Goal: Task Accomplishment & Management: Manage account settings

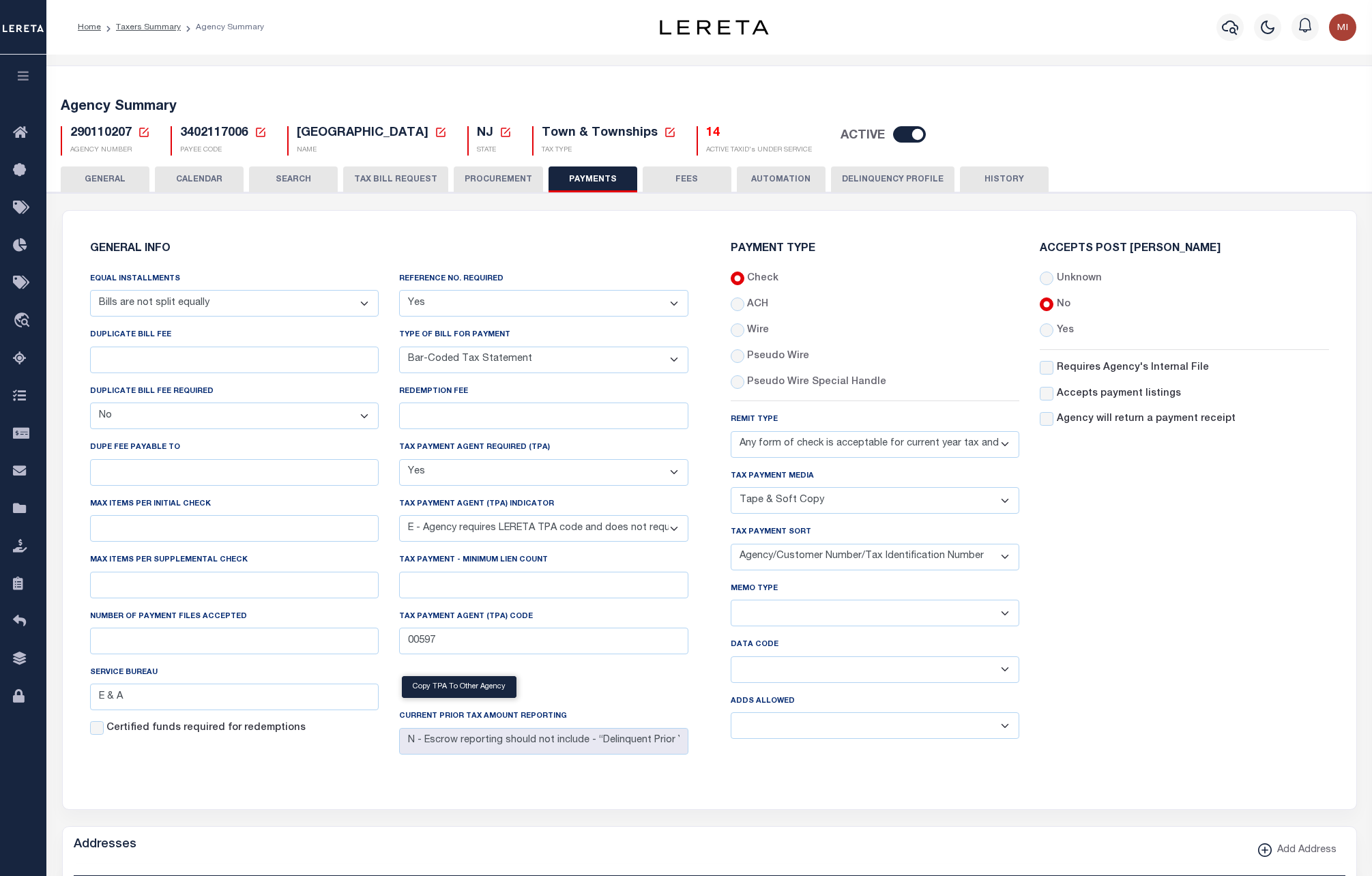
select select "68"
select select "false"
select select "1"
select select "35"
select select "true"
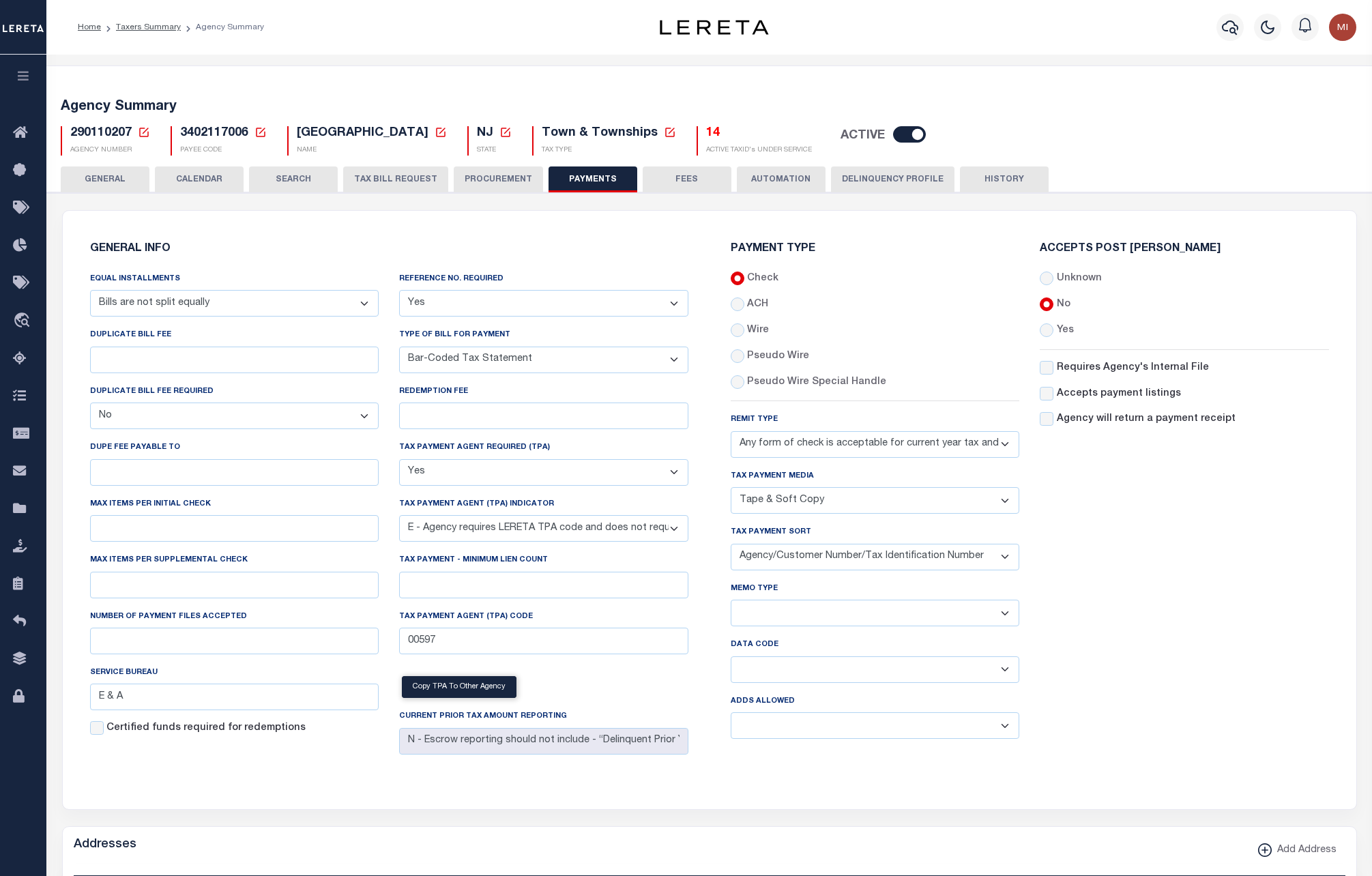
select select "5"
select select "73"
select select "44"
select select "49"
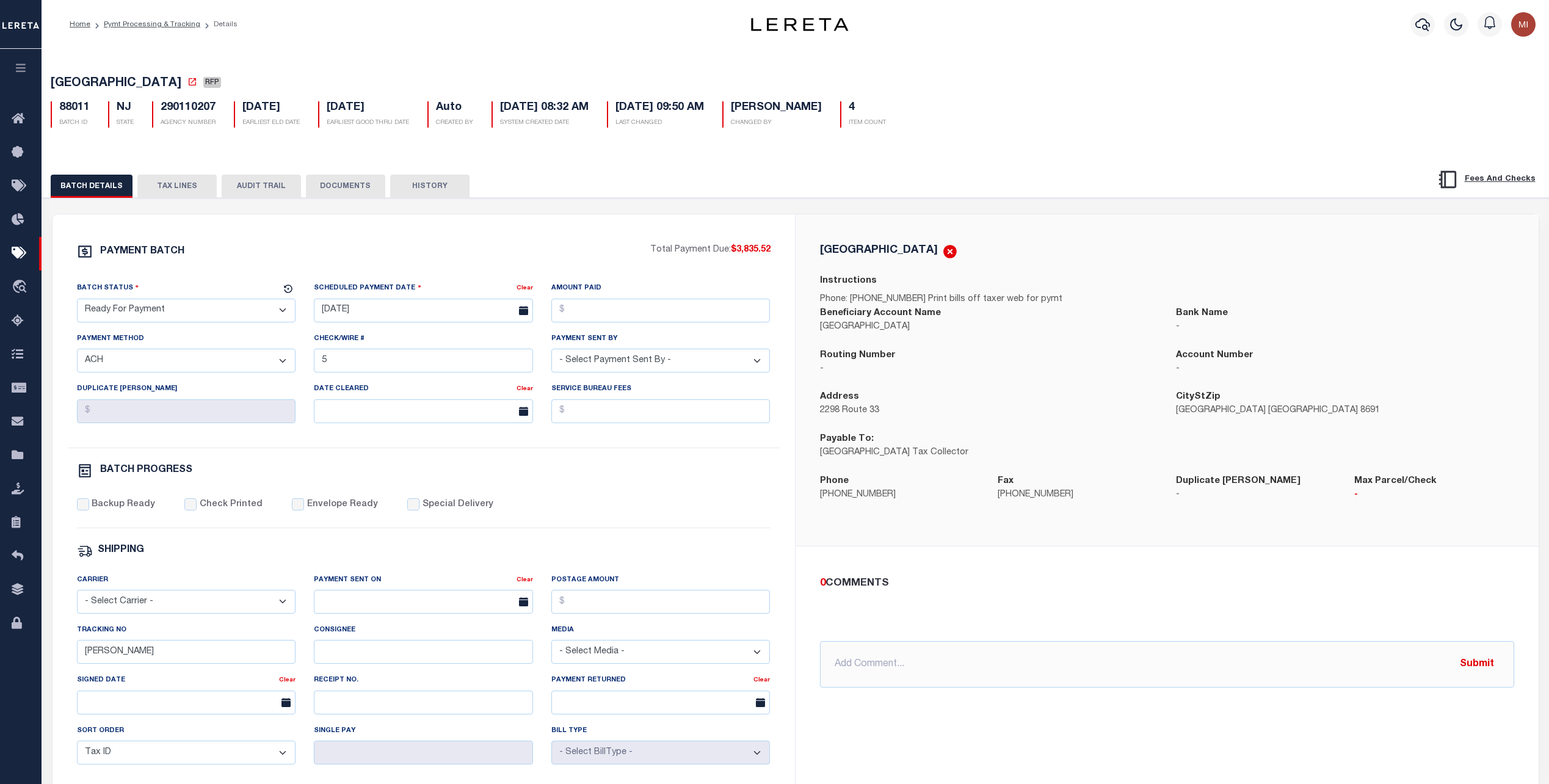
select select "RFP"
select select "ACH"
select select "73"
select select "1"
select select "44"
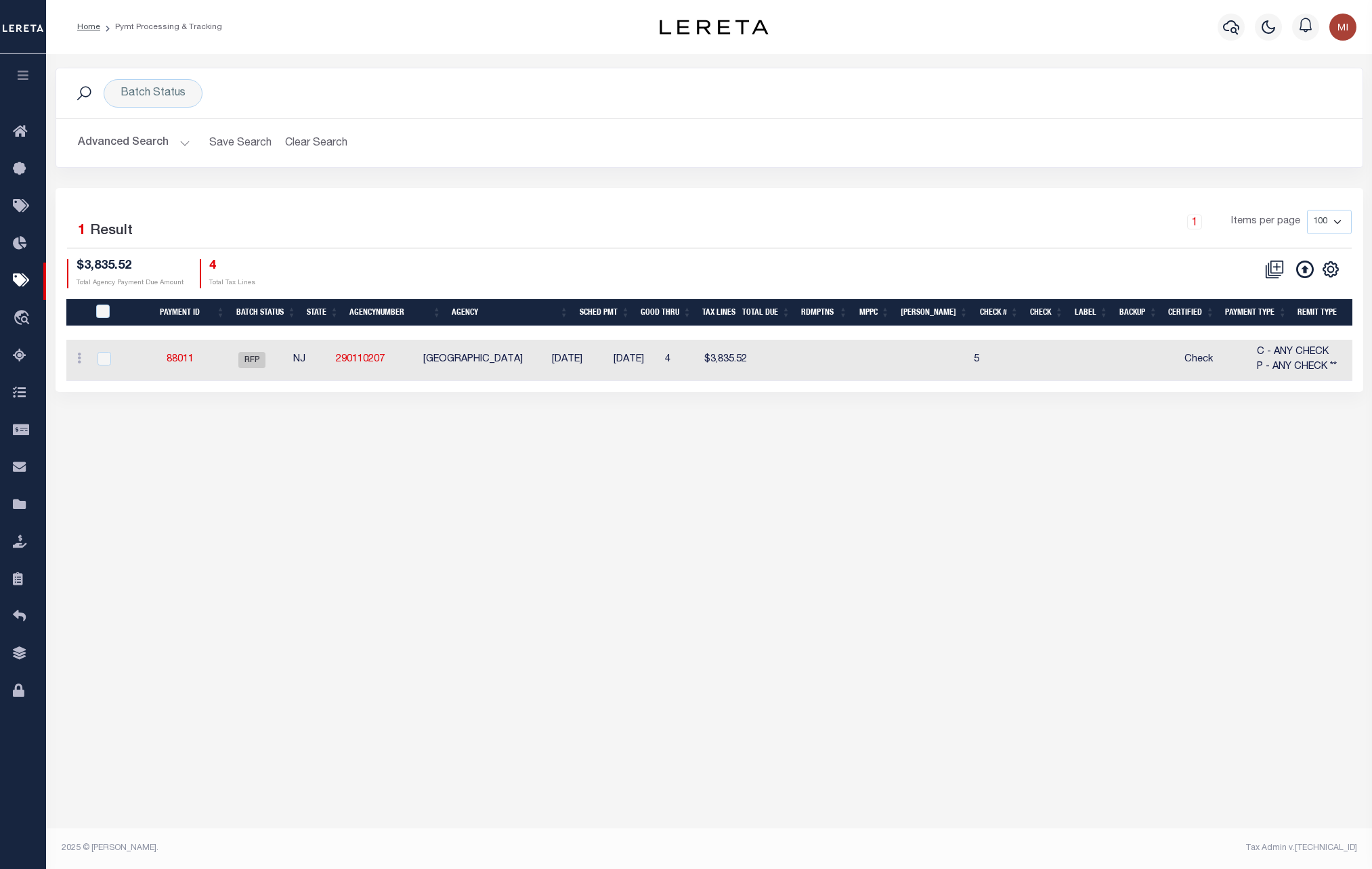
scroll to position [0, 765]
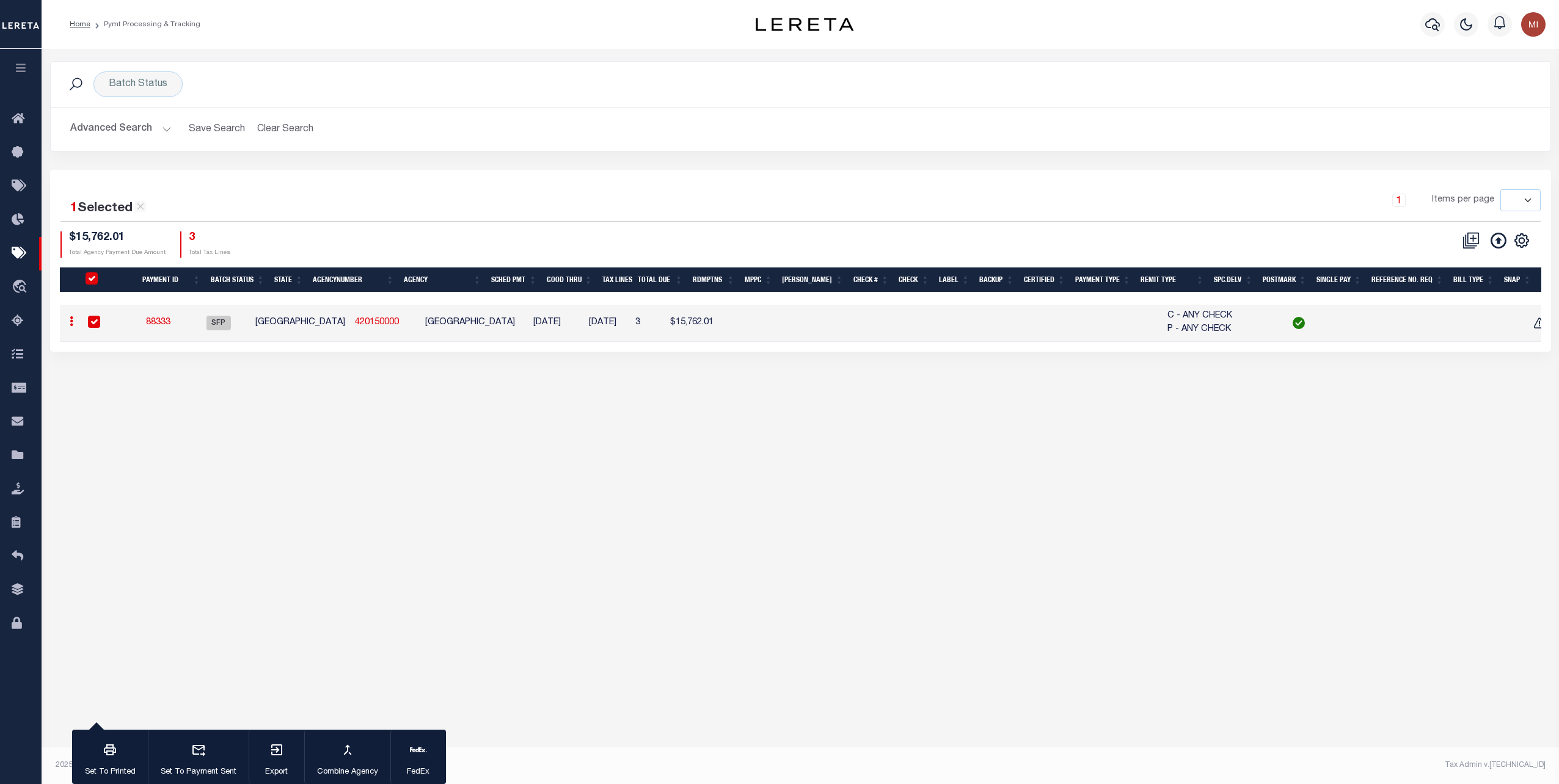
select select
click at [1475, 235] on icon at bounding box center [1471, 241] width 17 height 17
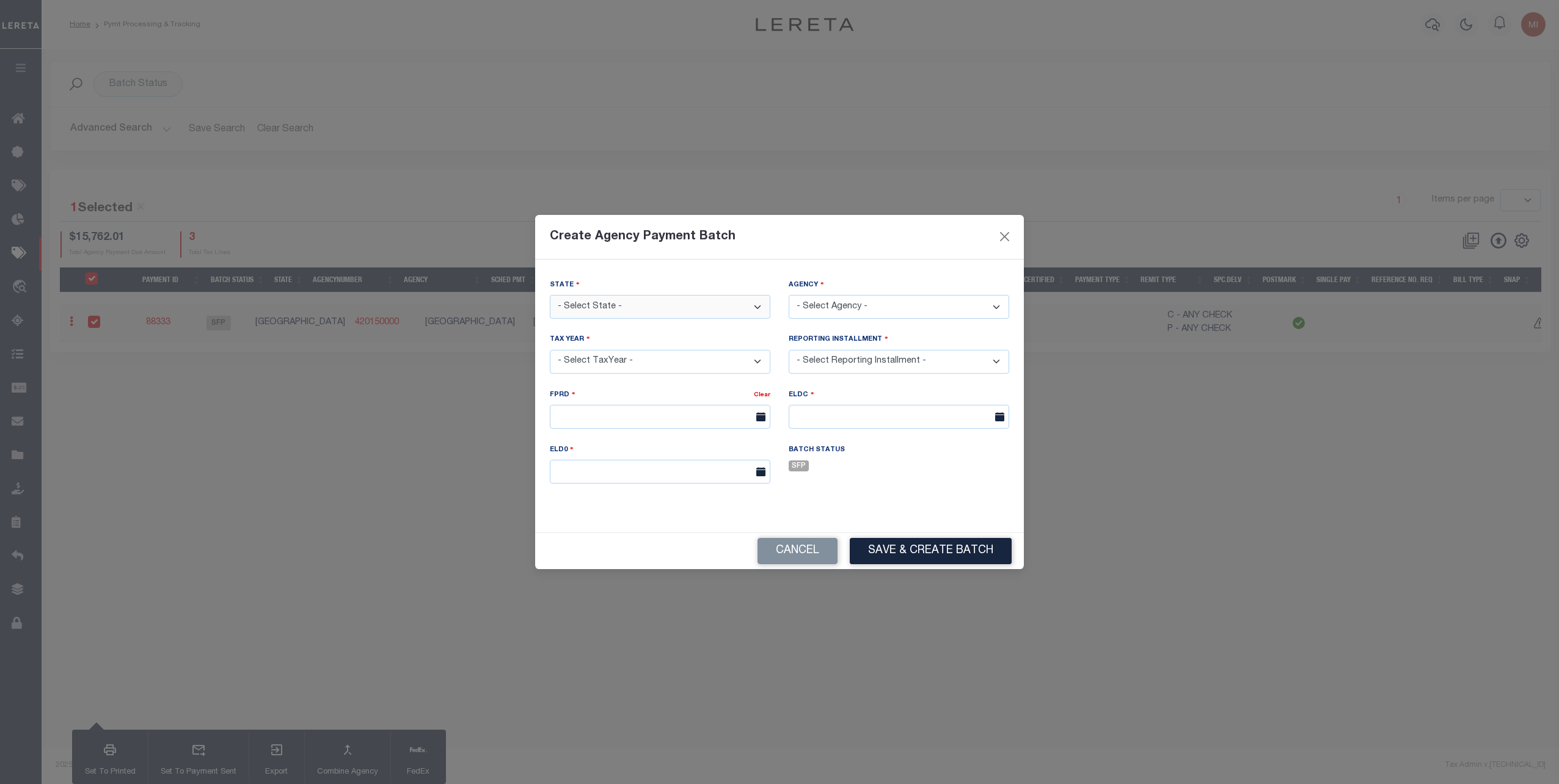
click at [625, 307] on select "- Select State - AK AL AR AZ CA CO CT DC DE FL GA GU HI IA ID IL IN KS KY LA MA…" at bounding box center [660, 306] width 220 height 24
click at [666, 258] on div "Create Agency Payment Batch" at bounding box center [780, 237] width 489 height 45
click at [637, 307] on select "- Select State - AK AL AR AZ CA CO CT DC DE FL GA GU HI IA ID IL IN KS KY LA MA…" at bounding box center [660, 306] width 220 height 24
select select "[GEOGRAPHIC_DATA]"
click at [550, 295] on select "- Select State - AK AL AR AZ CA CO CT DC DE FL GA GU HI IA ID IL IN KS KY LA MA…" at bounding box center [660, 306] width 220 height 24
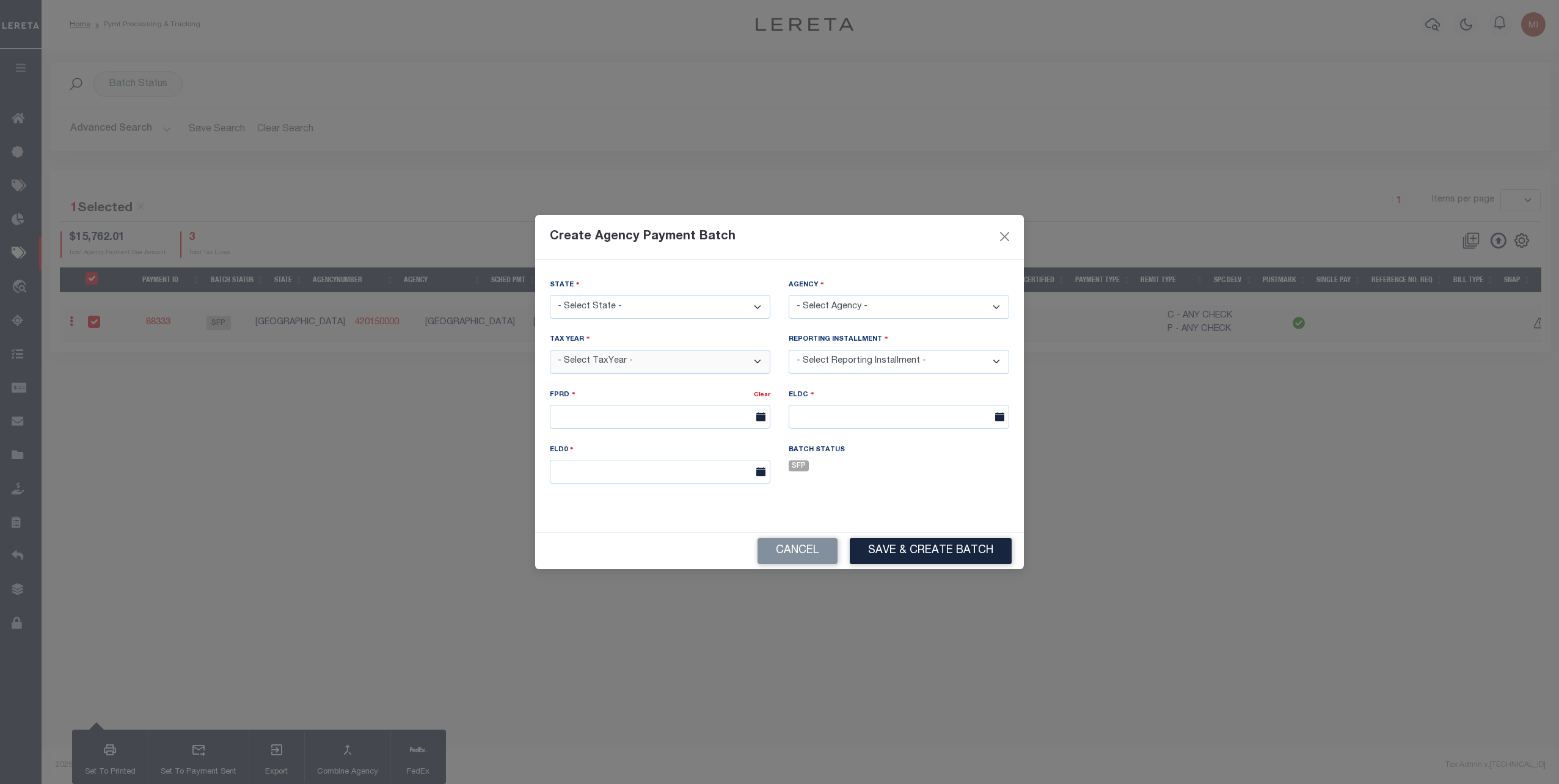
click at [638, 355] on select "- Select TaxYear -" at bounding box center [660, 361] width 220 height 24
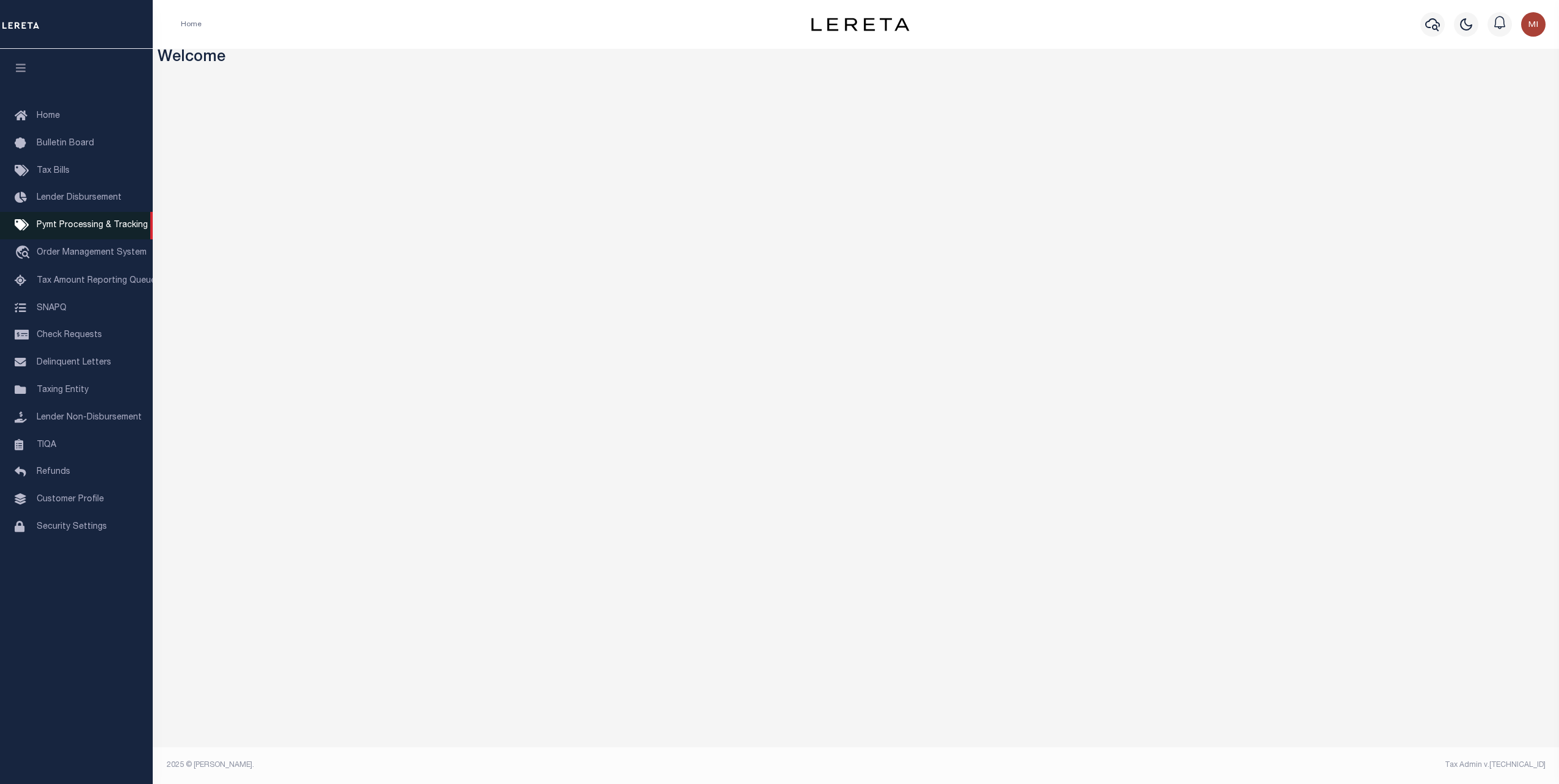
click at [78, 227] on span "Pymt Processing & Tracking" at bounding box center [92, 225] width 111 height 8
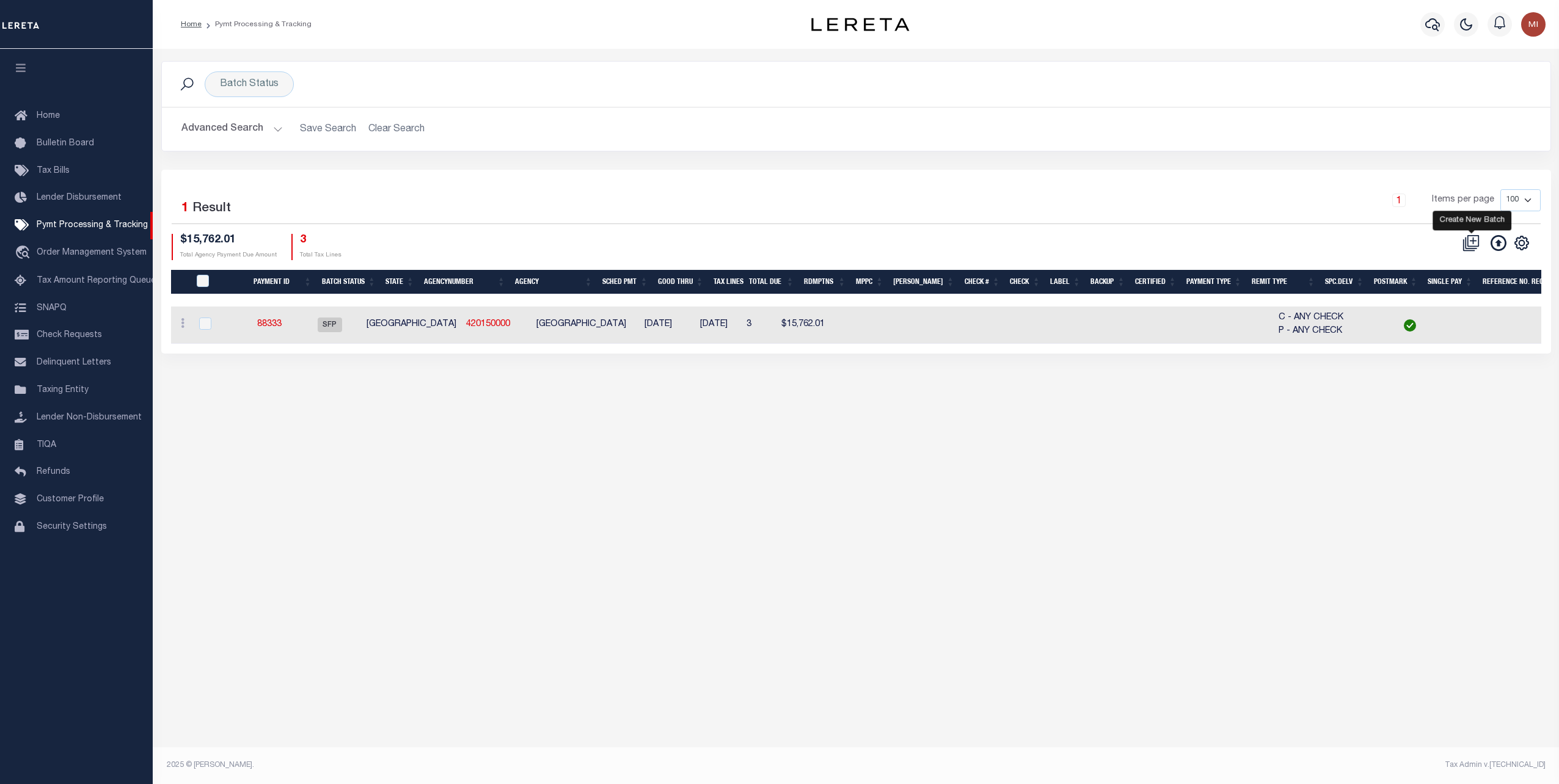
click at [1472, 237] on icon at bounding box center [1471, 242] width 17 height 17
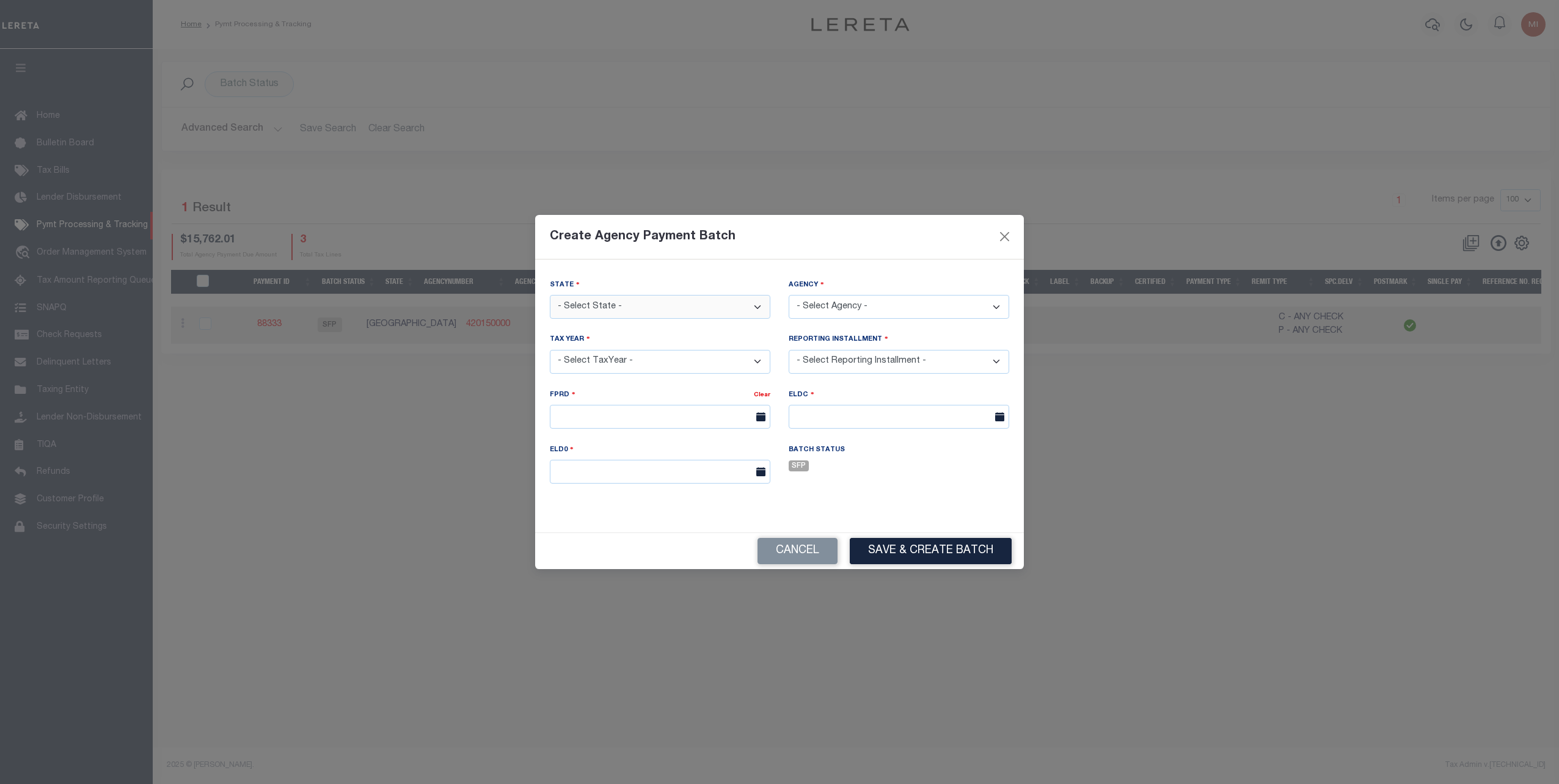
click at [659, 306] on select "- Select State - AK AL AR AZ CA CO CT DC DE FL GA GU HI IA ID IL IN KS KY LA MA…" at bounding box center [660, 306] width 220 height 24
select select "[GEOGRAPHIC_DATA]"
click at [550, 295] on select "- Select State - AK AL AR AZ CA CO CT DC DE FL GA GU HI IA ID IL IN KS KY LA MA…" at bounding box center [660, 306] width 220 height 24
click at [837, 311] on select "- Select Agency -" at bounding box center [899, 306] width 220 height 24
click at [757, 272] on div "State - Select State - AK AL AR AZ CA CO CT DC DE FL GA GU HI IA ID IL IN KS KY…" at bounding box center [780, 396] width 489 height 274
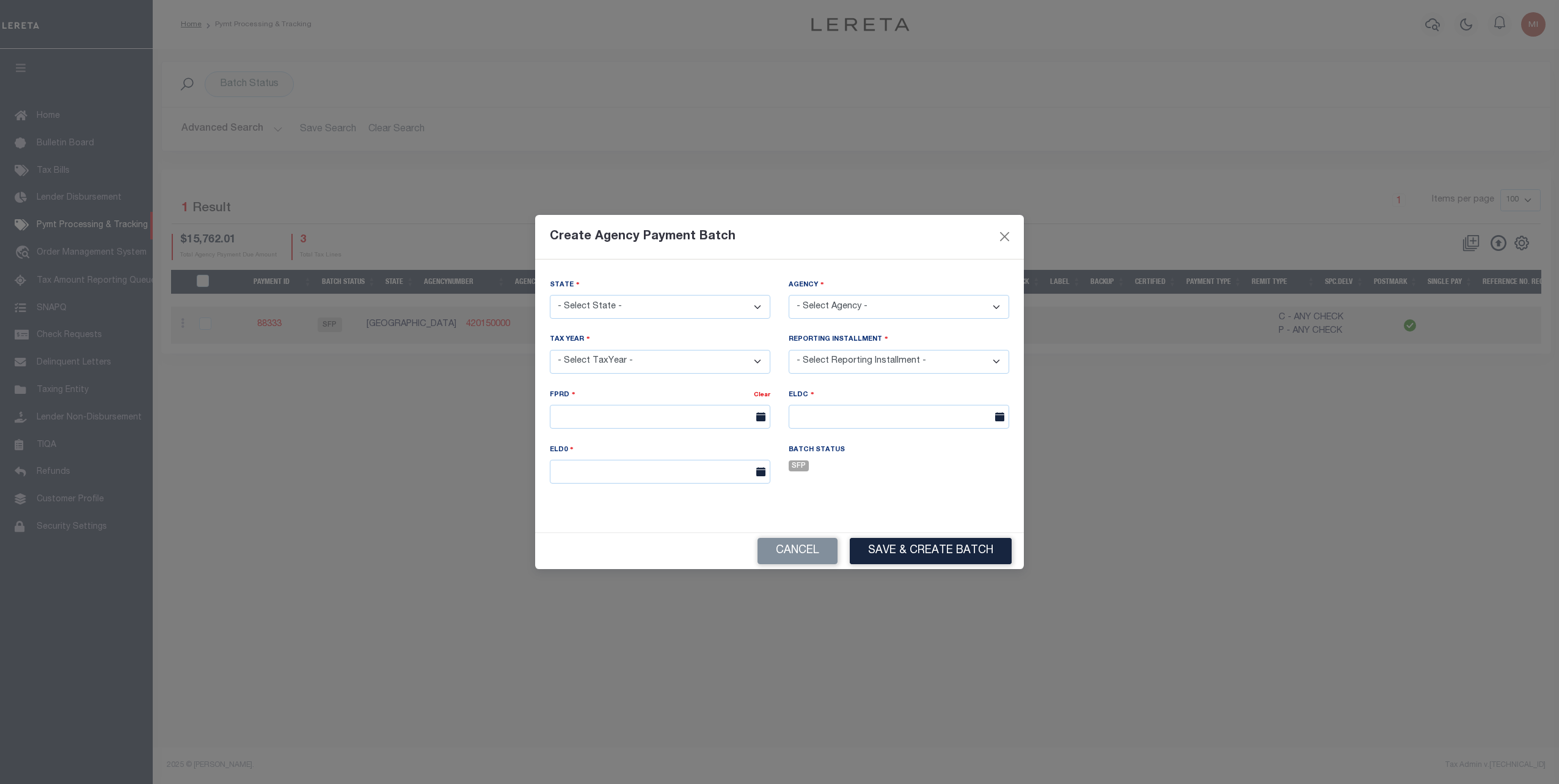
drag, startPoint x: 759, startPoint y: 230, endPoint x: 758, endPoint y: 275, distance: 45.0
click at [758, 275] on div "Create Agency Payment Batch State - Select State - AK AL AR AZ CA CO CT DC DE F…" at bounding box center [780, 393] width 489 height 355
click at [810, 550] on button "Cancel" at bounding box center [798, 550] width 80 height 26
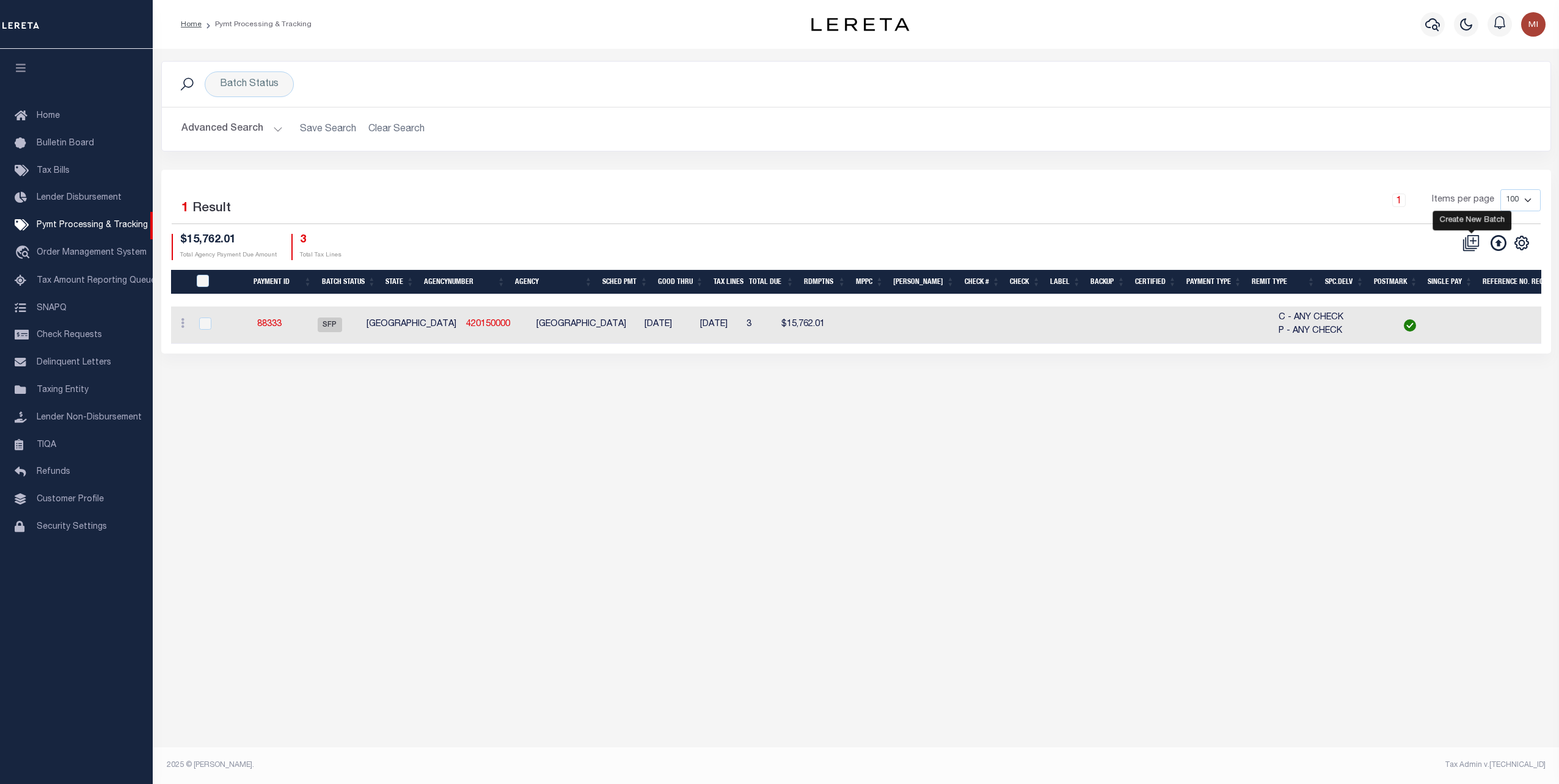
click at [1472, 237] on icon at bounding box center [1471, 242] width 17 height 17
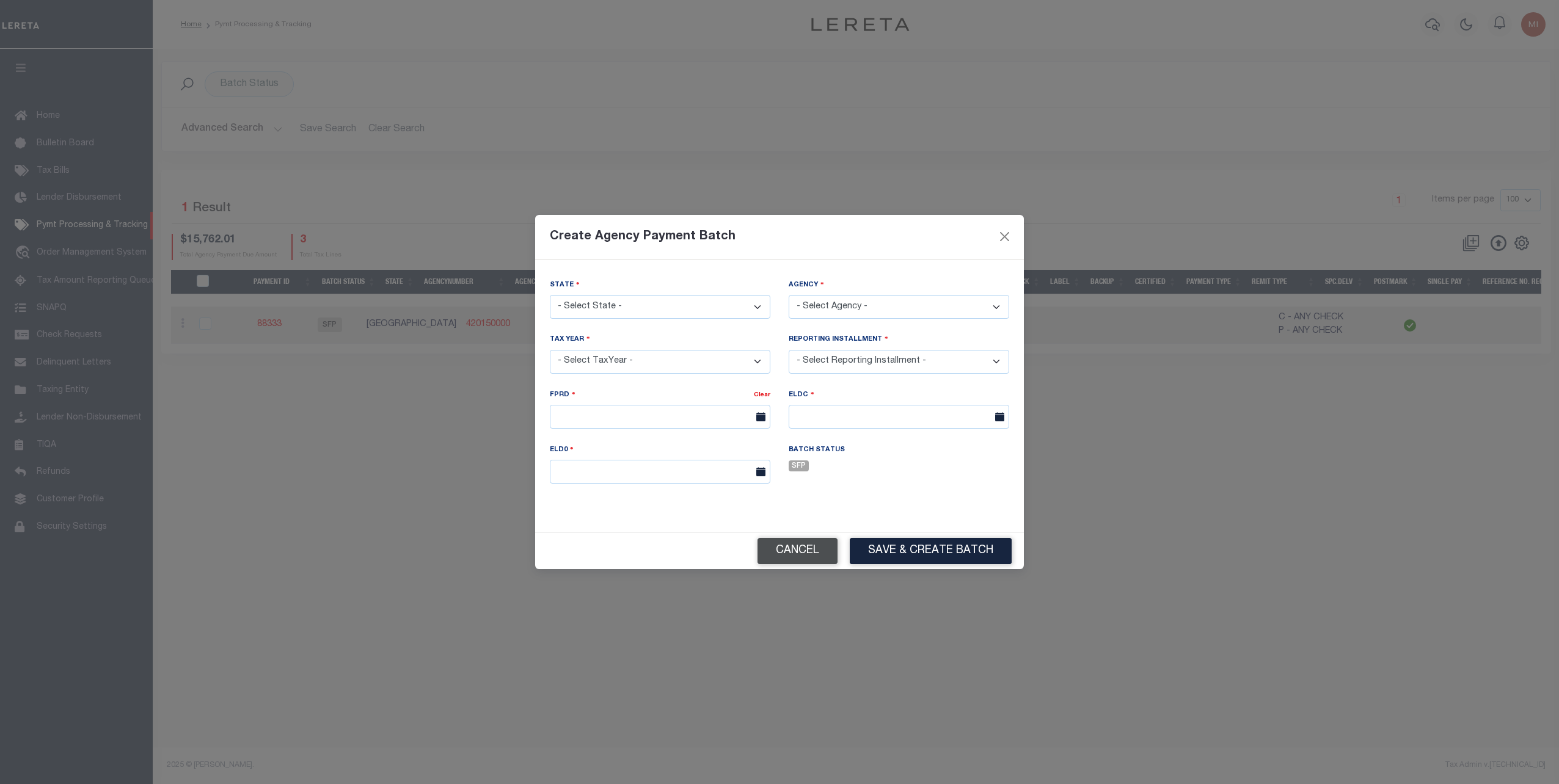
click at [804, 544] on button "Cancel" at bounding box center [798, 550] width 80 height 26
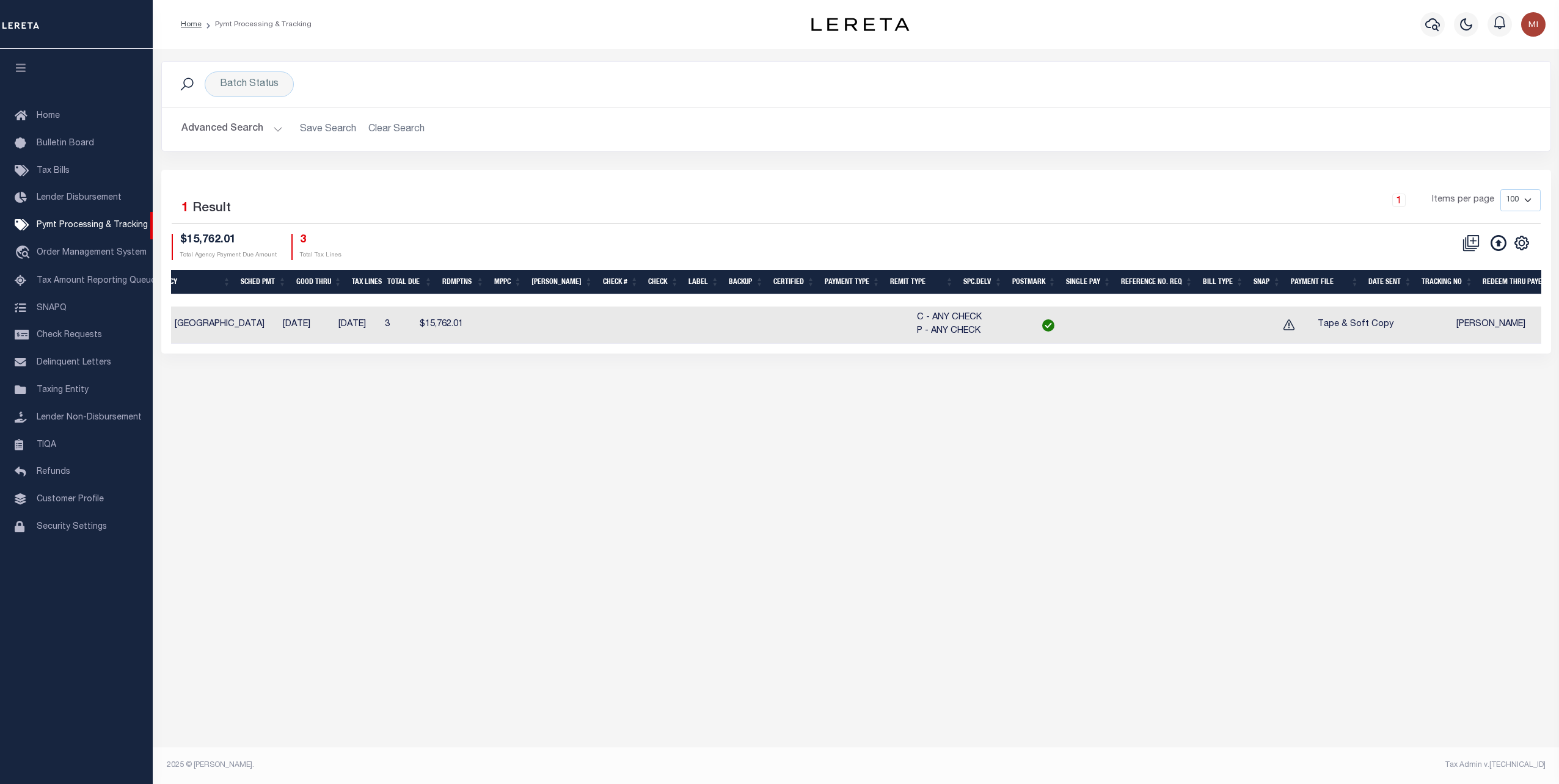
scroll to position [0, 382]
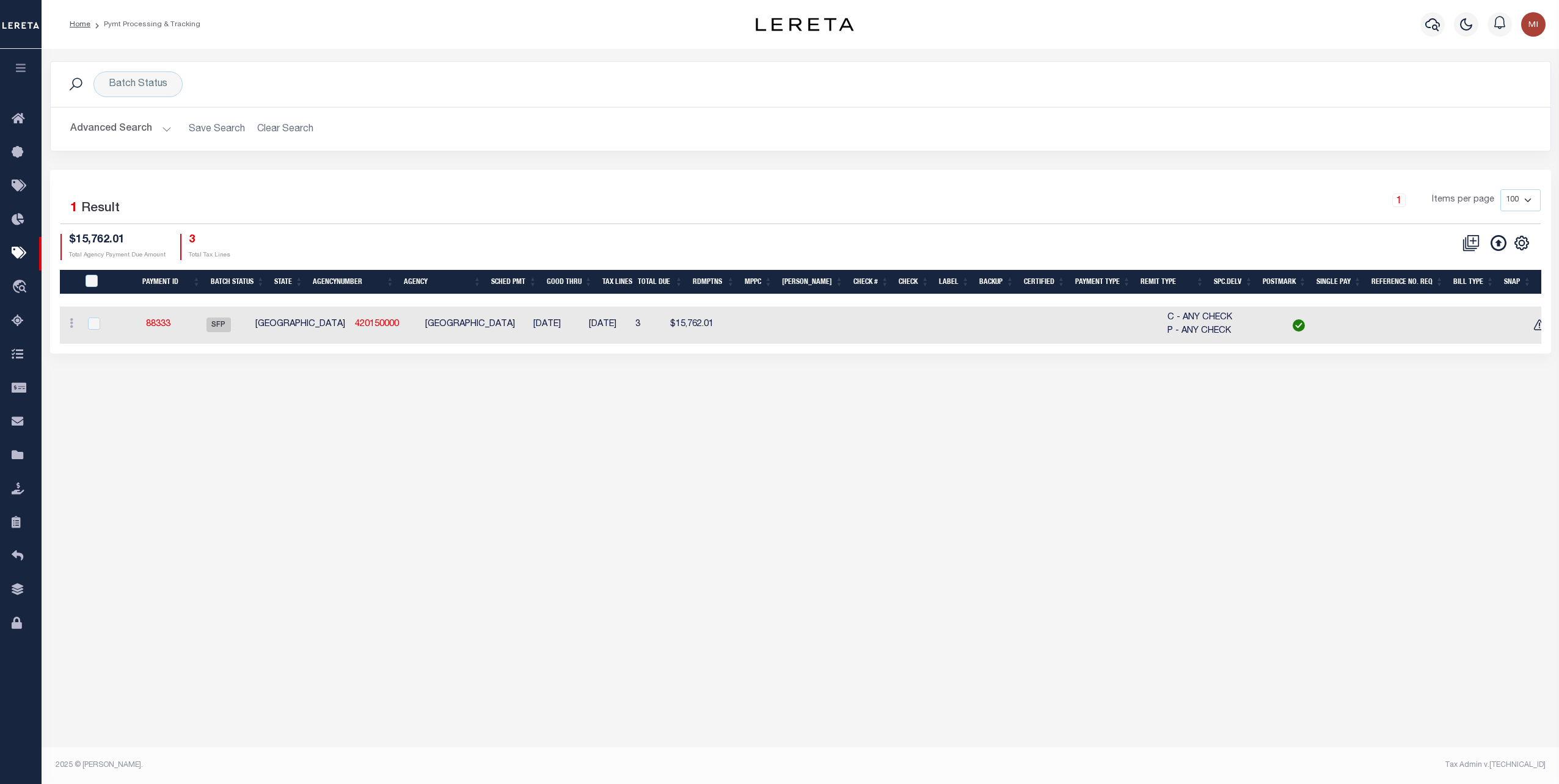
drag, startPoint x: 1113, startPoint y: 350, endPoint x: 1210, endPoint y: 349, distance: 97.0
click at [1210, 349] on div "Selected 1 Result 1 Items per page 100 200 500 1000 $15,762.01 3" at bounding box center [801, 262] width 1501 height 184
drag, startPoint x: 1208, startPoint y: 352, endPoint x: 1267, endPoint y: 353, distance: 59.0
click at [1237, 353] on div "Selected 1 Result 1 Items per page 100 200 500 1000 $15,762.01 3" at bounding box center [801, 262] width 1501 height 184
click at [161, 325] on link "88333" at bounding box center [158, 324] width 24 height 8
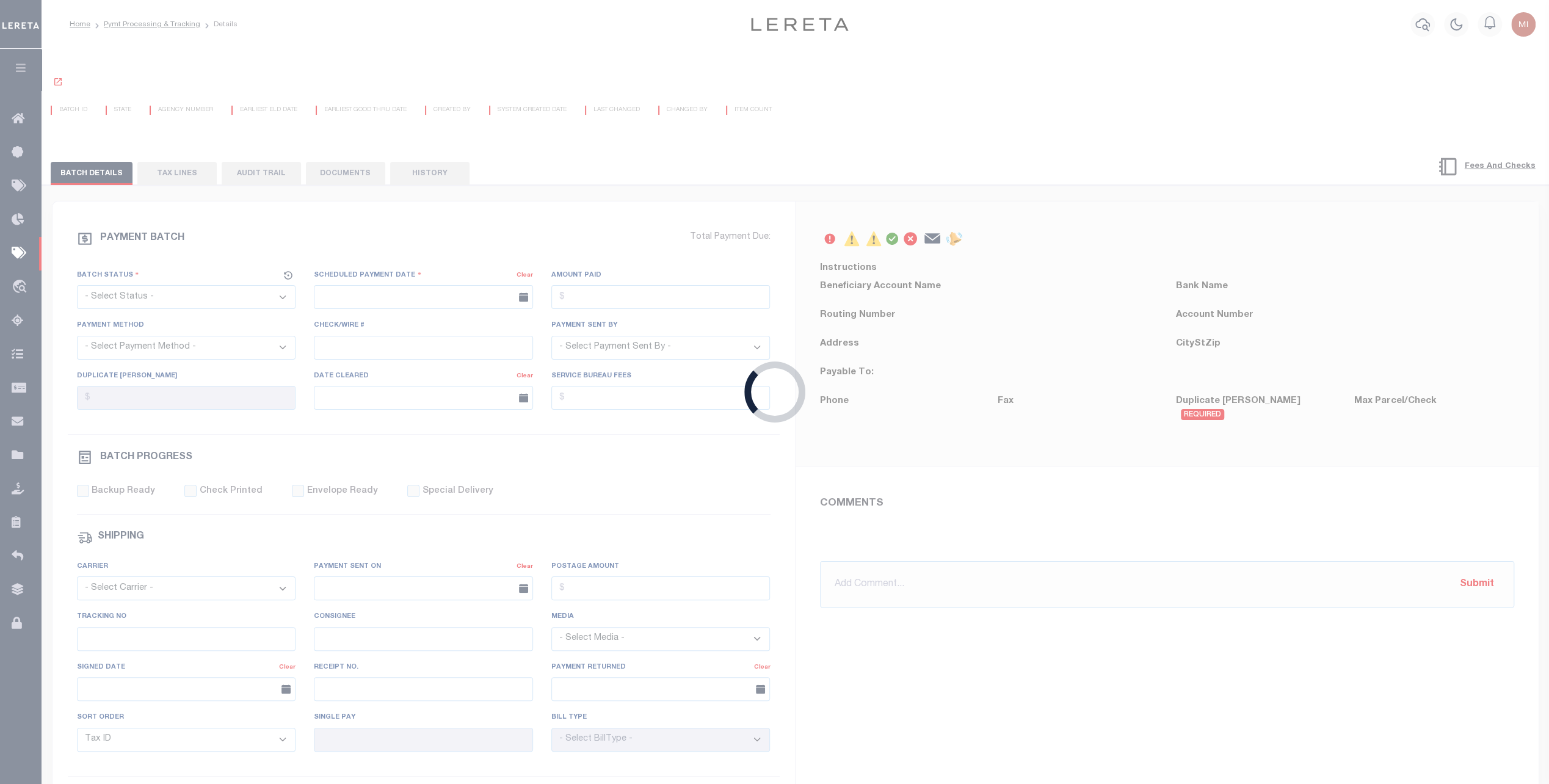
select select "SFP"
type input "[DATE]"
type input "[PERSON_NAME]"
type input "ACT"
select select "70"
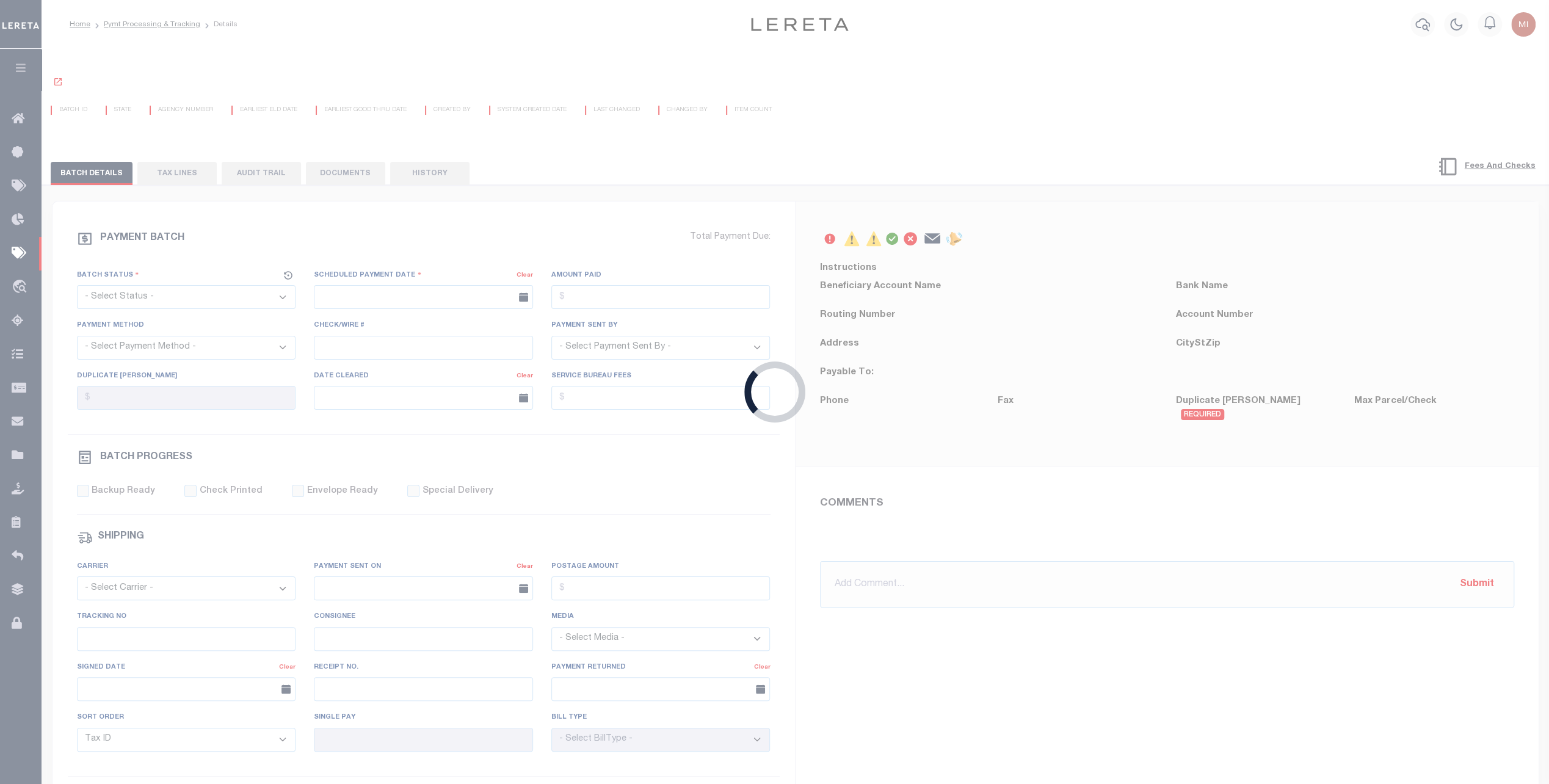
select select "44"
radio input "true"
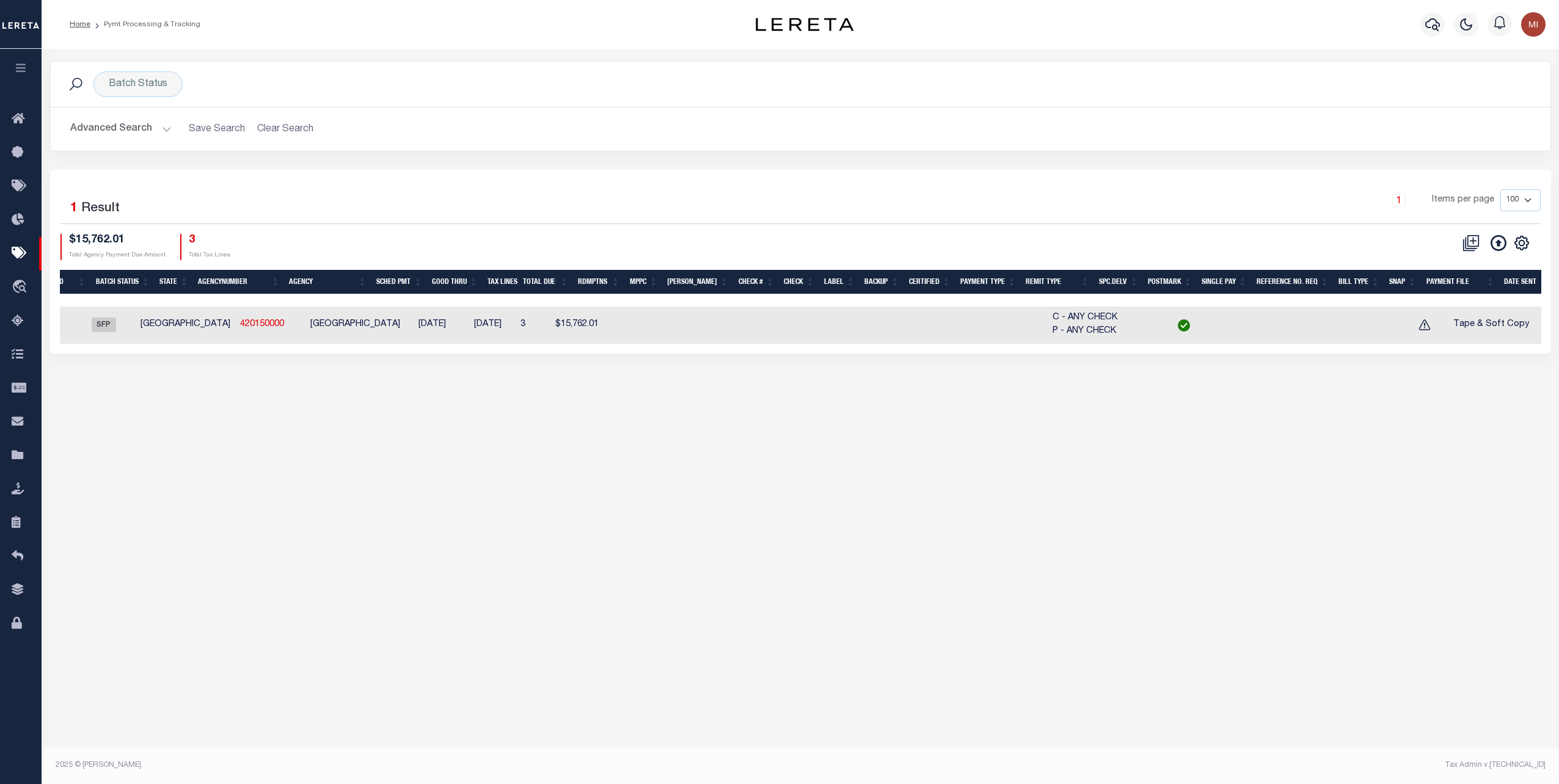
scroll to position [0, 133]
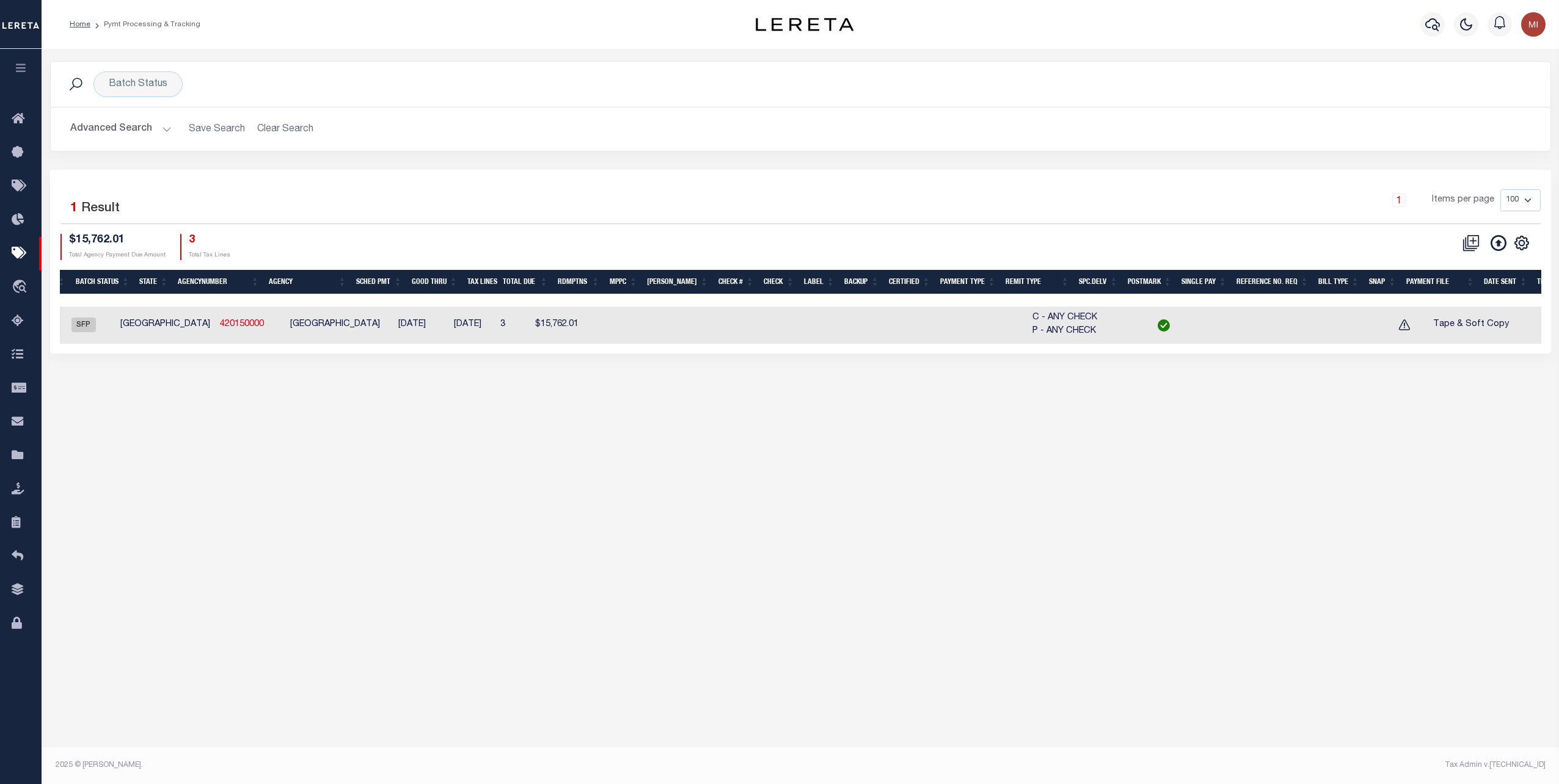
drag, startPoint x: 1017, startPoint y: 350, endPoint x: 982, endPoint y: 351, distance: 35.0
click at [982, 351] on div "1 Selected 1 Result 1 Items per page 100 200 500 1000 $15,762.01 3" at bounding box center [801, 262] width 1501 height 184
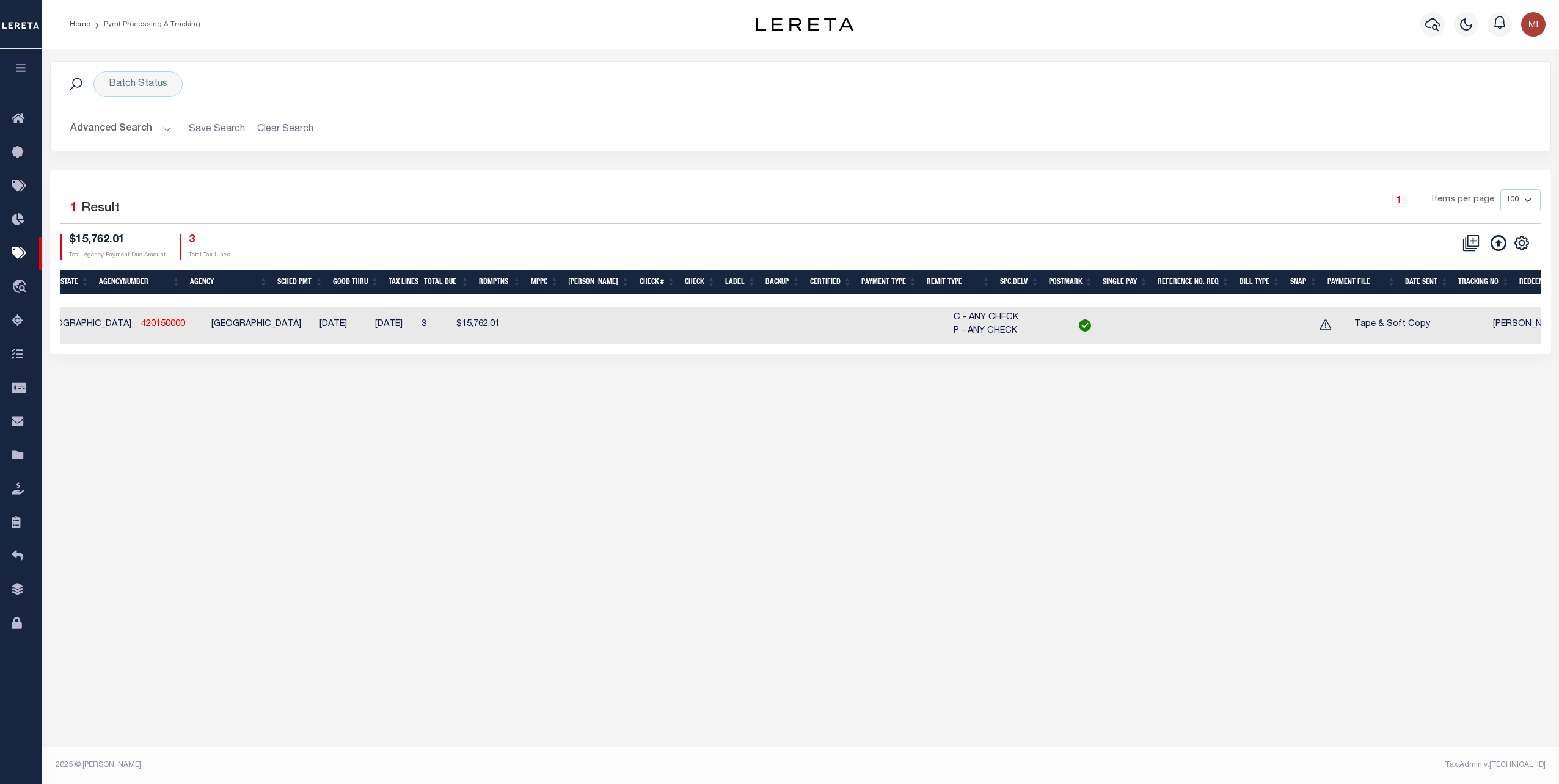
scroll to position [0, 130]
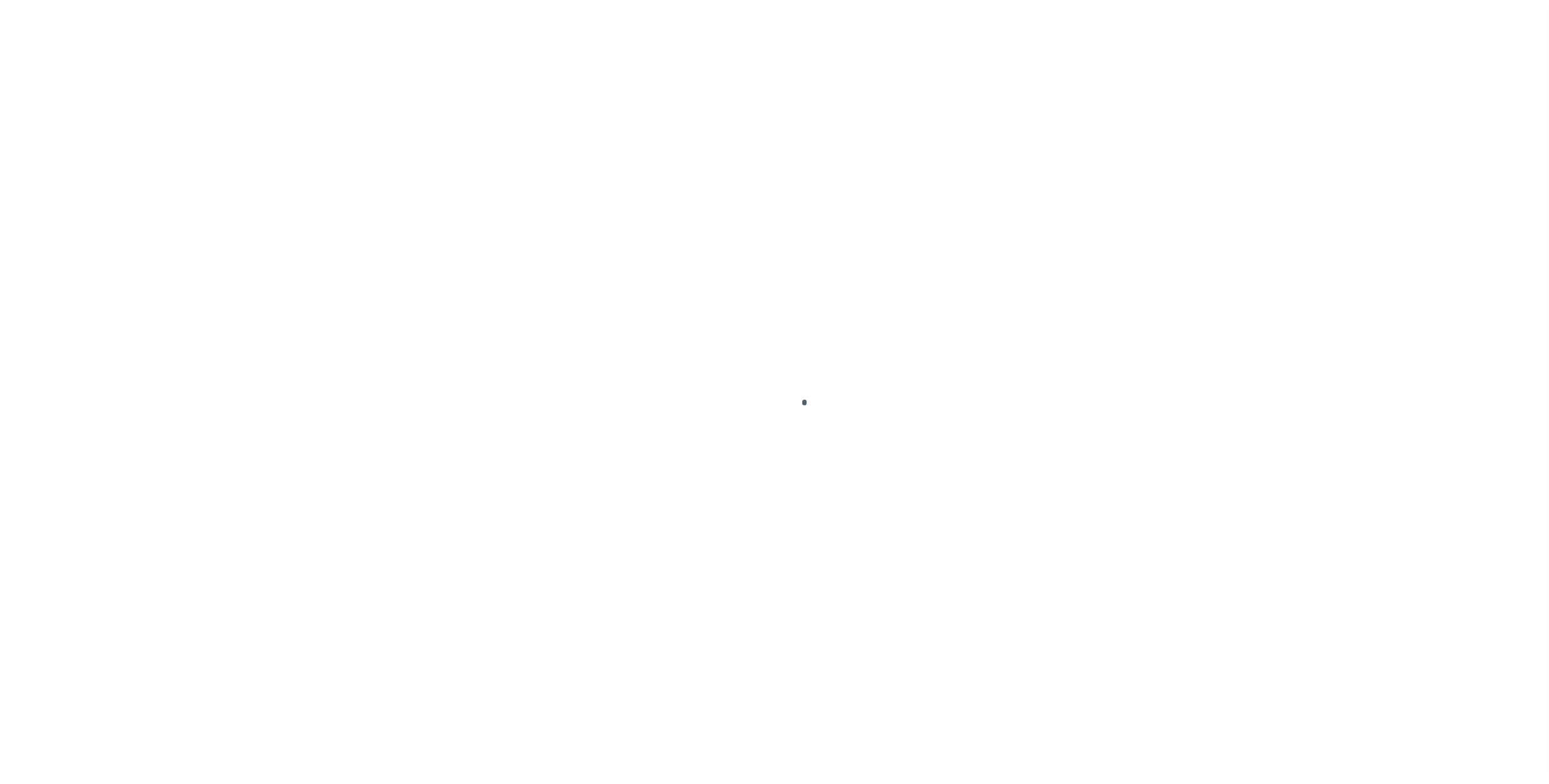
select select "RFP"
type input "08/14/2025"
select select "ACH"
type input "5"
type input "Andres"
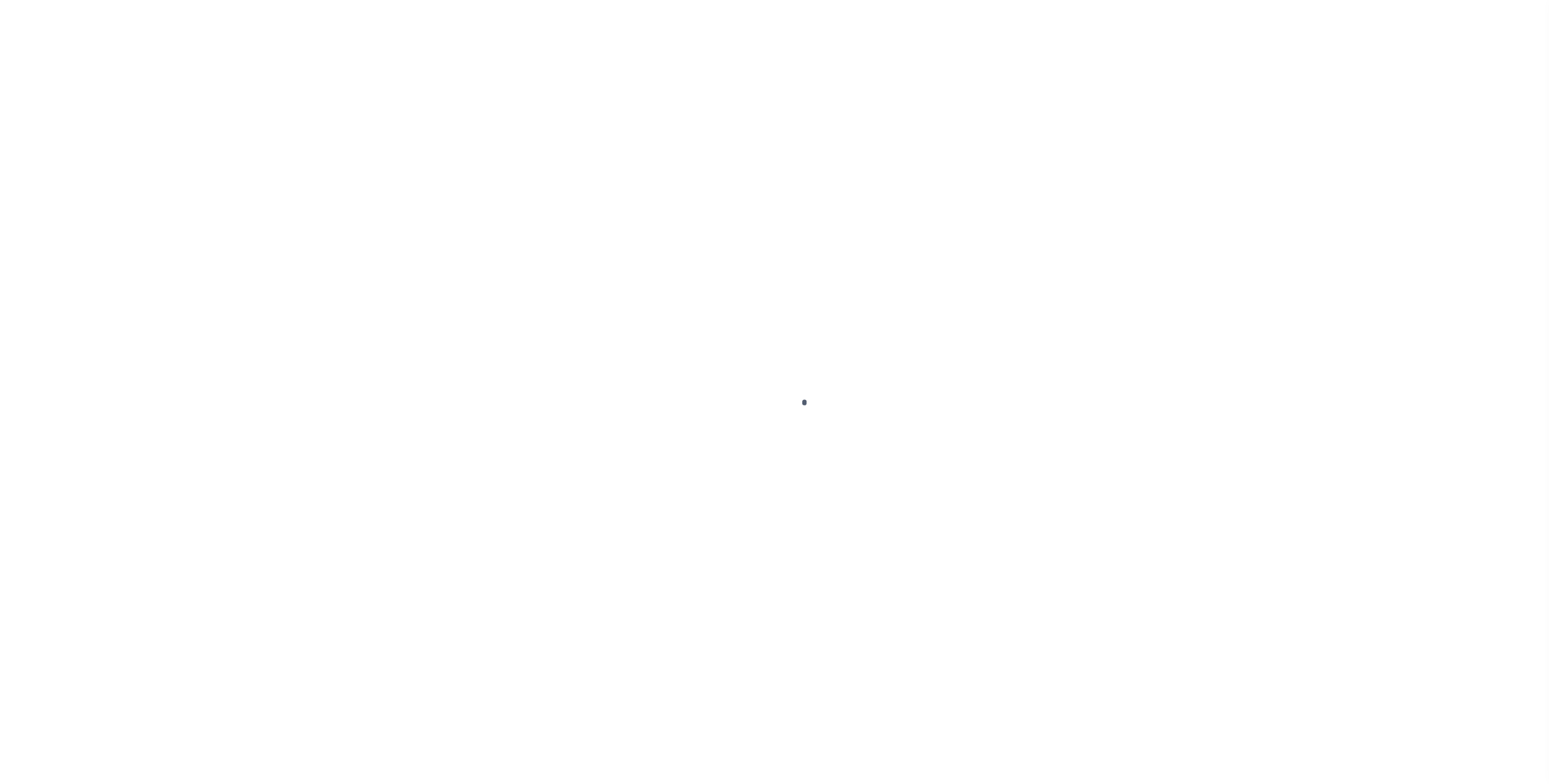
select select "35"
type input "E & A"
select select "73"
select select "1"
select select "44"
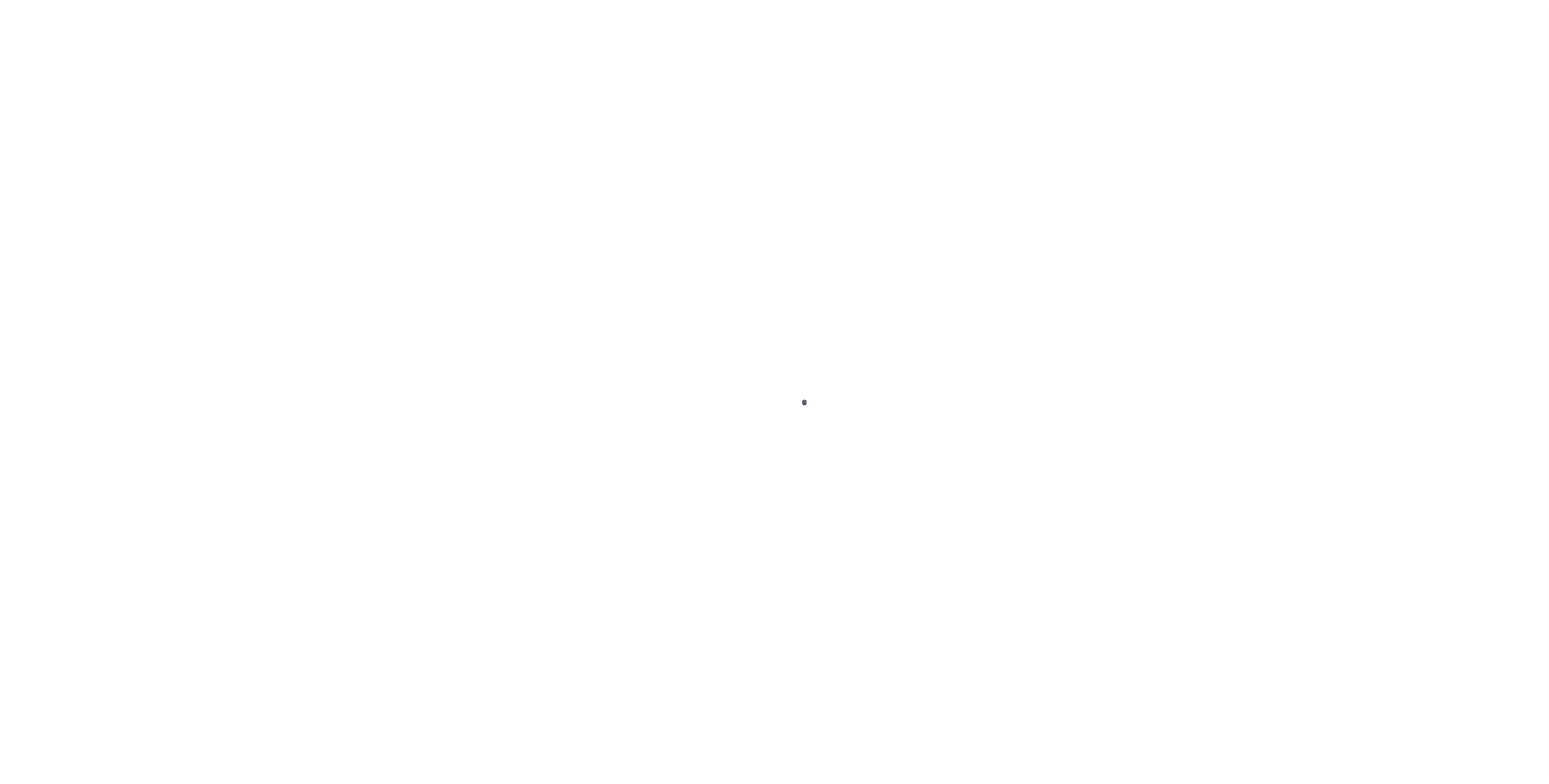
radio input "true"
select select
checkbox input "false"
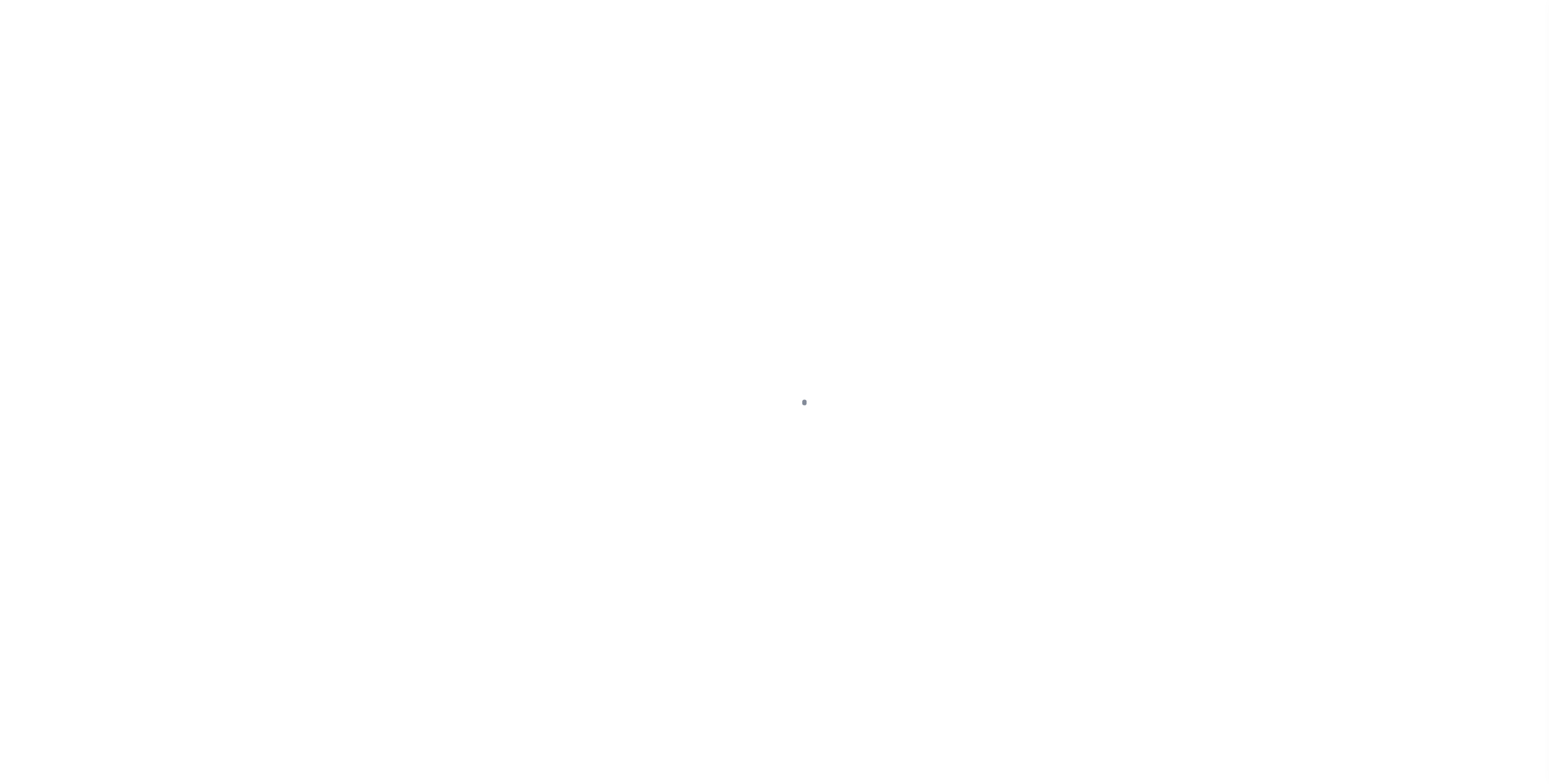
checkbox input "false"
type input "3402117006"
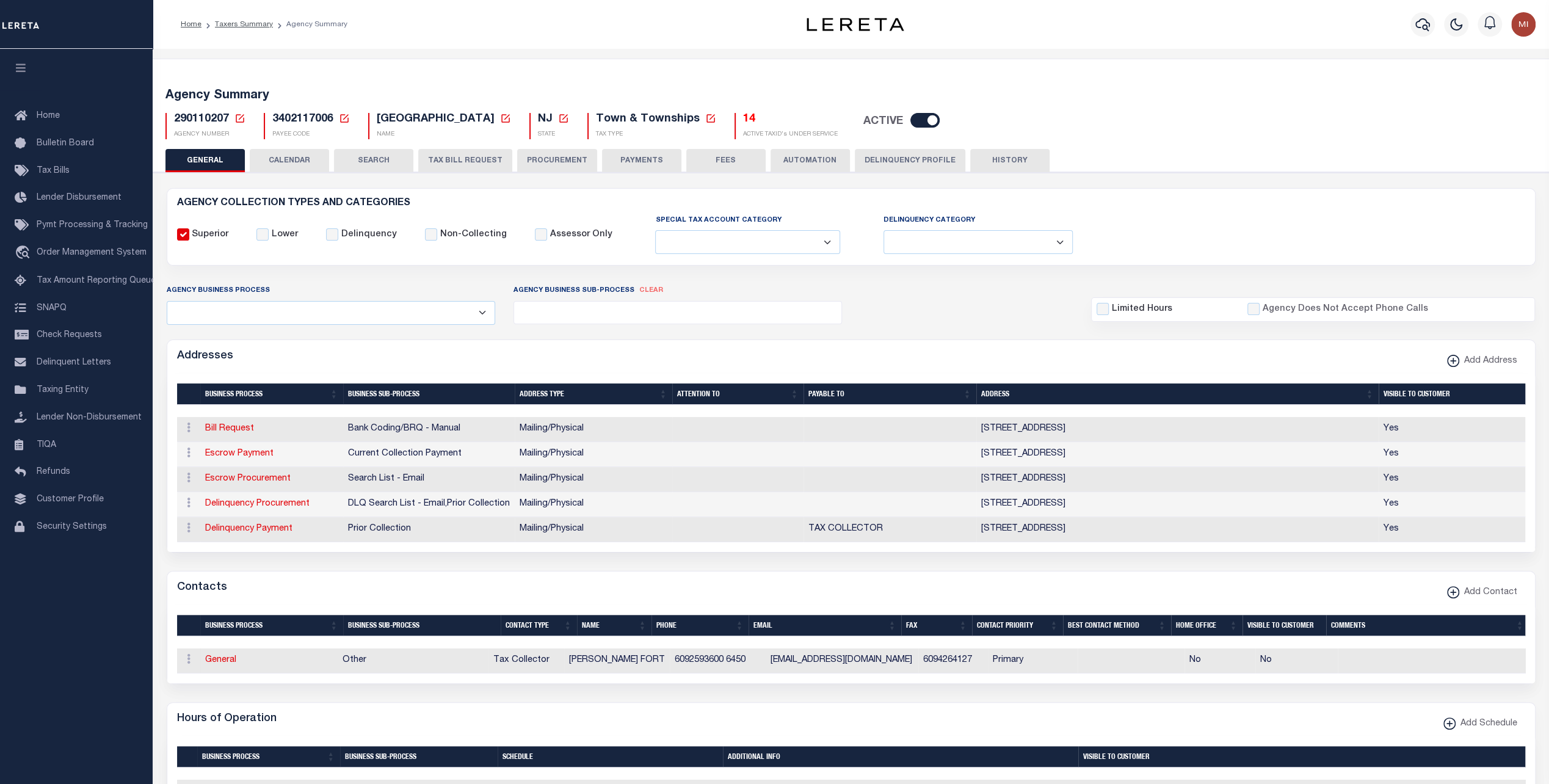
drag, startPoint x: 639, startPoint y: 160, endPoint x: 794, endPoint y: 405, distance: 289.9
click at [639, 158] on button "PAYMENTS" at bounding box center [641, 160] width 80 height 23
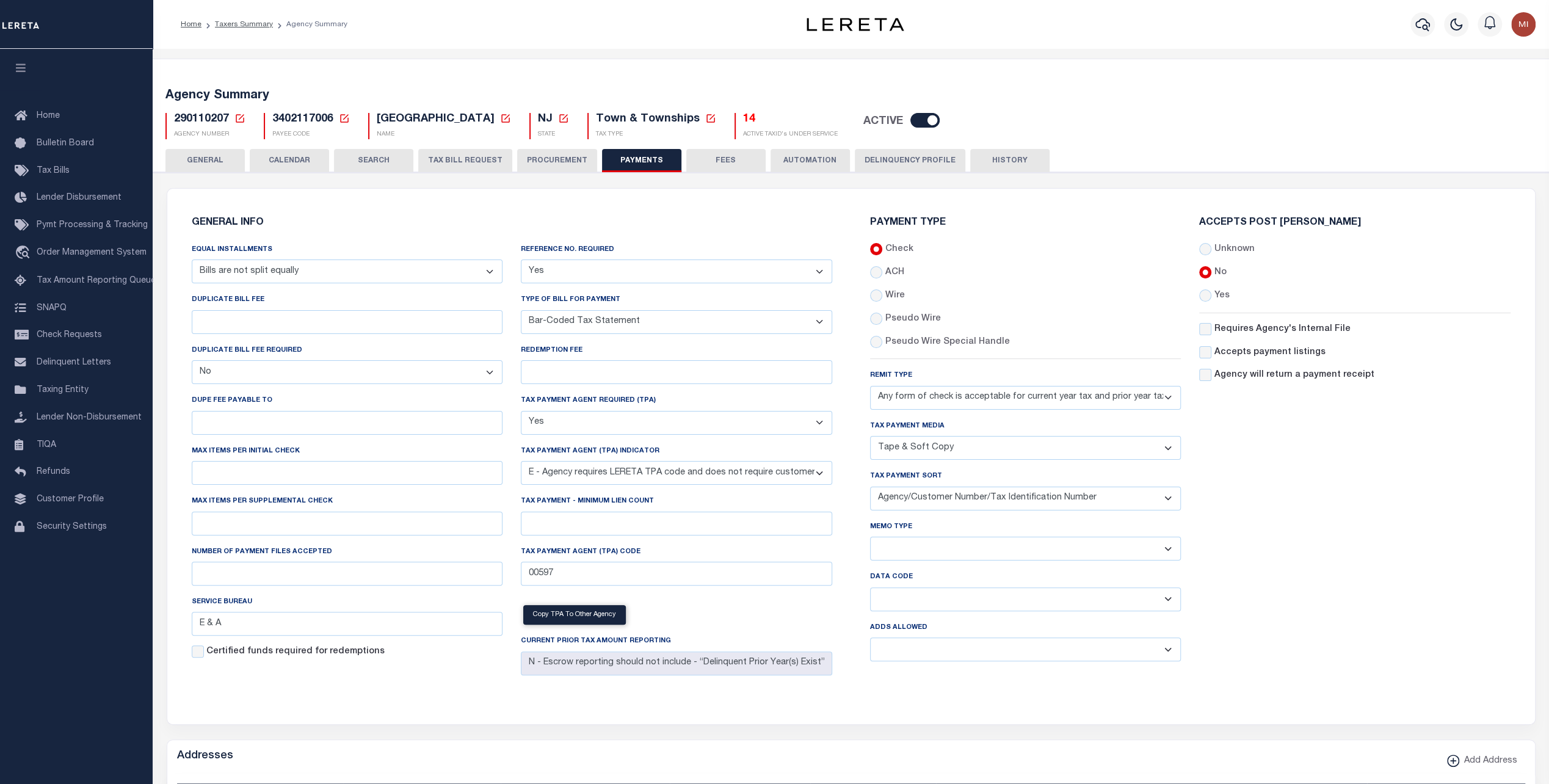
click at [892, 270] on label "ACH" at bounding box center [894, 272] width 19 height 13
click at [883, 270] on input "ACH" at bounding box center [876, 272] width 12 height 12
radio input "true"
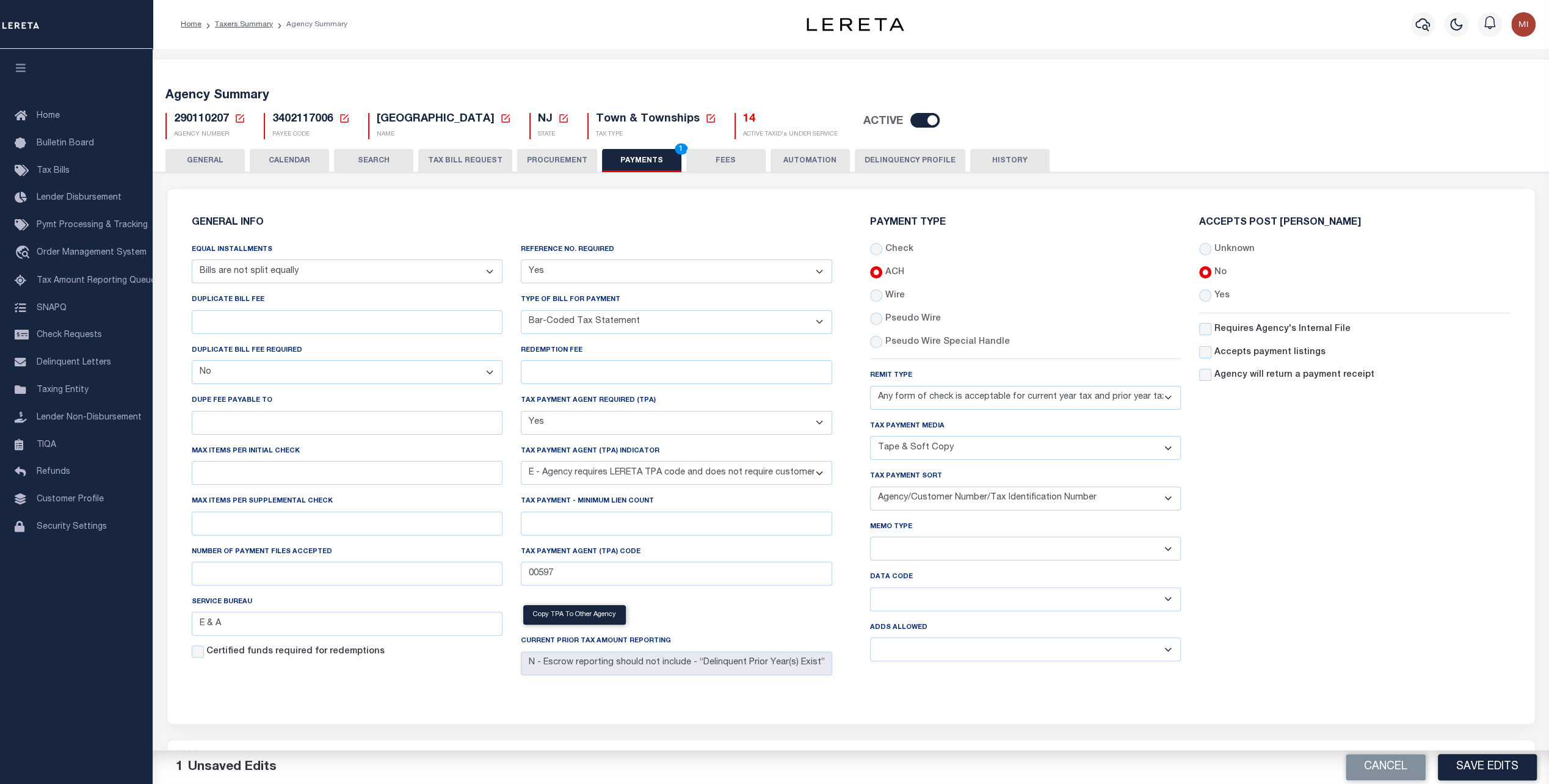
click at [891, 248] on label "Check" at bounding box center [899, 249] width 28 height 13
click at [888, 253] on label "Check" at bounding box center [899, 249] width 28 height 13
click at [877, 253] on input "radio" at bounding box center [876, 249] width 12 height 12
radio input "true"
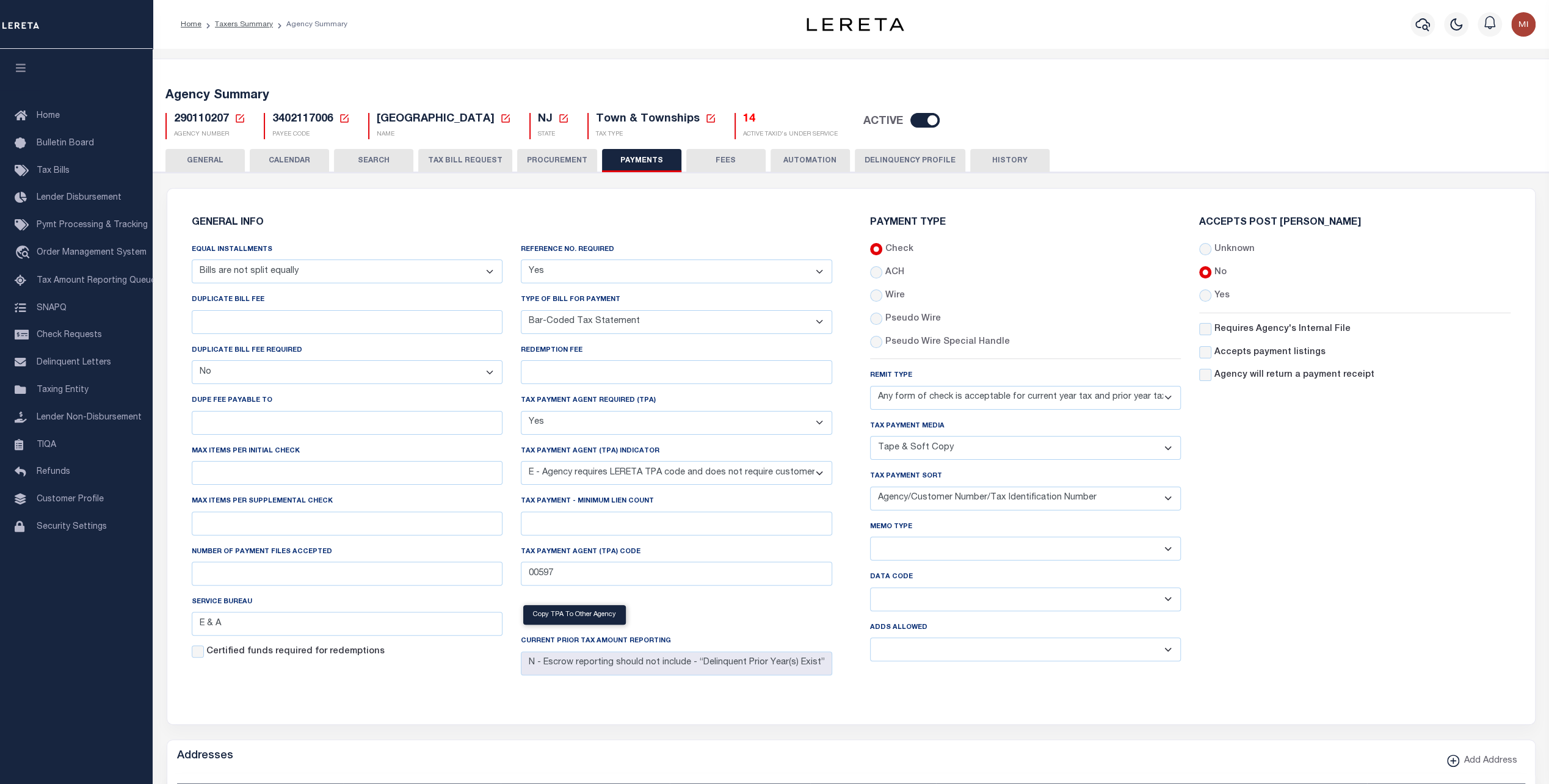
click at [1032, 549] on select "Separate Together" at bounding box center [1025, 548] width 311 height 24
select select "60"
click at [870, 536] on select "Separate Together" at bounding box center [1025, 548] width 311 height 24
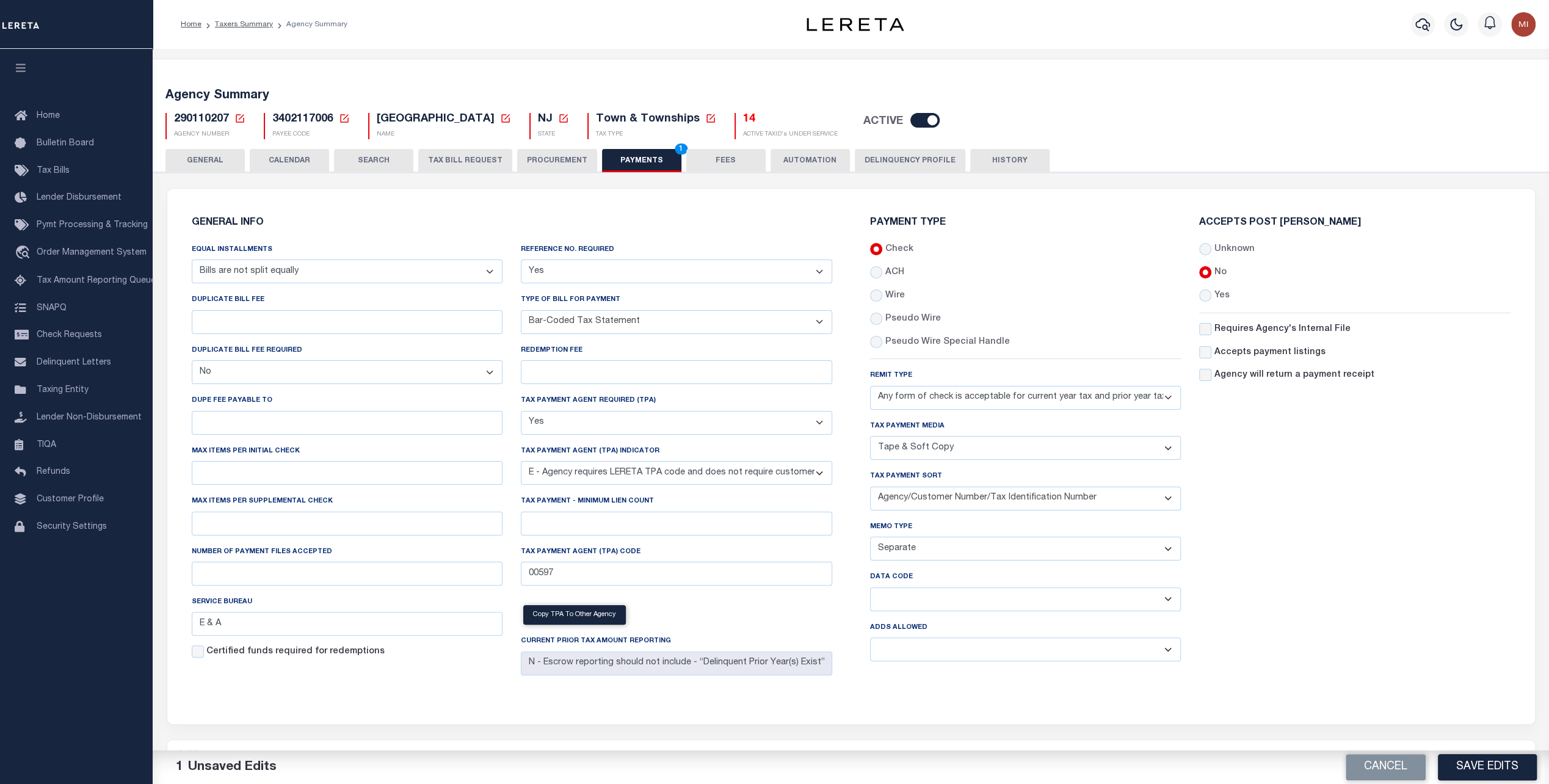
click at [987, 593] on select "Balance Due Mortgage Open Prior Supplemental" at bounding box center [1025, 599] width 311 height 24
select select "66"
click at [870, 587] on select "Balance Due Mortgage Open Prior Supplemental" at bounding box center [1025, 599] width 311 height 24
click at [964, 642] on select "Yes No" at bounding box center [1025, 649] width 311 height 24
select select "1"
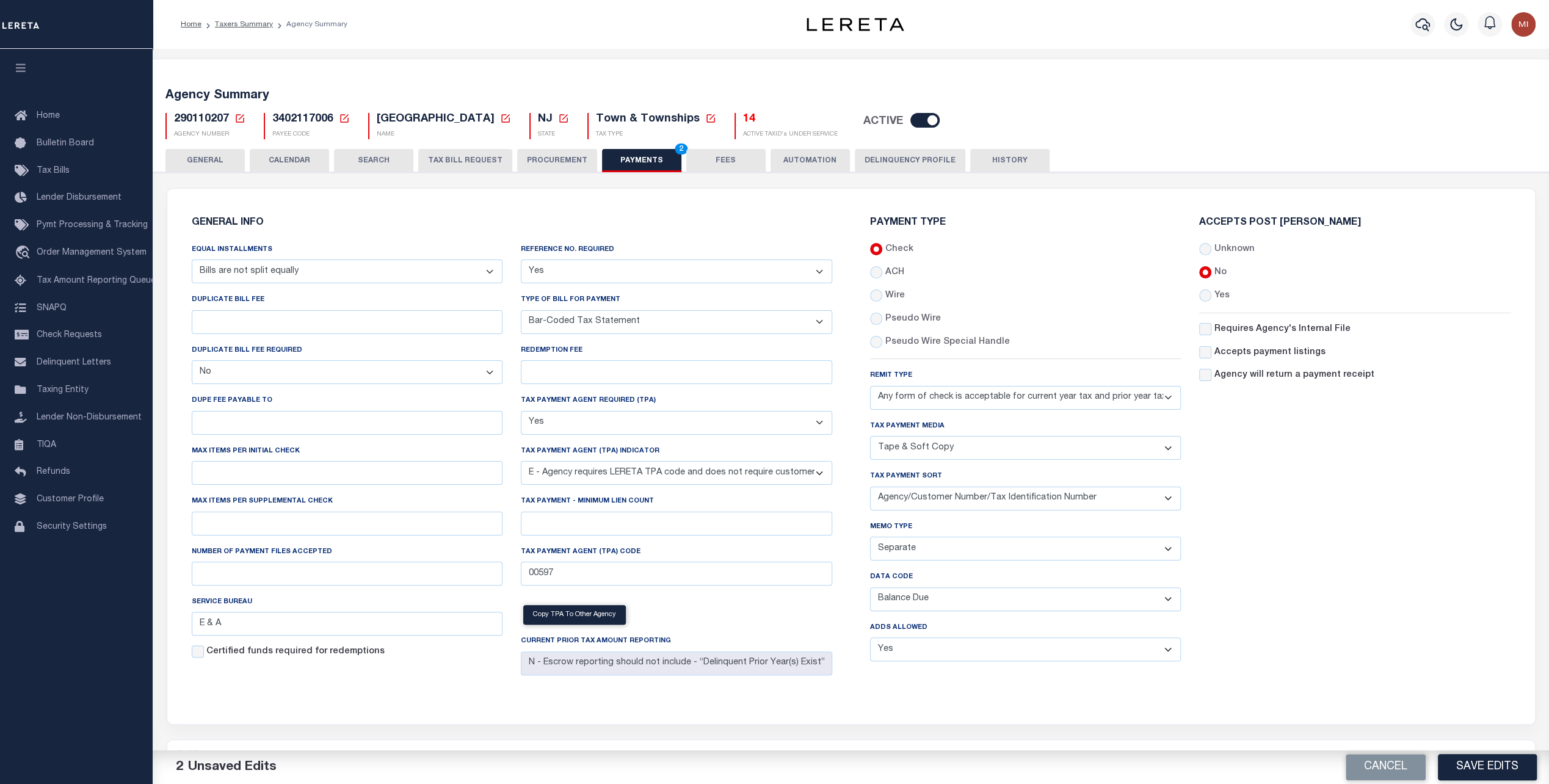
click at [870, 638] on select "Yes No" at bounding box center [1025, 649] width 311 height 24
click at [1496, 771] on button "Save Edits" at bounding box center [1487, 767] width 99 height 26
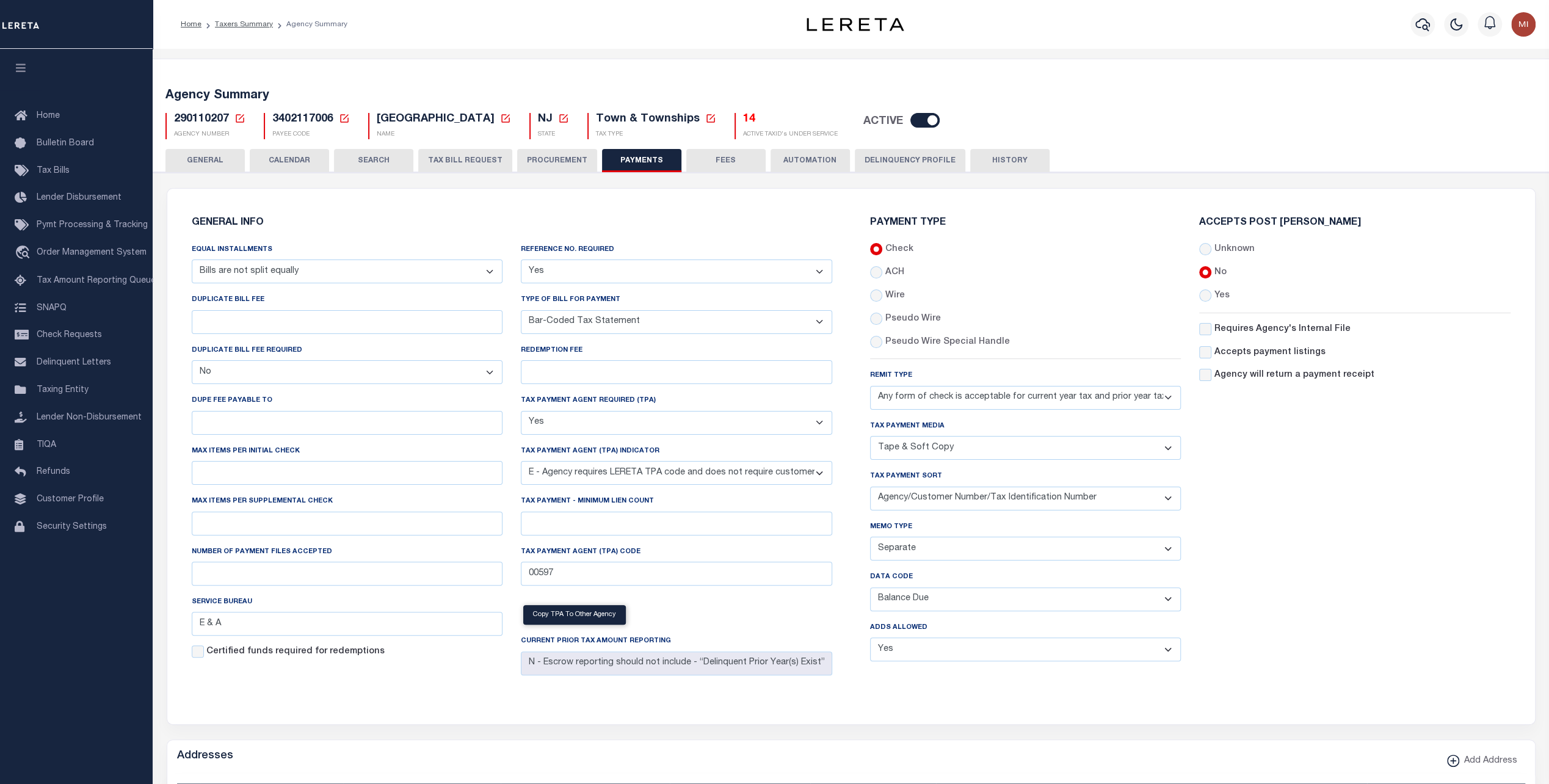
click at [435, 279] on select "Annual Billing no split Bills are not split equally Bills are split equally amo…" at bounding box center [347, 271] width 311 height 24
click at [623, 273] on select "Yes No" at bounding box center [676, 271] width 311 height 24
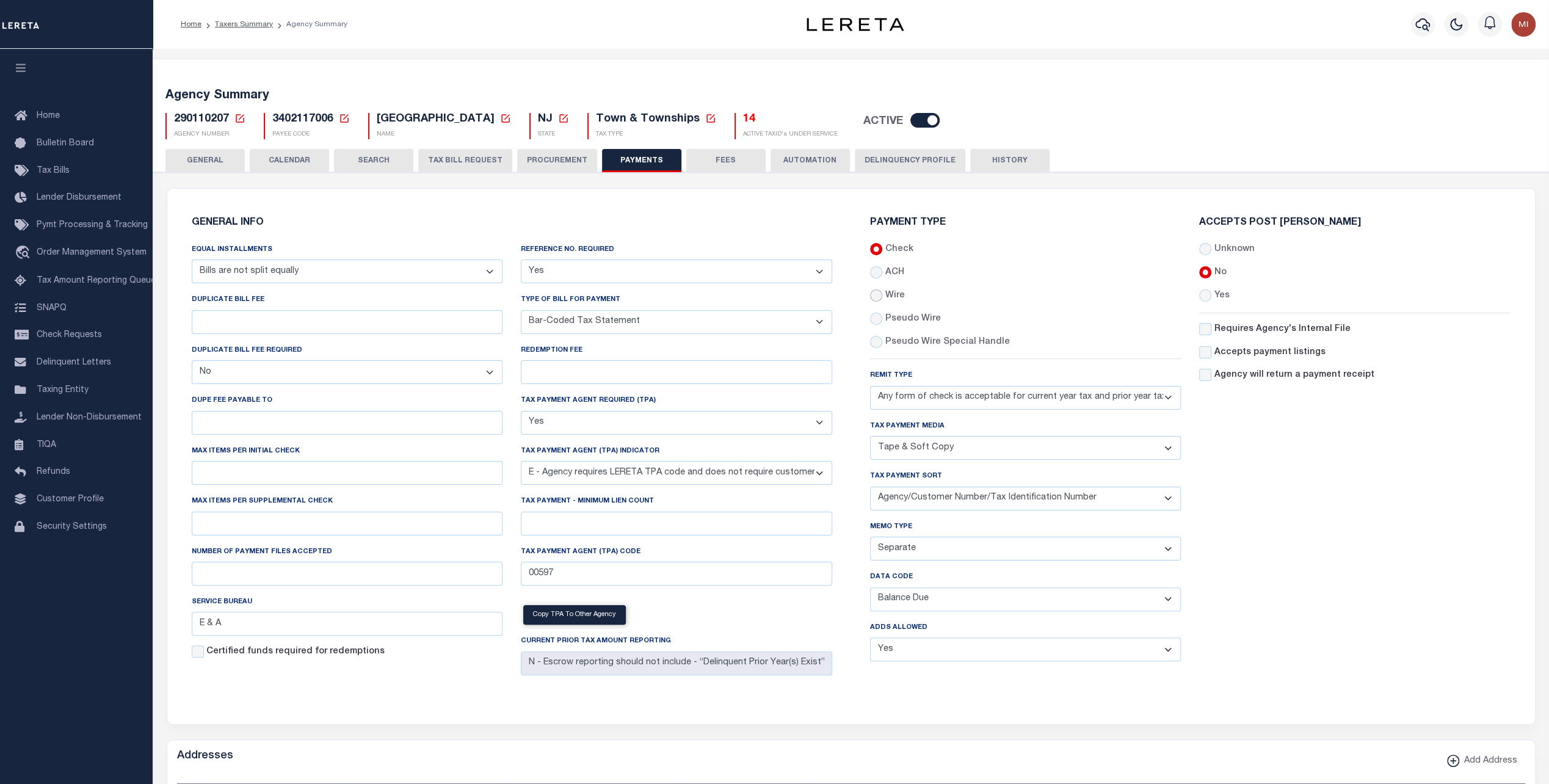
click at [880, 297] on input "Wire" at bounding box center [876, 295] width 12 height 12
radio input "true"
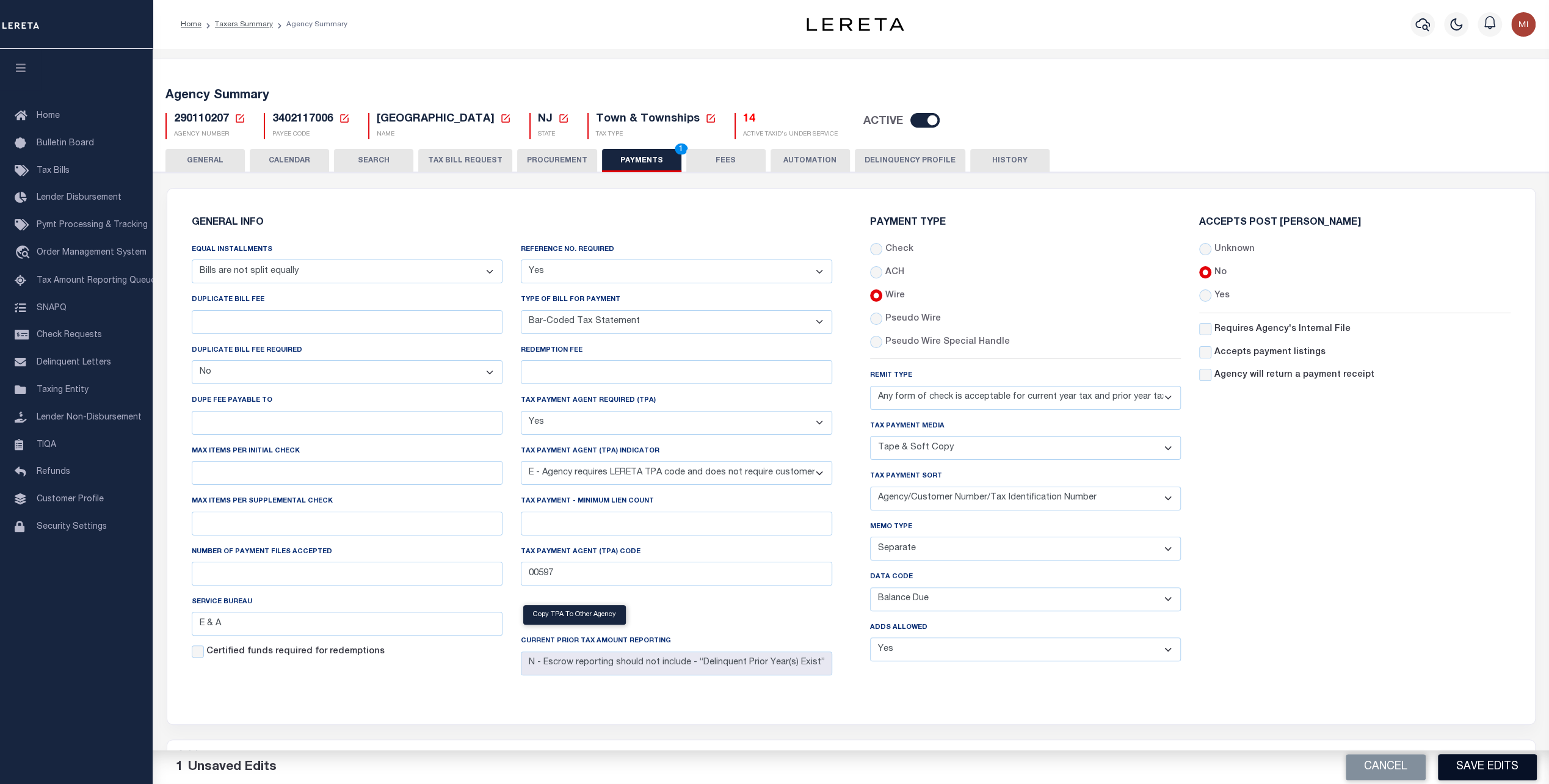
click at [1507, 764] on button "Save Edits" at bounding box center [1487, 767] width 99 height 26
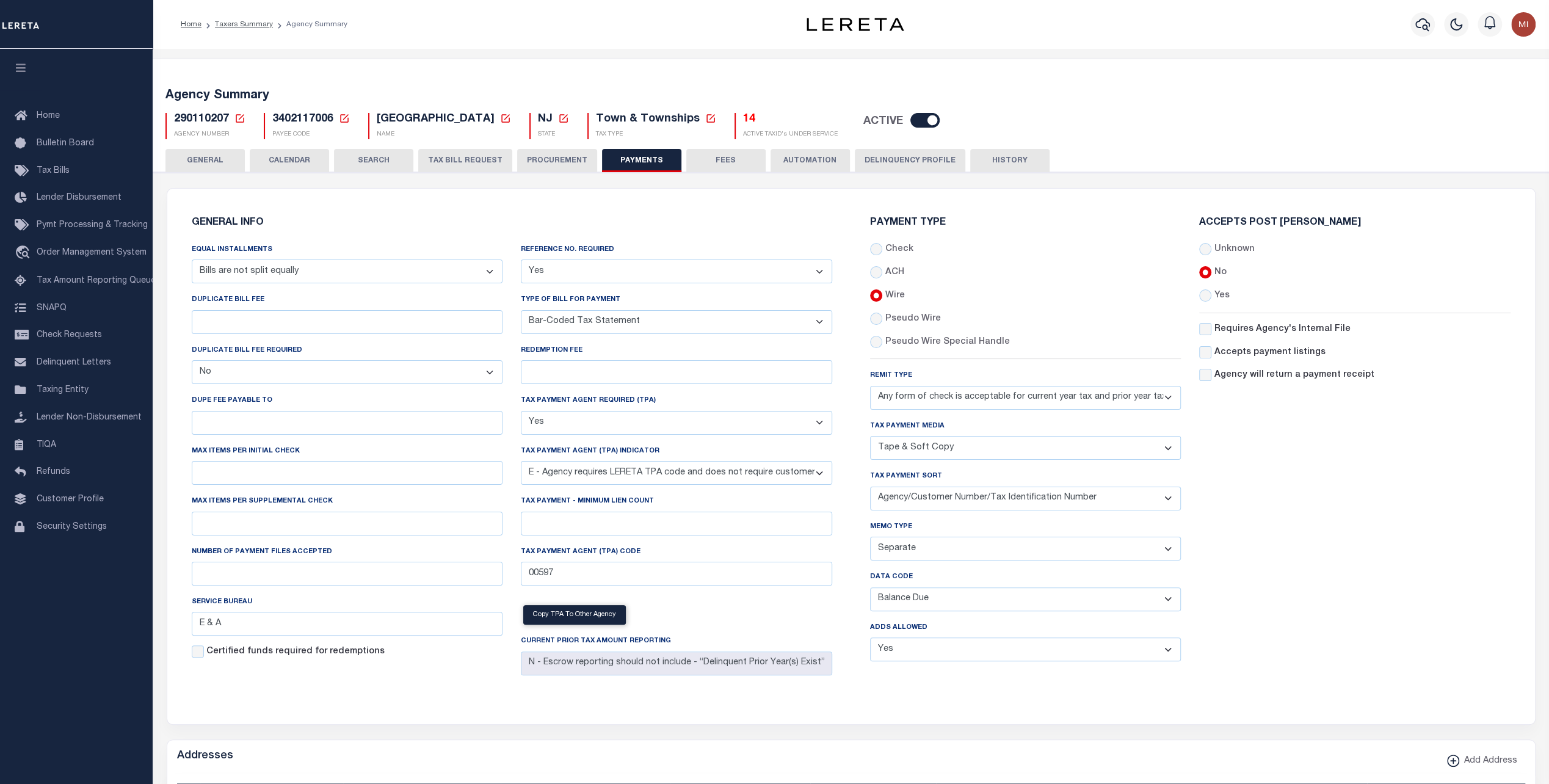
click at [1385, 575] on div "Accepts Post Mark Unknown No Yes" at bounding box center [1355, 445] width 330 height 453
click at [1146, 123] on div "290110207 Agency Number Edit Cancel Ok" at bounding box center [852, 121] width 1390 height 36
click at [1048, 453] on select "List, Tape Spcl List Dels Only List Tape & Bills Soft Copy List Tape & Soft Cop…" at bounding box center [1025, 447] width 311 height 24
click at [1049, 447] on select "List, Tape Spcl List Dels Only List Tape & Bills Soft Copy List Tape & Soft Cop…" at bounding box center [1025, 447] width 311 height 24
click at [1049, 493] on select "Agency/Tax Identification Number (Including TRA) Agency/Lien Description/Tax Id…" at bounding box center [1025, 498] width 311 height 24
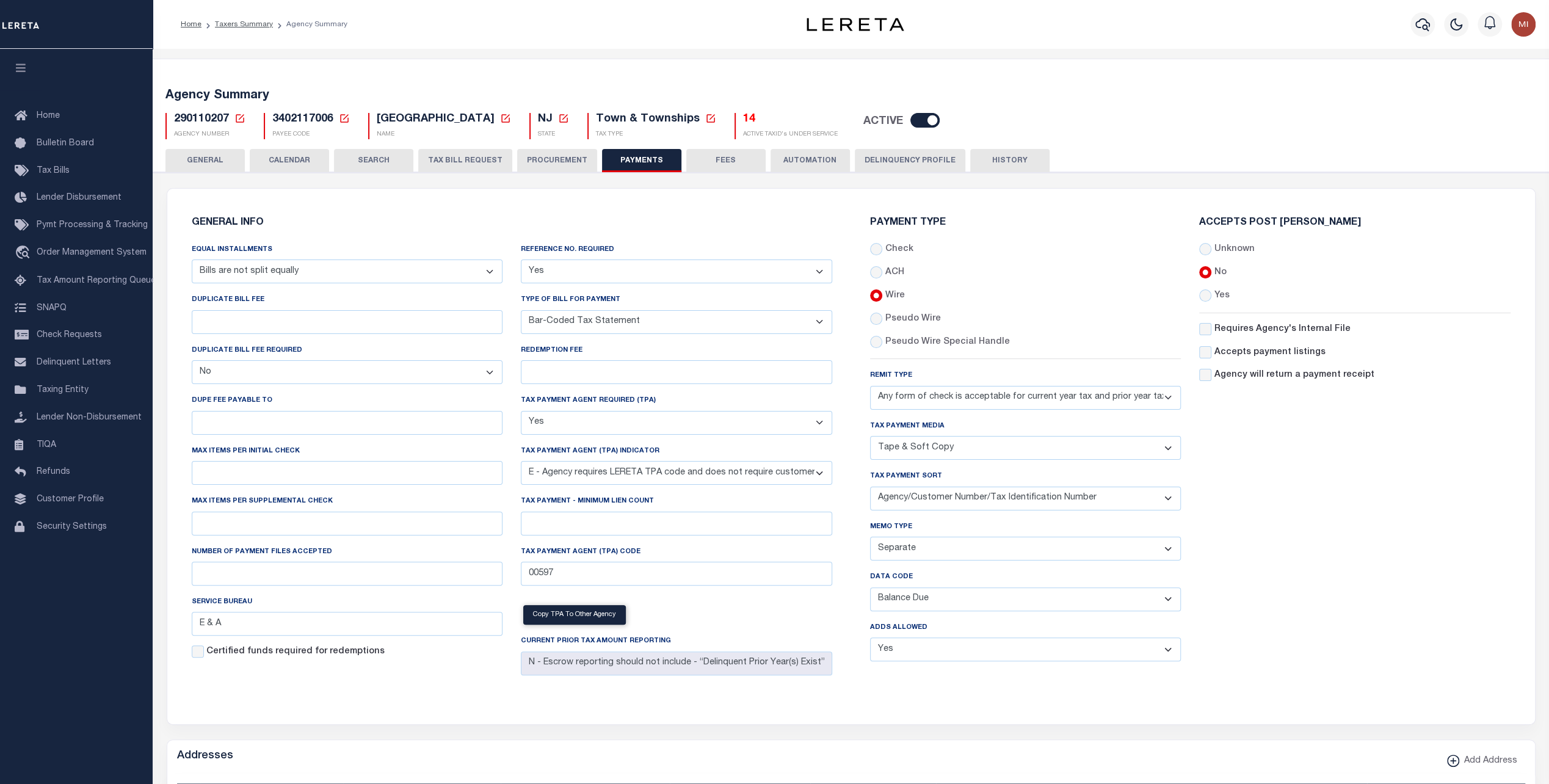
click at [1142, 494] on select "Agency/Tax Identification Number (Including TRA) Agency/Lien Description/Tax Id…" at bounding box center [1025, 498] width 311 height 24
click at [1044, 545] on select "Separate Together" at bounding box center [1025, 548] width 311 height 24
click at [1062, 599] on select "Balance Due Mortgage Open Prior Supplemental" at bounding box center [1025, 599] width 311 height 24
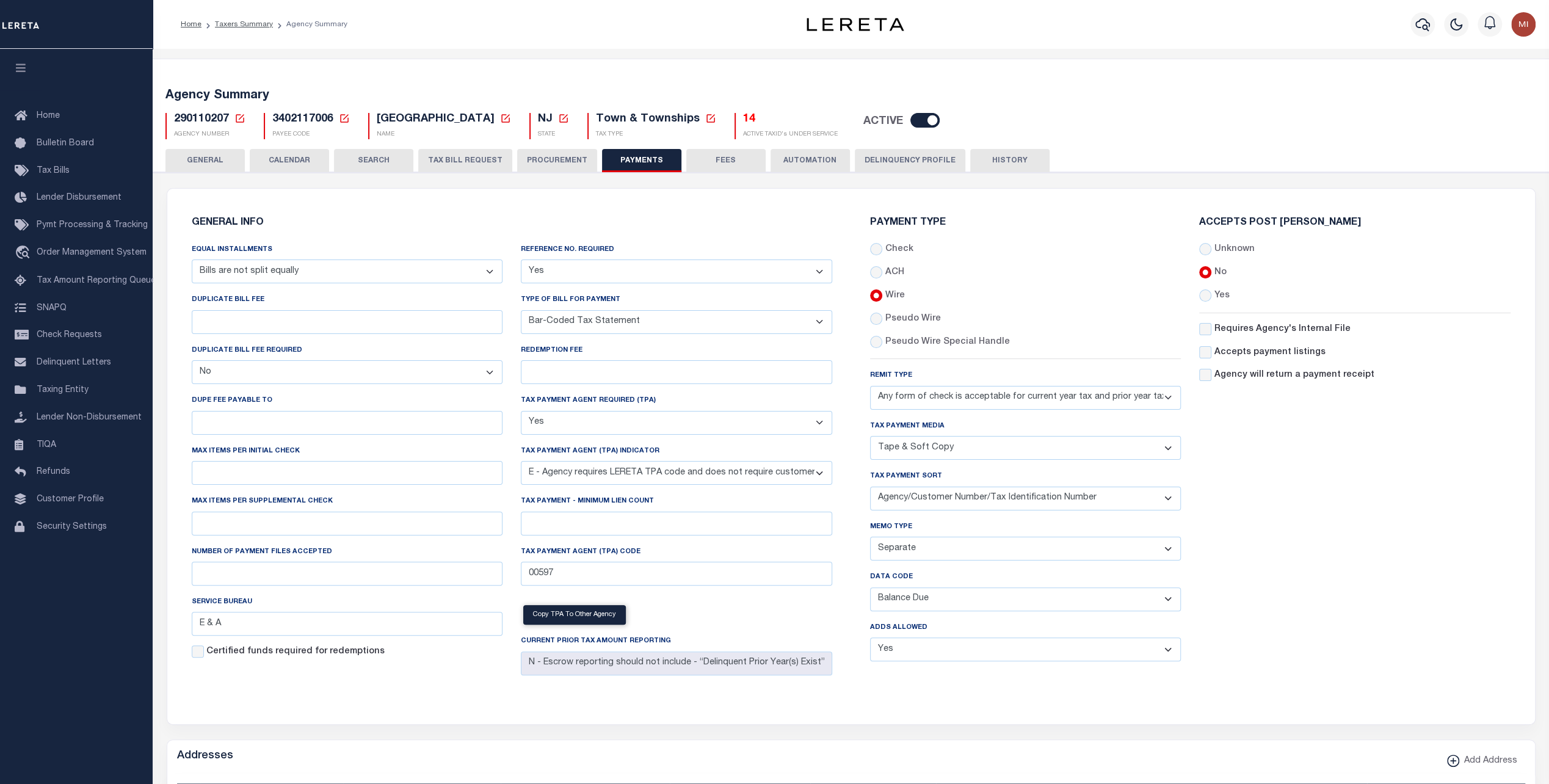
click at [1035, 652] on select "Yes No" at bounding box center [1025, 649] width 311 height 24
click at [1253, 617] on div "Accepts Post Mark Unknown No Yes" at bounding box center [1355, 445] width 330 height 453
click at [389, 270] on select "Annual Billing no split Bills are not split equally Bills are split equally amo…" at bounding box center [347, 271] width 311 height 24
click at [388, 270] on select "Annual Billing no split Bills are not split equally Bills are split equally amo…" at bounding box center [347, 271] width 311 height 24
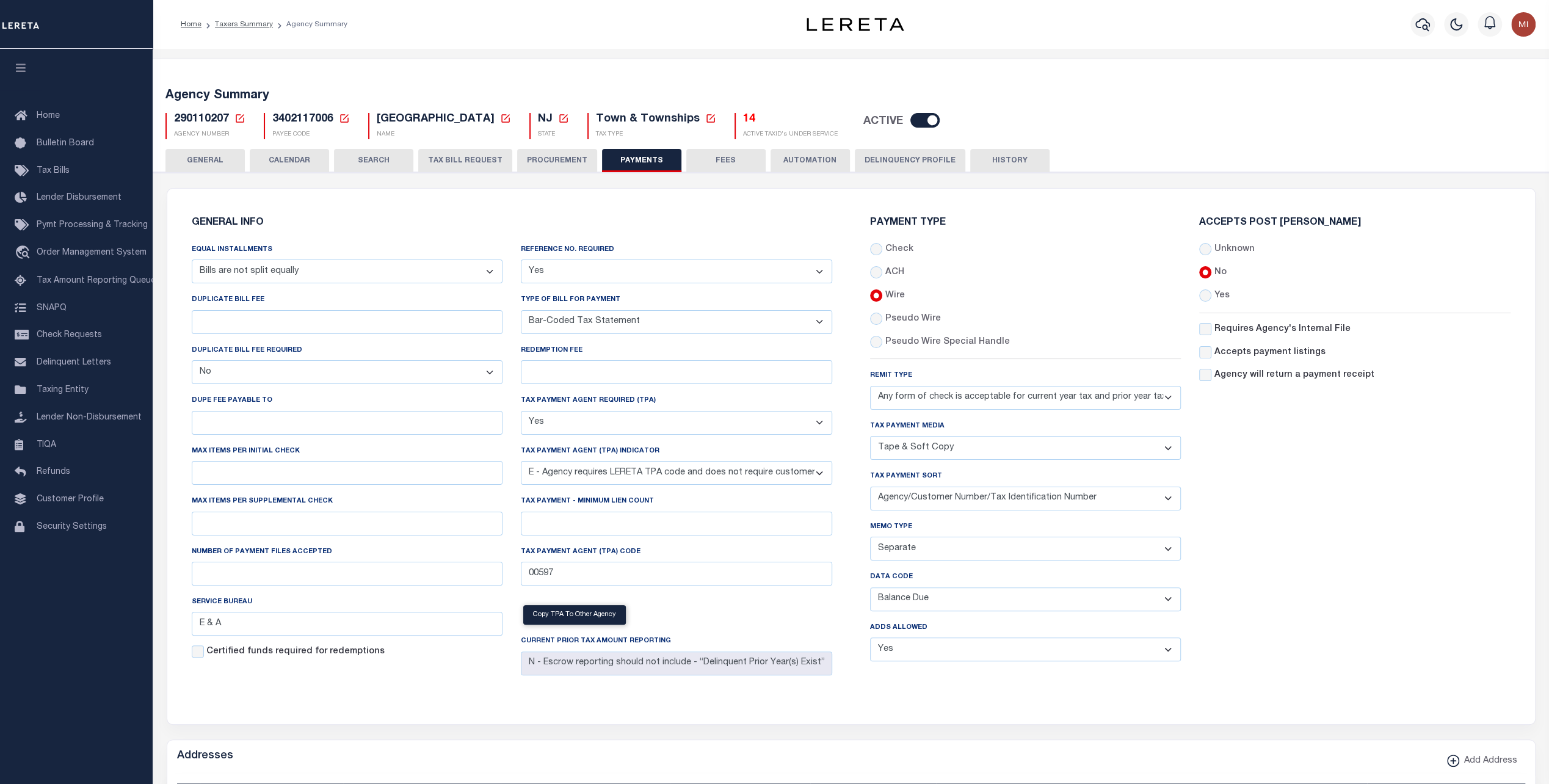
click at [622, 269] on select "Yes No" at bounding box center [676, 271] width 311 height 24
click at [997, 393] on select "Any form of check is acceptable for payment of current and prior year taxes. On…" at bounding box center [1025, 397] width 311 height 24
click at [988, 448] on select "List, Tape Spcl List Dels Only List Tape & Bills Soft Copy List Tape & Soft Cop…" at bounding box center [1025, 447] width 311 height 24
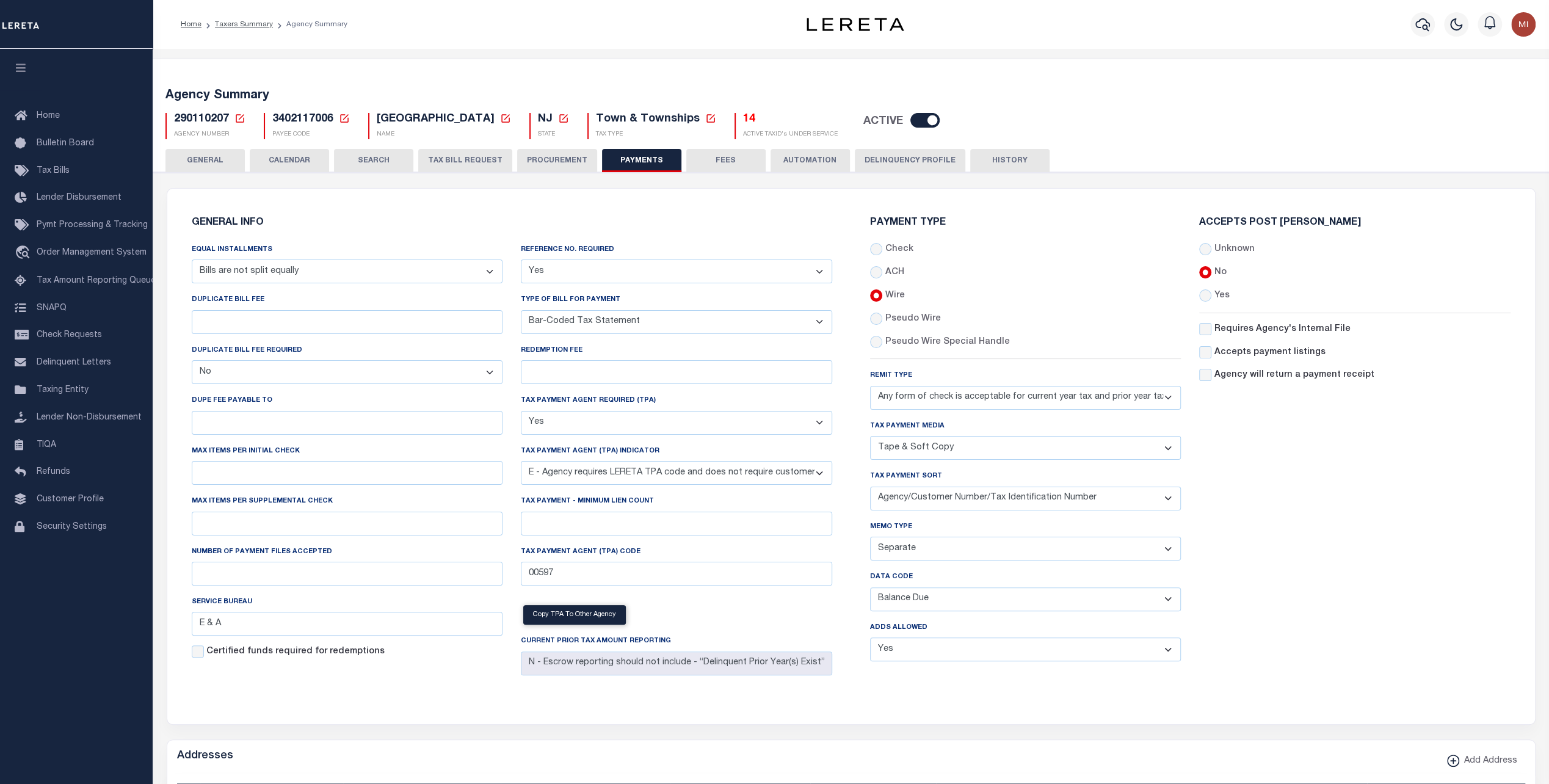
click at [988, 448] on select "List, Tape Spcl List Dels Only List Tape & Bills Soft Copy List Tape & Soft Cop…" at bounding box center [1025, 447] width 311 height 24
click at [985, 495] on select "Agency/Tax Identification Number (Including TRA) Agency/Lien Description/Tax Id…" at bounding box center [1025, 498] width 311 height 24
click at [985, 498] on select "Agency/Tax Identification Number (Including TRA) Agency/Lien Description/Tax Id…" at bounding box center [1025, 498] width 311 height 24
click at [971, 552] on select "Separate Together" at bounding box center [1025, 548] width 311 height 24
click at [971, 550] on select "Separate Together" at bounding box center [1025, 548] width 311 height 24
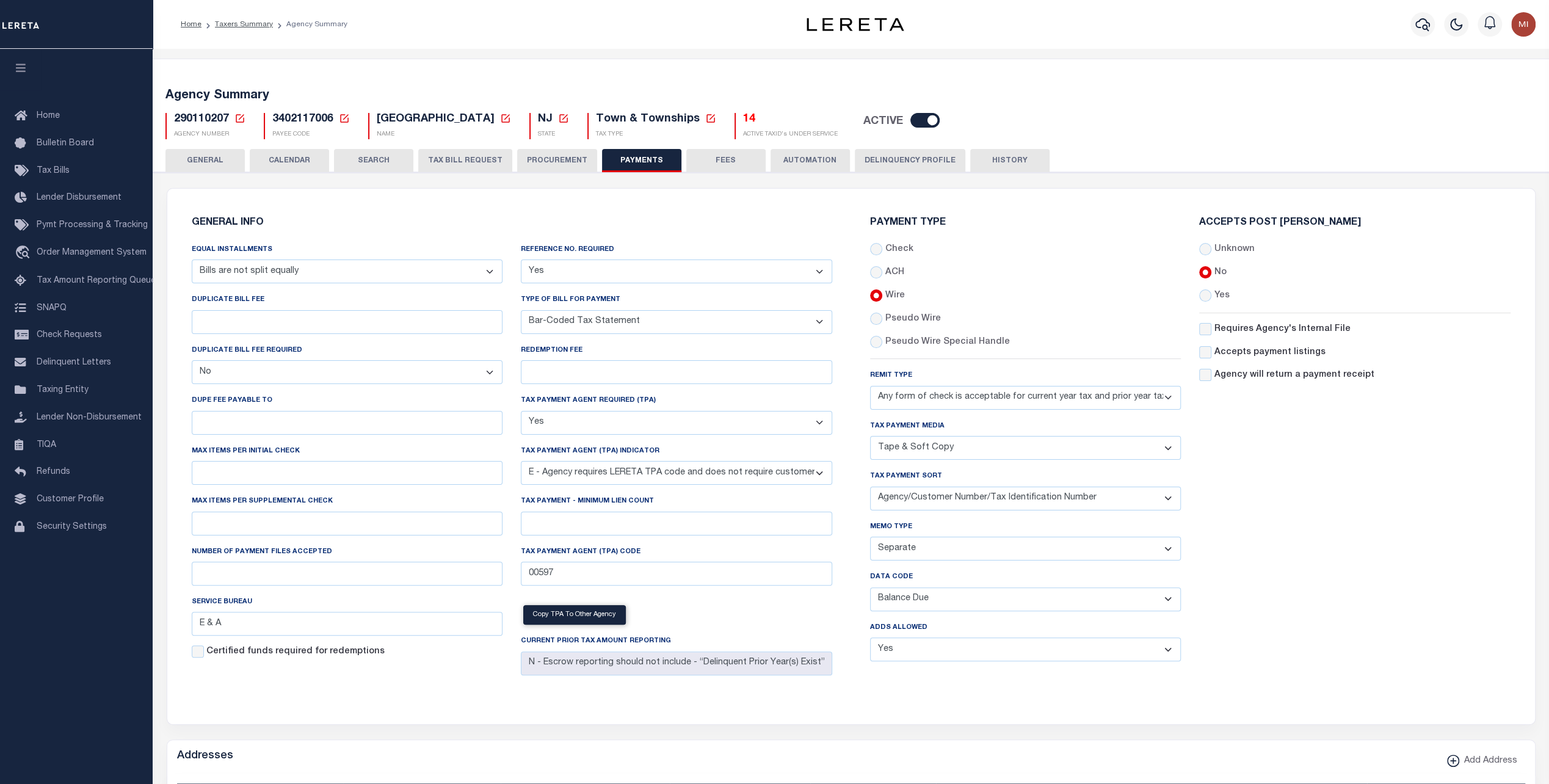
click at [968, 598] on select "Balance Due Mortgage Open Prior Supplemental" at bounding box center [1025, 599] width 311 height 24
click at [983, 596] on select "Balance Due Mortgage Open Prior Supplemental" at bounding box center [1025, 599] width 311 height 24
click at [972, 646] on select "Yes No" at bounding box center [1025, 649] width 311 height 24
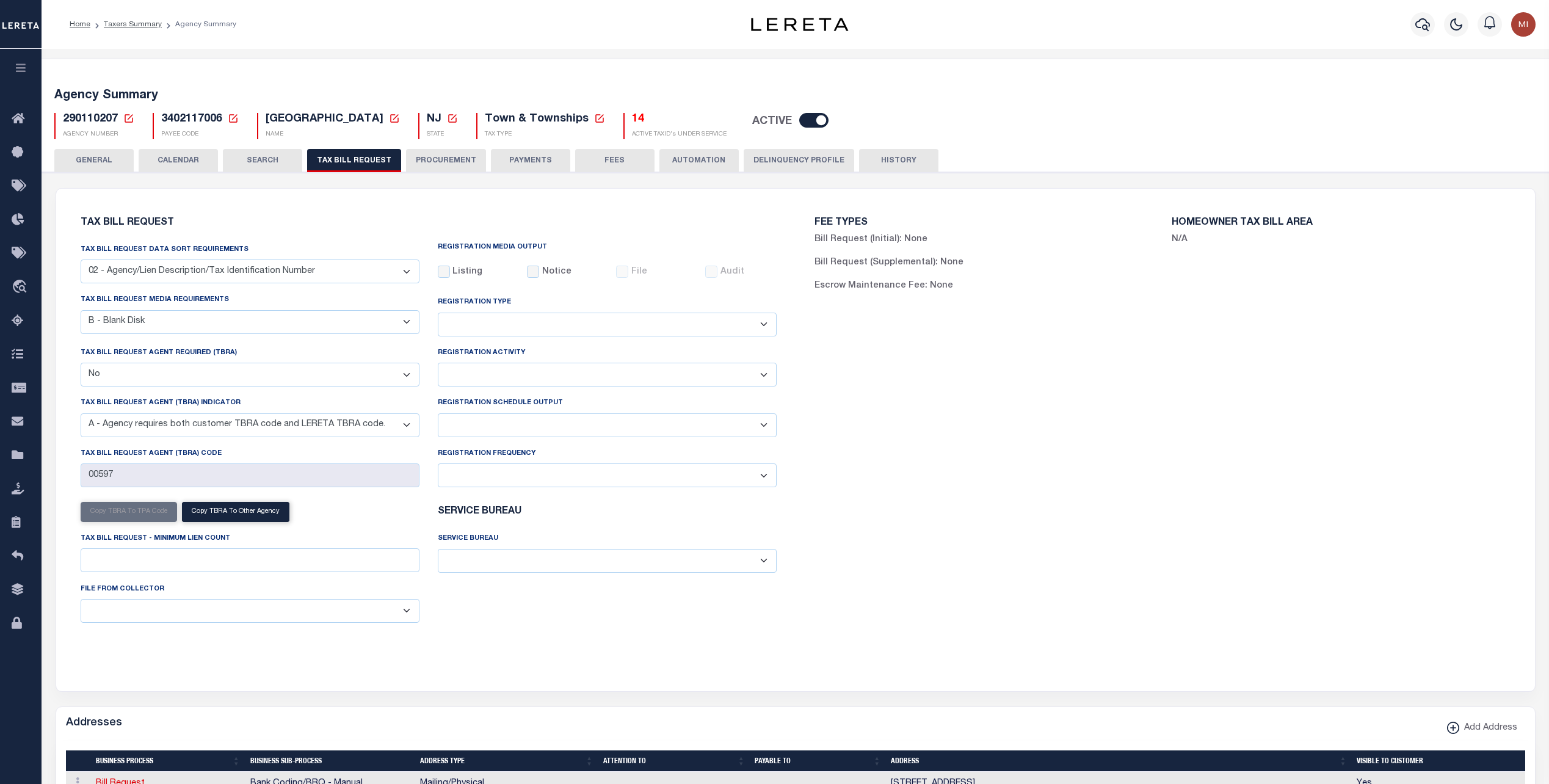
select select "26"
select select "17"
select select "false"
select select "9"
select select
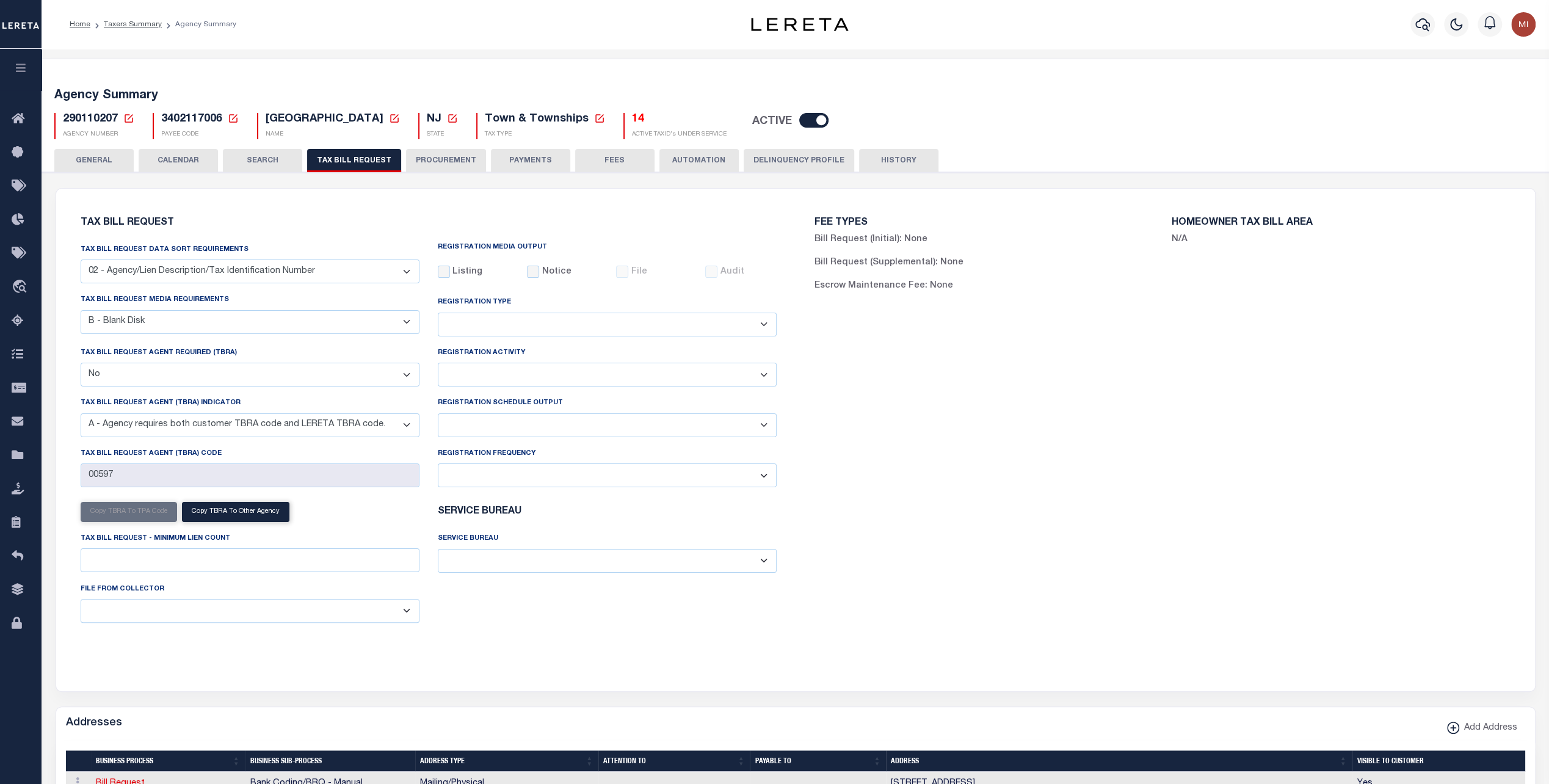
click at [522, 556] on select "ACC Taxes Ad Valorem Appraisal Assessments of the Southwest AutoAgent B & A Mun…" at bounding box center [607, 561] width 339 height 24
click at [528, 563] on select "ACC Taxes Ad Valorem Appraisal Assessments of the Southwest AutoAgent B & A Mun…" at bounding box center [607, 561] width 339 height 24
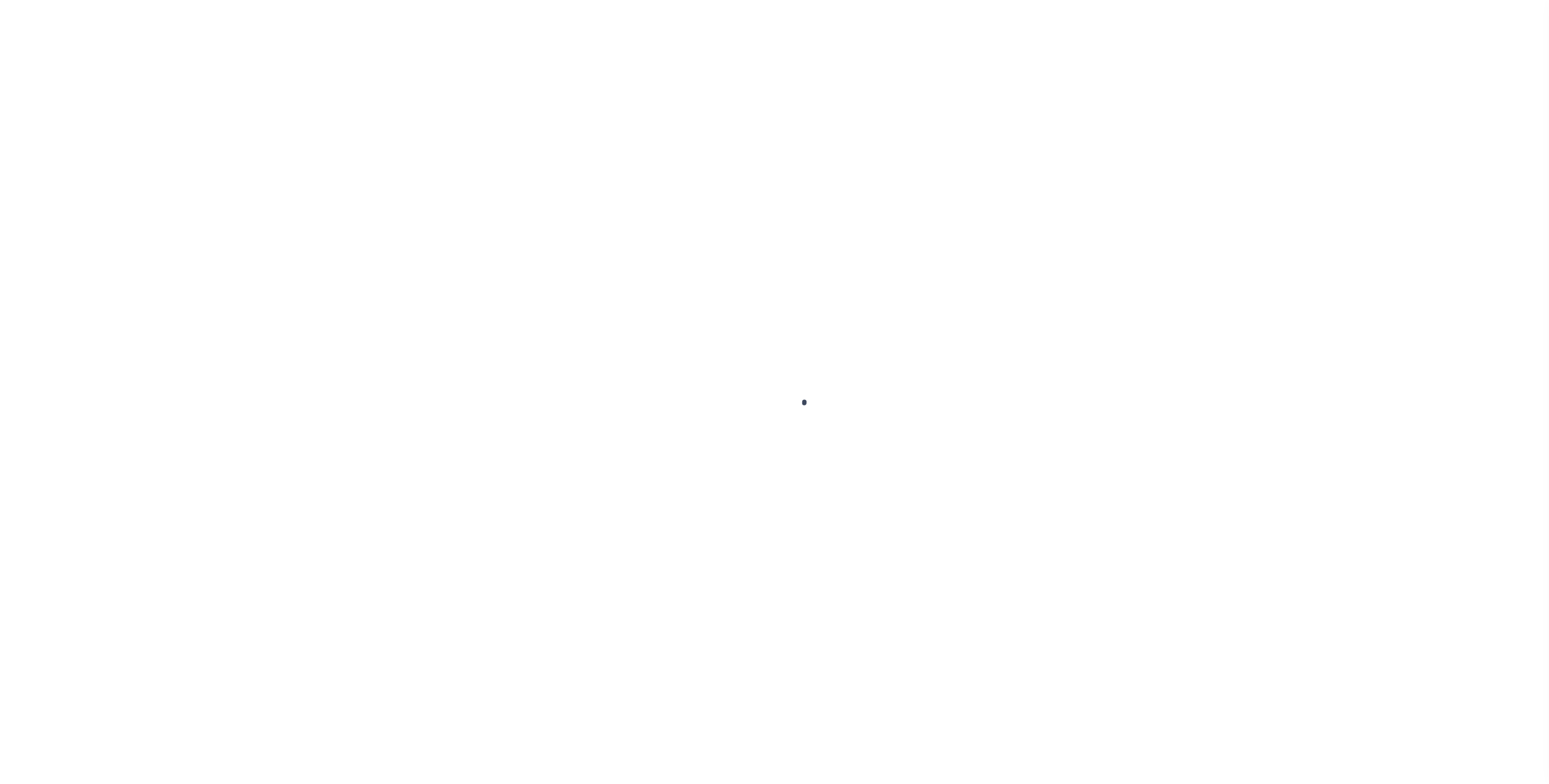
select select "RFP"
select select "ACH"
select select "73"
select select "1"
select select "44"
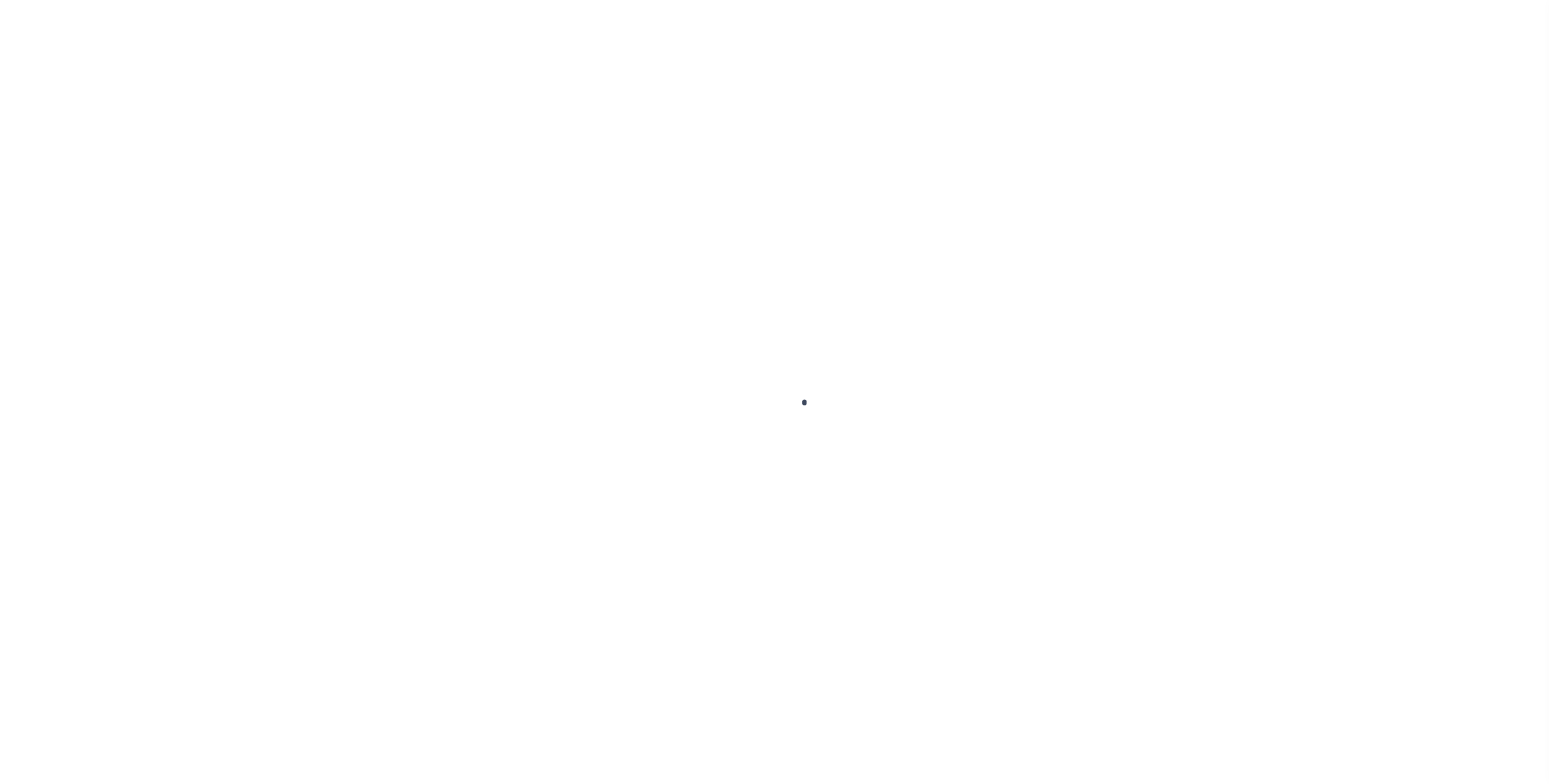
type input "[DATE]"
select select "35"
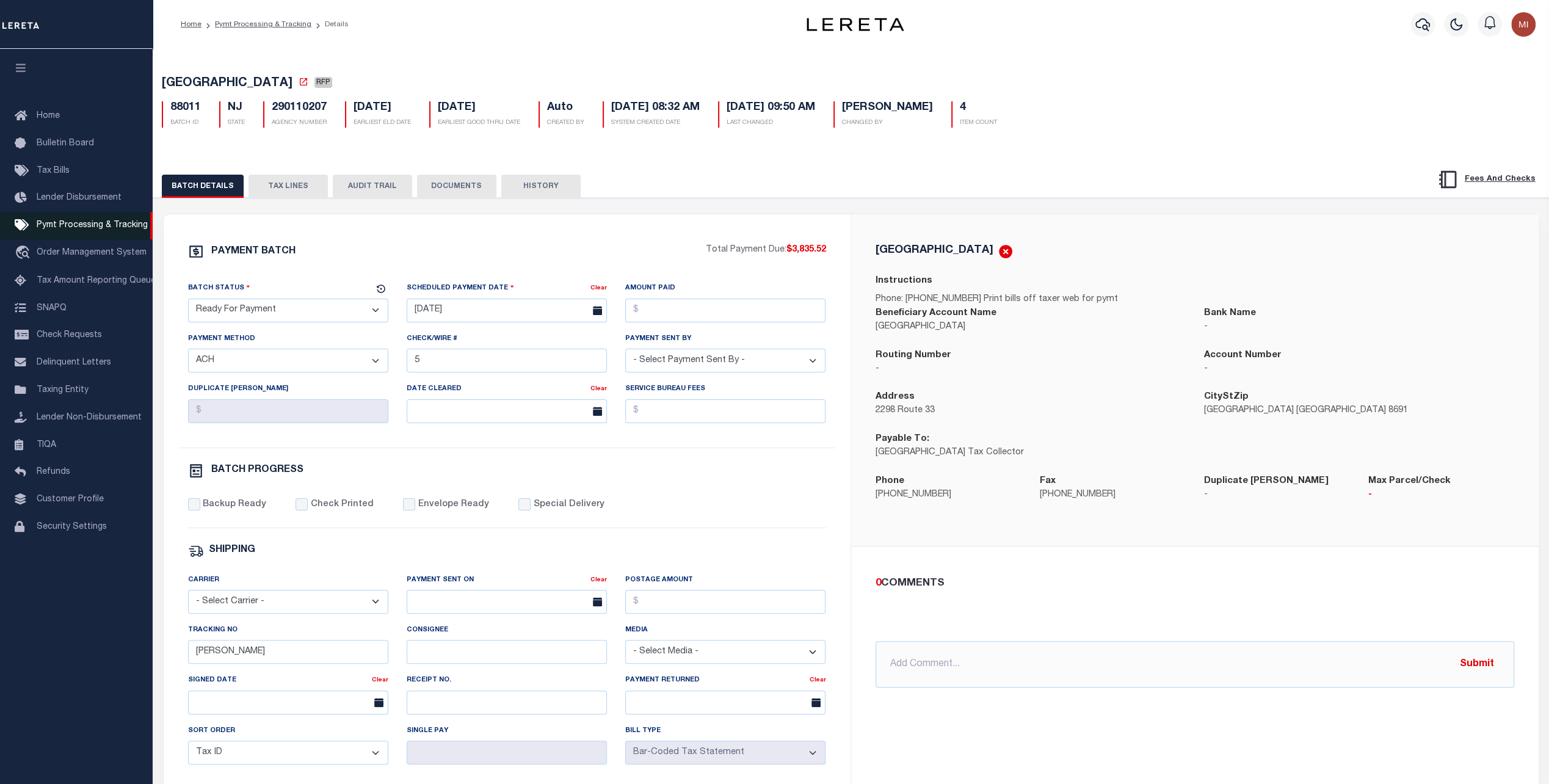
click at [92, 230] on span "Pymt Processing & Tracking" at bounding box center [92, 225] width 111 height 8
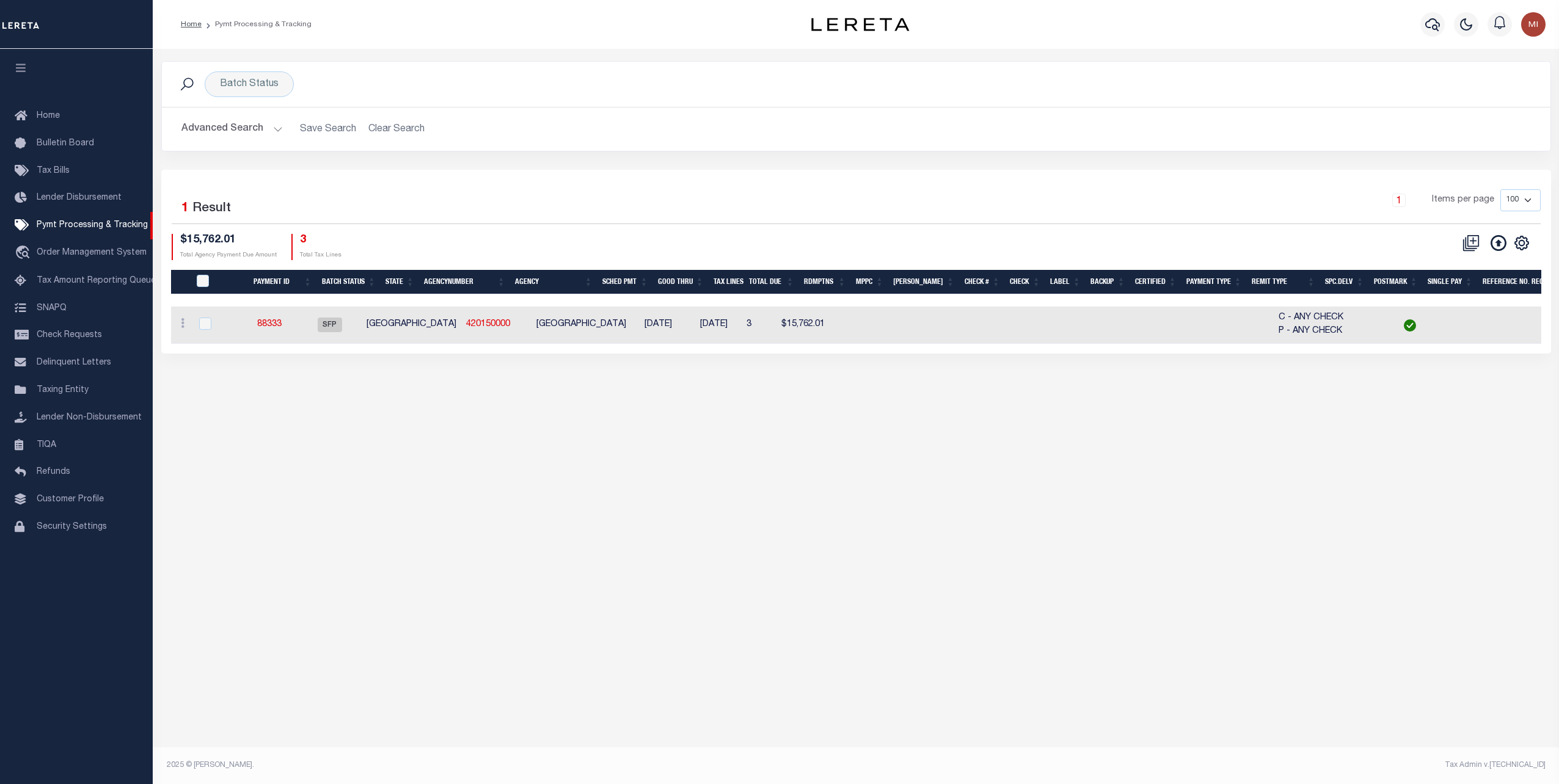
click at [248, 127] on button "Advanced Search" at bounding box center [232, 129] width 101 height 24
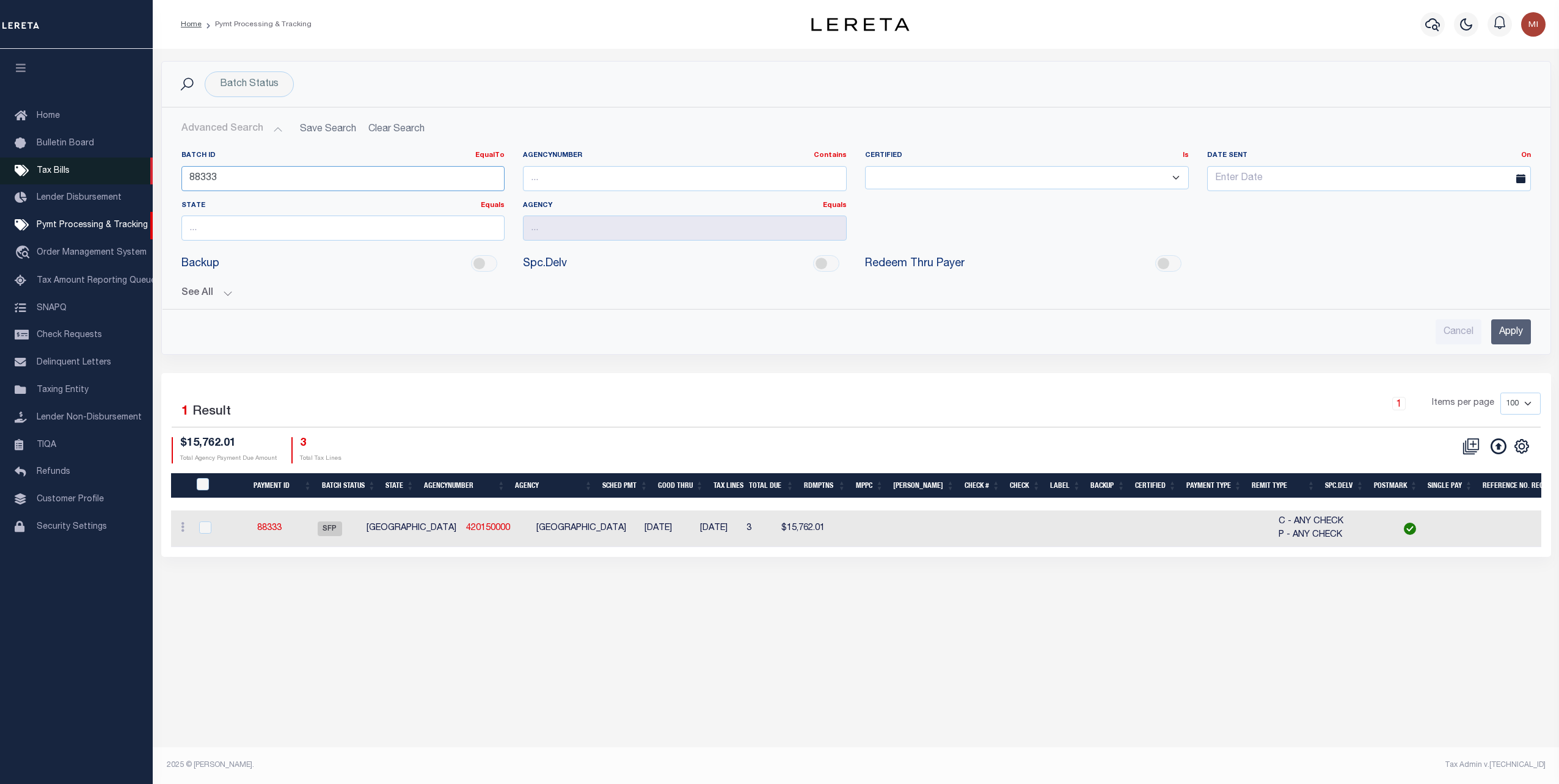
drag, startPoint x: 257, startPoint y: 169, endPoint x: 96, endPoint y: 170, distance: 161.0
click at [96, 170] on div "Home Pymt Processing & Tracking" at bounding box center [779, 377] width 1559 height 755
type input "88011"
click at [1514, 333] on input "Apply" at bounding box center [1511, 332] width 39 height 25
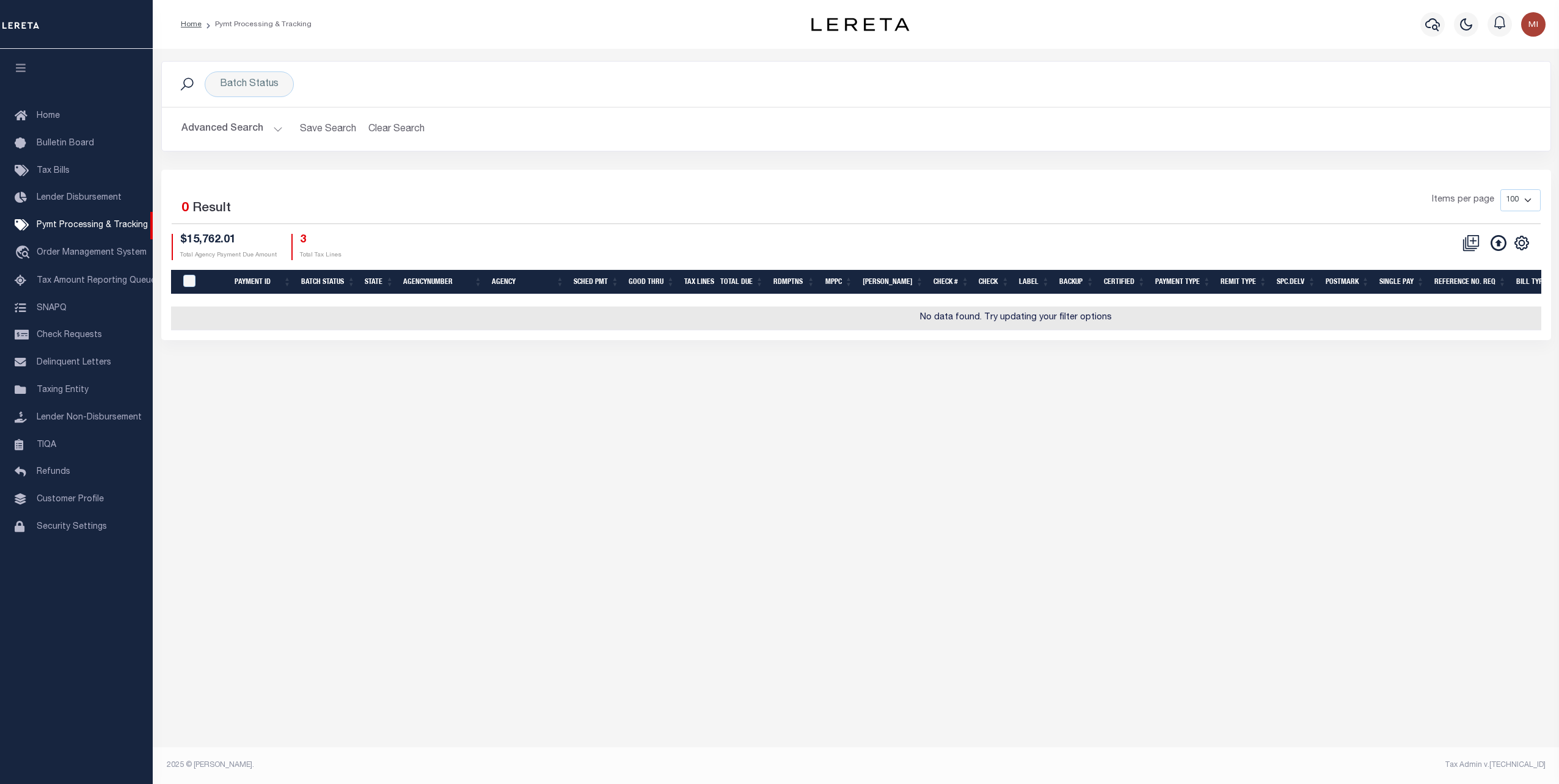
click at [266, 129] on button "Advanced Search" at bounding box center [232, 129] width 101 height 24
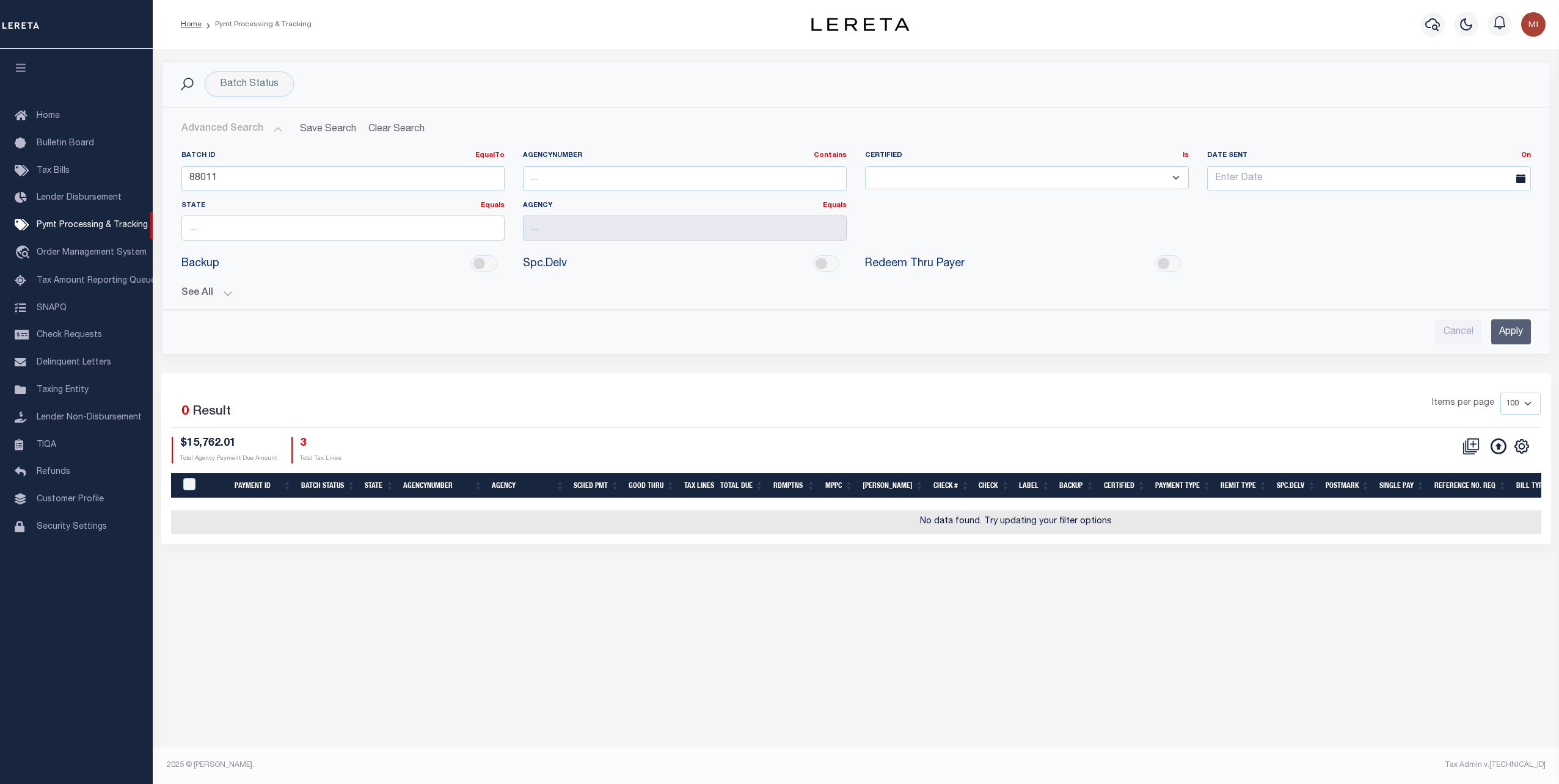
click at [232, 288] on button "See All" at bounding box center [856, 293] width 1350 height 11
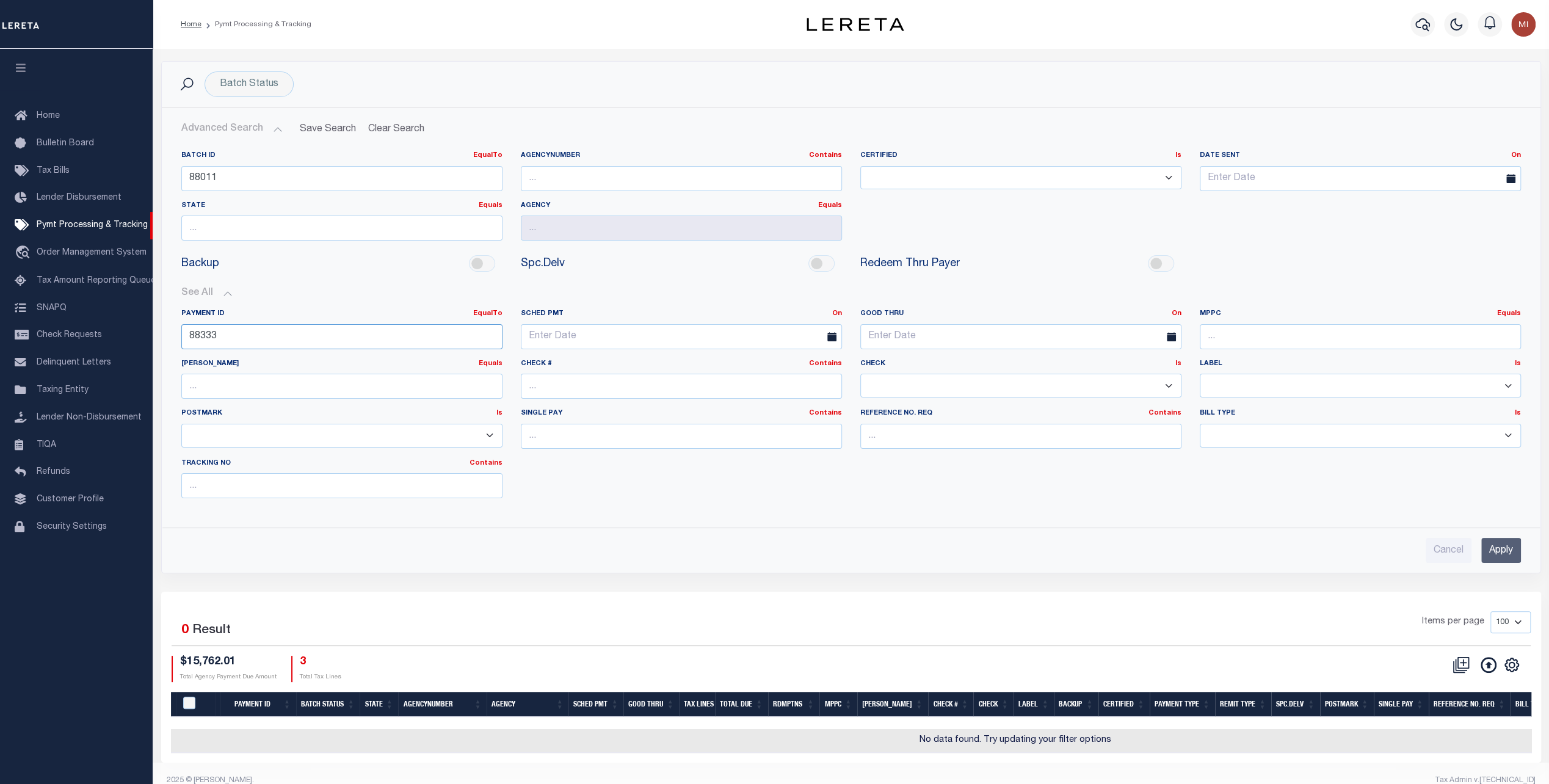
drag, startPoint x: 278, startPoint y: 334, endPoint x: 165, endPoint y: 326, distance: 113.3
click at [165, 326] on div "Batch ID EqualTo Equals Is Not Equal To Is Greater Than Is Less Than 88011 Agen…" at bounding box center [851, 330] width 1378 height 377
click at [1503, 546] on input "Apply" at bounding box center [1501, 550] width 39 height 25
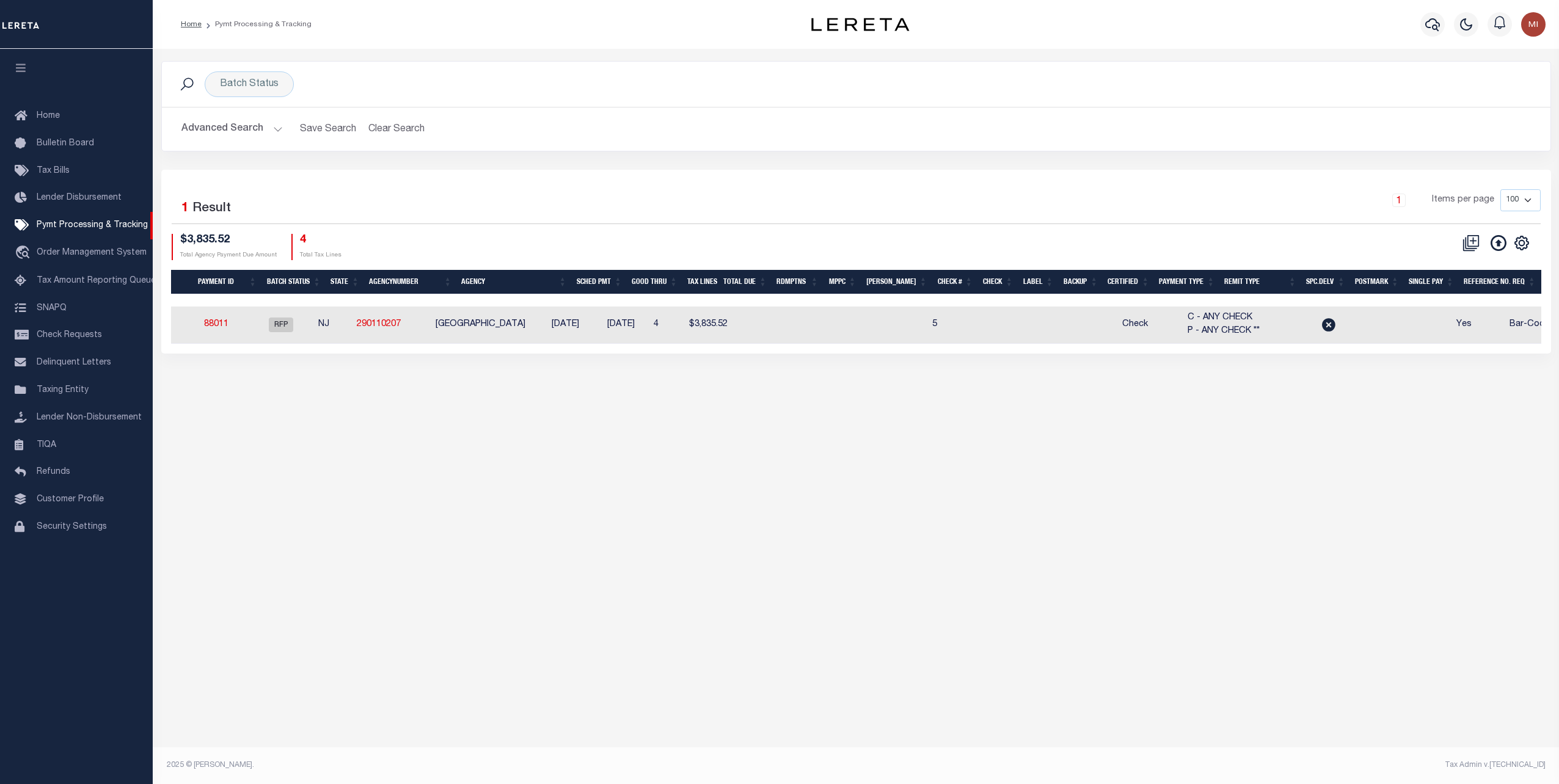
scroll to position [0, 18]
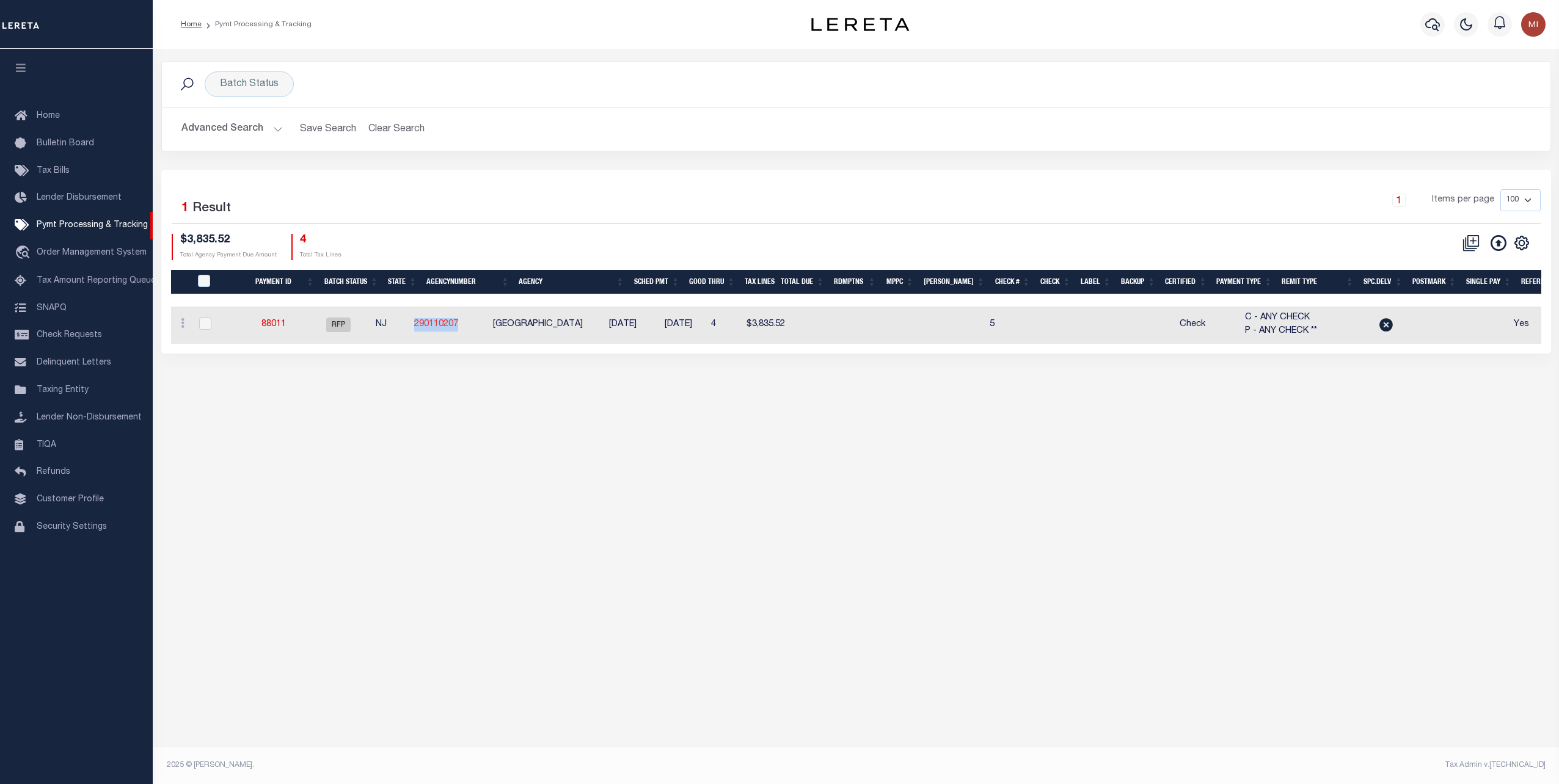
drag, startPoint x: 477, startPoint y: 325, endPoint x: 431, endPoint y: 325, distance: 46.0
click at [431, 325] on td "290110207" at bounding box center [449, 325] width 79 height 38
checkbox input "true"
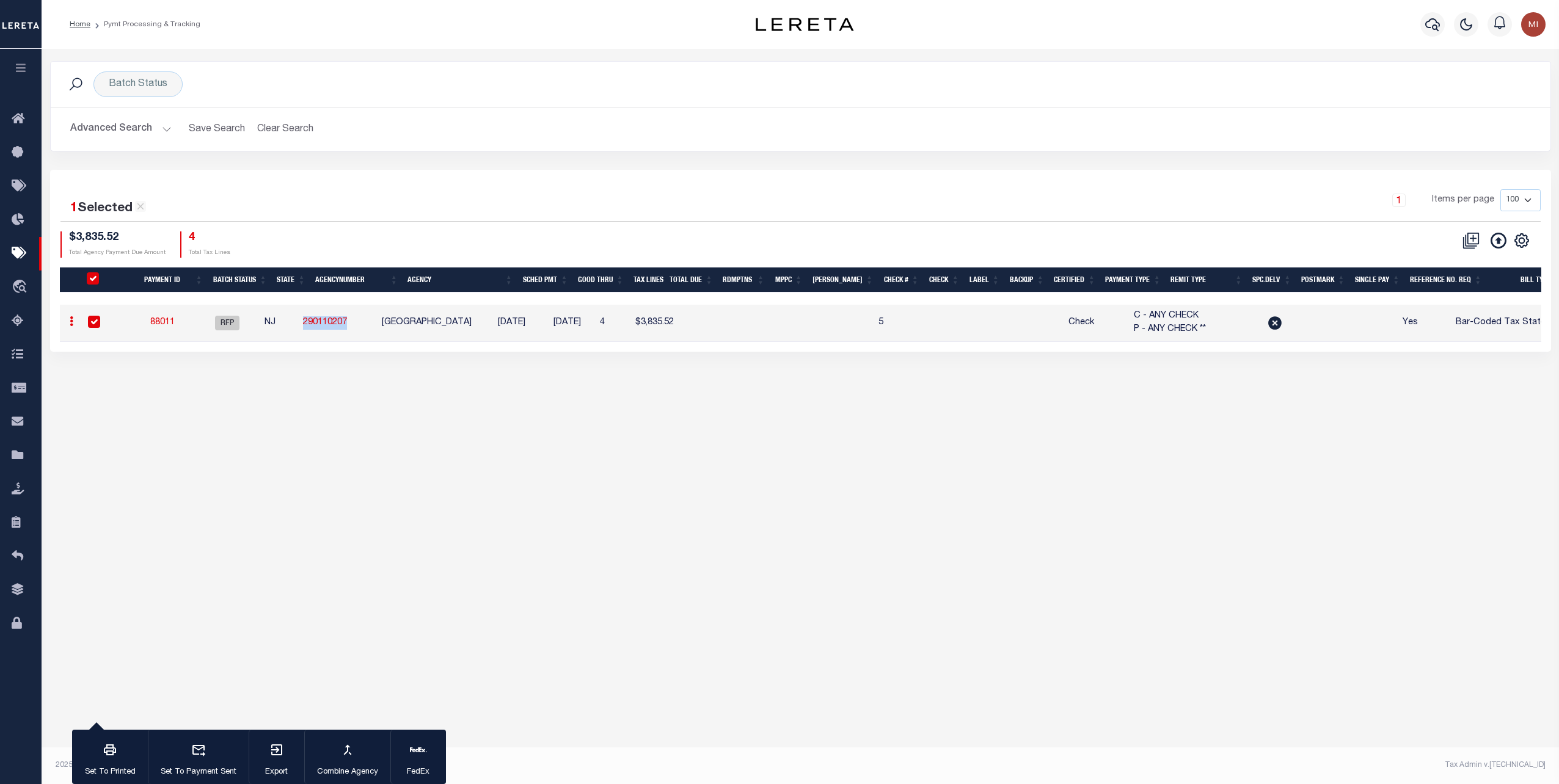
copy link "290110207"
click at [1472, 241] on icon at bounding box center [1471, 241] width 17 height 17
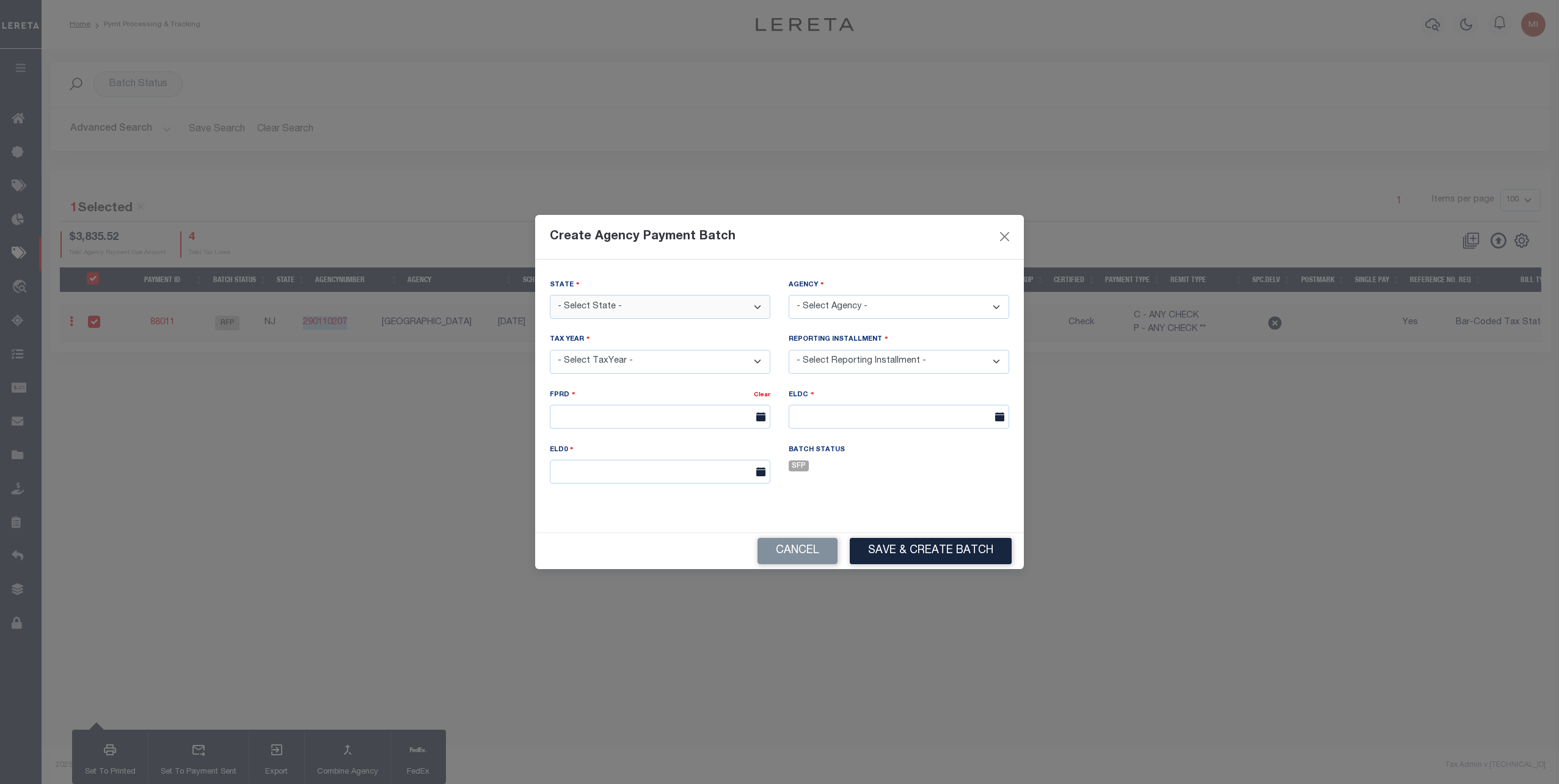
click at [700, 312] on select "- Select State - AK AL AR AZ CA CO CT DC DE FL GA GU HI IA ID IL IN KS KY LA MA…" at bounding box center [660, 306] width 220 height 24
select select "NJ"
click at [550, 295] on select "- Select State - AK AL AR AZ CA CO CT DC DE FL GA GU HI IA ID IL IN KS KY LA MA…" at bounding box center [660, 306] width 220 height 24
click at [876, 298] on select "- Select Agency -" at bounding box center [899, 306] width 220 height 24
select select "3402117006"
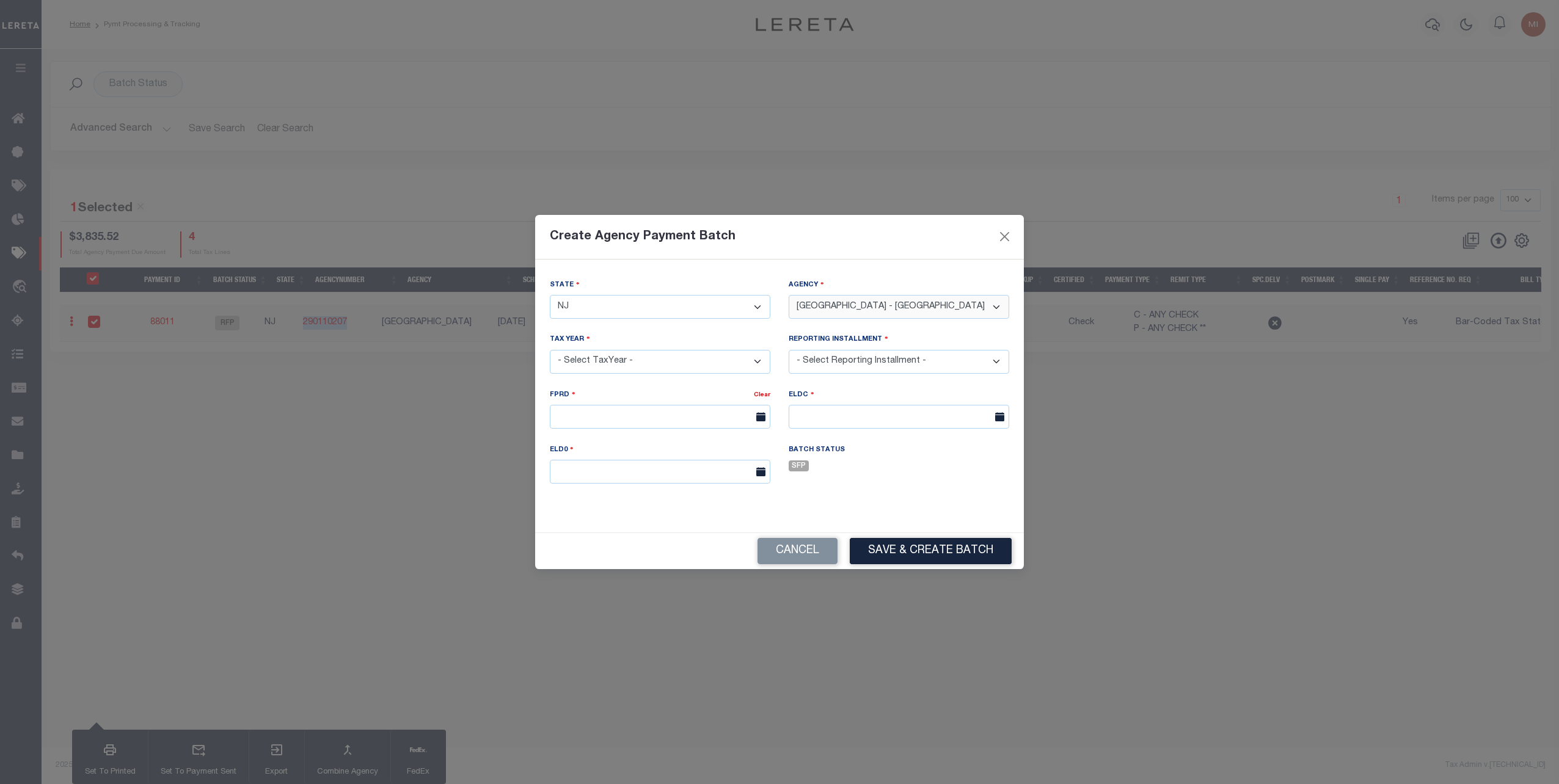
click at [789, 295] on select "- Select Agency - ABERDEEN TOWNSHIP - Town & Townships ABERDEEN TOWNSHIP_MUA - …" at bounding box center [899, 306] width 220 height 24
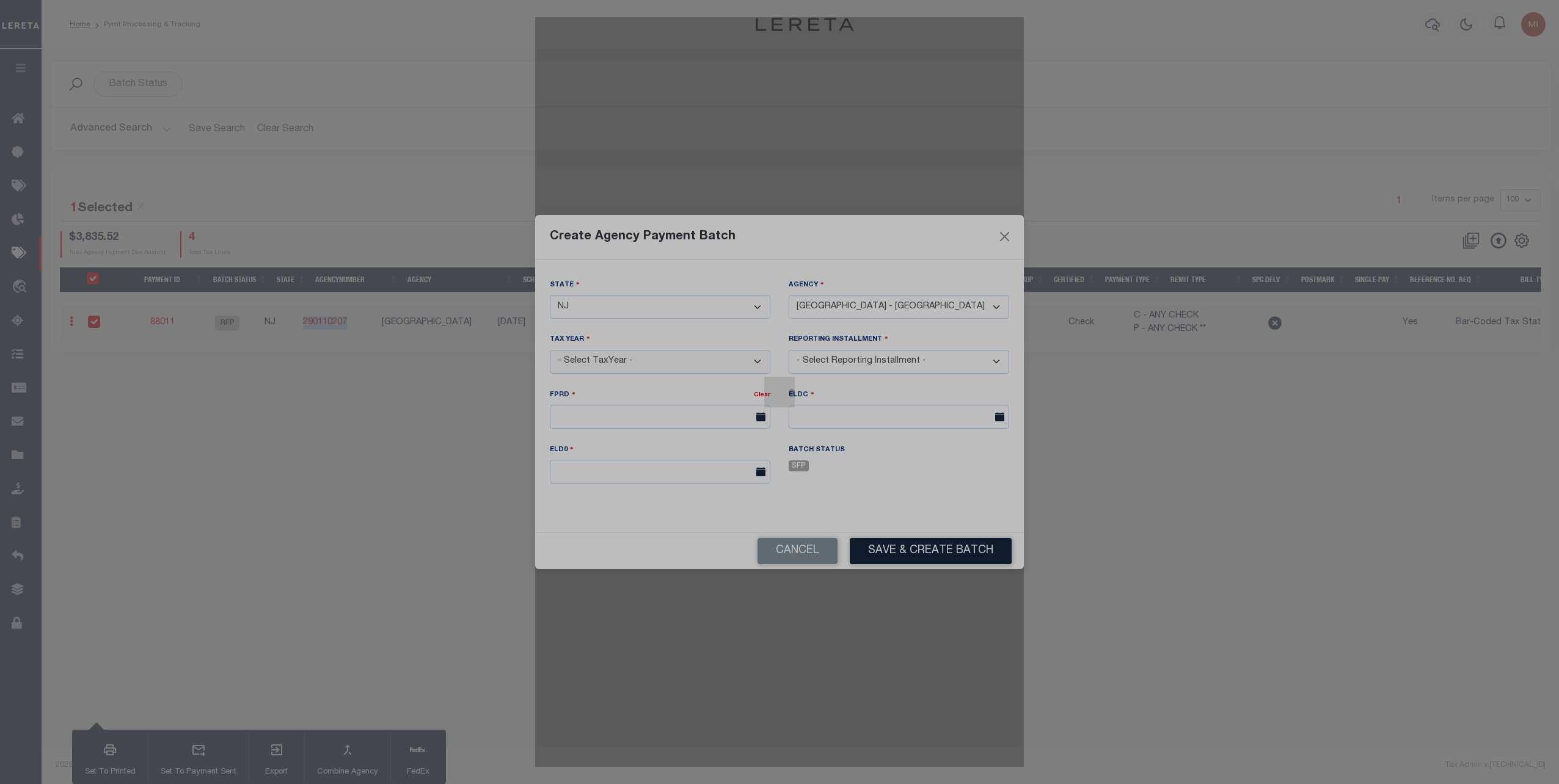
click at [650, 358] on select "- Select TaxYear - 2026 2025 2024 2023 2022 2021 2020 2019 2018 2017 2016 2015 …" at bounding box center [660, 361] width 220 height 24
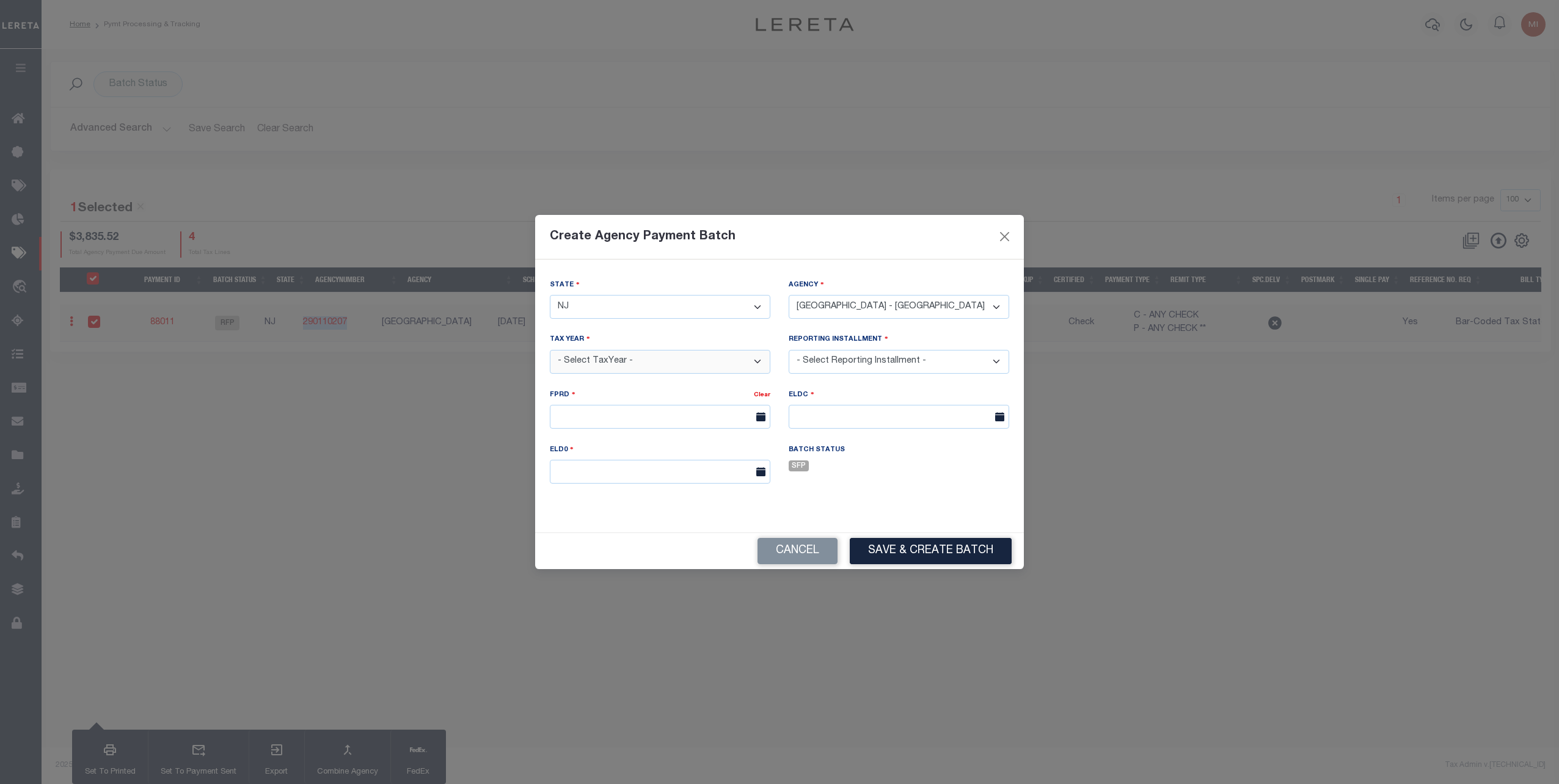
select select "2025"
click at [550, 350] on select "- Select TaxYear - 2026 2025 2024 2023 2022 2021 2020 2019 2018 2017 2016 2015 …" at bounding box center [660, 361] width 220 height 24
click at [845, 355] on select "- Select Reporting Installment - 1/4 2/4 3/4 4/4" at bounding box center [899, 361] width 220 height 24
select select "1/4"
click at [789, 350] on select "- Select Reporting Installment - 1/4 2/4 3/4 4/4" at bounding box center [899, 361] width 220 height 24
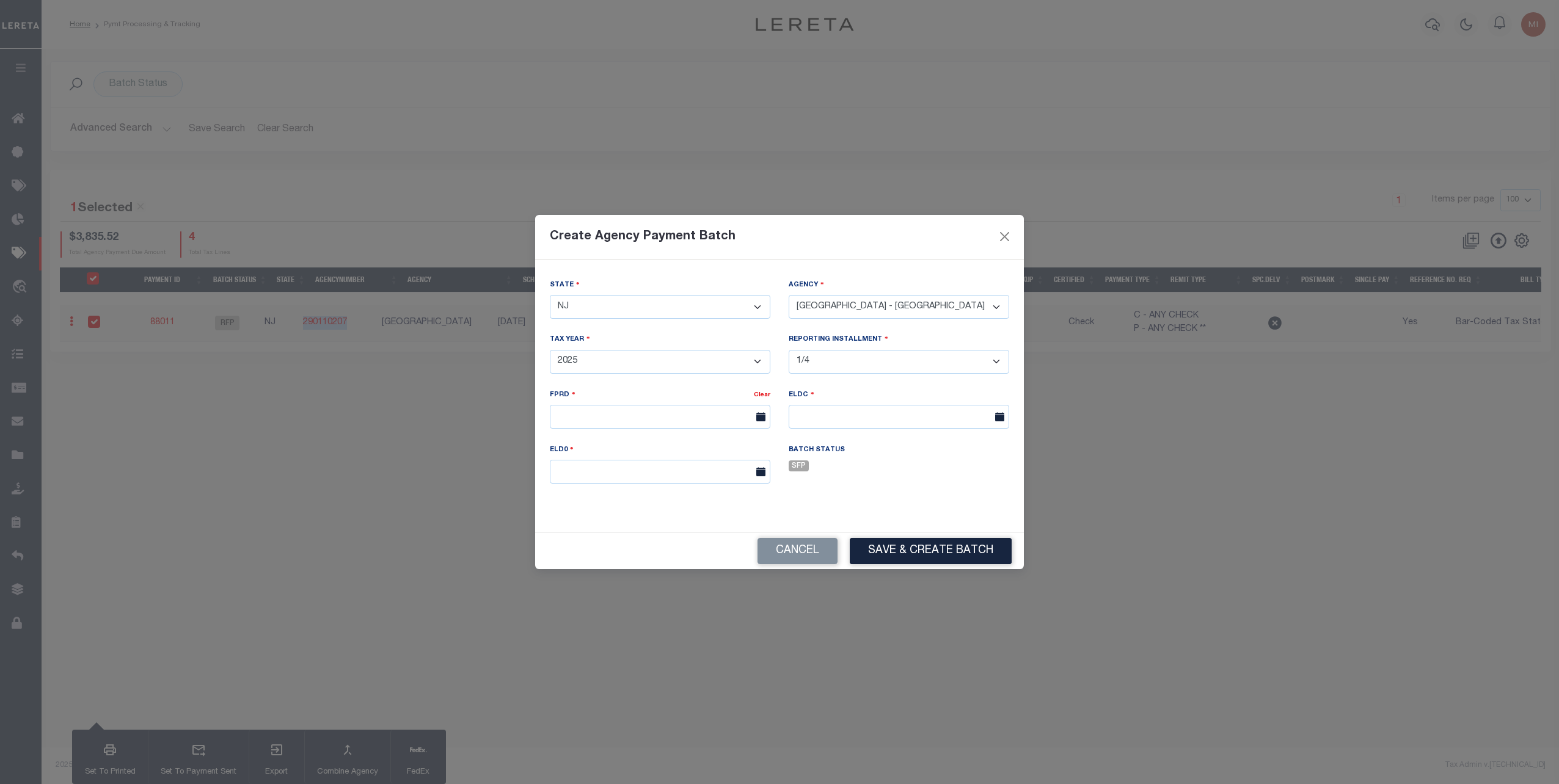
type input "[DATE]"
click at [921, 546] on button "Save & Create Batch" at bounding box center [931, 550] width 162 height 26
click at [951, 542] on div "Cancel" at bounding box center [780, 551] width 489 height 36
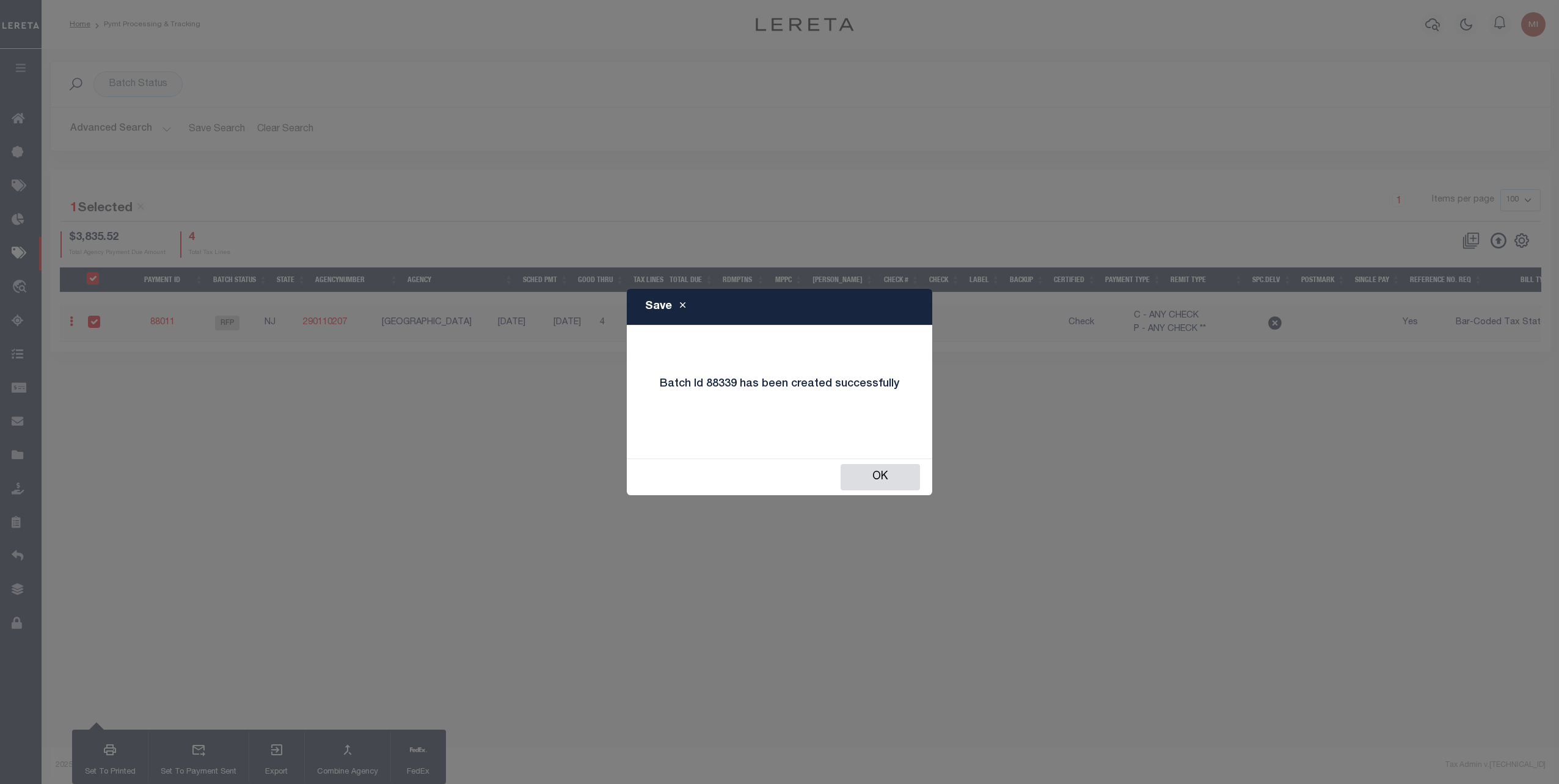
click at [724, 391] on h4 "Batch Id 88339 has been created successfully" at bounding box center [779, 384] width 258 height 13
copy h4 "88339"
click at [896, 476] on button "OK" at bounding box center [880, 477] width 80 height 26
checkbox input "false"
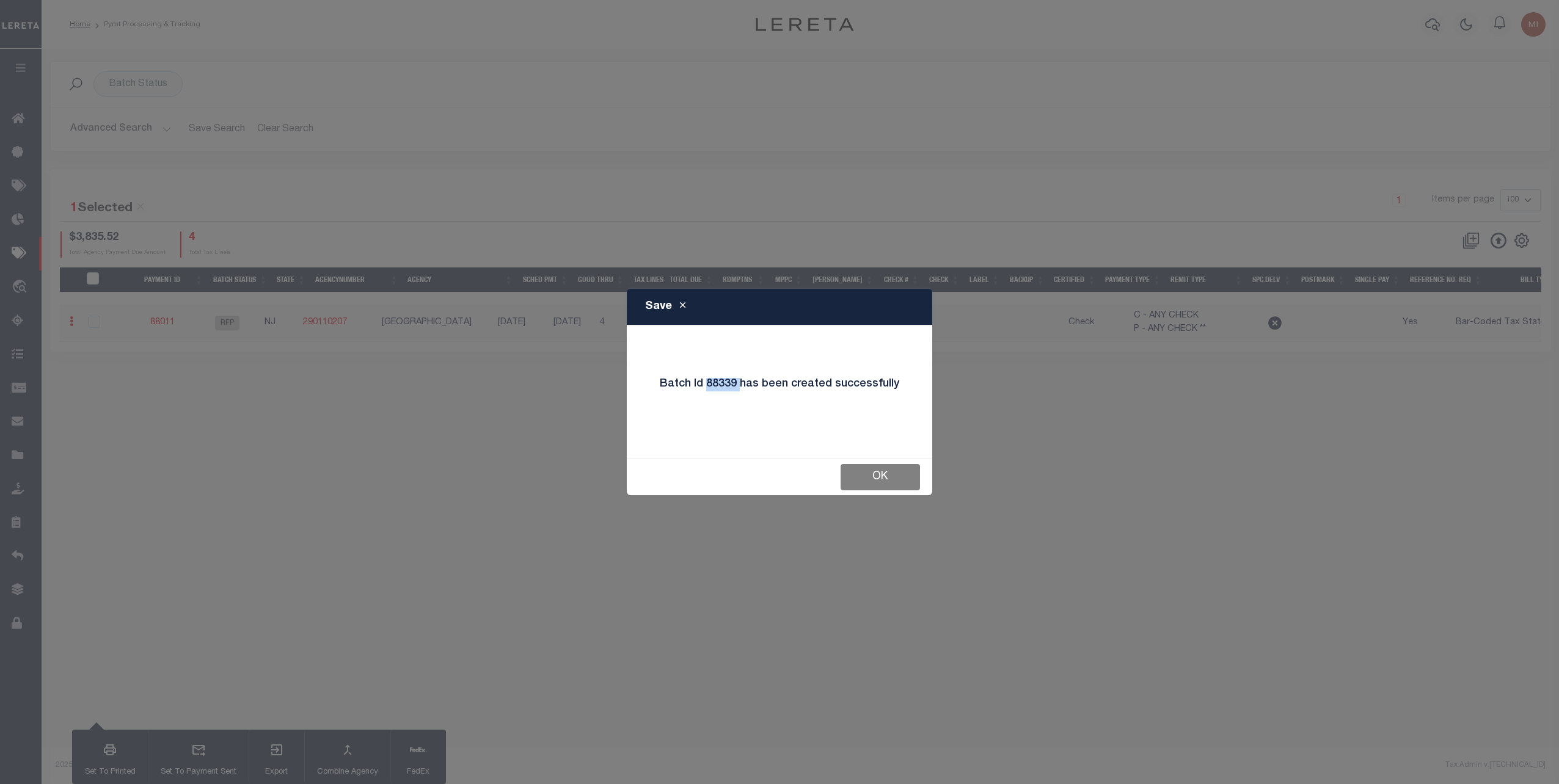
checkbox input "false"
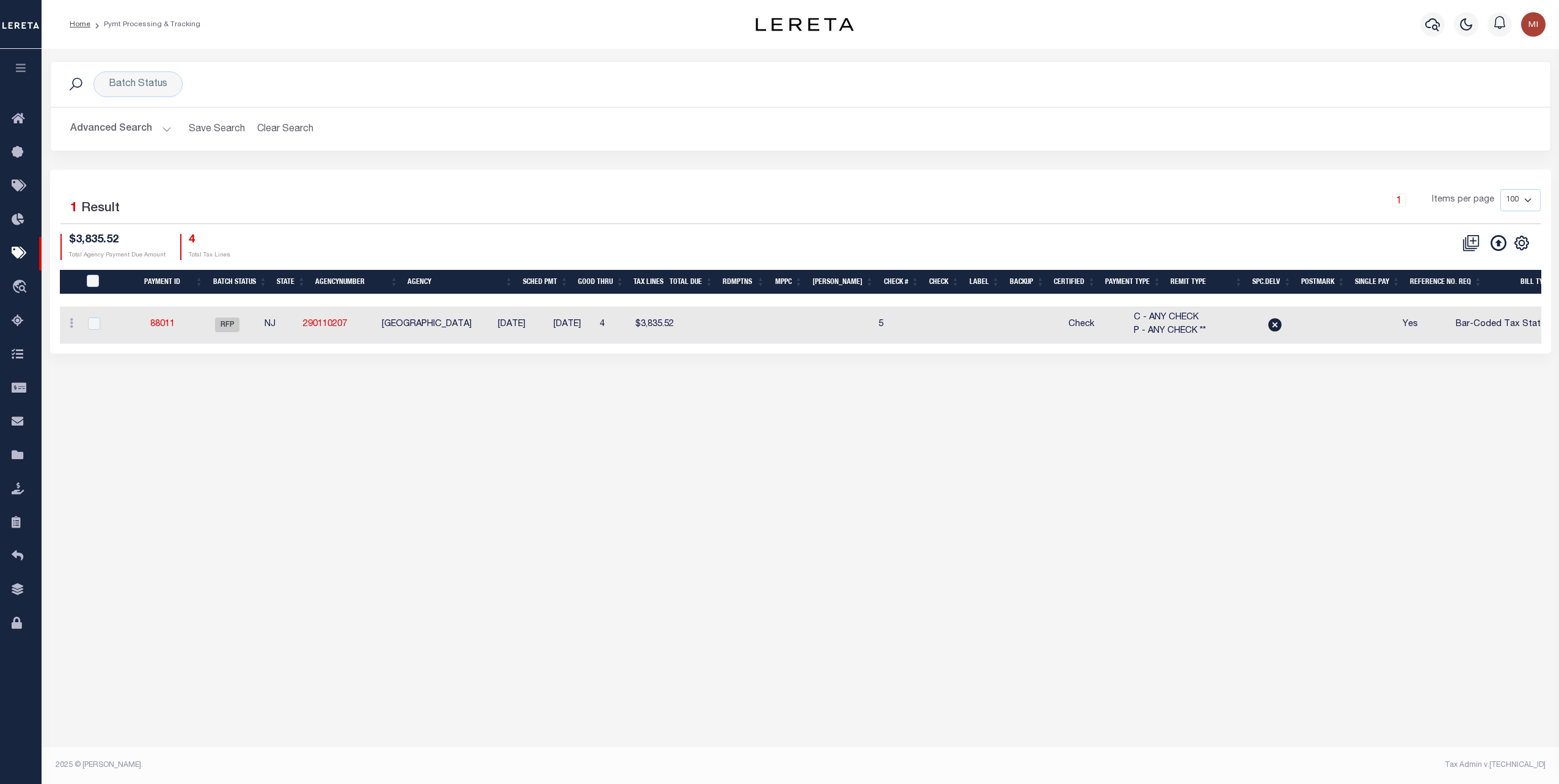
drag, startPoint x: 966, startPoint y: 350, endPoint x: 1024, endPoint y: 356, distance: 58.3
click at [1024, 354] on div "1 Selected 1 Result 1 Items per page 100 200 500 1000 $3,835.52 4" at bounding box center [801, 262] width 1501 height 184
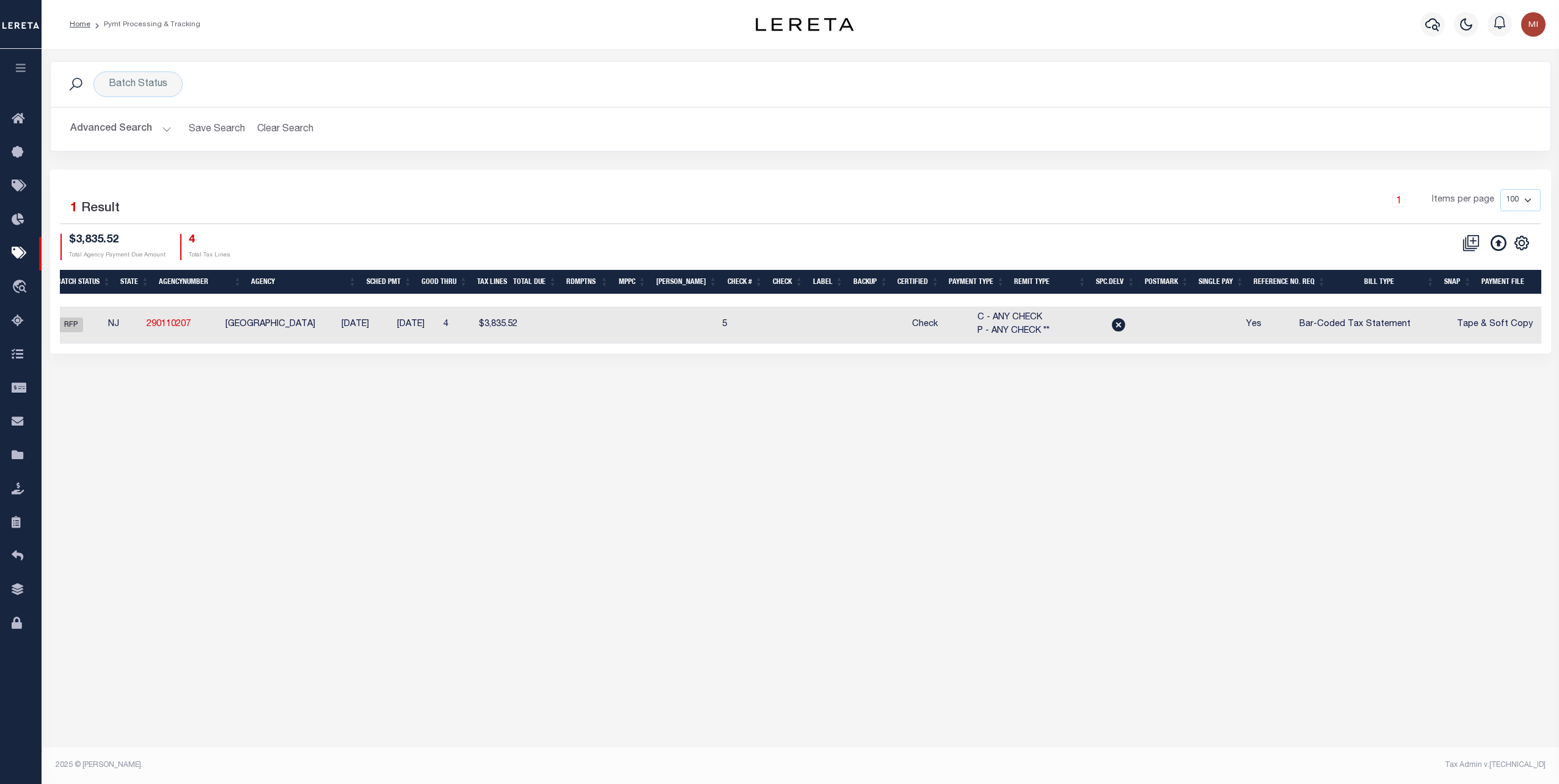
scroll to position [0, 173]
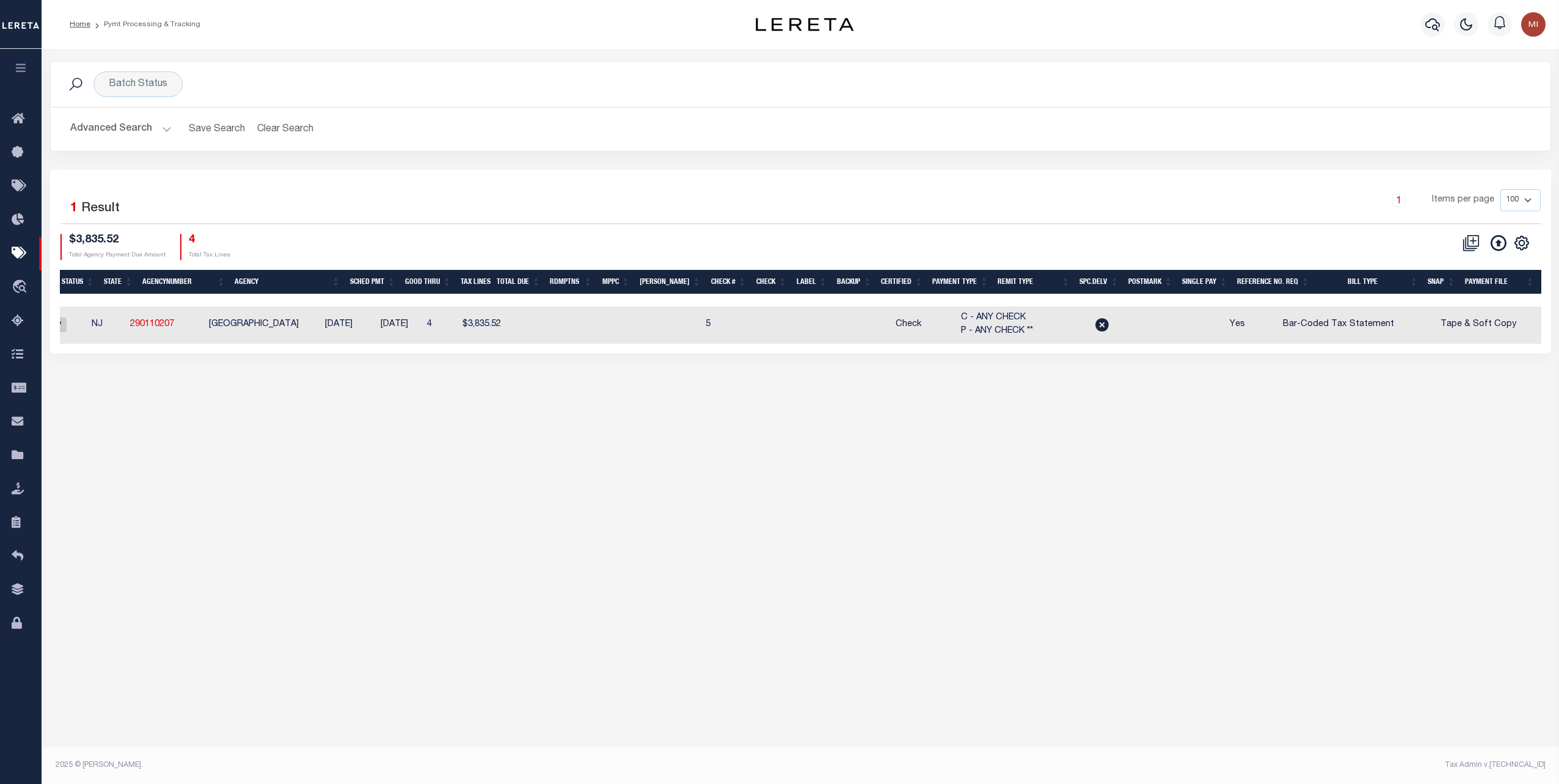
click at [1190, 327] on td at bounding box center [1168, 325] width 55 height 38
checkbox input "true"
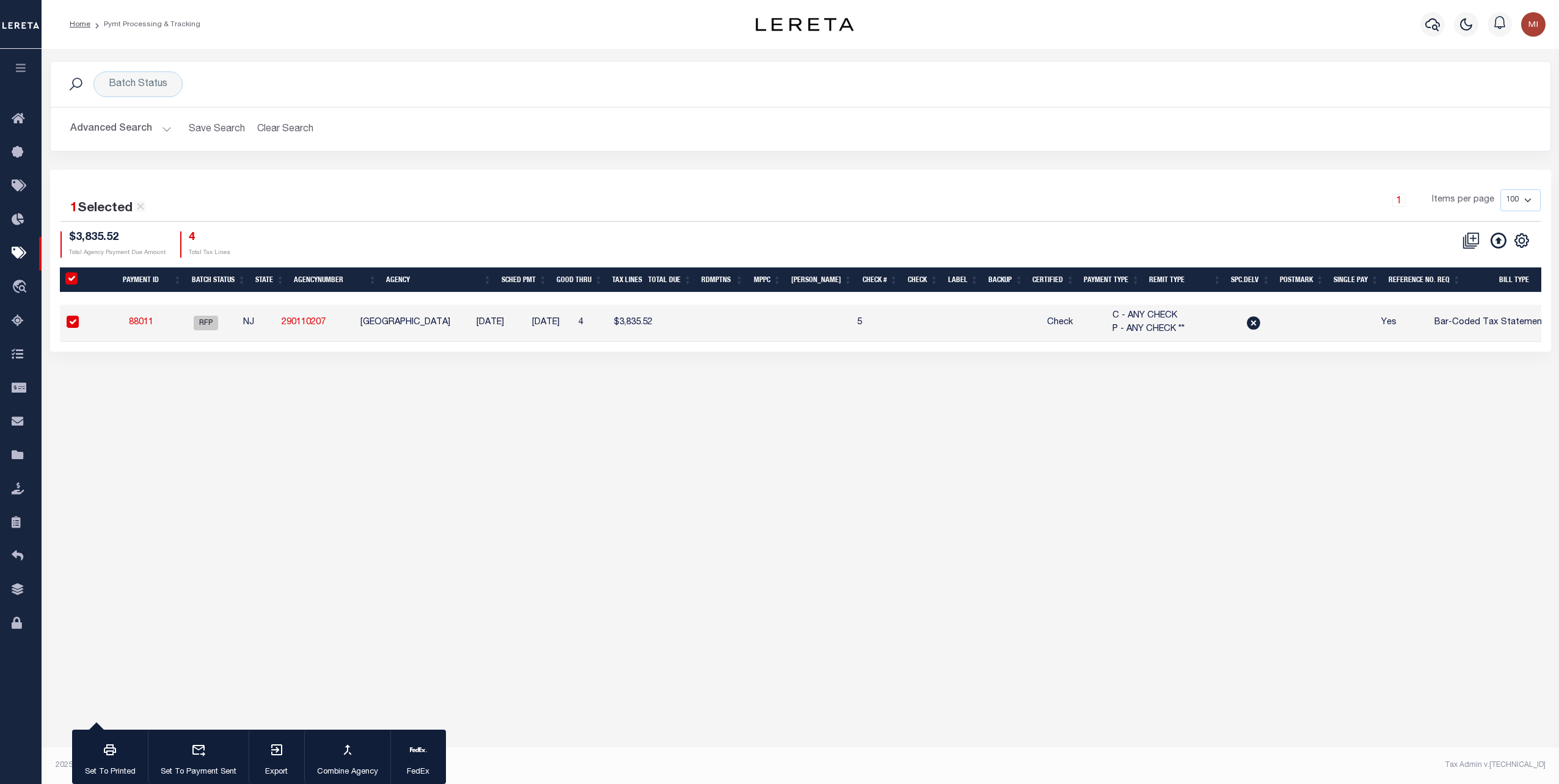
scroll to position [0, 41]
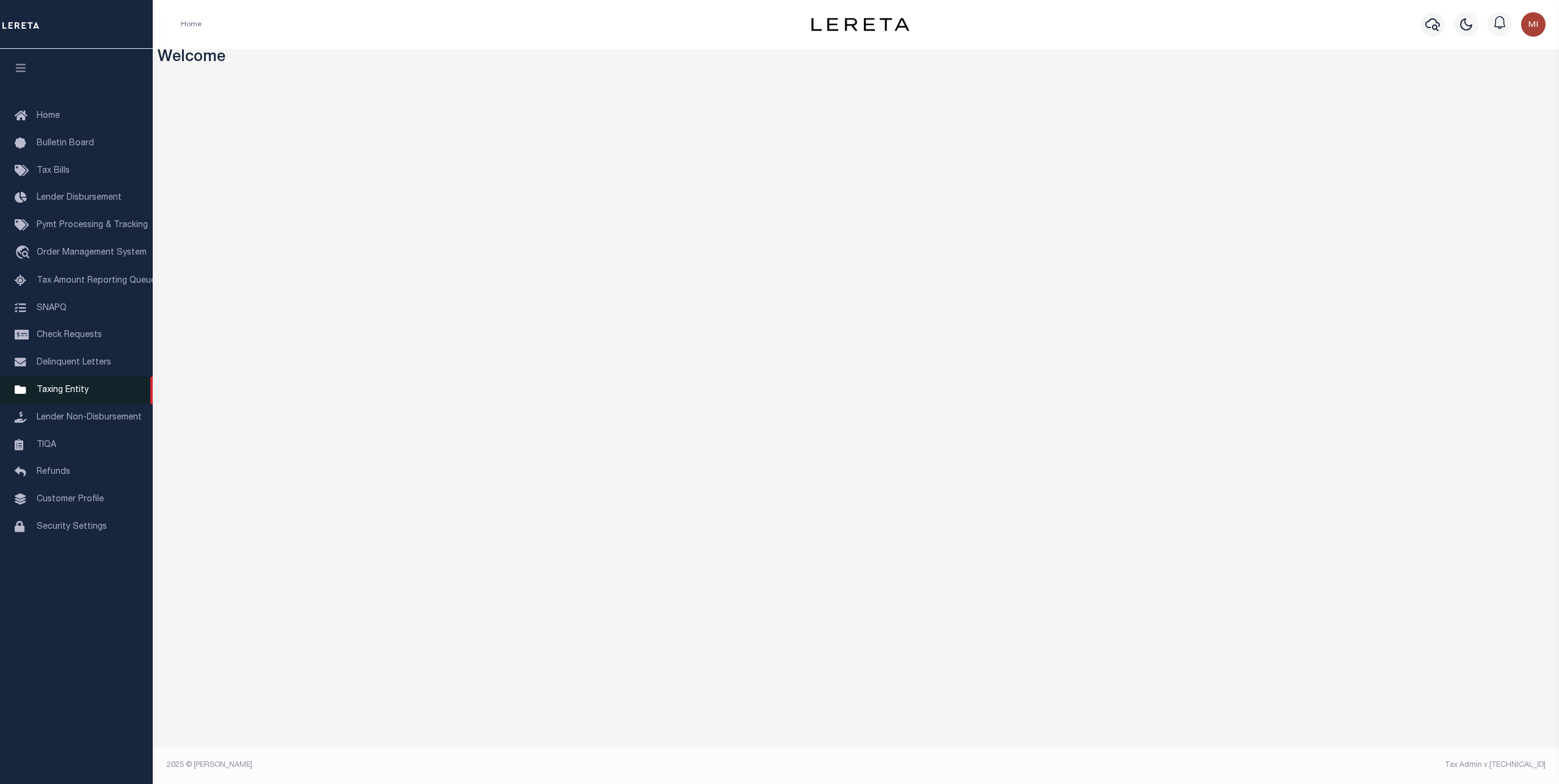
click at [48, 393] on span "Taxing Entity" at bounding box center [63, 389] width 52 height 8
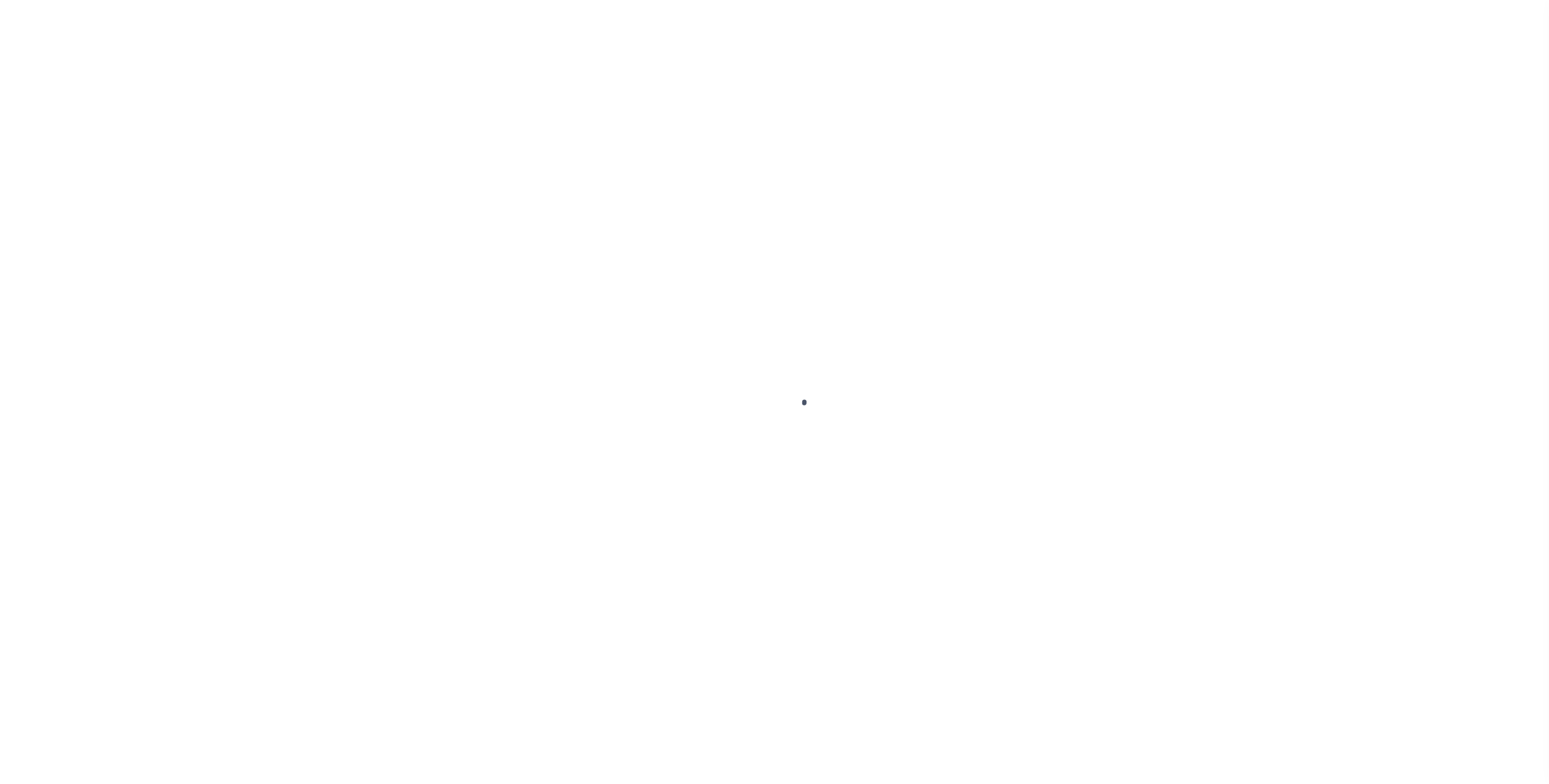
select select "RFP"
select select "ACH"
select select "35"
select select "73"
select select "1"
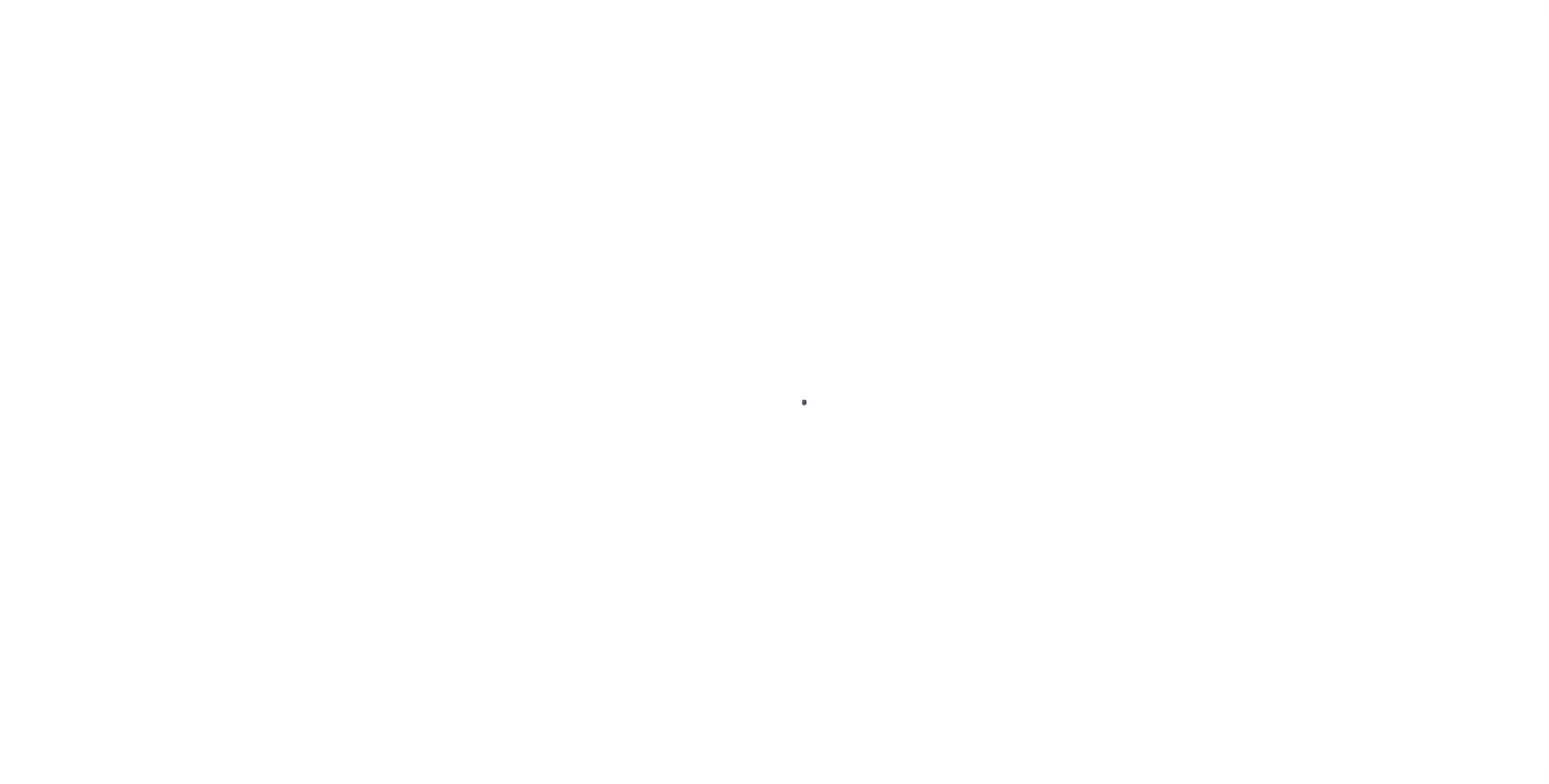
select select "44"
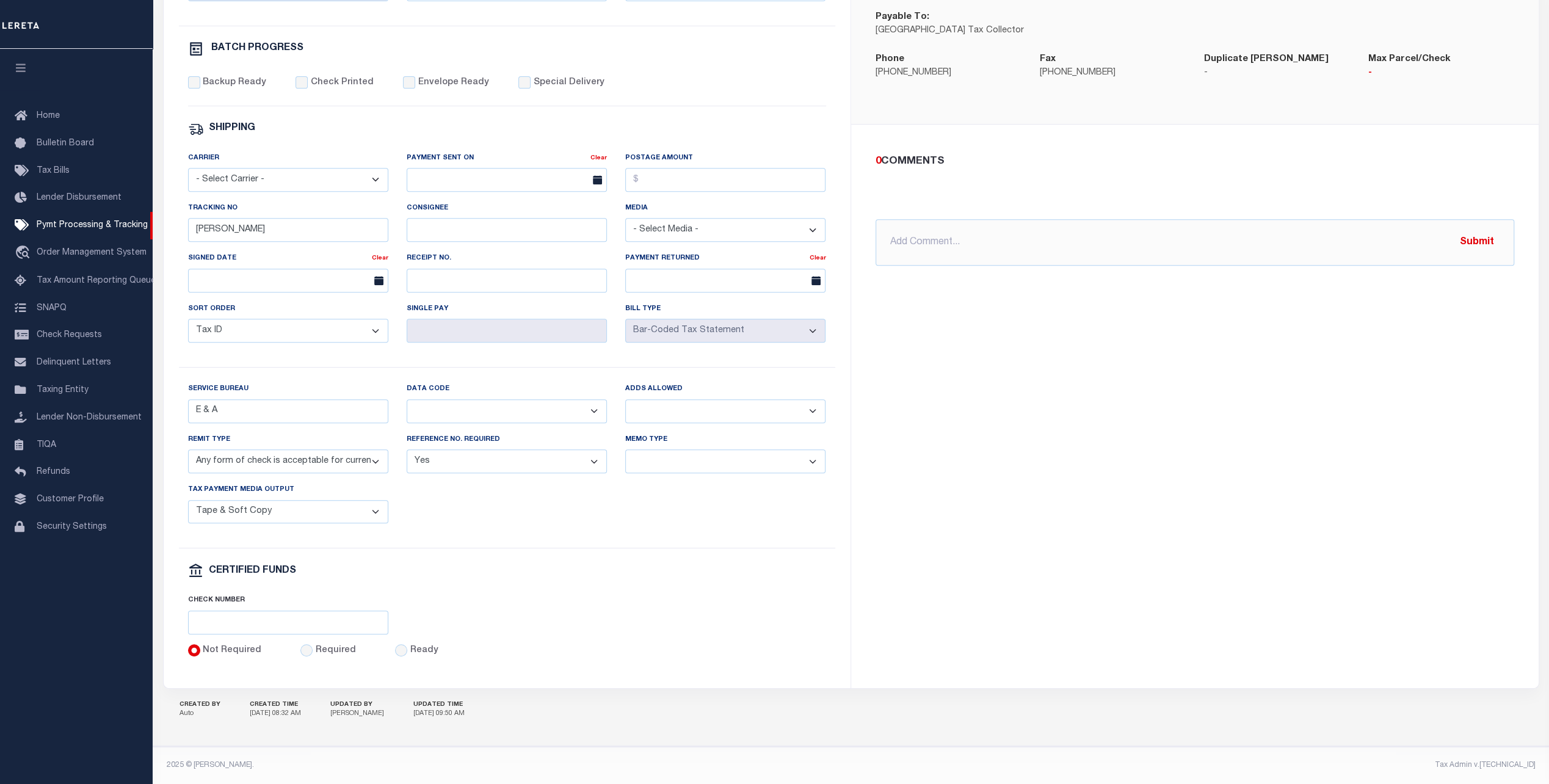
scroll to position [181, 0]
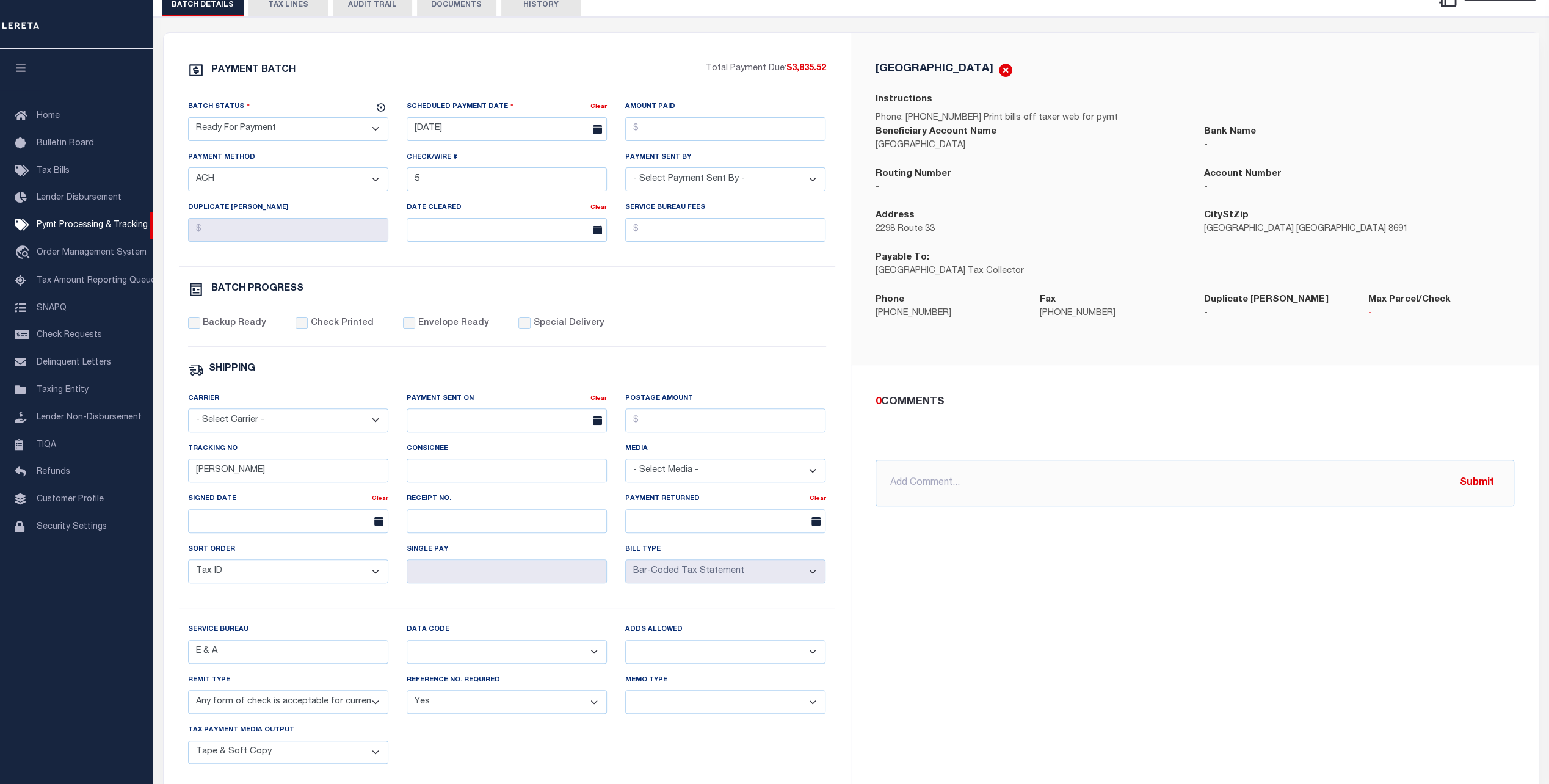
click at [243, 176] on select "- Select Payment Method - ACH Certified Check Check Direct Deposit Wire Transfe…" at bounding box center [288, 179] width 200 height 24
click at [265, 174] on select "- Select Payment Method - ACH Certified Check Check Direct Deposit Wire Transfe…" at bounding box center [288, 179] width 200 height 24
click at [292, 186] on select "- Select Payment Method - ACH Certified Check Check Direct Deposit Wire Transfe…" at bounding box center [288, 179] width 200 height 24
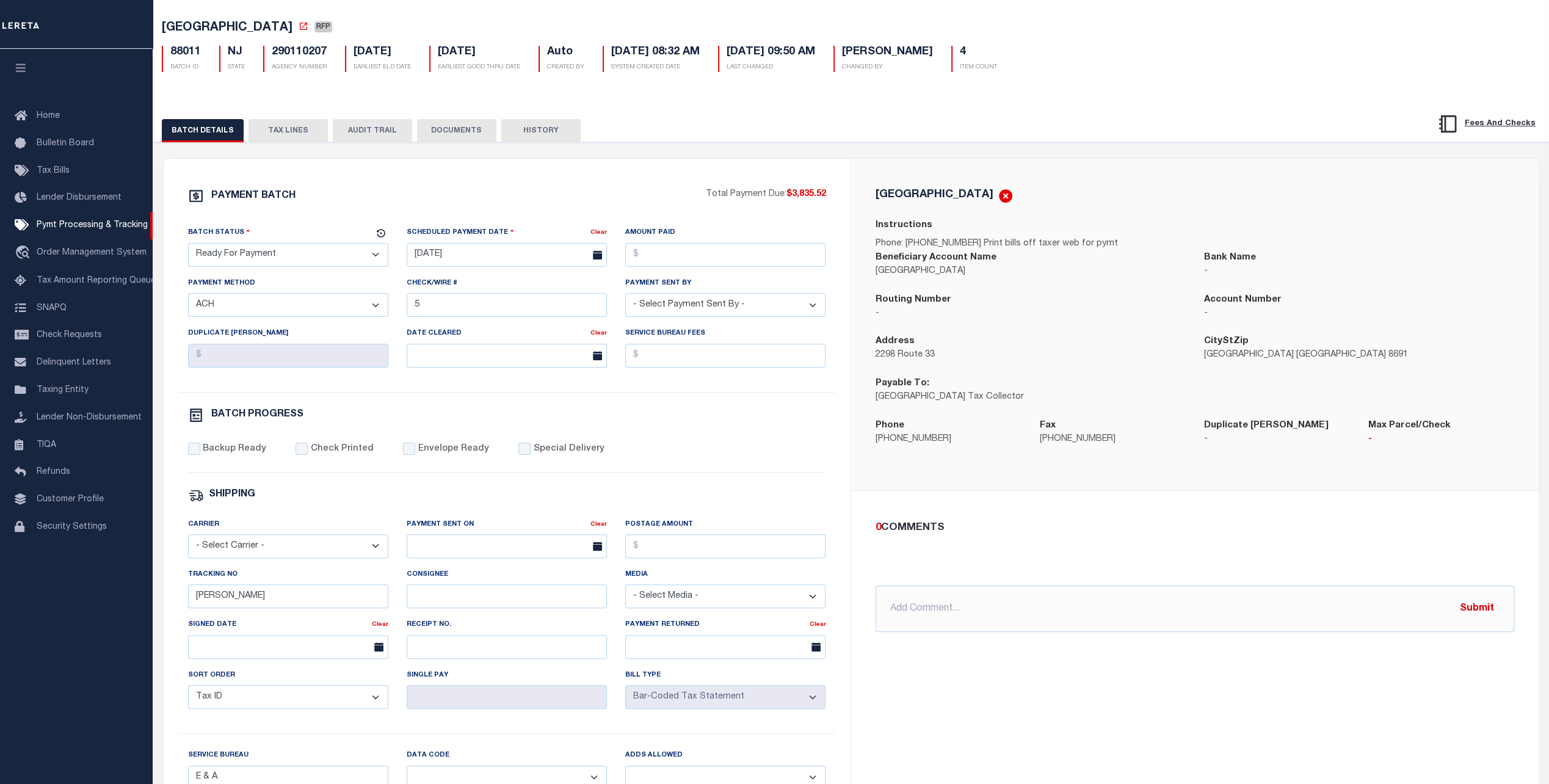
scroll to position [0, 0]
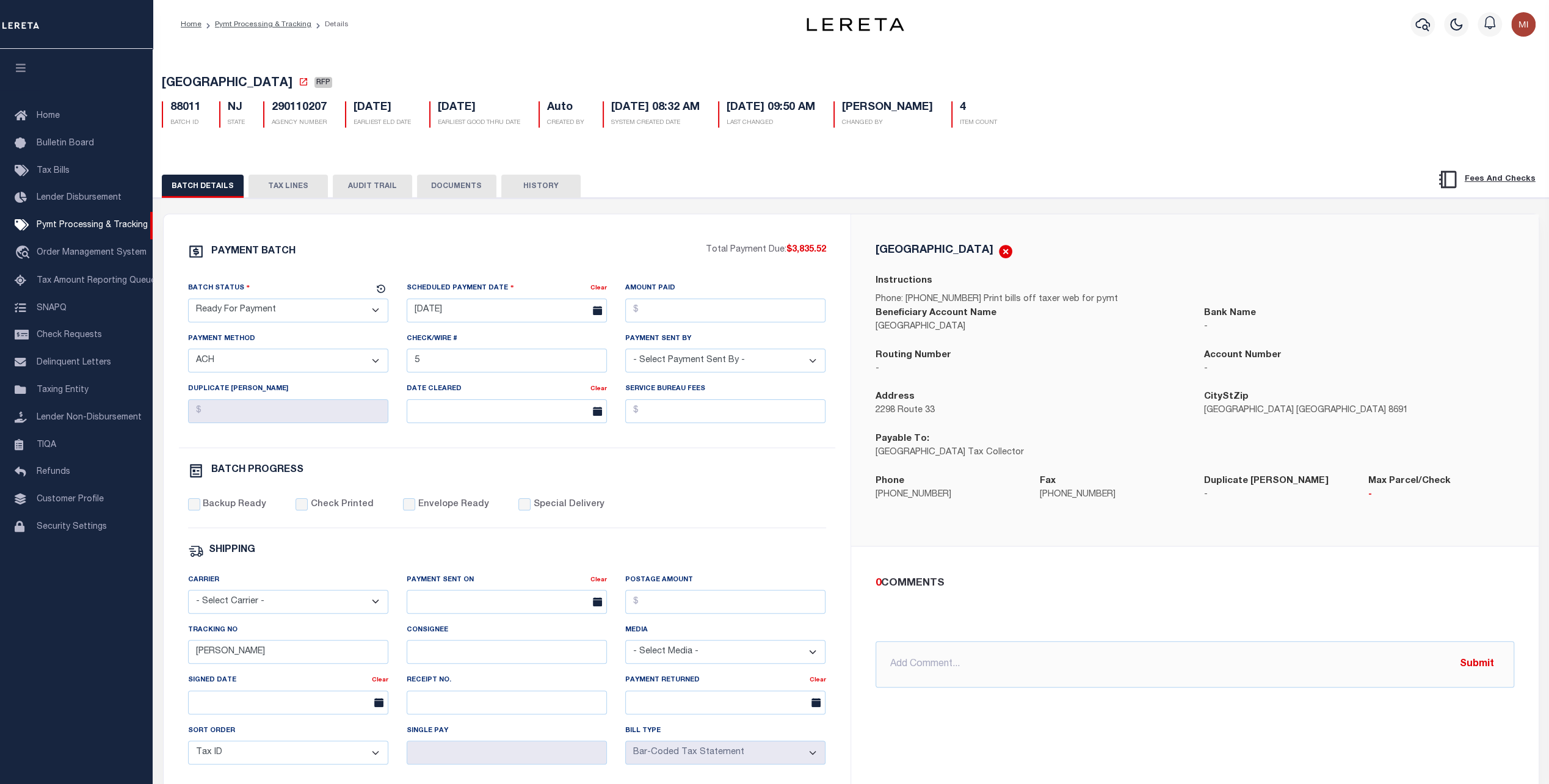
click at [277, 356] on select "- Select Payment Method - ACH Certified Check Check Direct Deposit Wire Transfe…" at bounding box center [288, 360] width 200 height 24
click at [302, 363] on select "- Select Payment Method - ACH Certified Check Check Direct Deposit Wire Transfe…" at bounding box center [288, 360] width 200 height 24
click at [352, 360] on select "- Select Payment Method - ACH Certified Check Check Direct Deposit Wire Transfe…" at bounding box center [288, 360] width 200 height 24
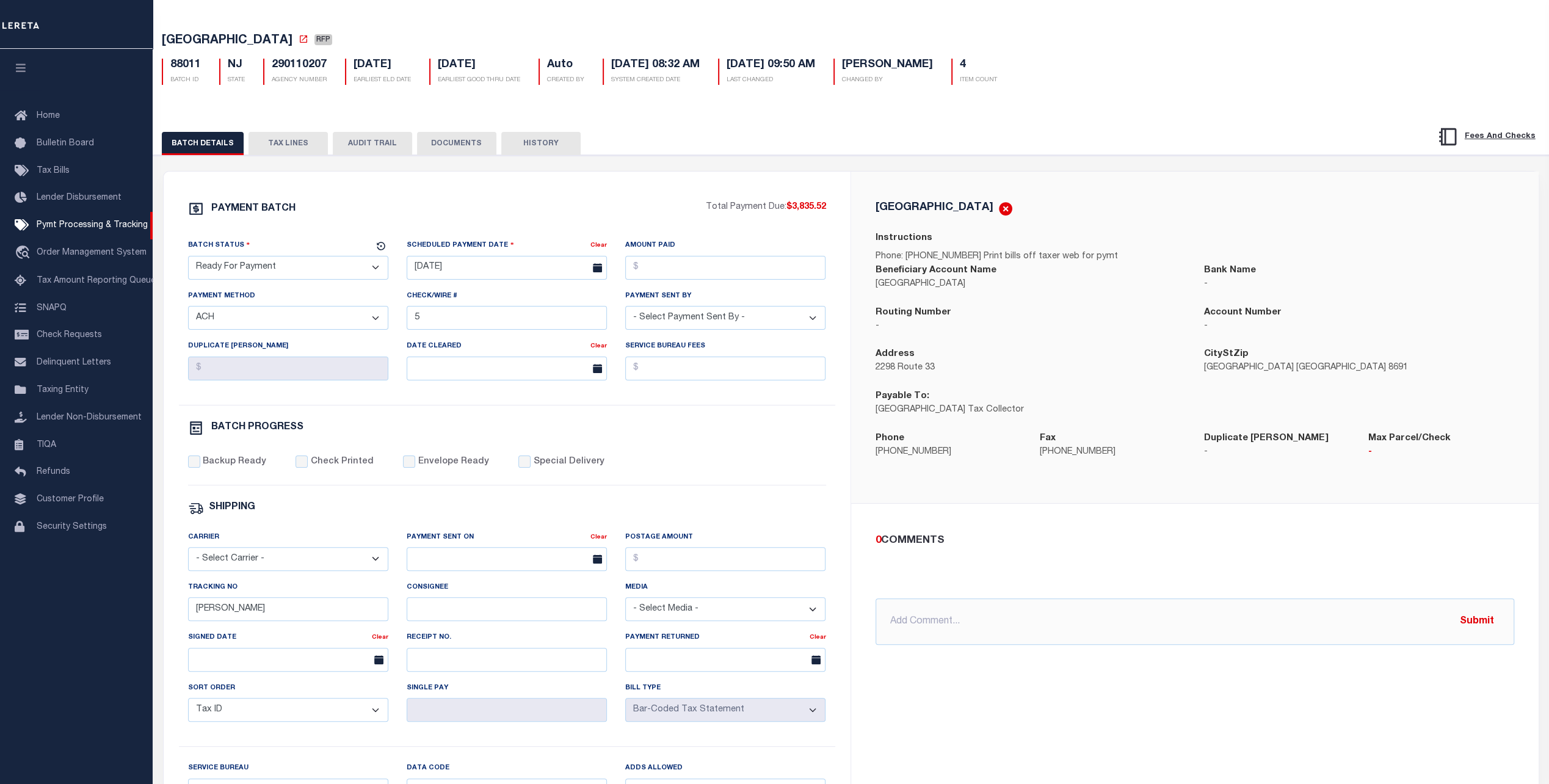
scroll to position [61, 0]
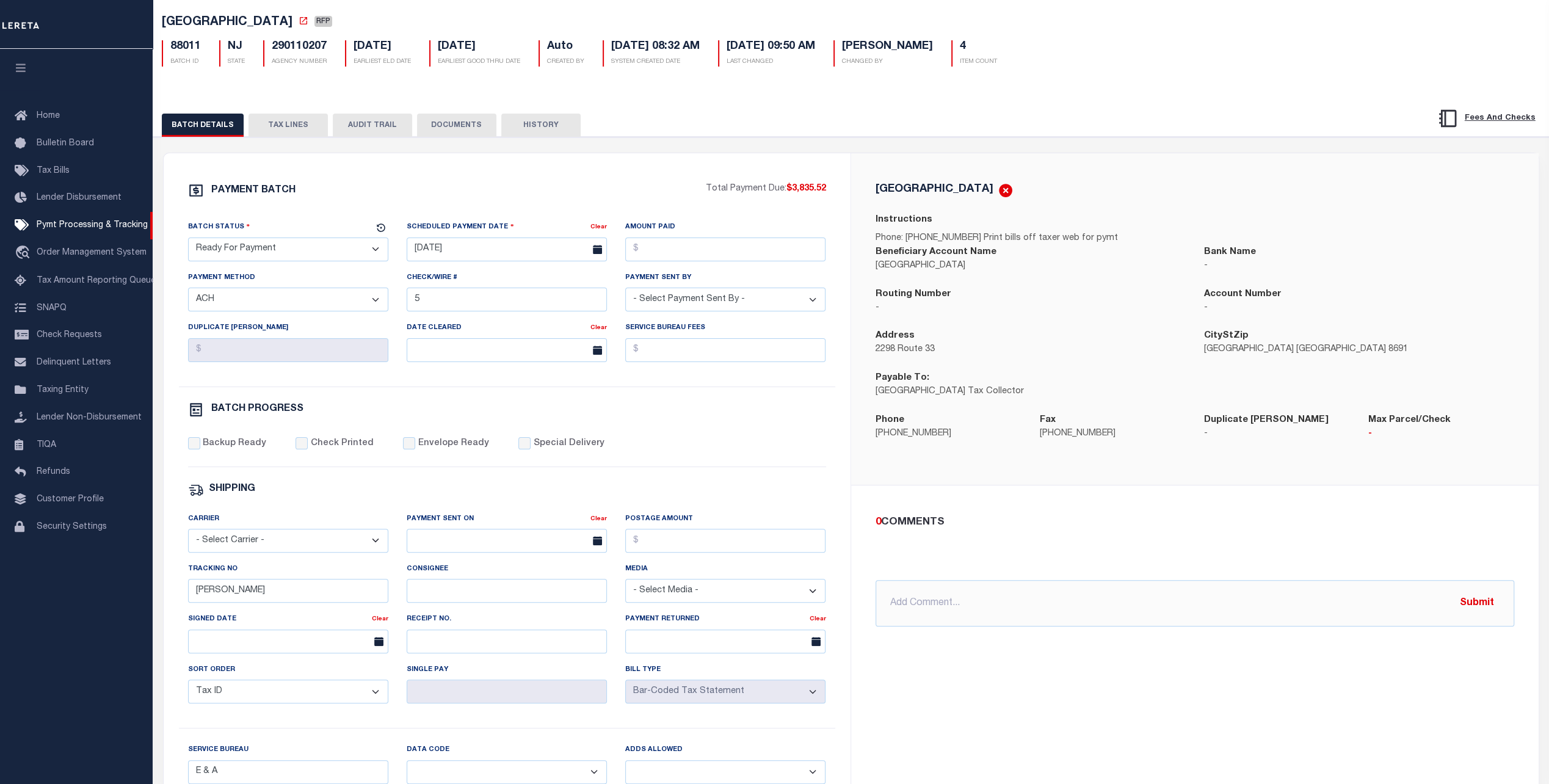
click at [262, 297] on select "- Select Payment Method - ACH Certified Check Check Direct Deposit Wire Transfe…" at bounding box center [288, 299] width 200 height 24
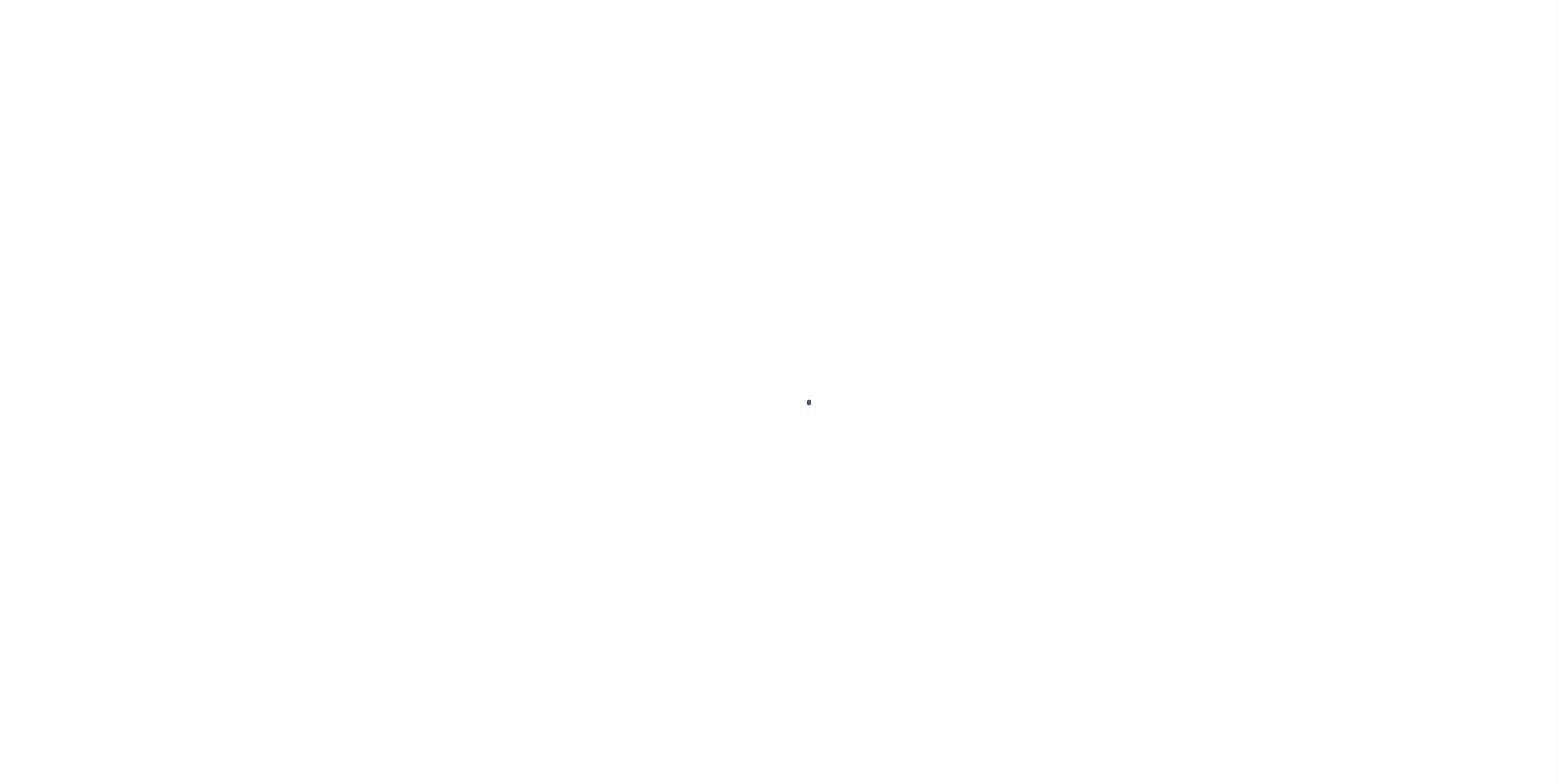
select select
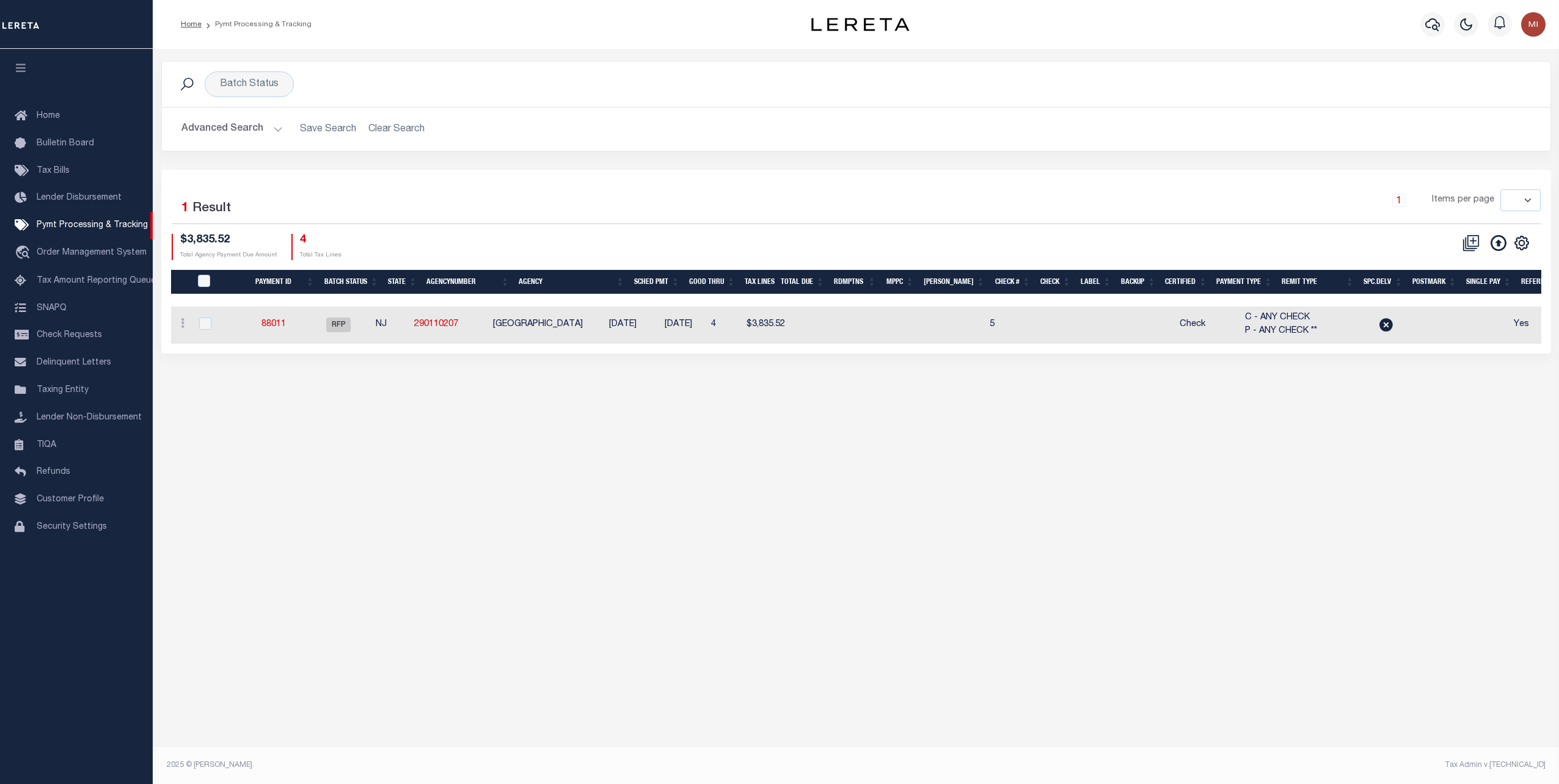
click at [242, 120] on button "Advanced Search" at bounding box center [232, 129] width 101 height 24
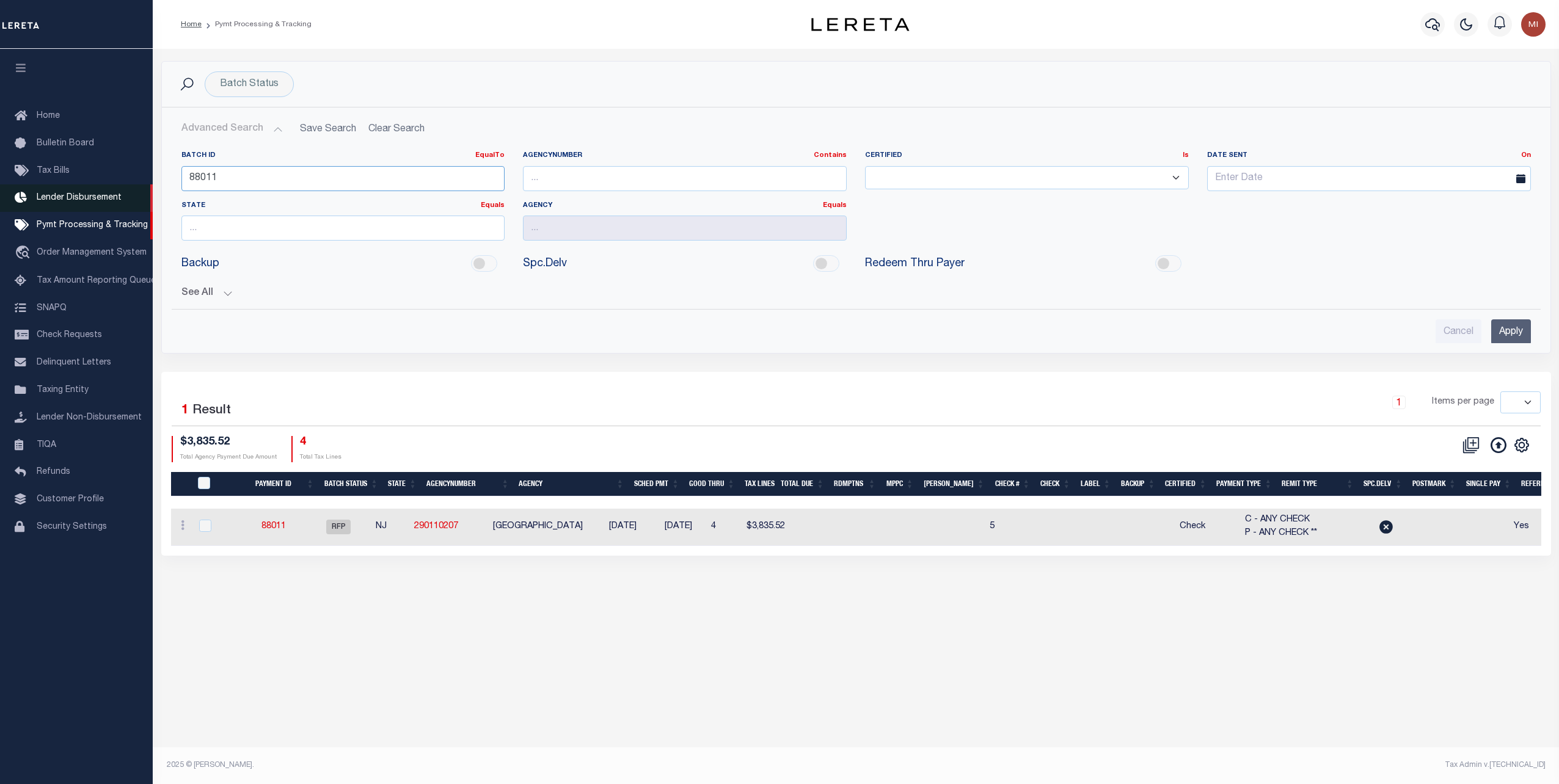
drag, startPoint x: 246, startPoint y: 174, endPoint x: 48, endPoint y: 190, distance: 198.6
click at [48, 190] on div "Home Pymt Processing & Tracking" at bounding box center [779, 377] width 1559 height 755
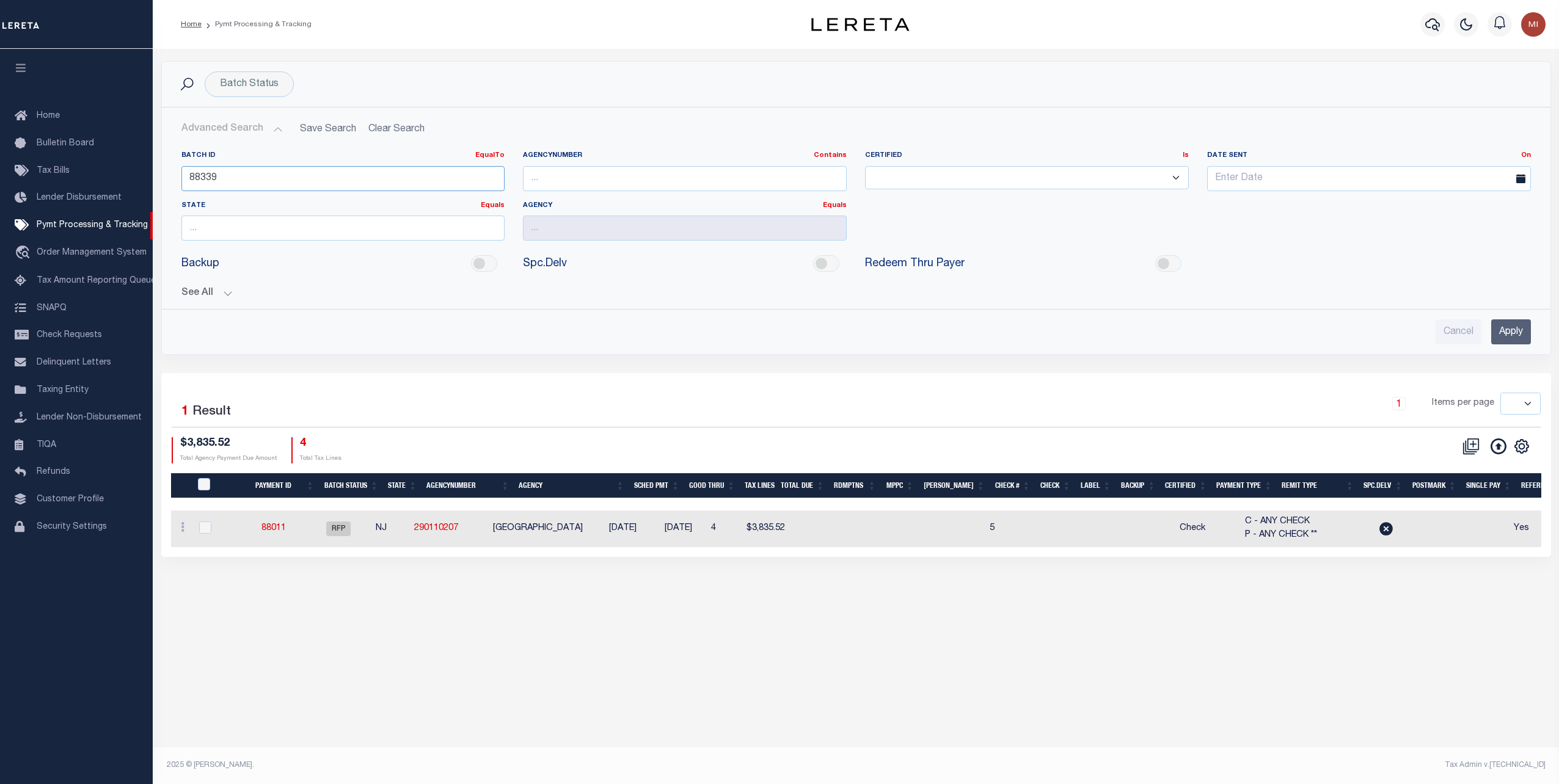
type input "88339"
click at [1506, 325] on input "Apply" at bounding box center [1511, 332] width 39 height 25
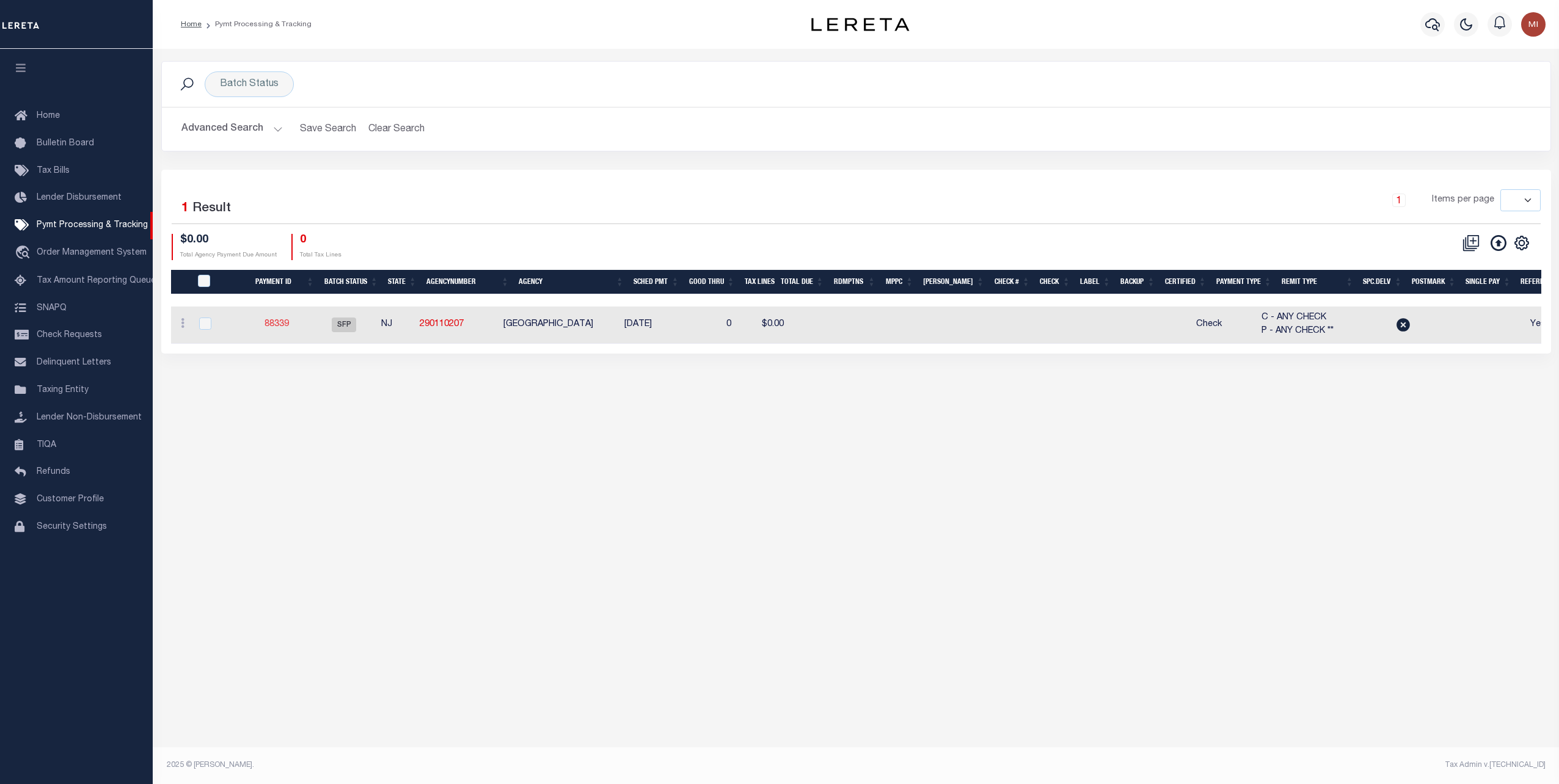
click at [285, 324] on link "88339" at bounding box center [276, 324] width 24 height 8
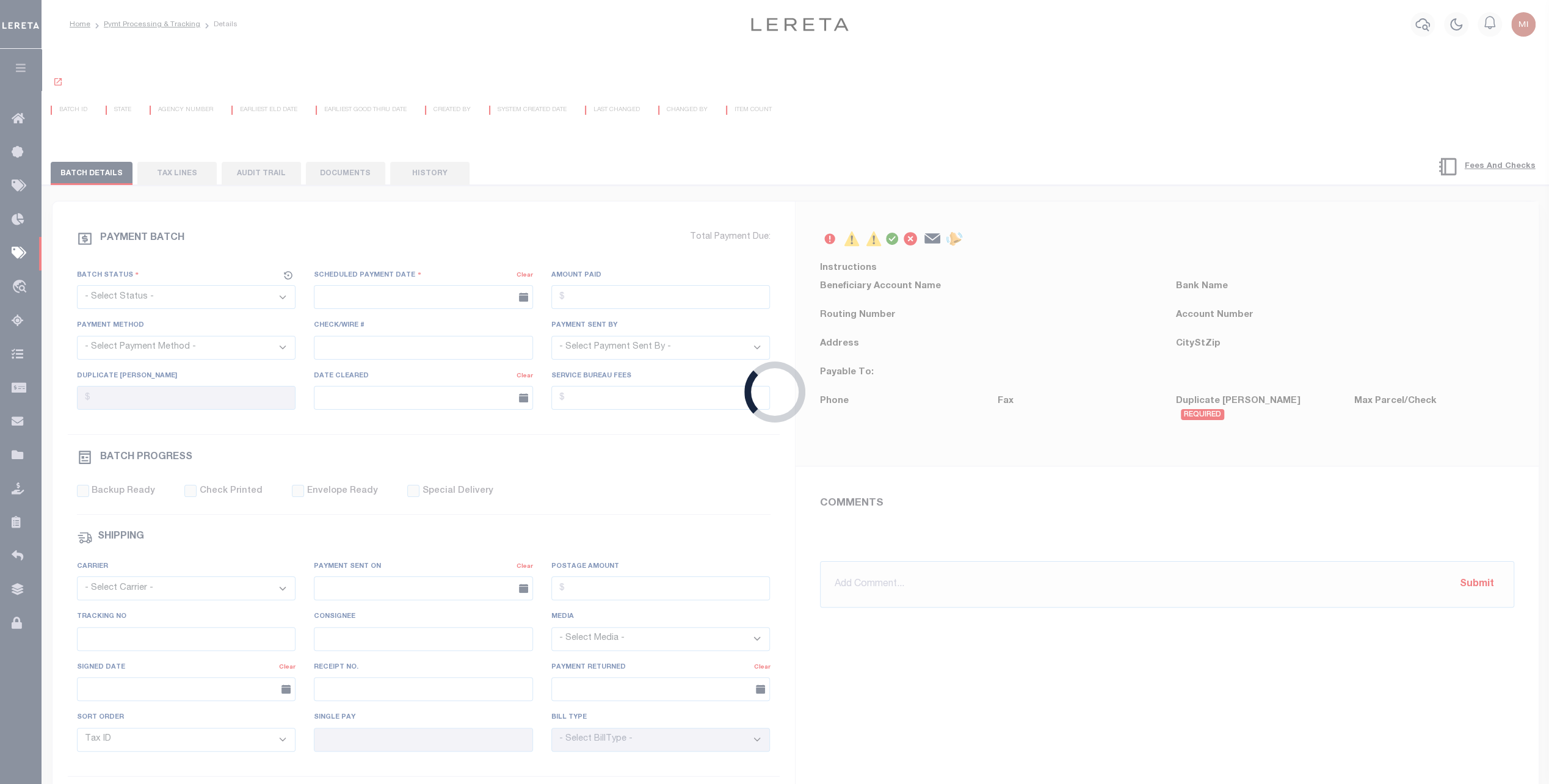
select select "SFP"
type input "[DATE]"
select select
select select "35"
select select "0"
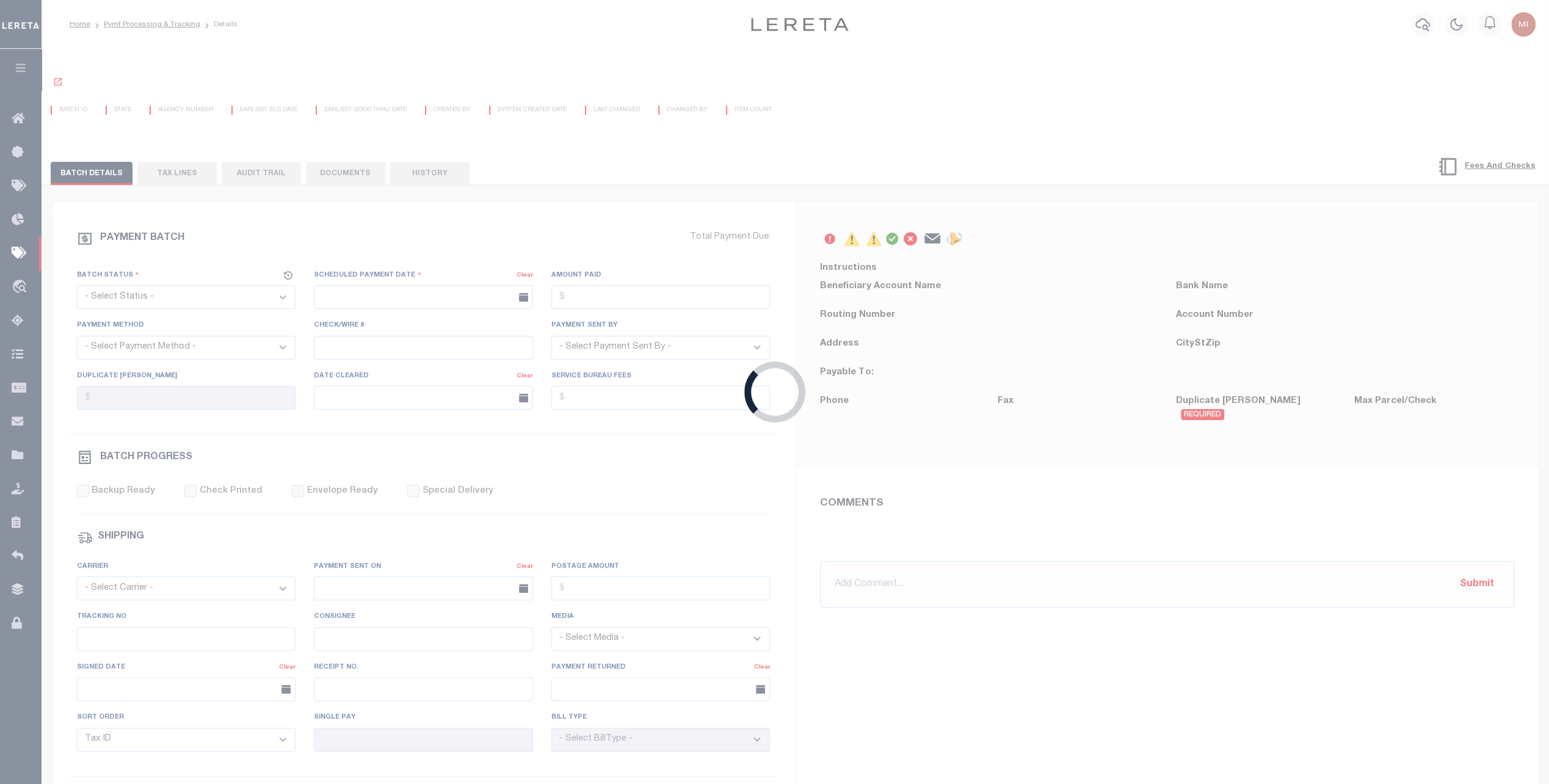
select select "0"
radio input "true"
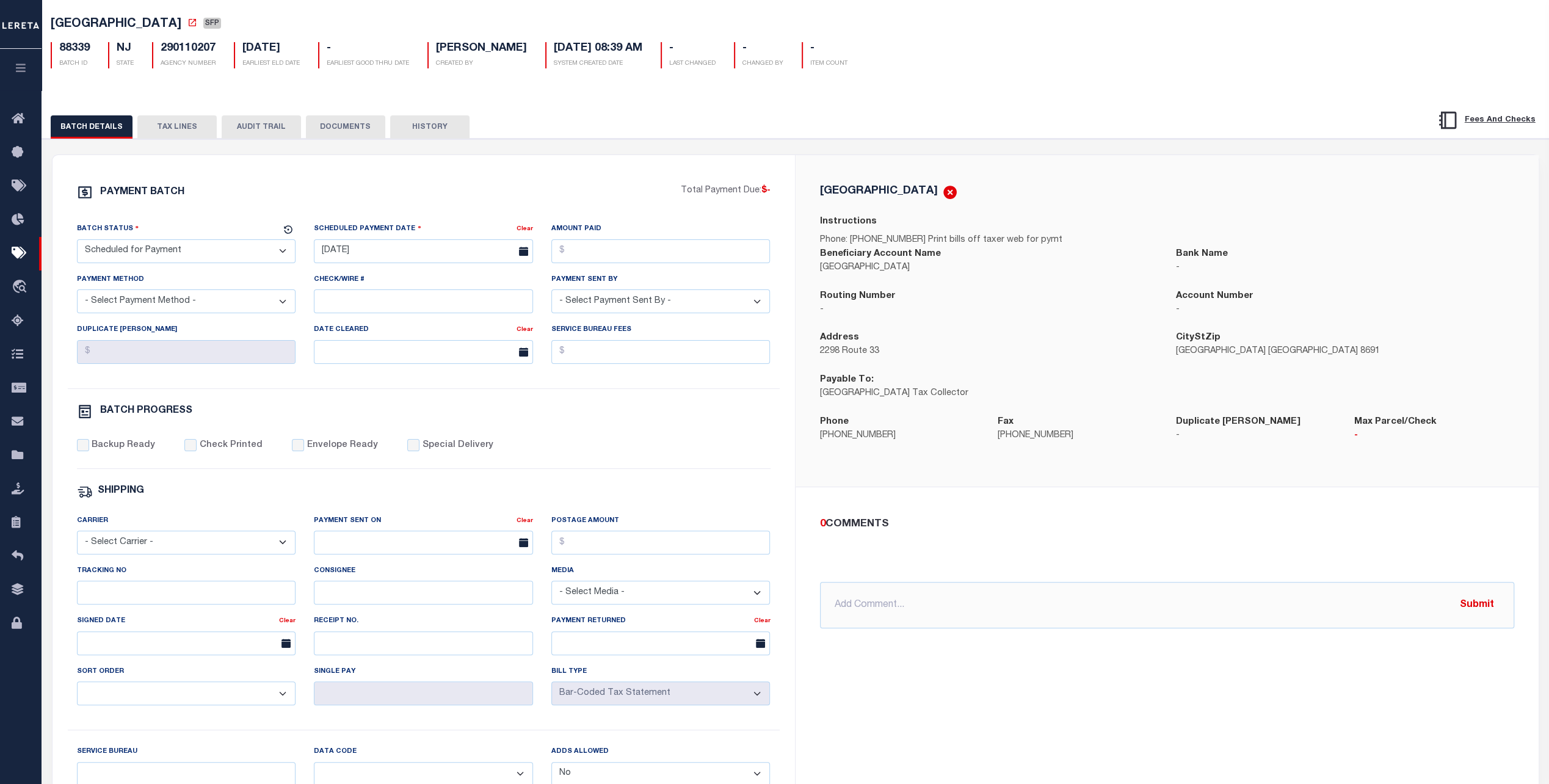
scroll to position [304, 0]
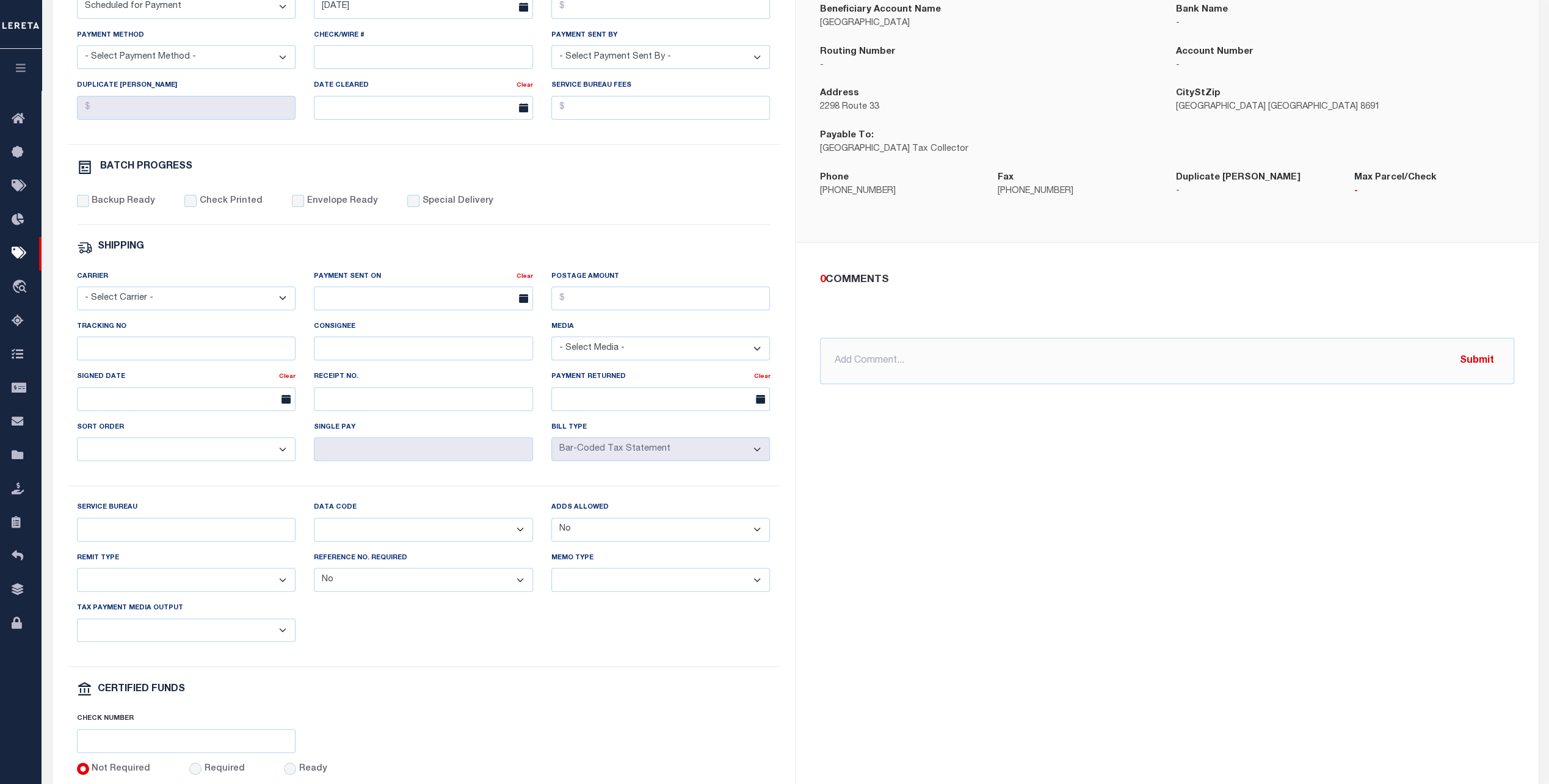
click at [475, 519] on div "Data Code Balance Due Mortgage Open Prior Supplemental" at bounding box center [423, 521] width 219 height 40
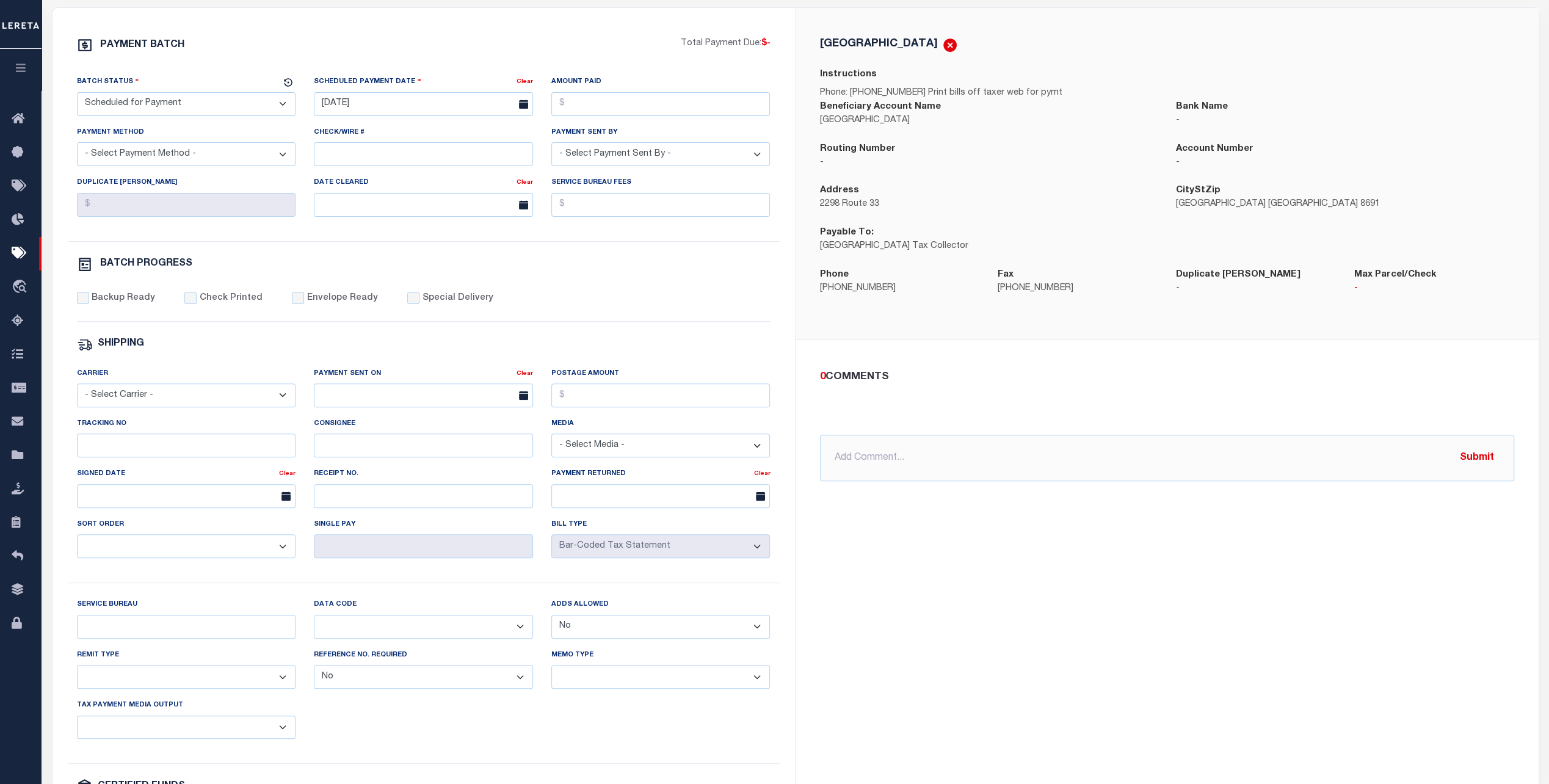
scroll to position [59, 0]
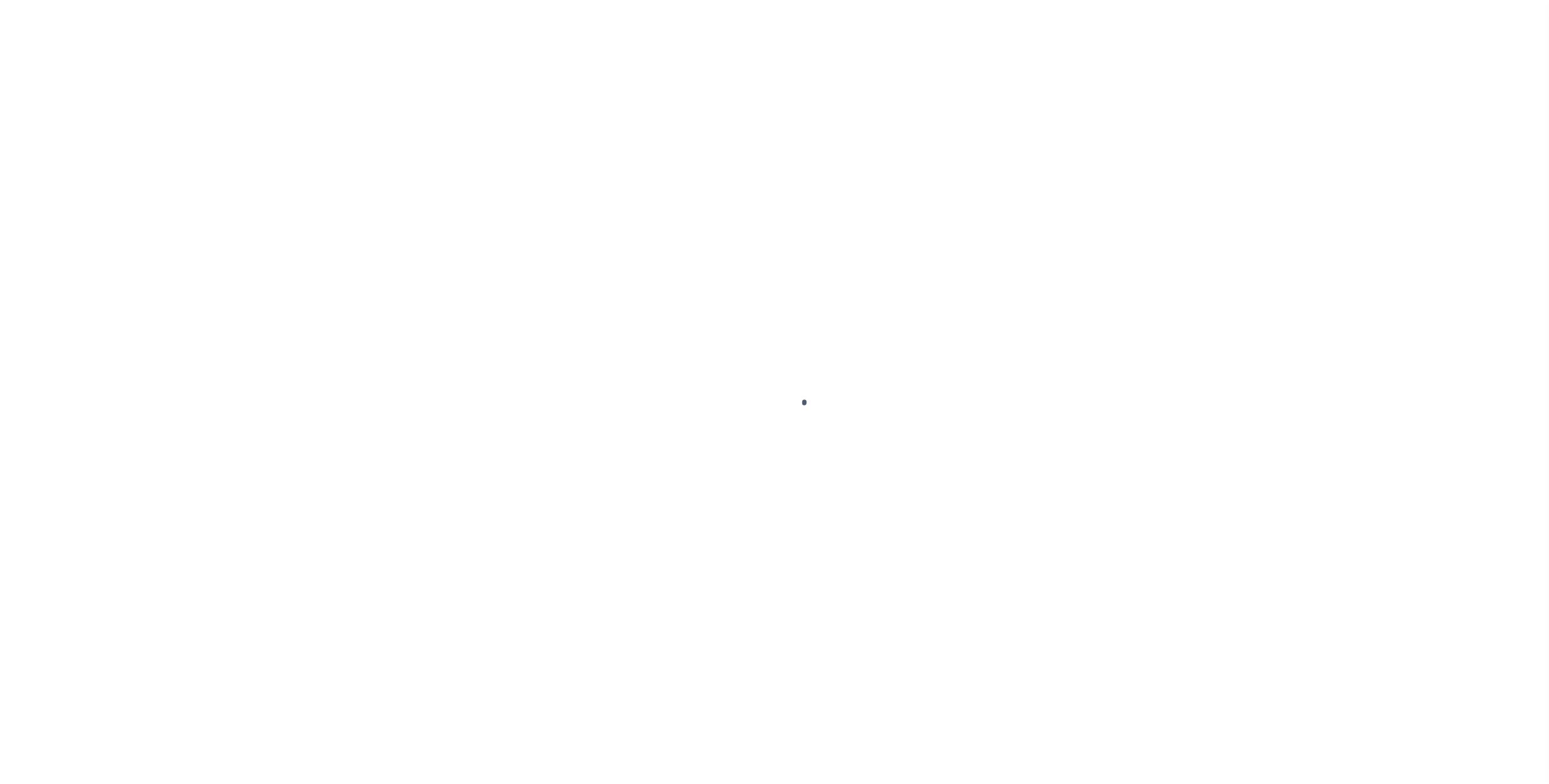
select select "RFP"
select select "ACH"
select select "35"
select select "73"
select select "1"
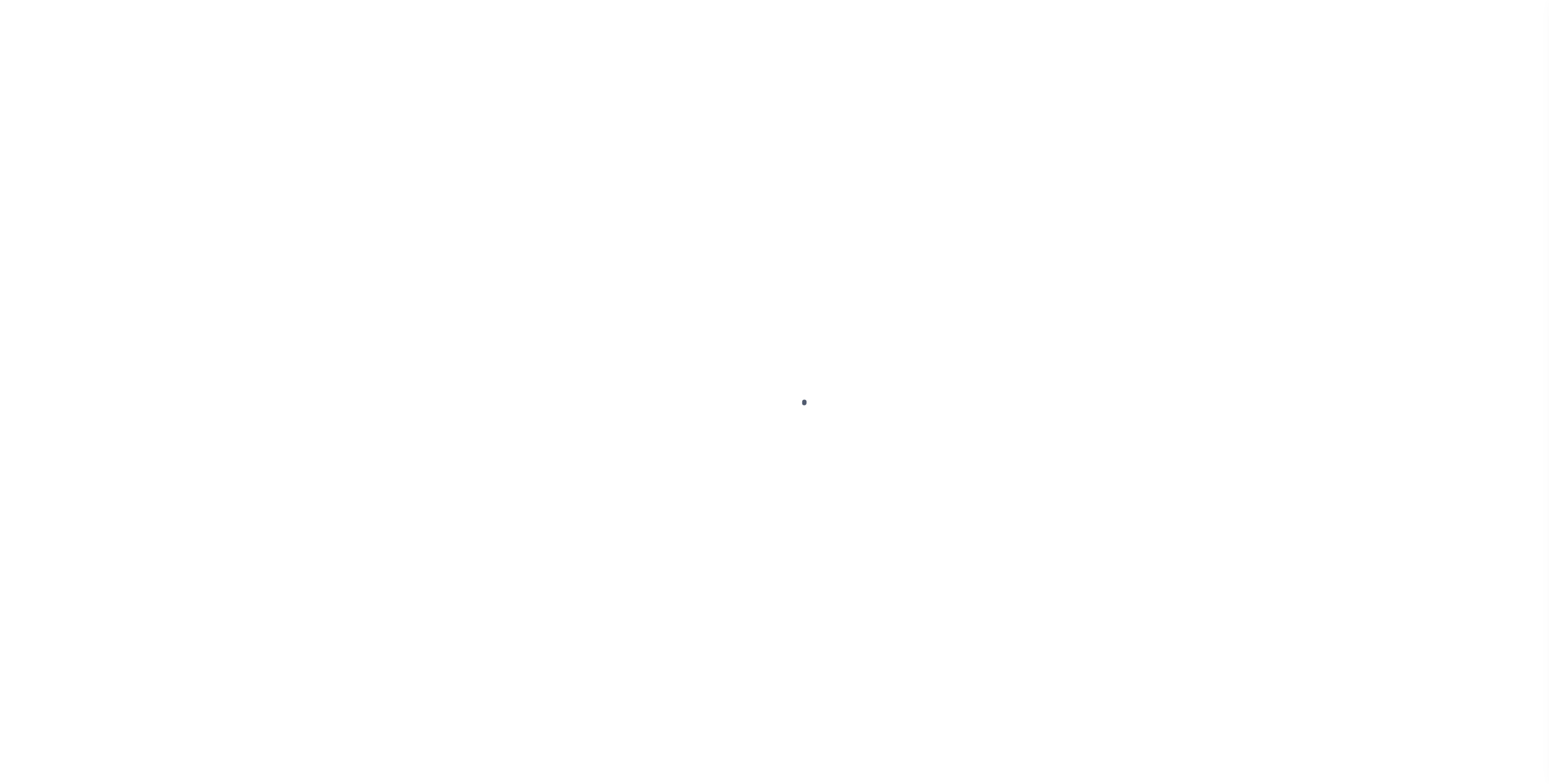
select select "44"
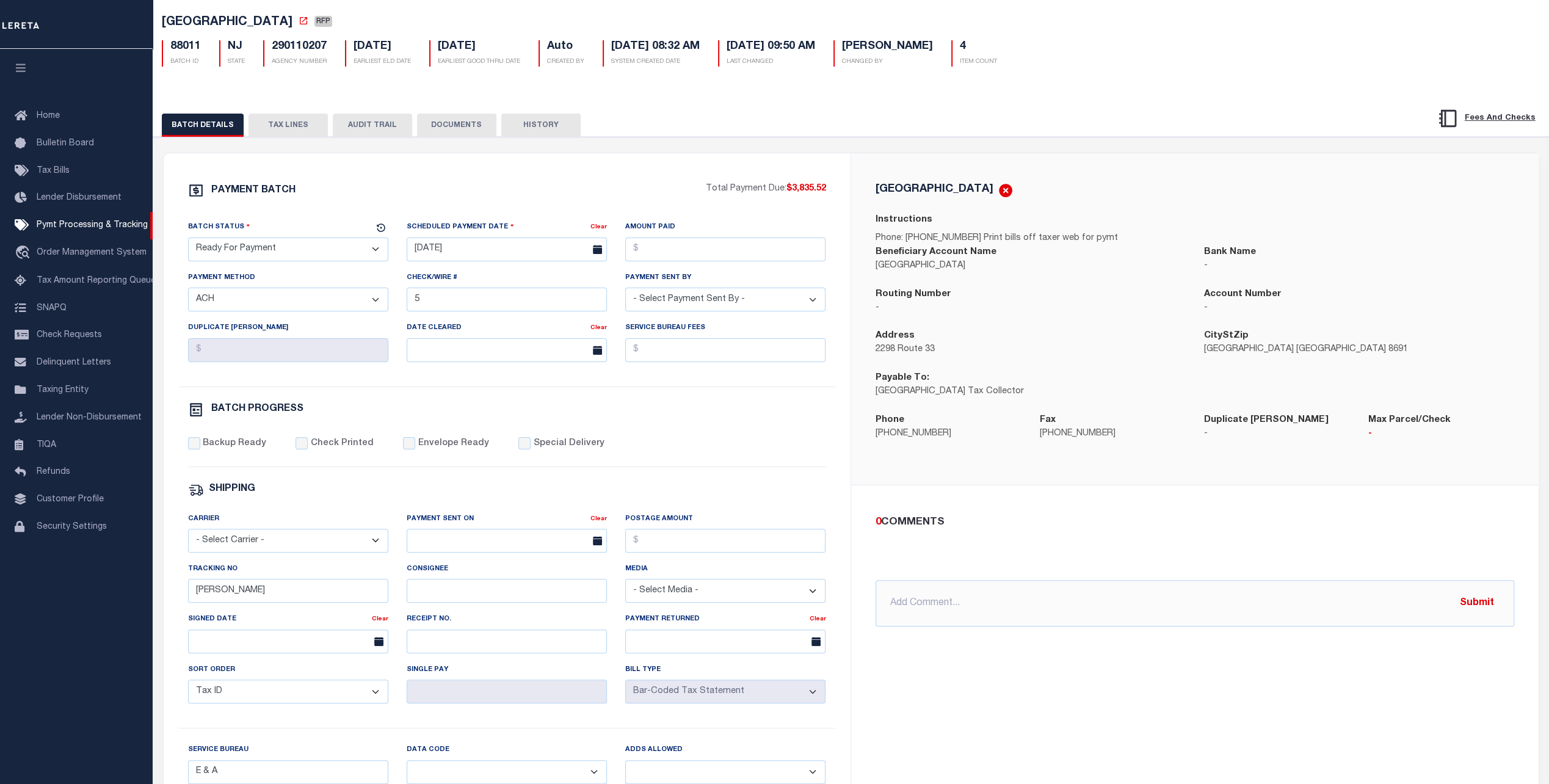
click at [293, 304] on select "- Select Payment Method - ACH Certified Check Check Direct Deposit Wire Transfe…" at bounding box center [288, 299] width 200 height 24
select select "TRA"
click at [188, 290] on select "- Select Payment Method - ACH Certified Check Check Direct Deposit Wire Transfe…" at bounding box center [288, 299] width 200 height 24
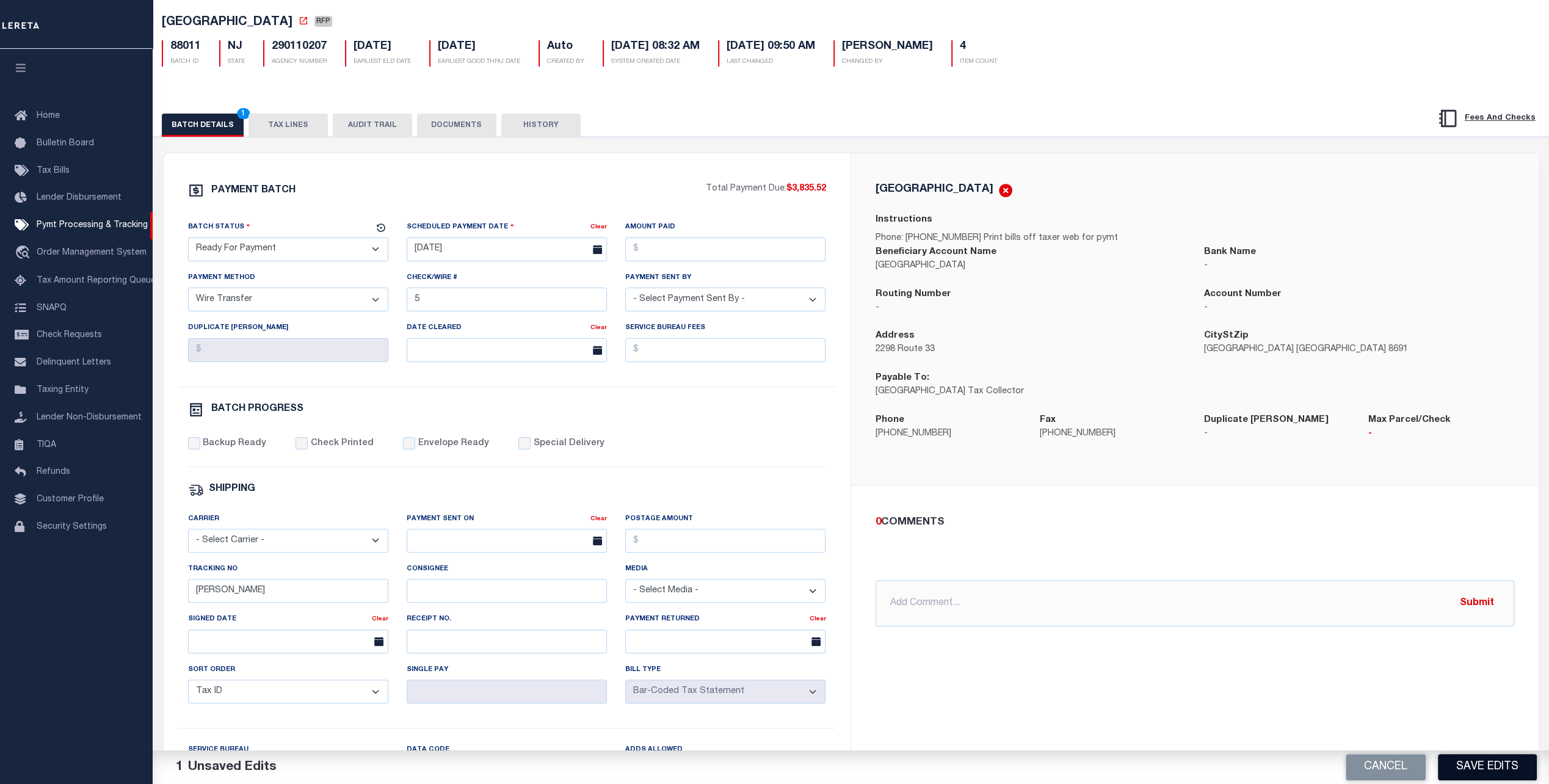
click at [1475, 763] on button "Save Edits" at bounding box center [1487, 767] width 99 height 26
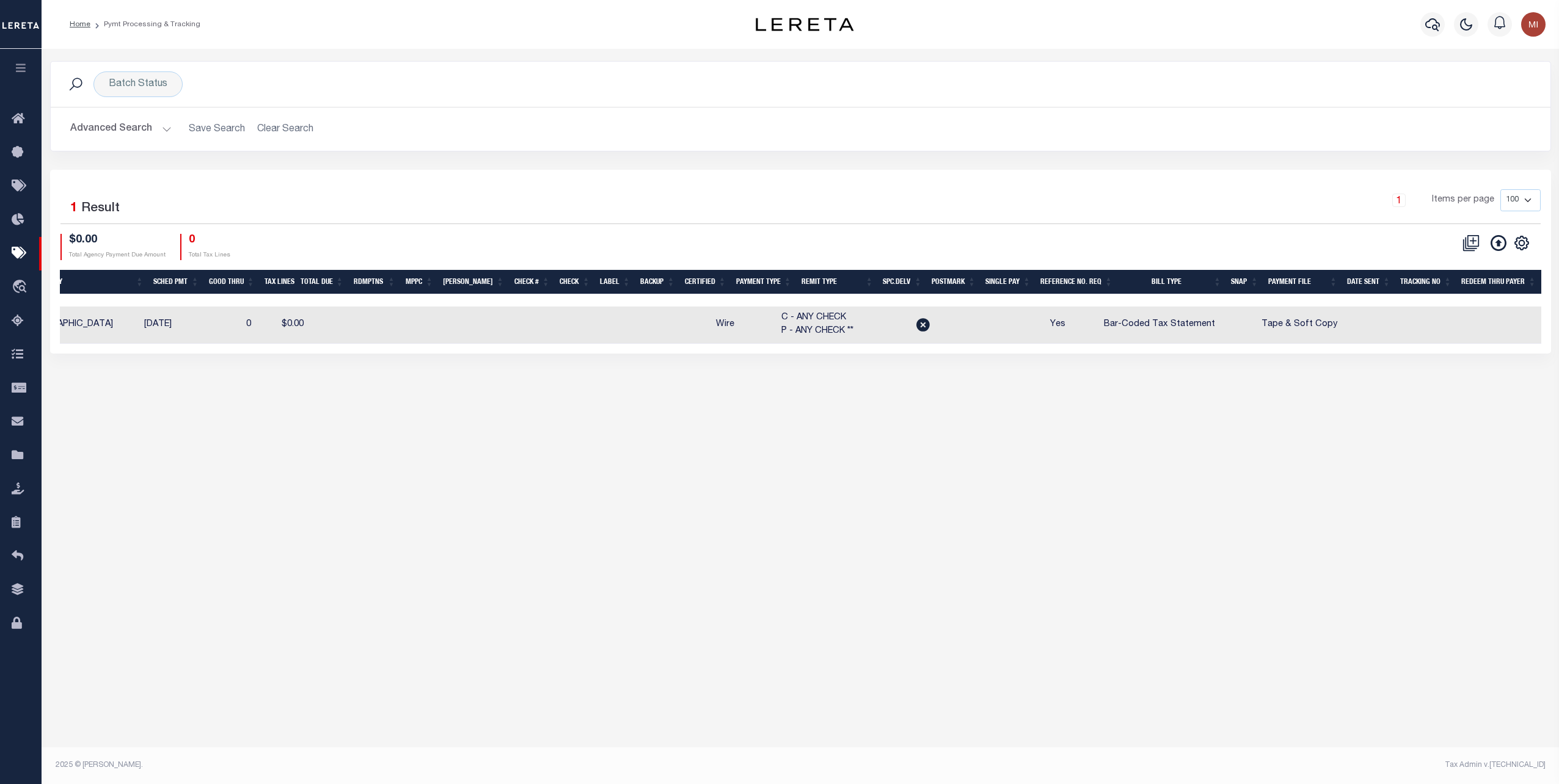
scroll to position [0, 363]
click at [882, 400] on div "Batch Status Search Advanced Search Save Search Clear Search PayeeSearchTable_d…" at bounding box center [800, 402] width 1518 height 706
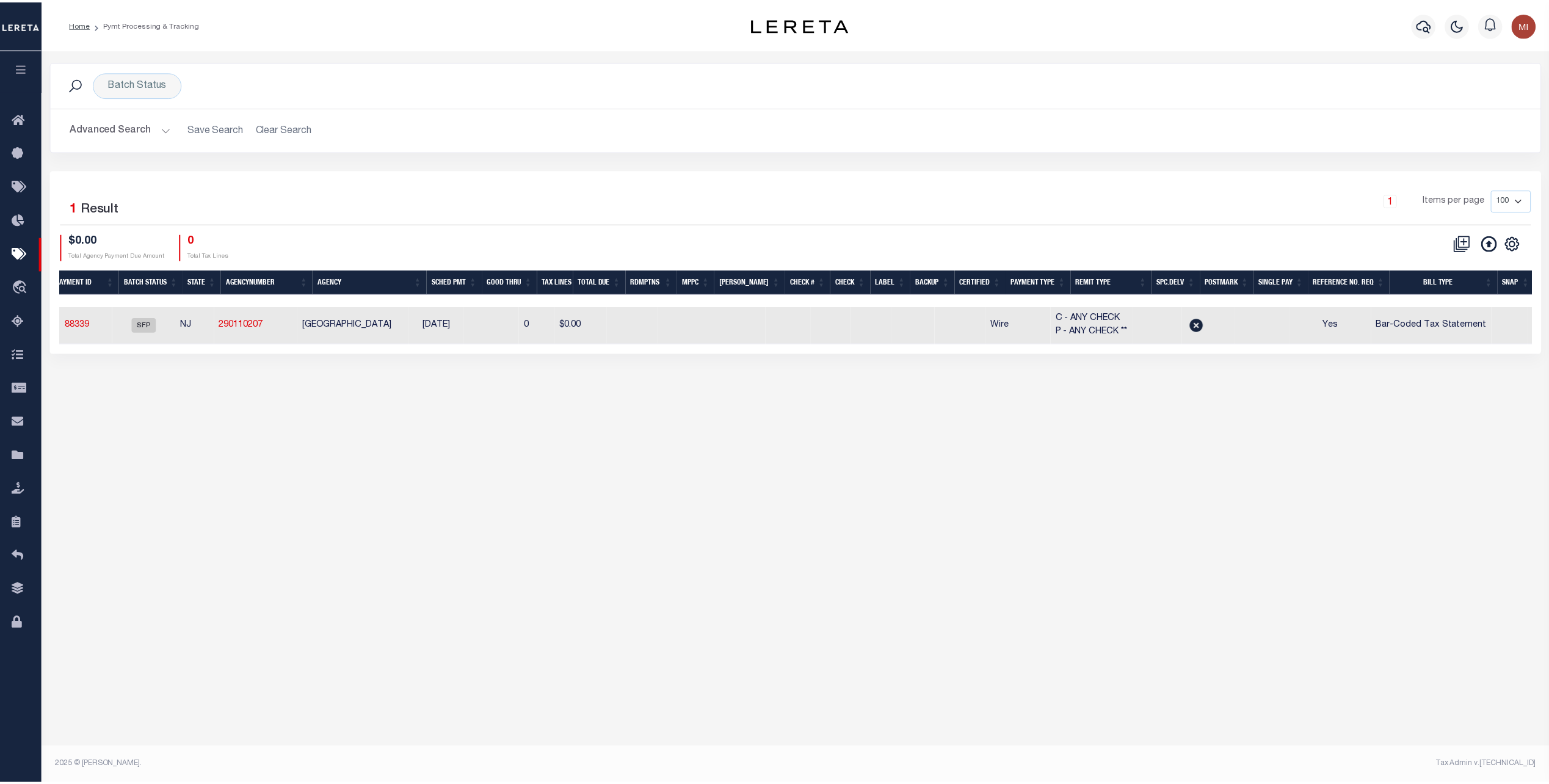
scroll to position [0, 0]
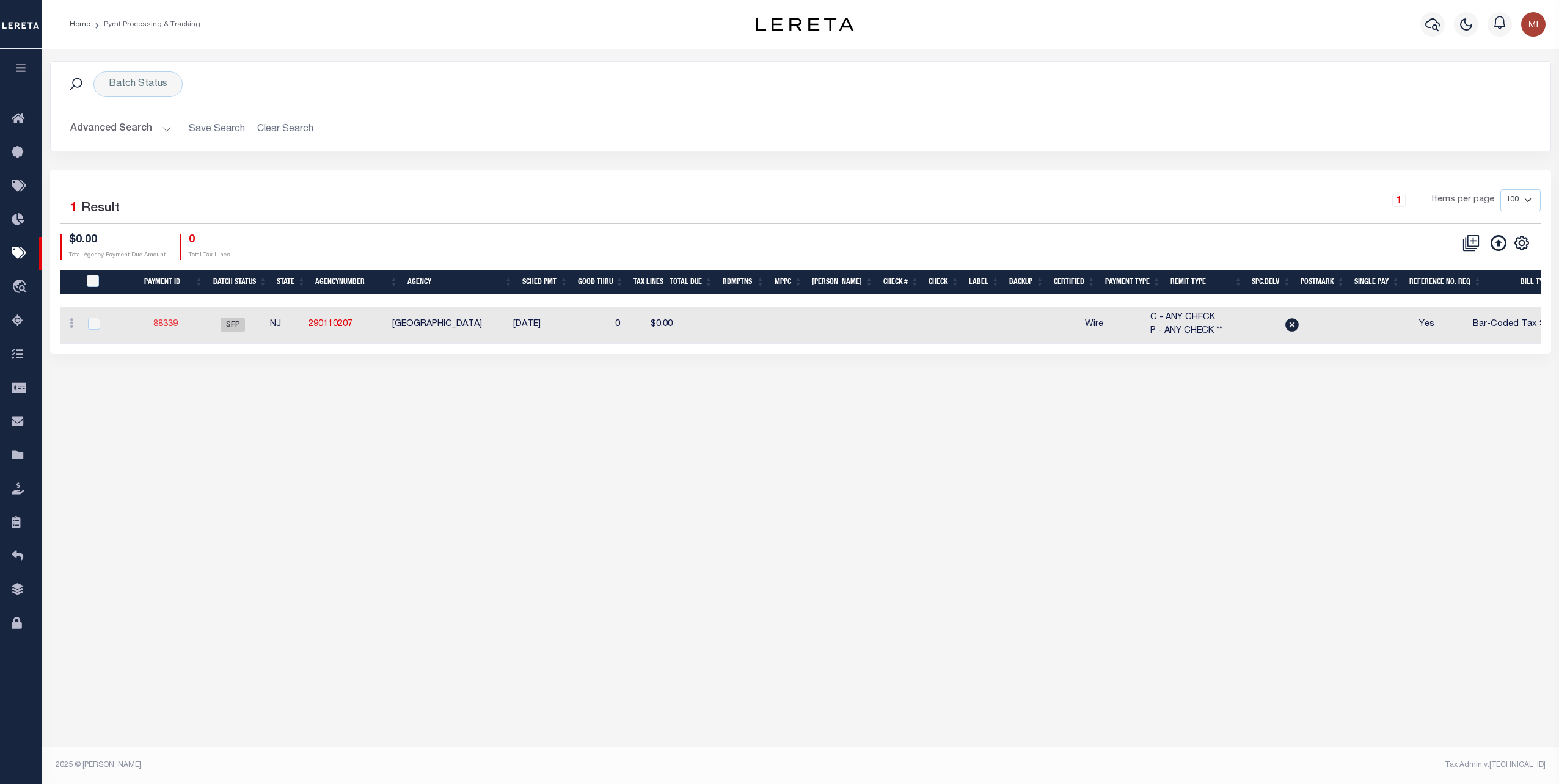
click at [171, 325] on link "88339" at bounding box center [166, 324] width 24 height 8
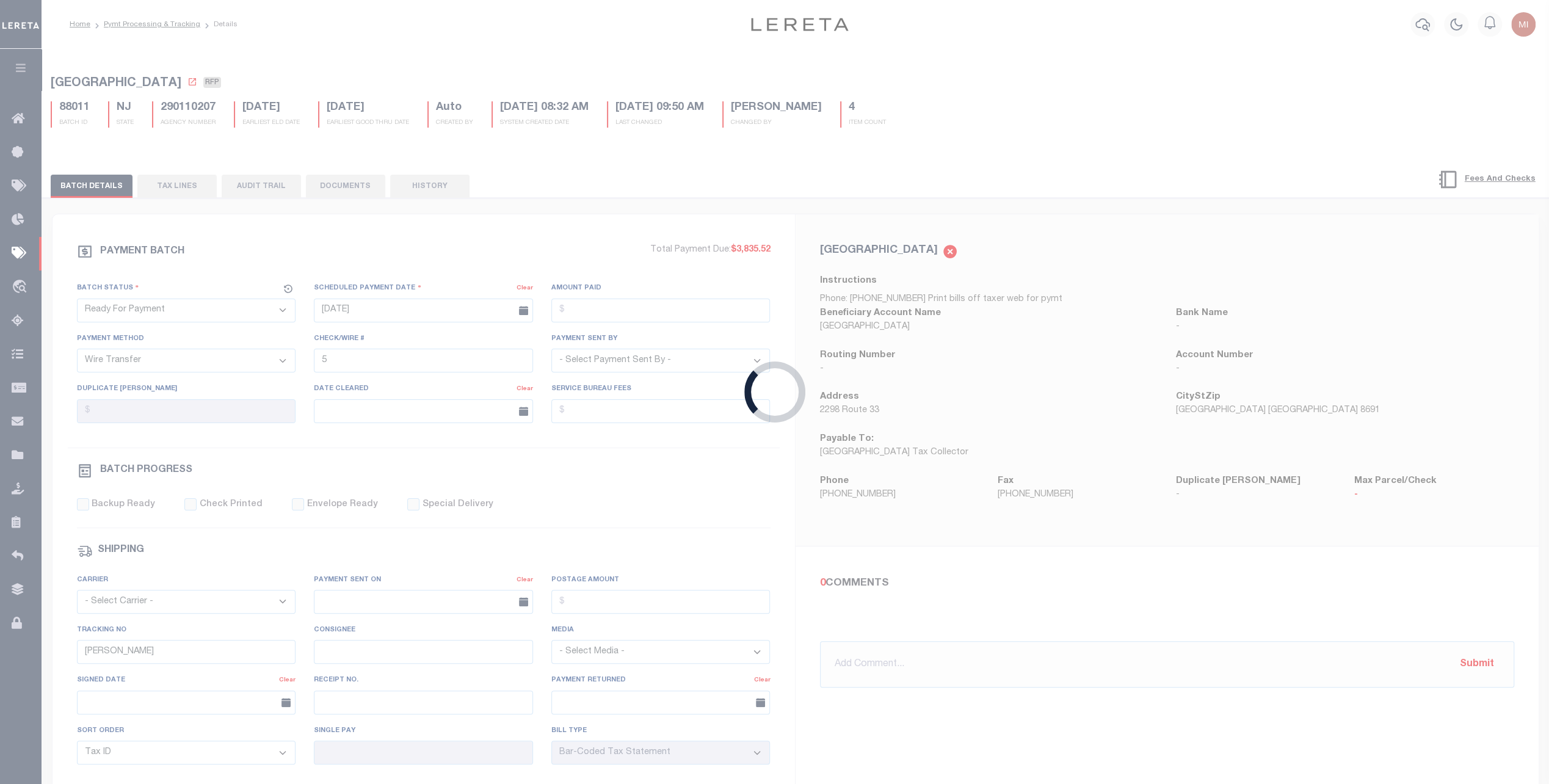
select select "SFP"
type input "[DATE]"
select select
select select "0"
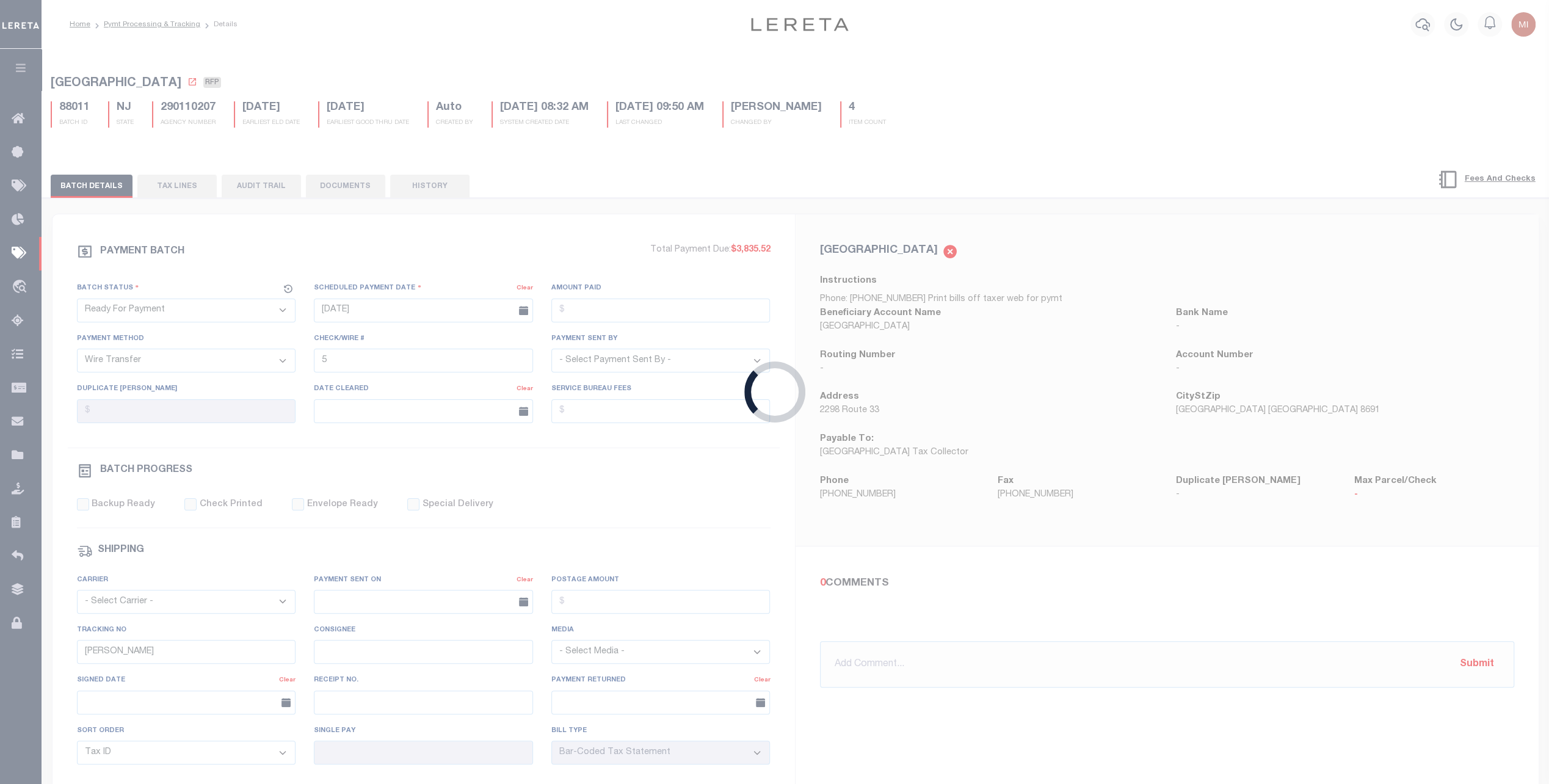
select select
select select "0"
select select
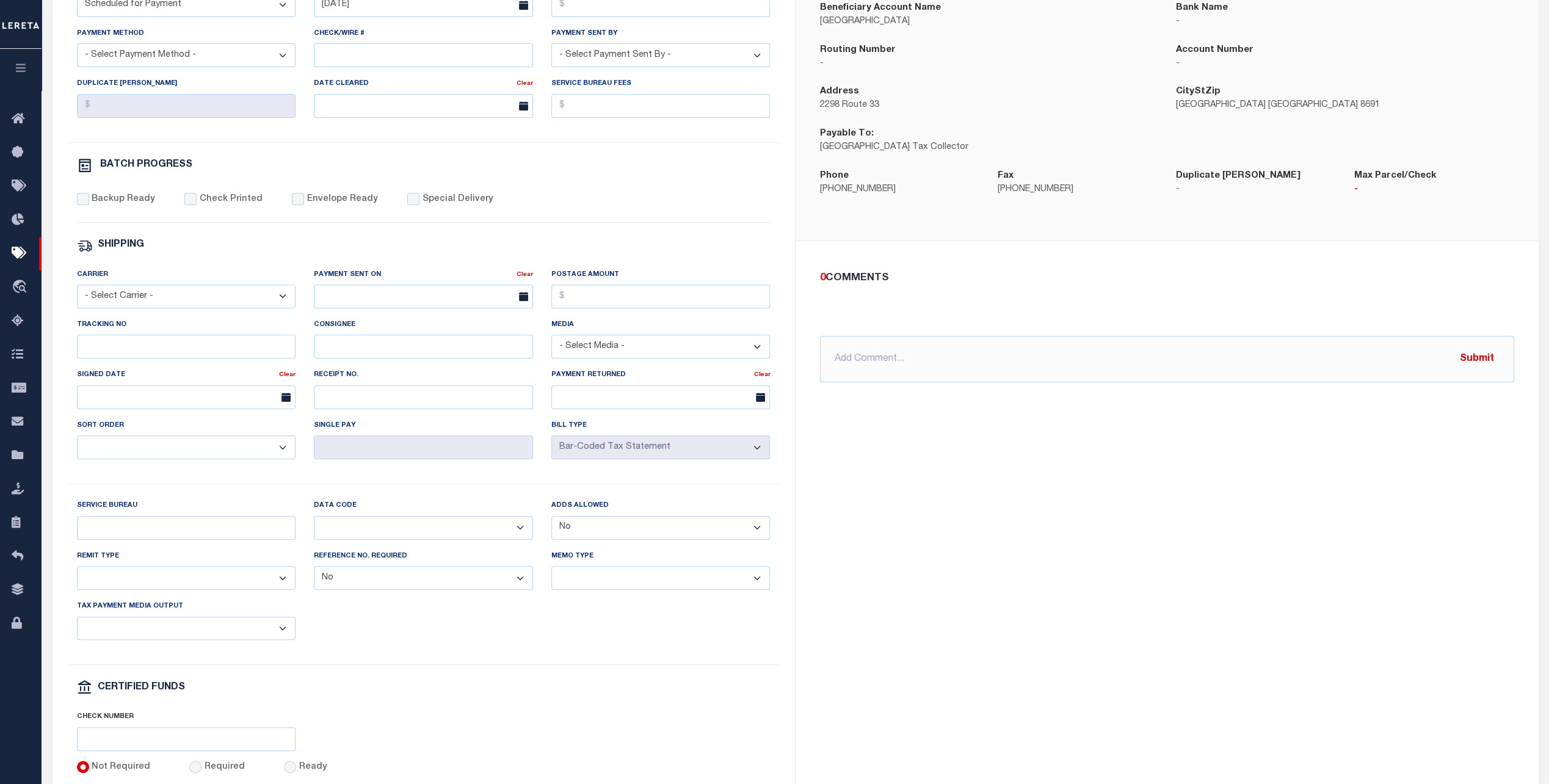
scroll to position [426, 0]
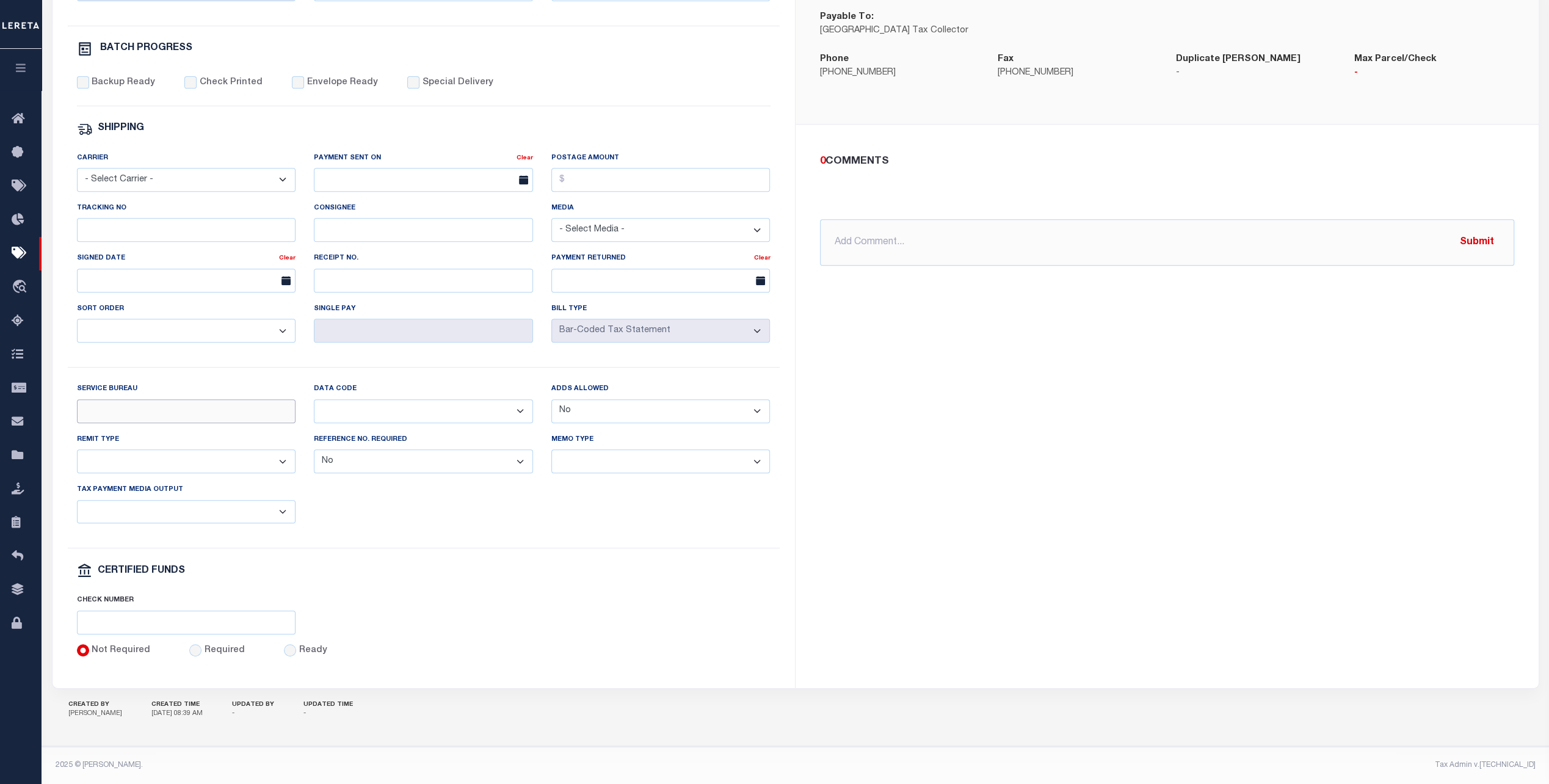
click at [253, 408] on input "Service Bureau" at bounding box center [186, 411] width 219 height 24
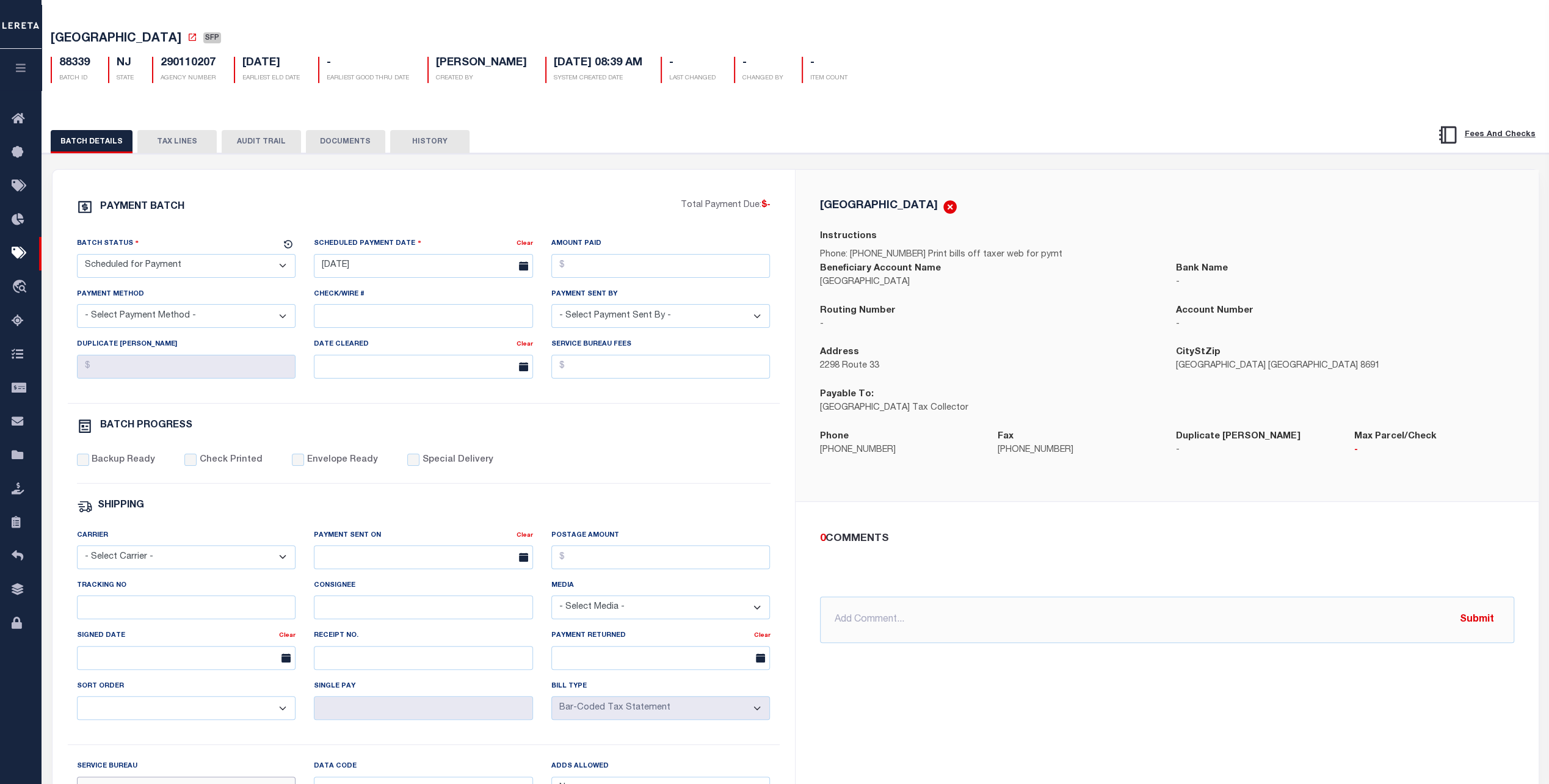
scroll to position [0, 0]
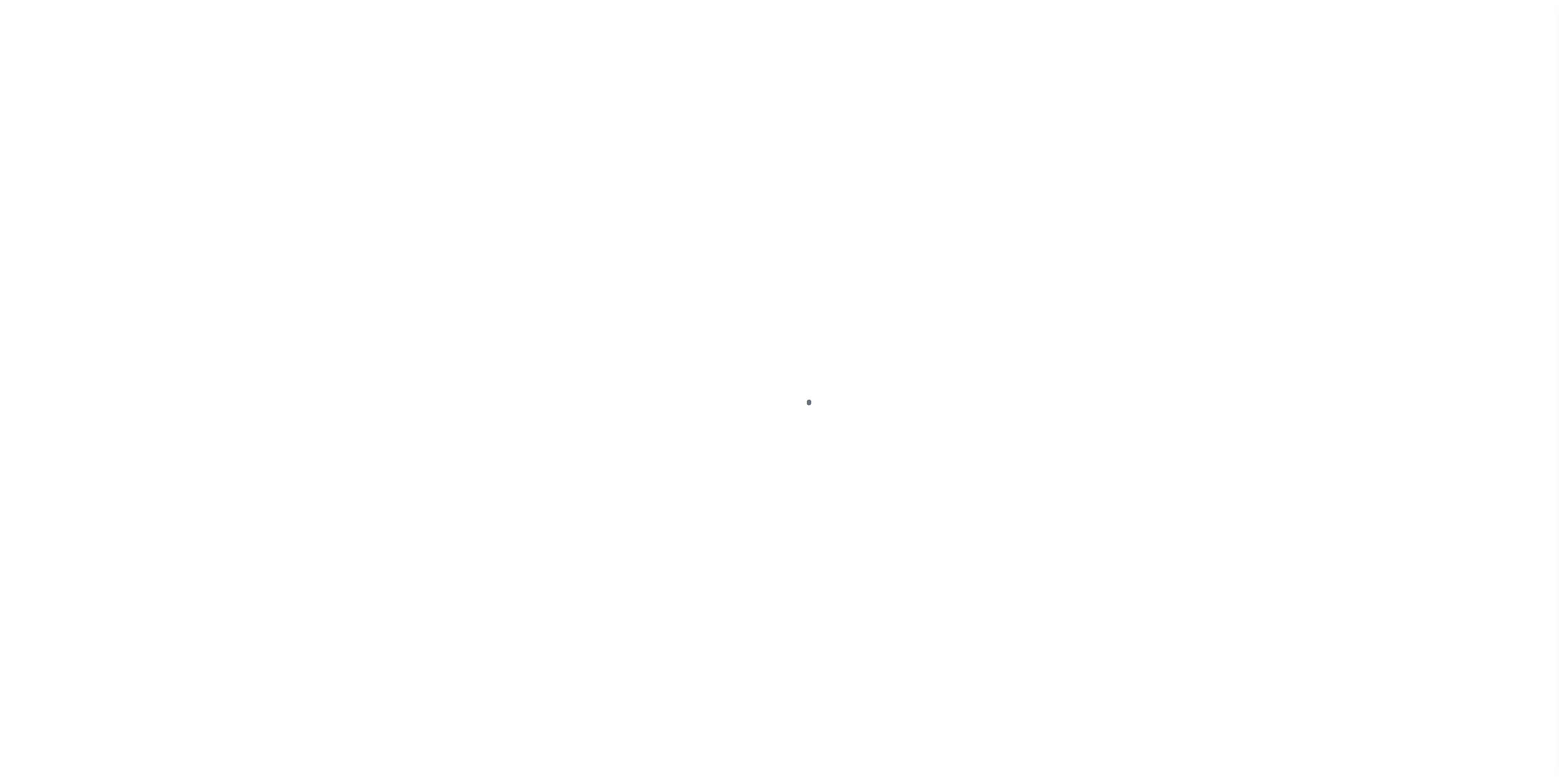
select select
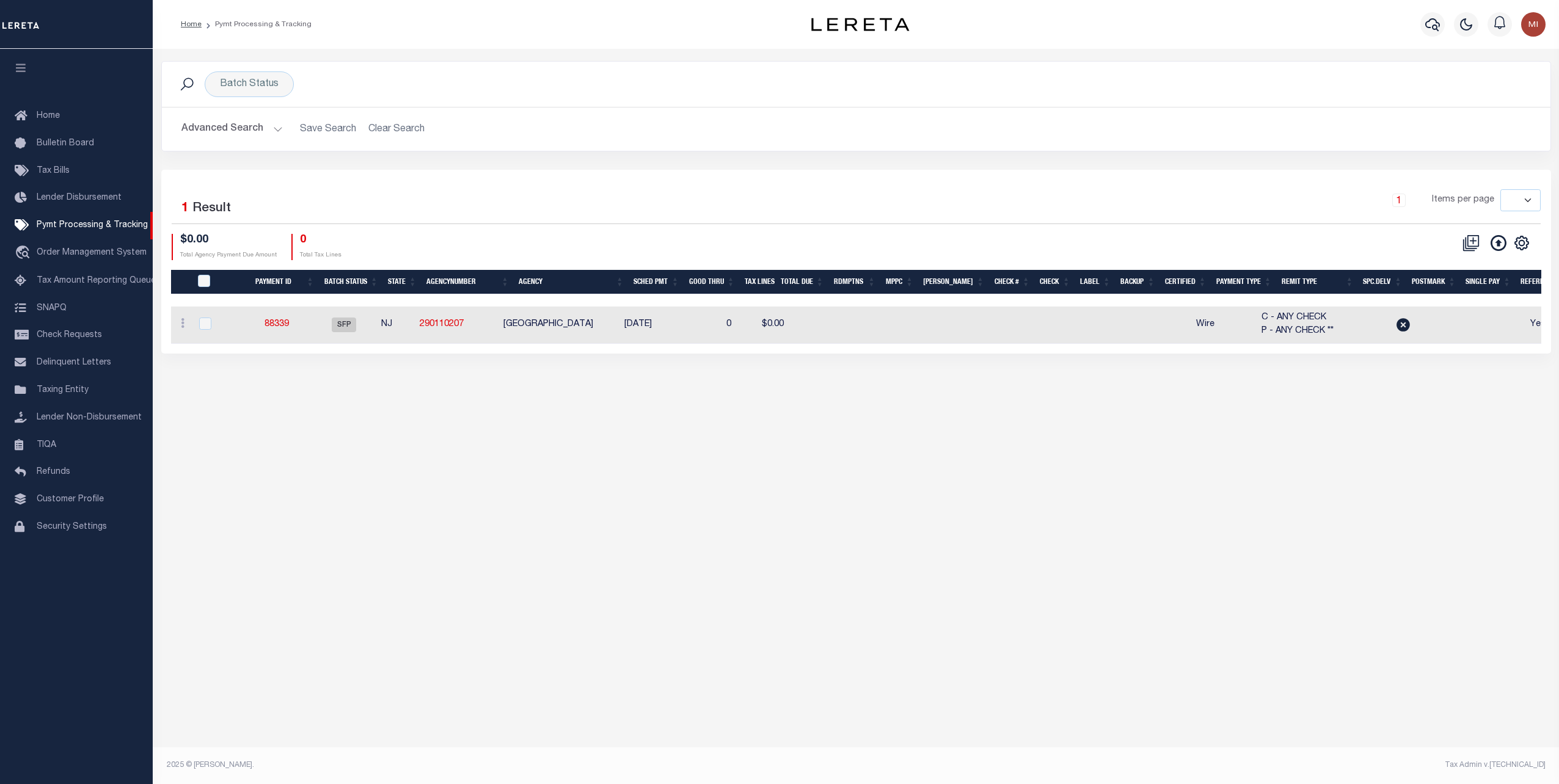
click at [264, 132] on button "Advanced Search" at bounding box center [232, 129] width 101 height 24
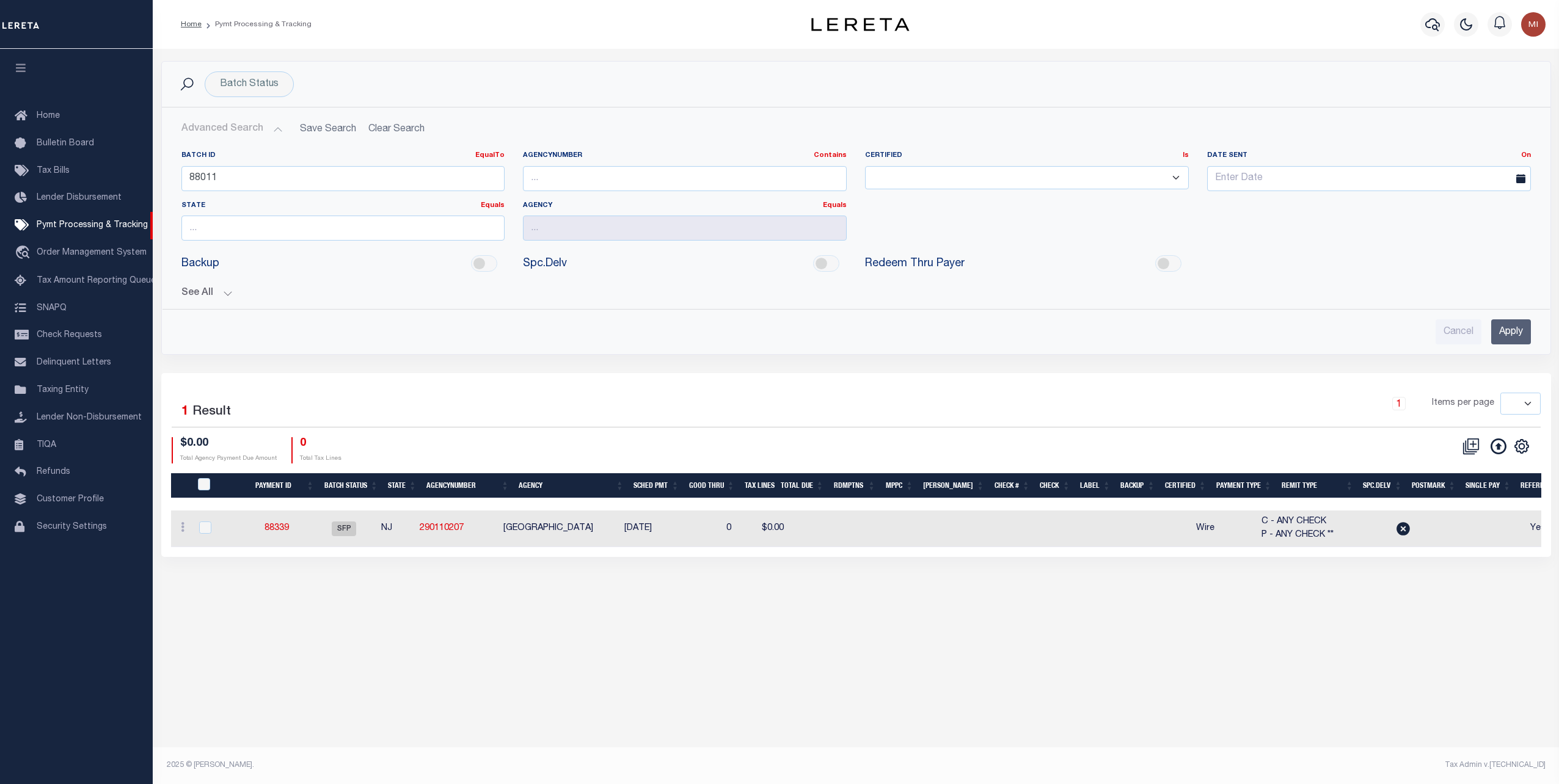
click at [1486, 323] on div "Cancel Apply" at bounding box center [856, 332] width 1350 height 25
click at [1491, 327] on input "Apply" at bounding box center [1511, 332] width 39 height 25
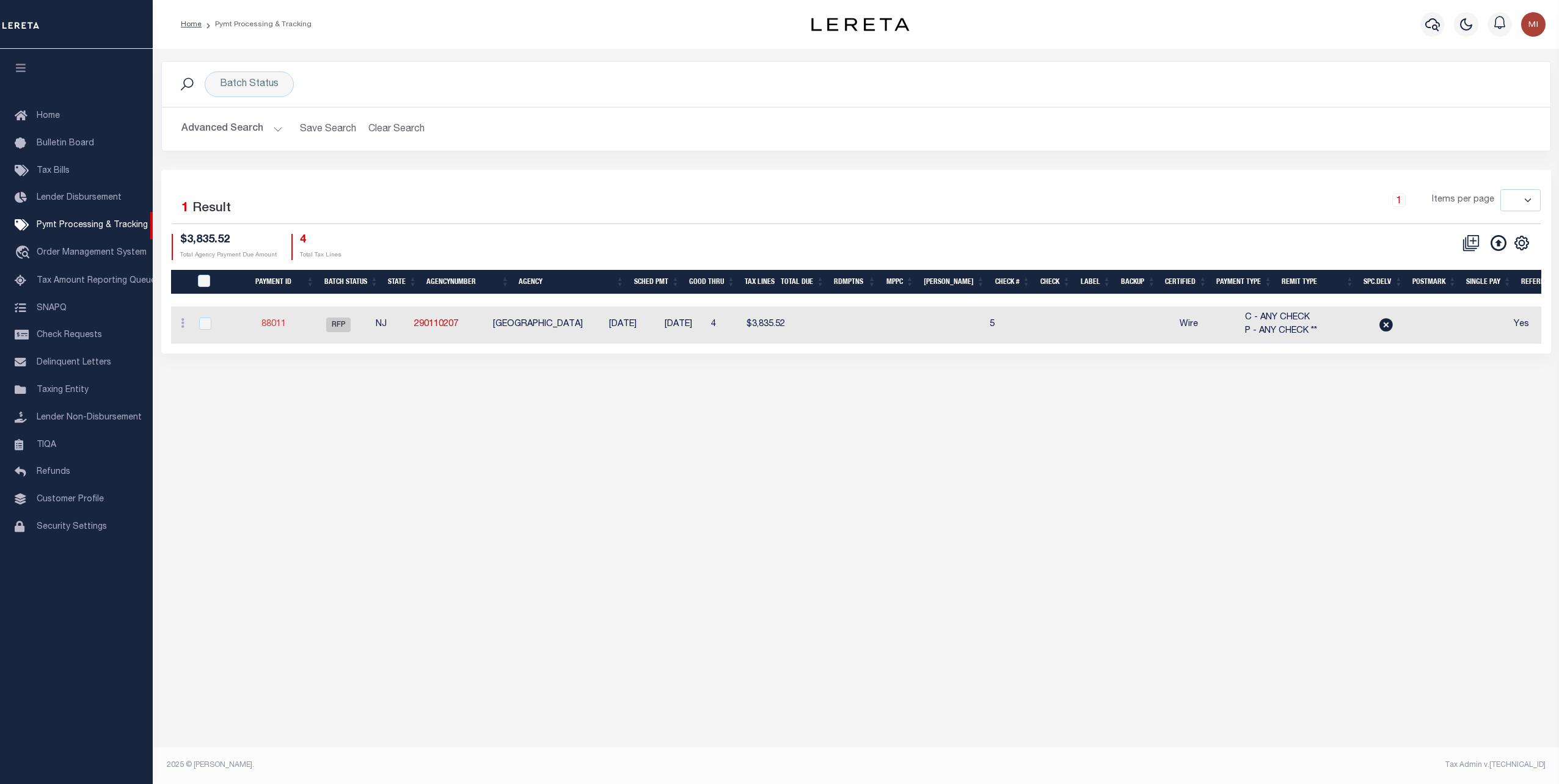
click at [282, 321] on link "88011" at bounding box center [274, 324] width 24 height 8
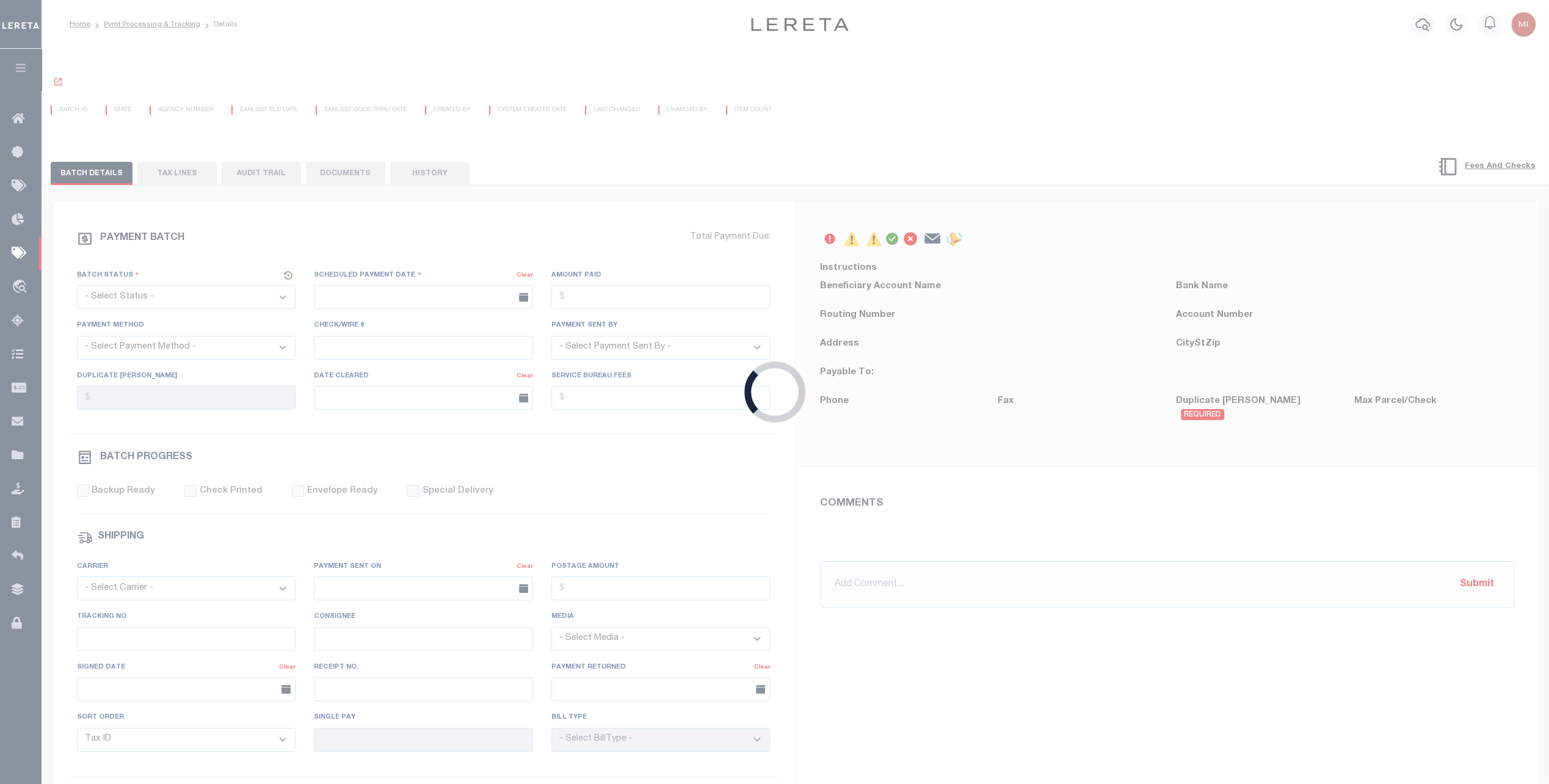
select select "RFP"
type input "[DATE]"
select select "TRA"
type input "5"
type input "[PERSON_NAME]"
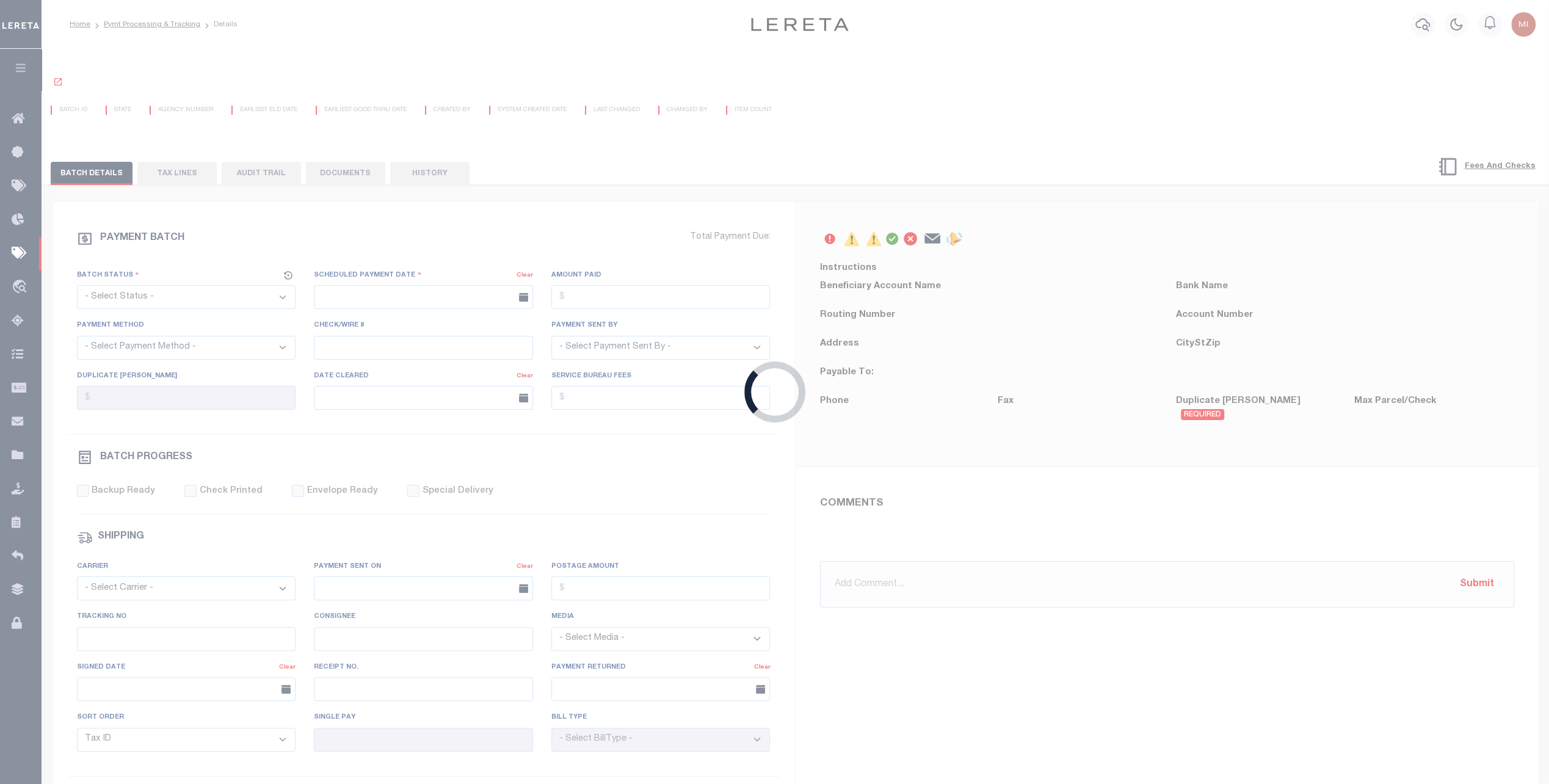
select select "35"
type input "E & A"
select select "73"
select select "1"
select select "44"
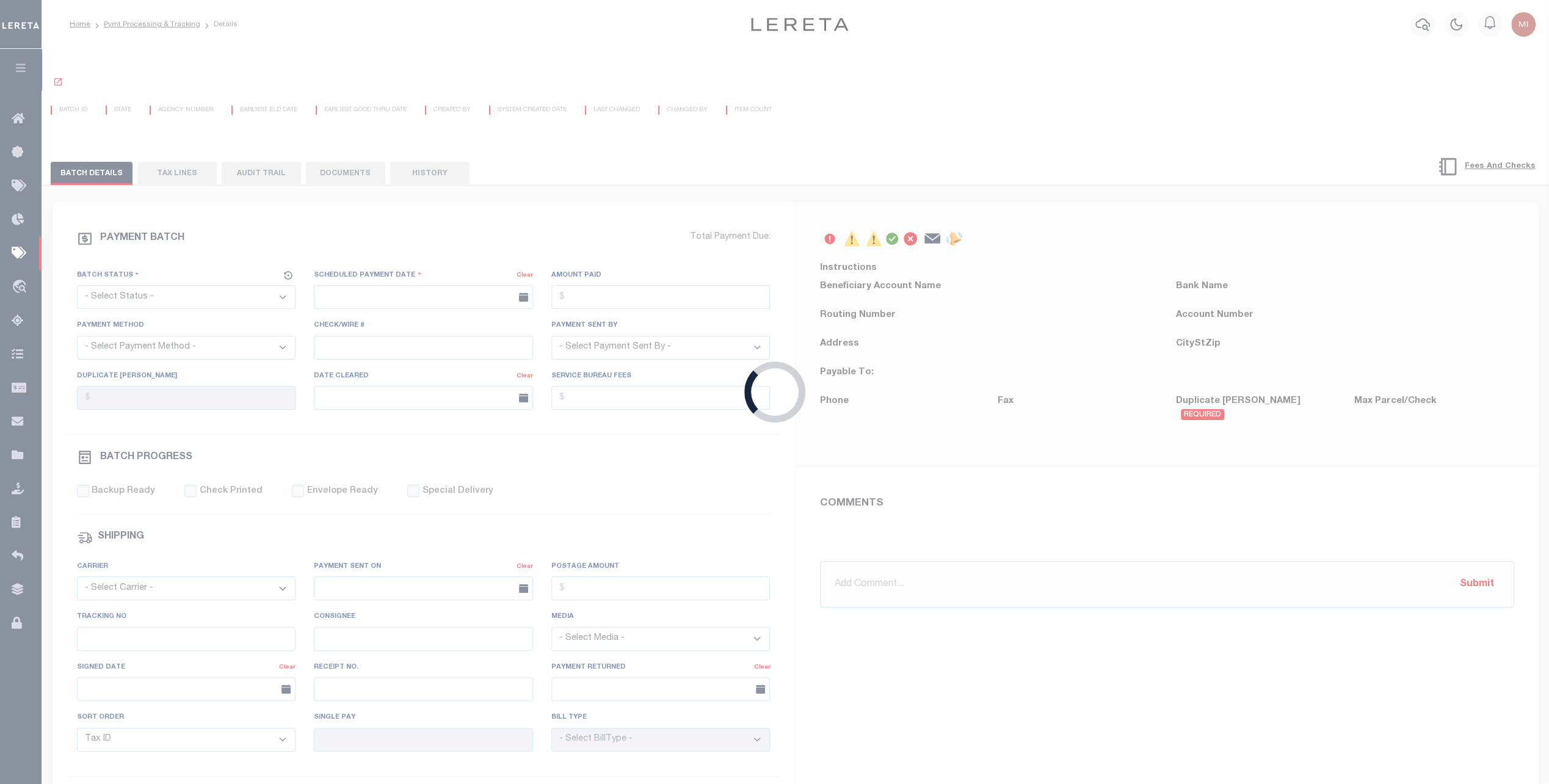
radio input "true"
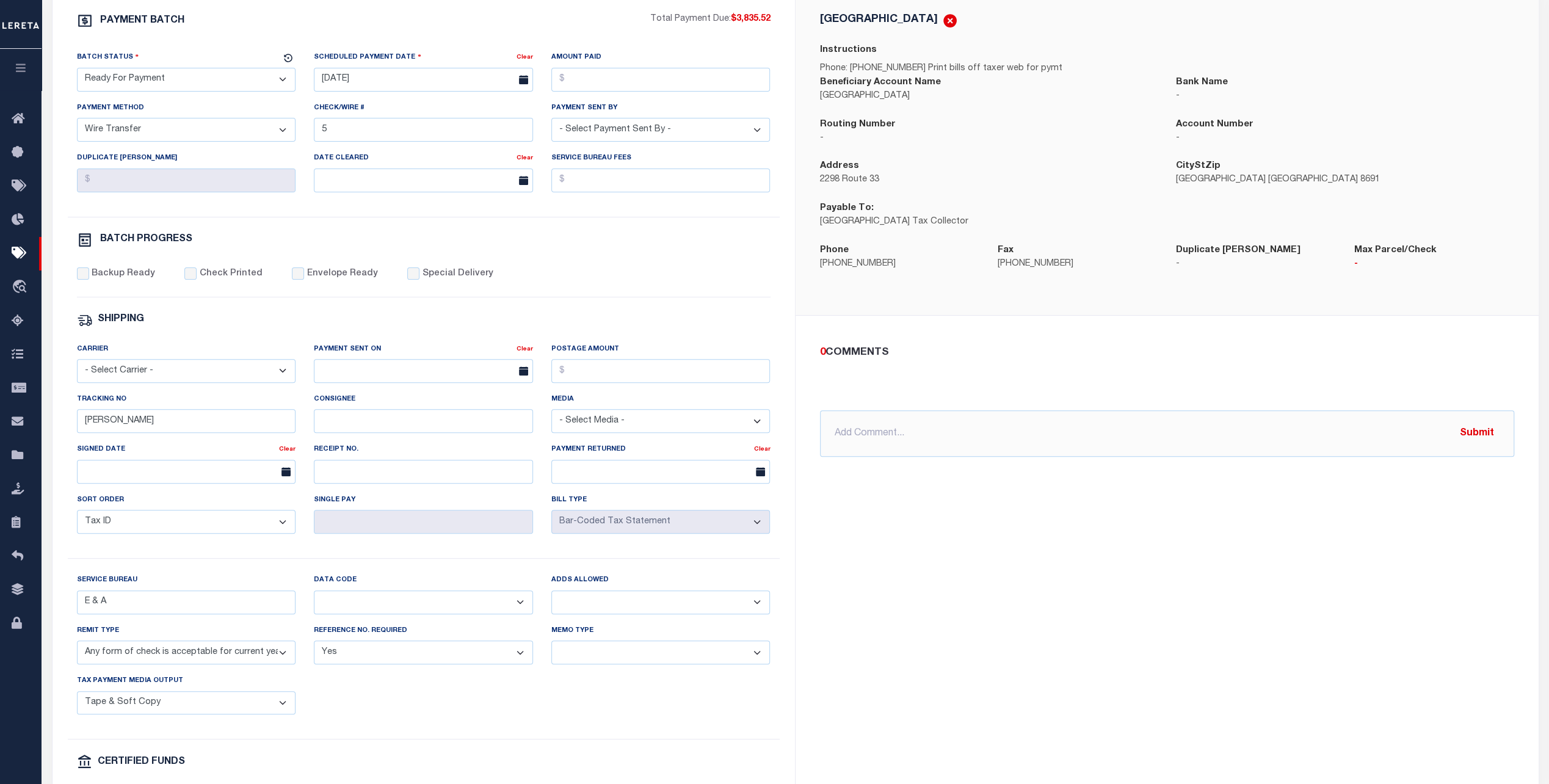
scroll to position [244, 0]
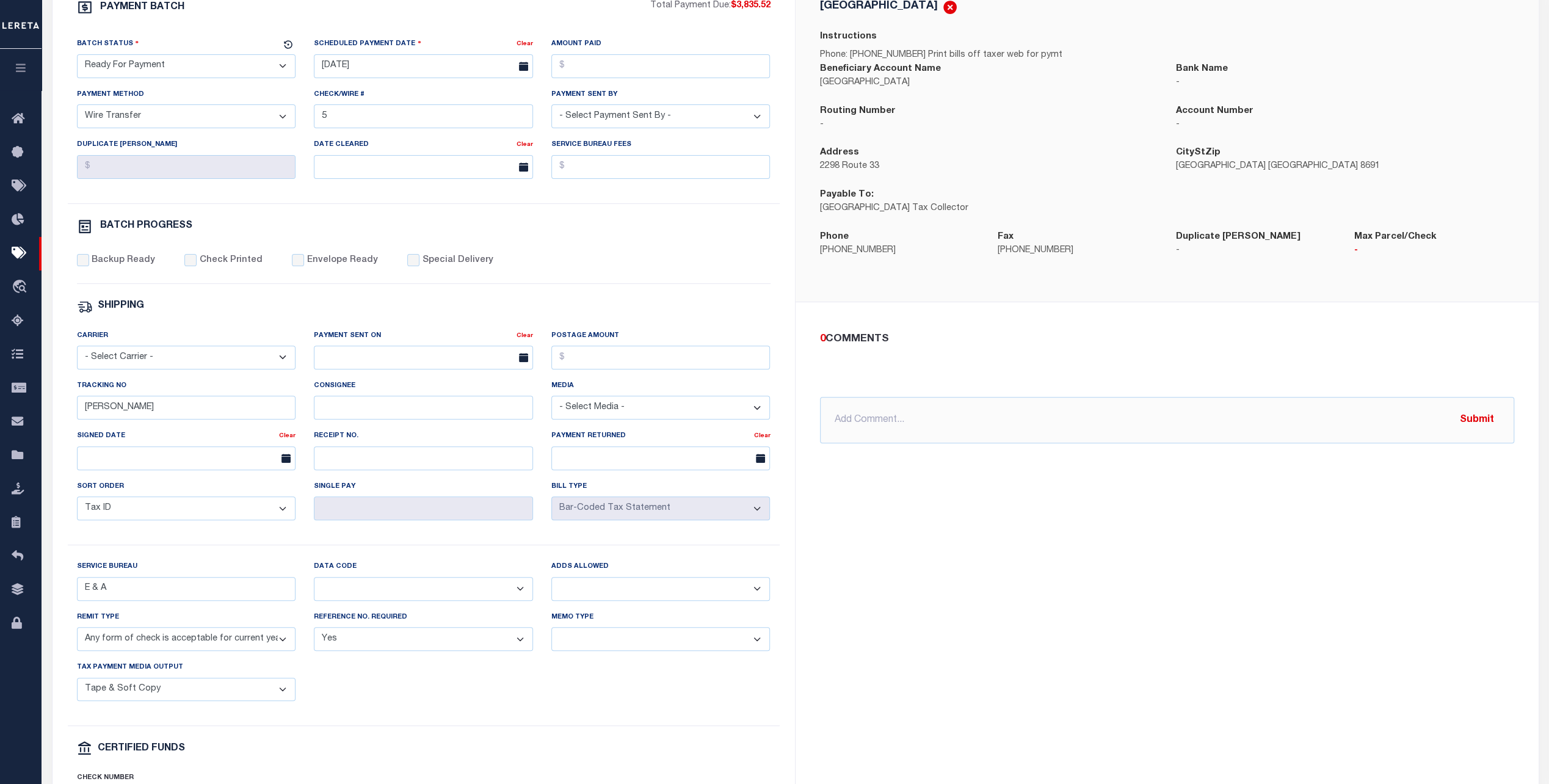
click at [674, 595] on select "Yes No" at bounding box center [661, 589] width 219 height 24
select select "1"
click at [551, 581] on select "Yes No" at bounding box center [661, 589] width 219 height 24
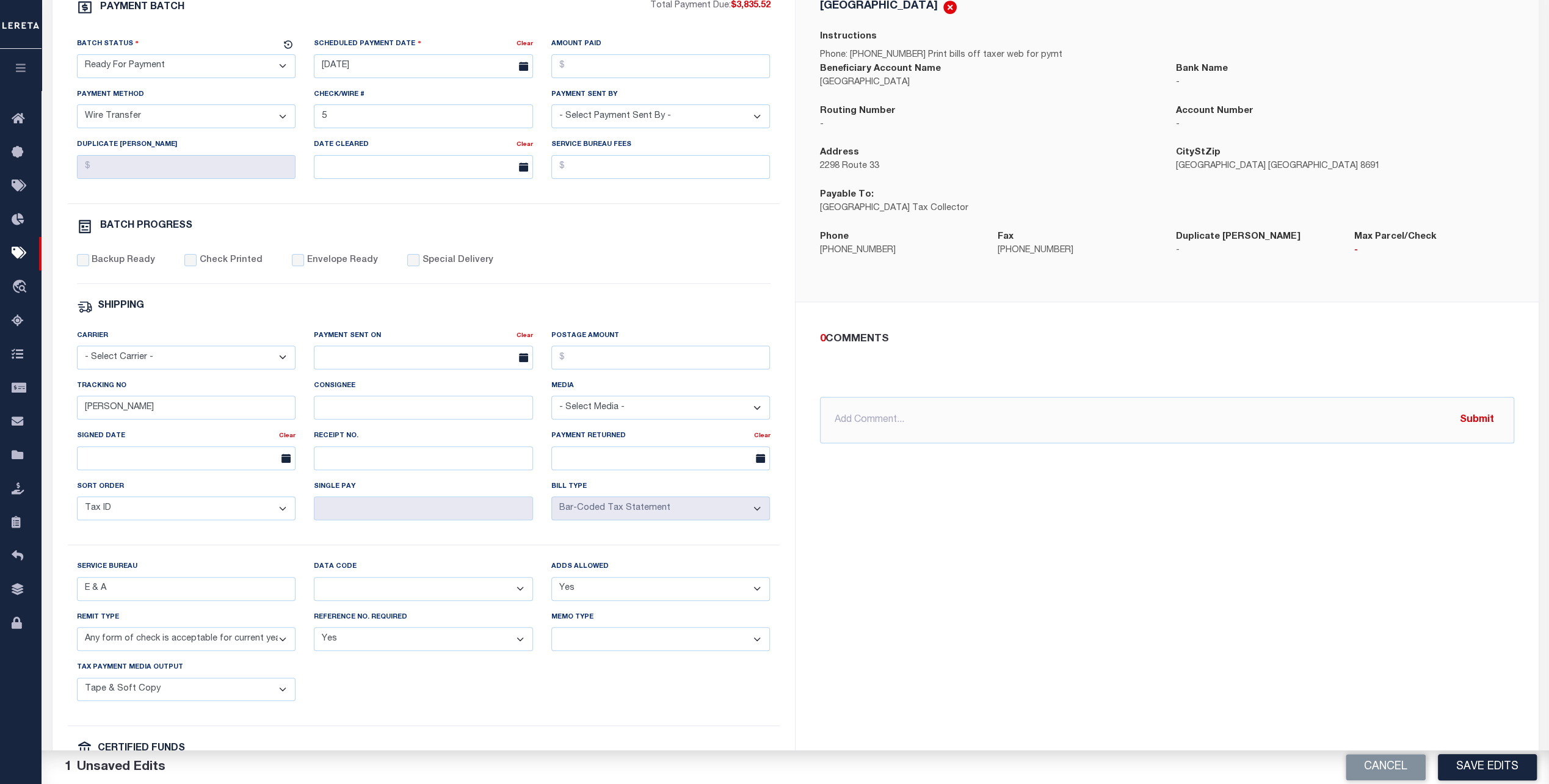
click at [507, 595] on select "Balance Due Mortgage Open Prior Supplemental" at bounding box center [423, 589] width 219 height 24
select select "66"
click at [314, 581] on select "Balance Due Mortgage Open Prior Supplemental" at bounding box center [423, 589] width 219 height 24
click at [655, 641] on select "Separate Together" at bounding box center [661, 638] width 219 height 24
select select "60"
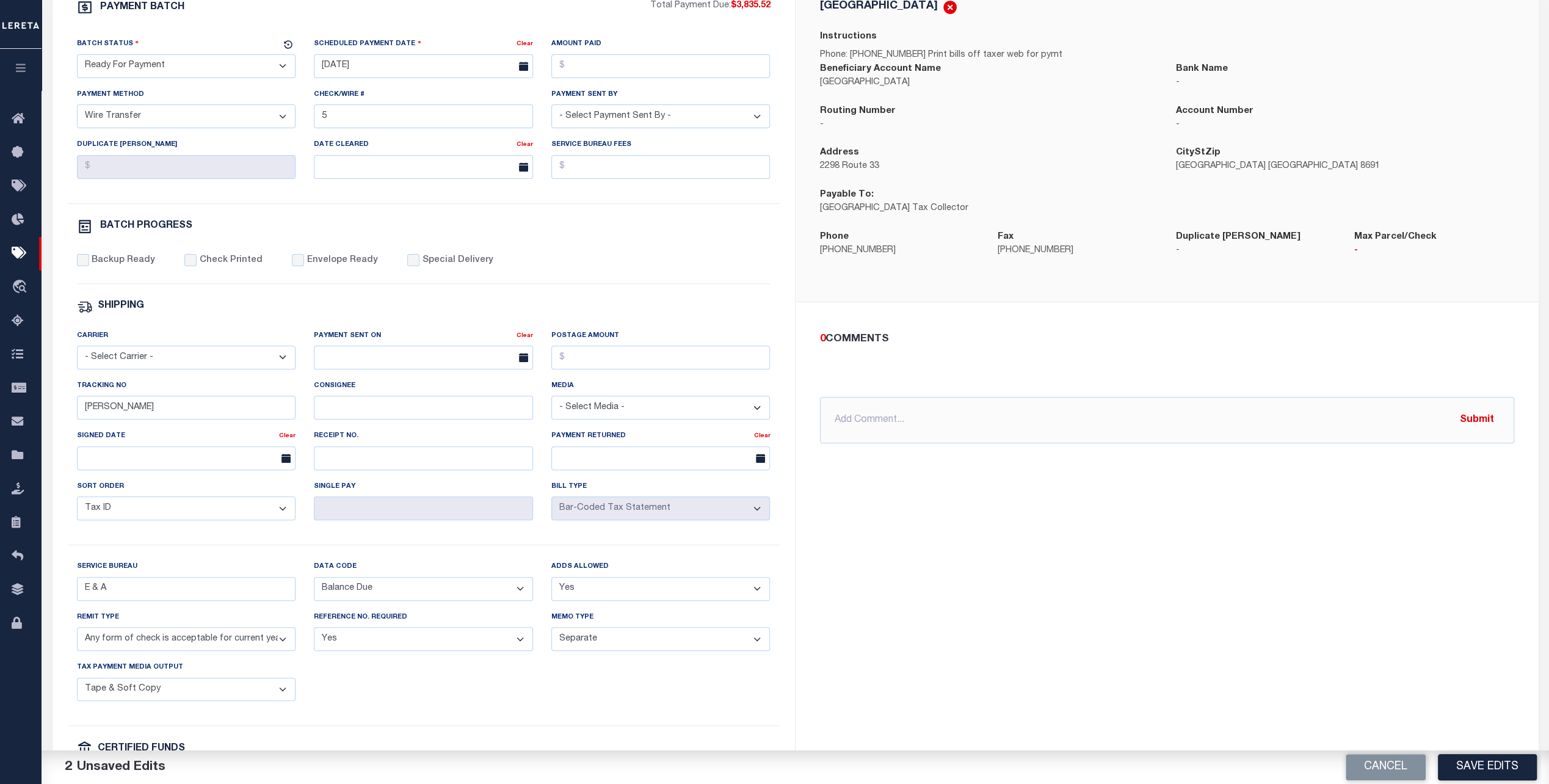
click at [551, 631] on select "Separate Together" at bounding box center [661, 638] width 219 height 24
drag, startPoint x: 1472, startPoint y: 768, endPoint x: 1459, endPoint y: 760, distance: 15.3
click at [1469, 766] on button "Save Edits" at bounding box center [1487, 767] width 99 height 26
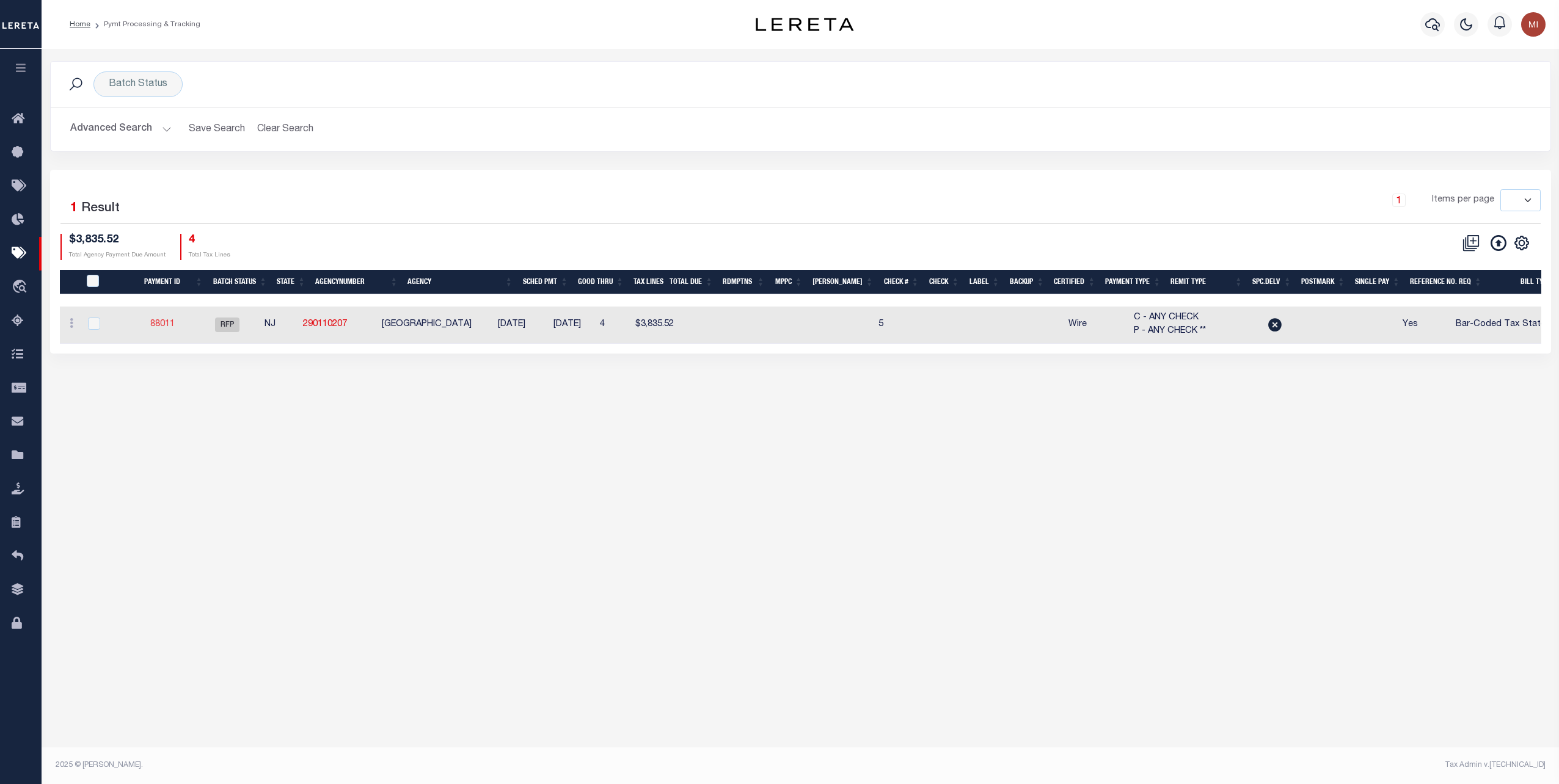
click at [170, 324] on link "88011" at bounding box center [162, 324] width 24 height 8
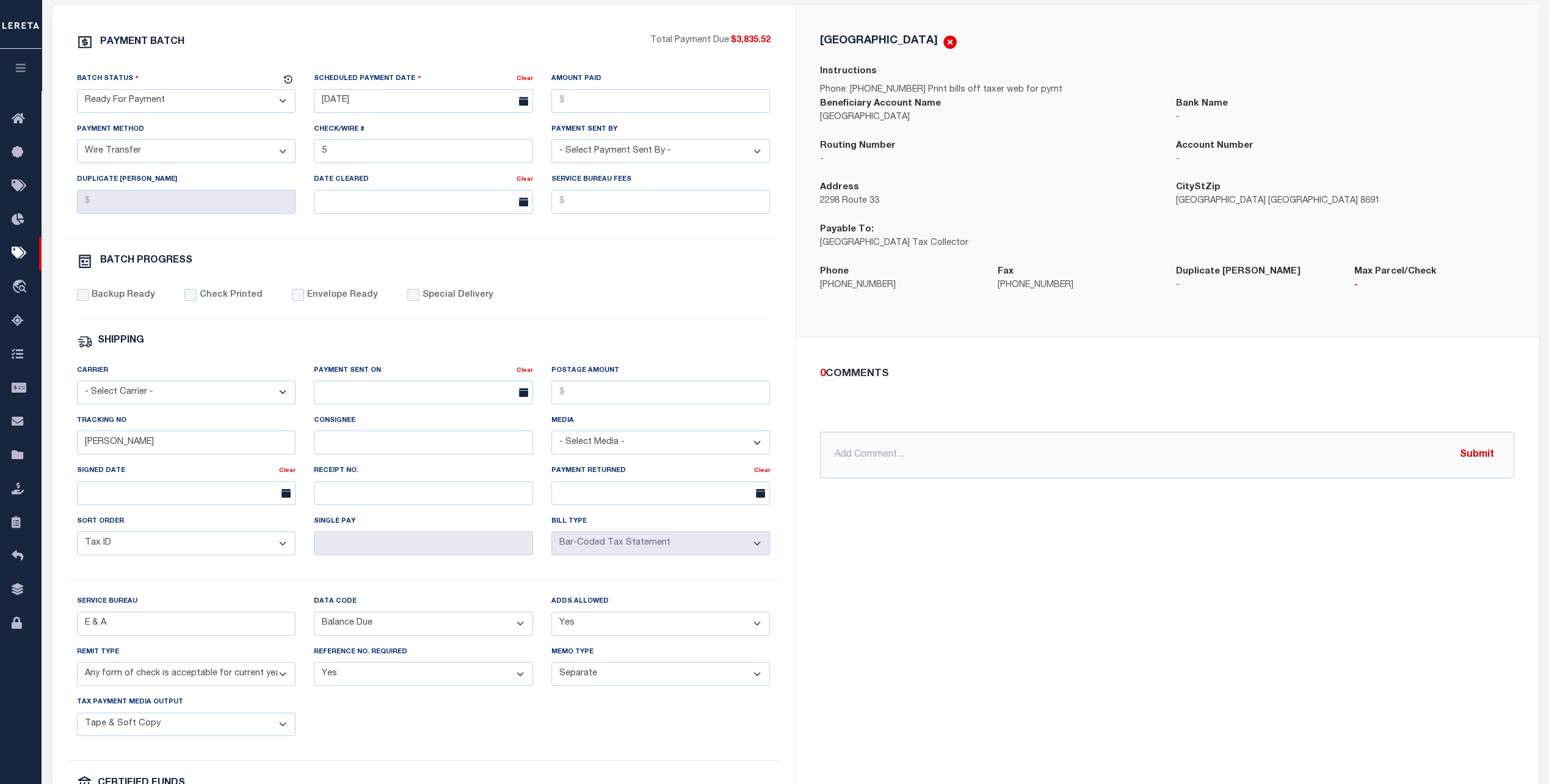
scroll to position [61, 0]
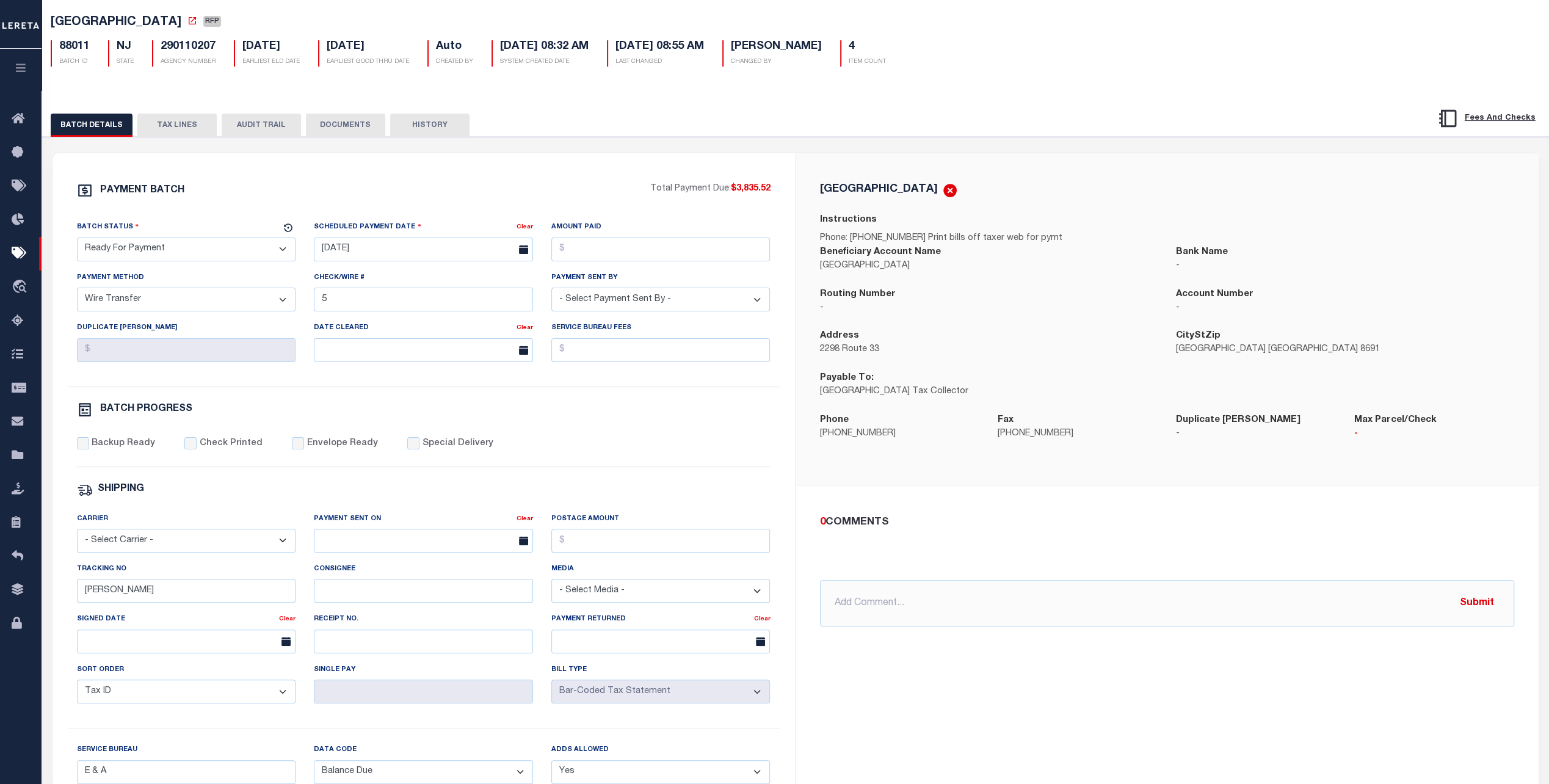
click at [143, 248] on select "- Select Status - Scheduled for Payment Ready For Payment Payment Sent Cleared …" at bounding box center [186, 249] width 219 height 24
click at [24, 67] on icon "button" at bounding box center [21, 67] width 14 height 11
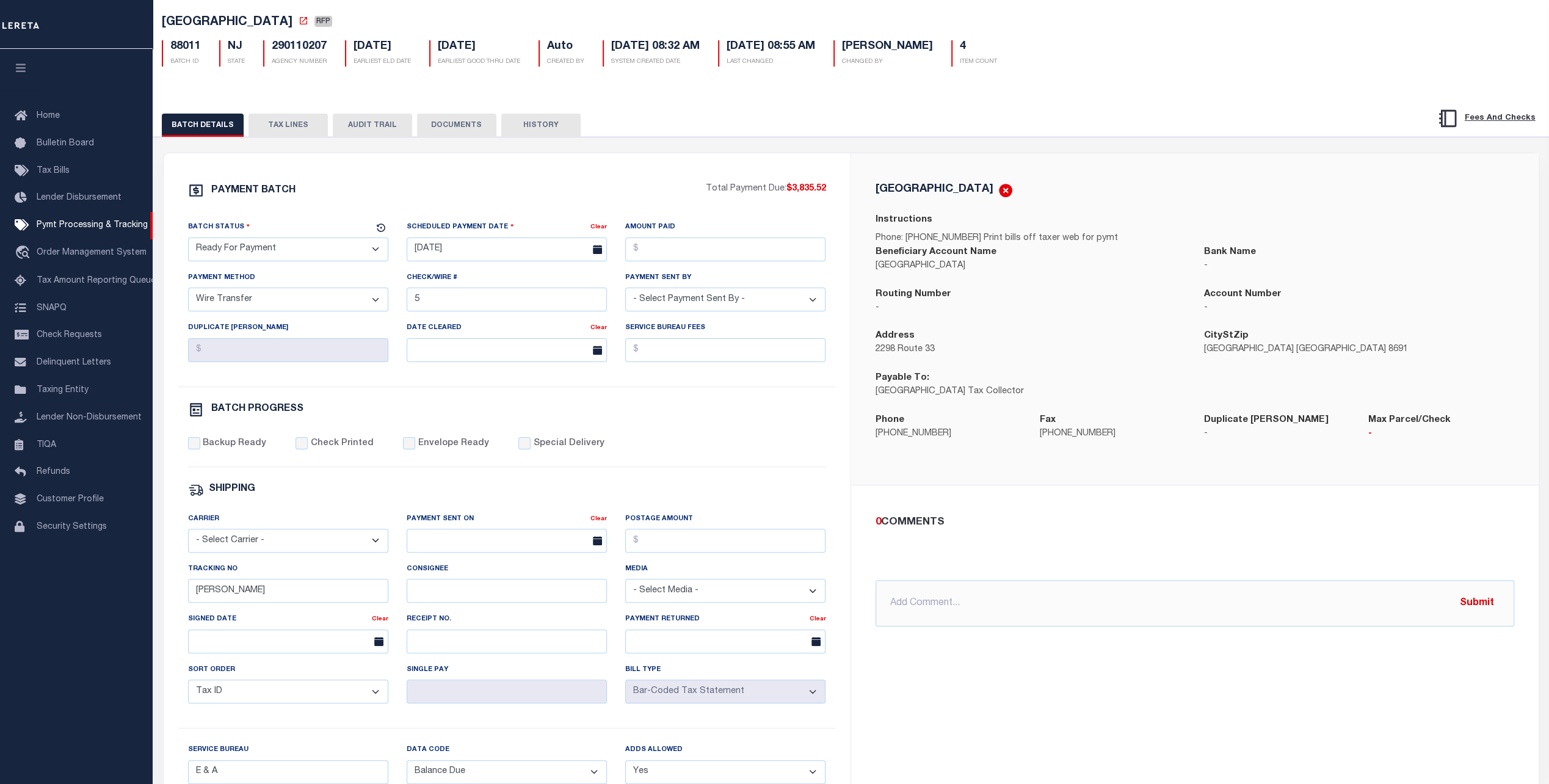
click at [24, 66] on icon "button" at bounding box center [21, 67] width 14 height 11
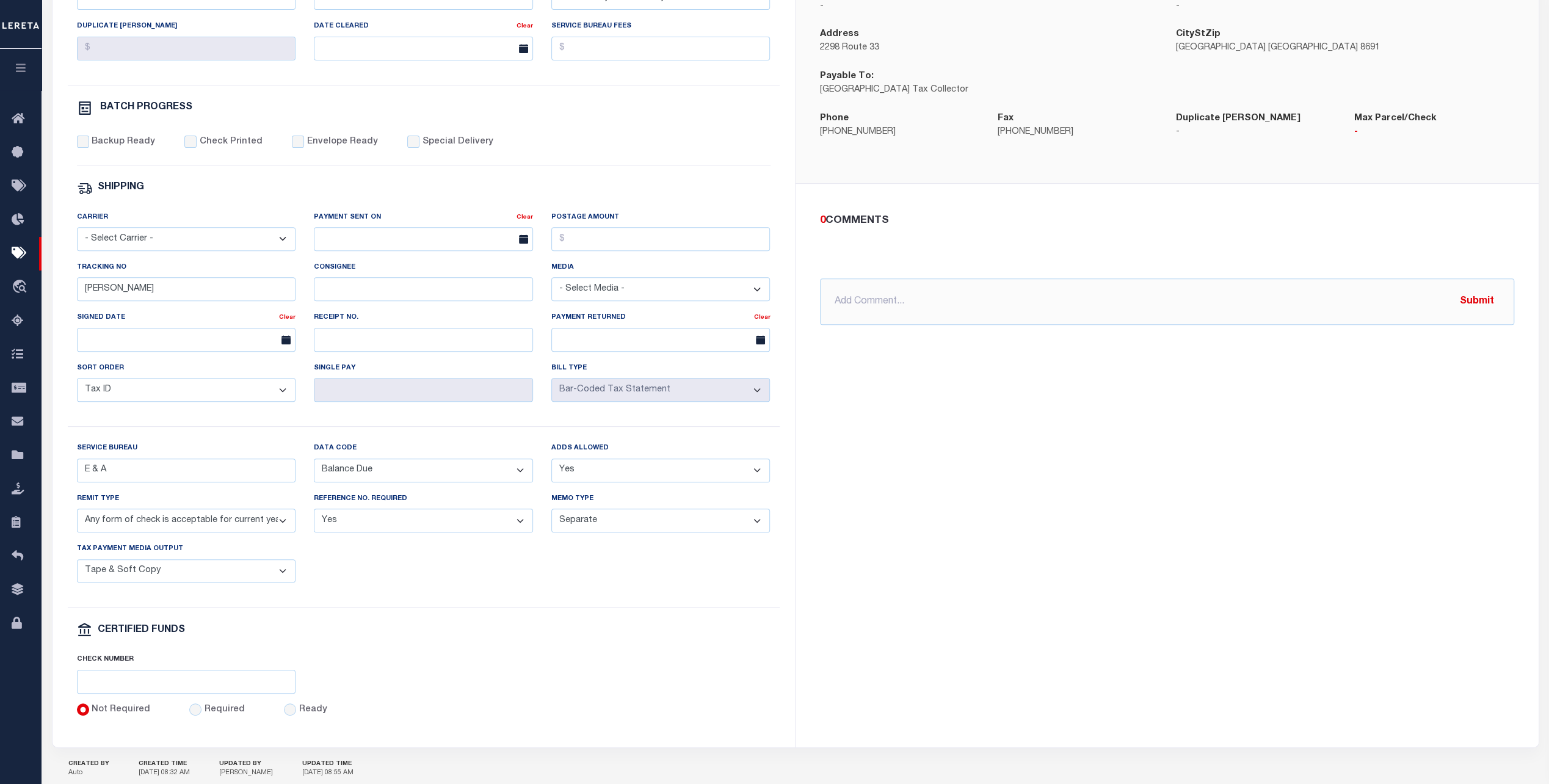
scroll to position [367, 0]
click at [286, 521] on select "Any form of check is acceptable for payment of current and prior year taxes. On…" at bounding box center [186, 517] width 219 height 24
click at [282, 521] on select "Any form of check is acceptable for payment of current and prior year taxes. On…" at bounding box center [186, 517] width 219 height 24
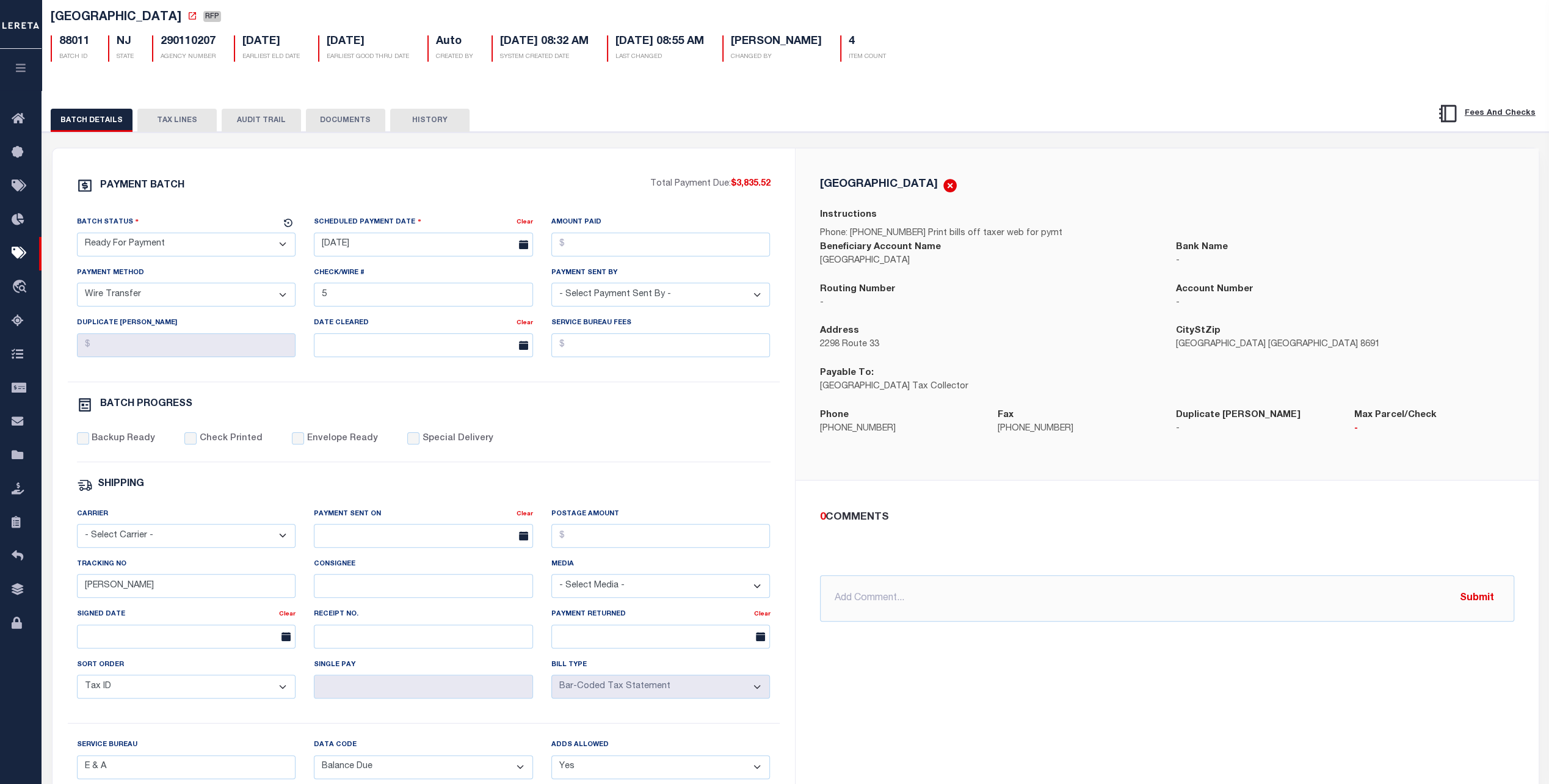
scroll to position [0, 0]
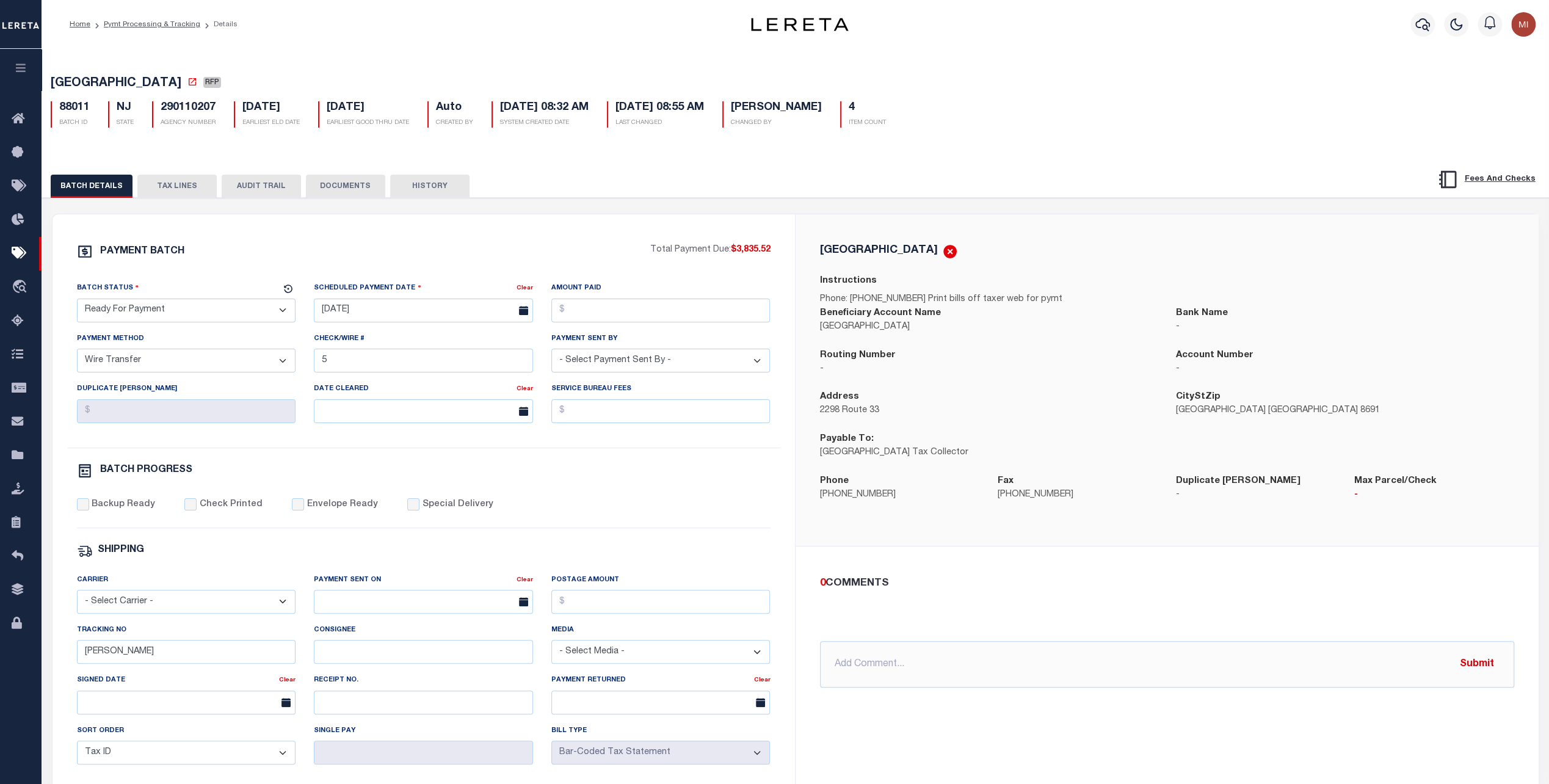
click at [241, 358] on select "- Select Payment Method - ACH Certified Check Check Direct Deposit Wire Transfe…" at bounding box center [186, 360] width 219 height 24
click at [283, 364] on select "- Select Payment Method - ACH Certified Check Check Direct Deposit Wire Transfe…" at bounding box center [186, 360] width 219 height 24
click at [18, 73] on icon "button" at bounding box center [21, 67] width 14 height 11
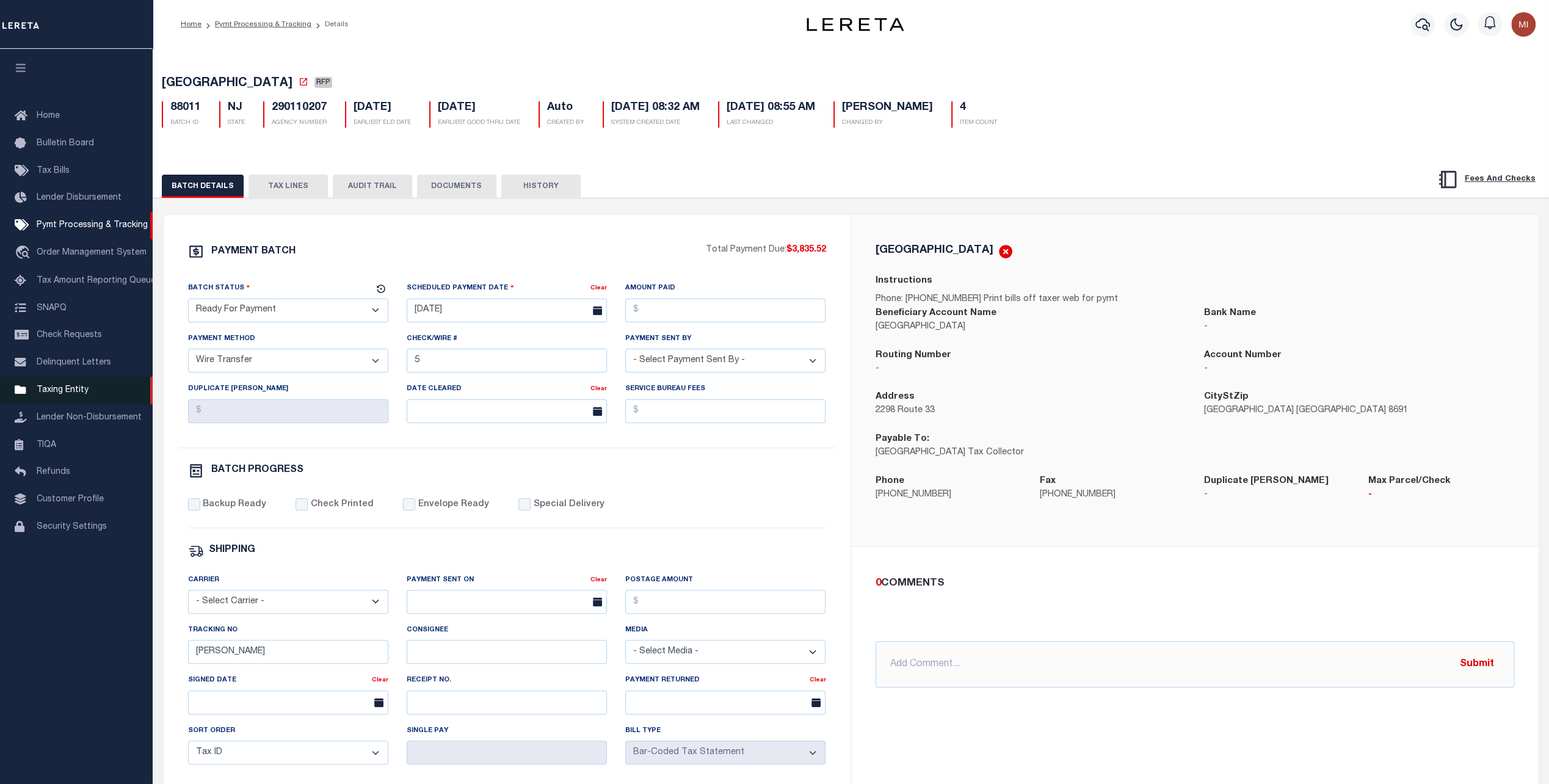
click at [55, 391] on link "Taxing Entity" at bounding box center [76, 390] width 153 height 27
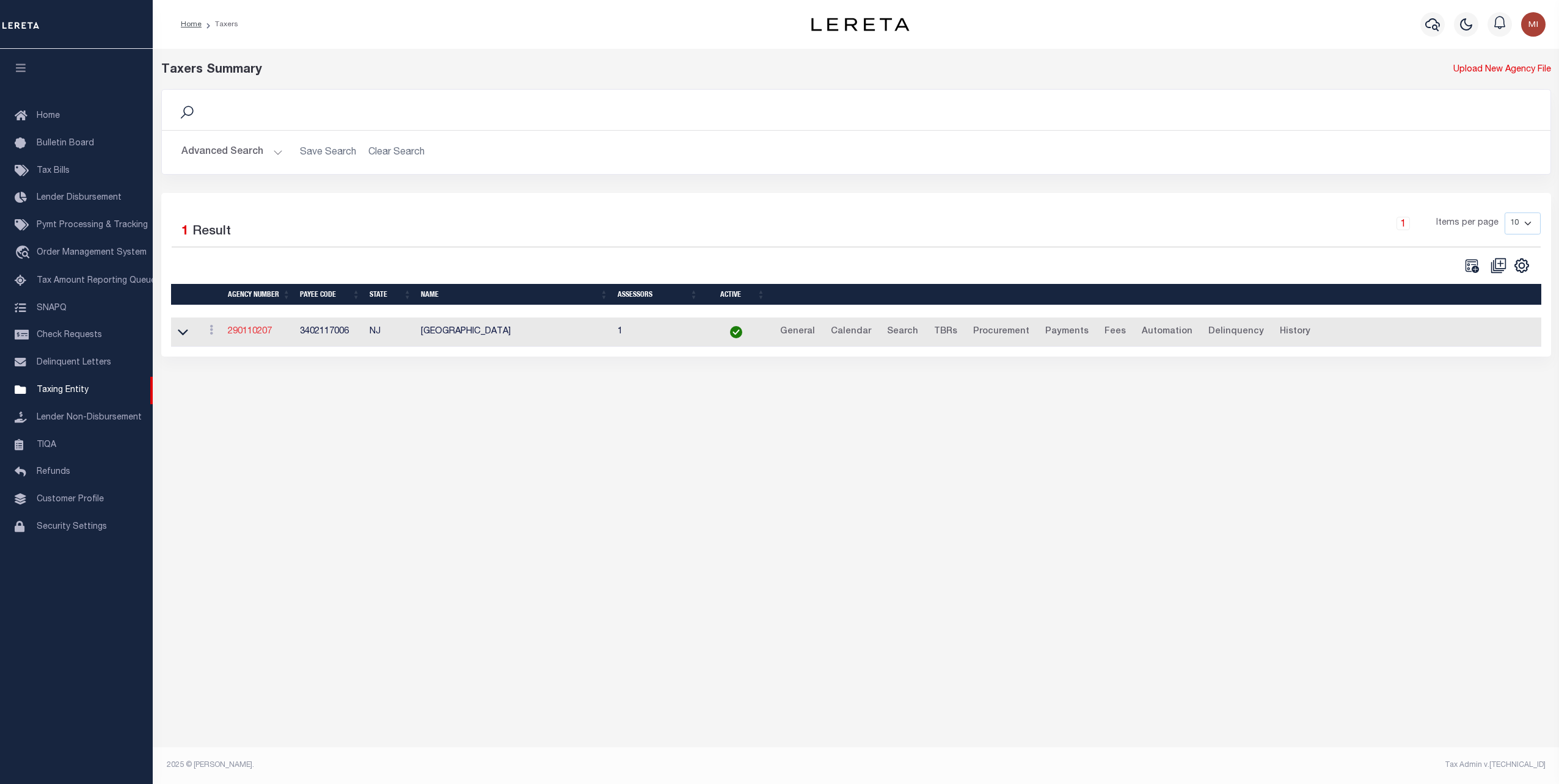
click at [254, 331] on link "290110207" at bounding box center [250, 331] width 44 height 8
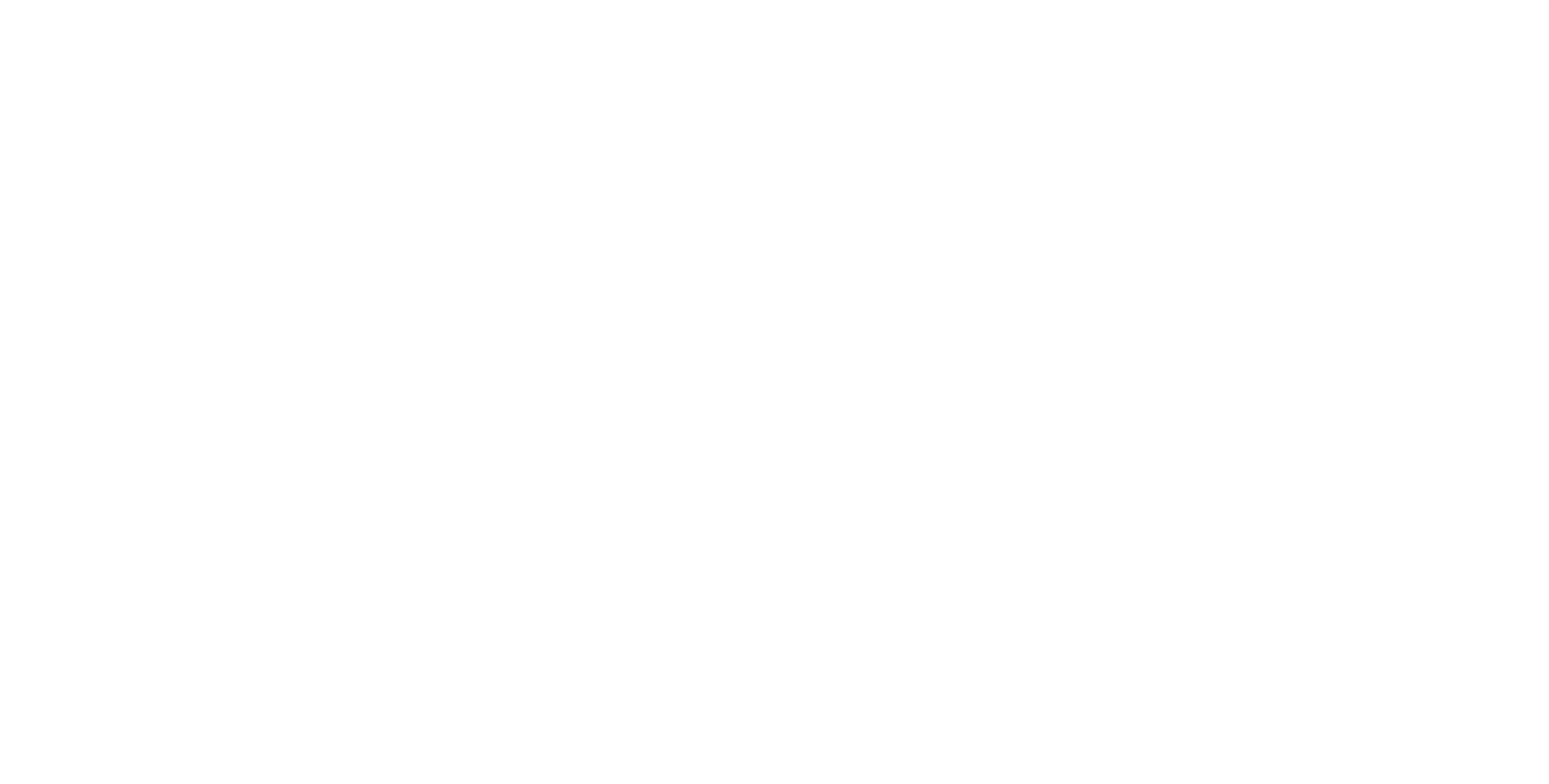
select select
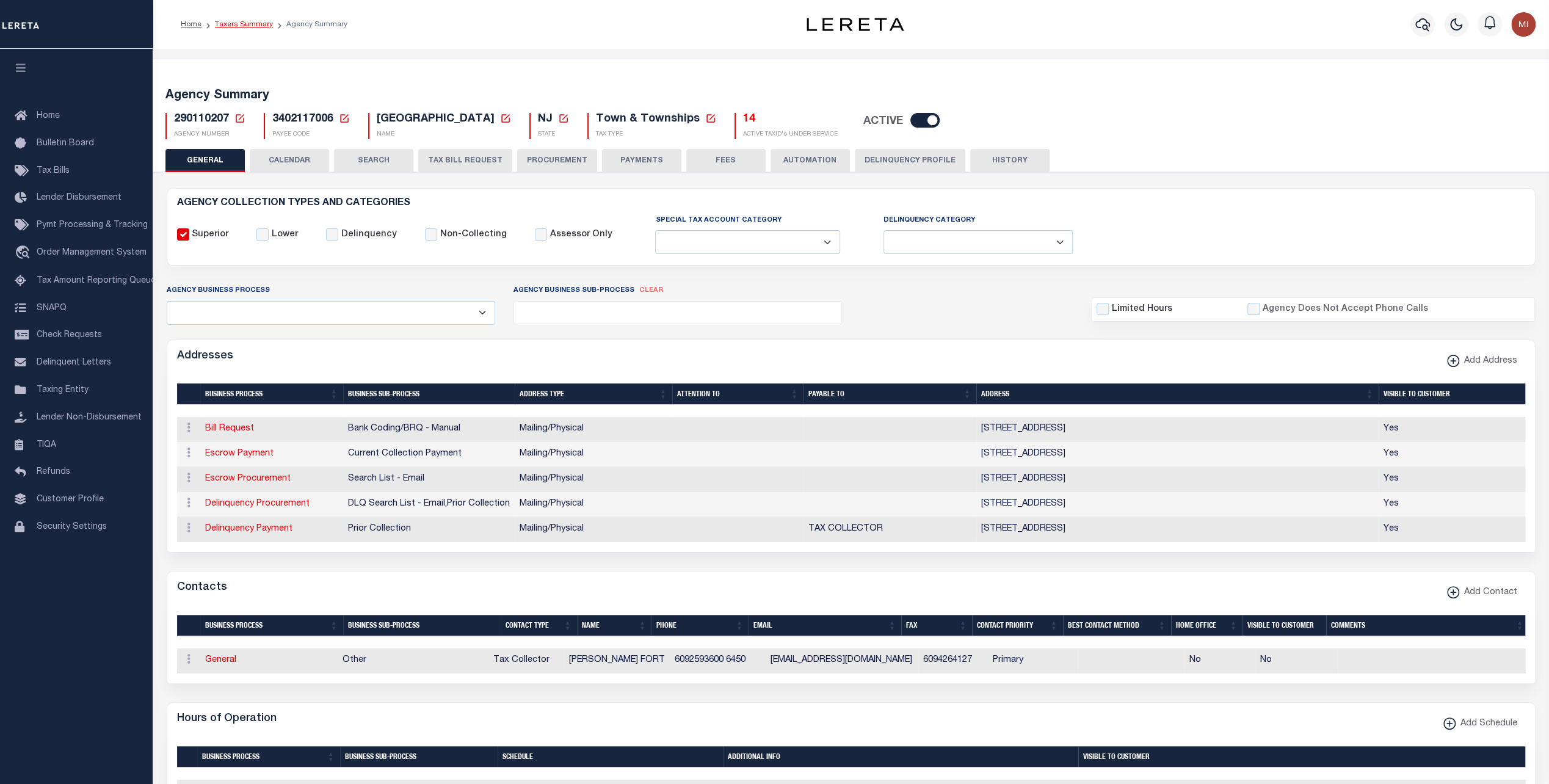
click at [239, 22] on link "Taxers Summary" at bounding box center [244, 25] width 58 height 8
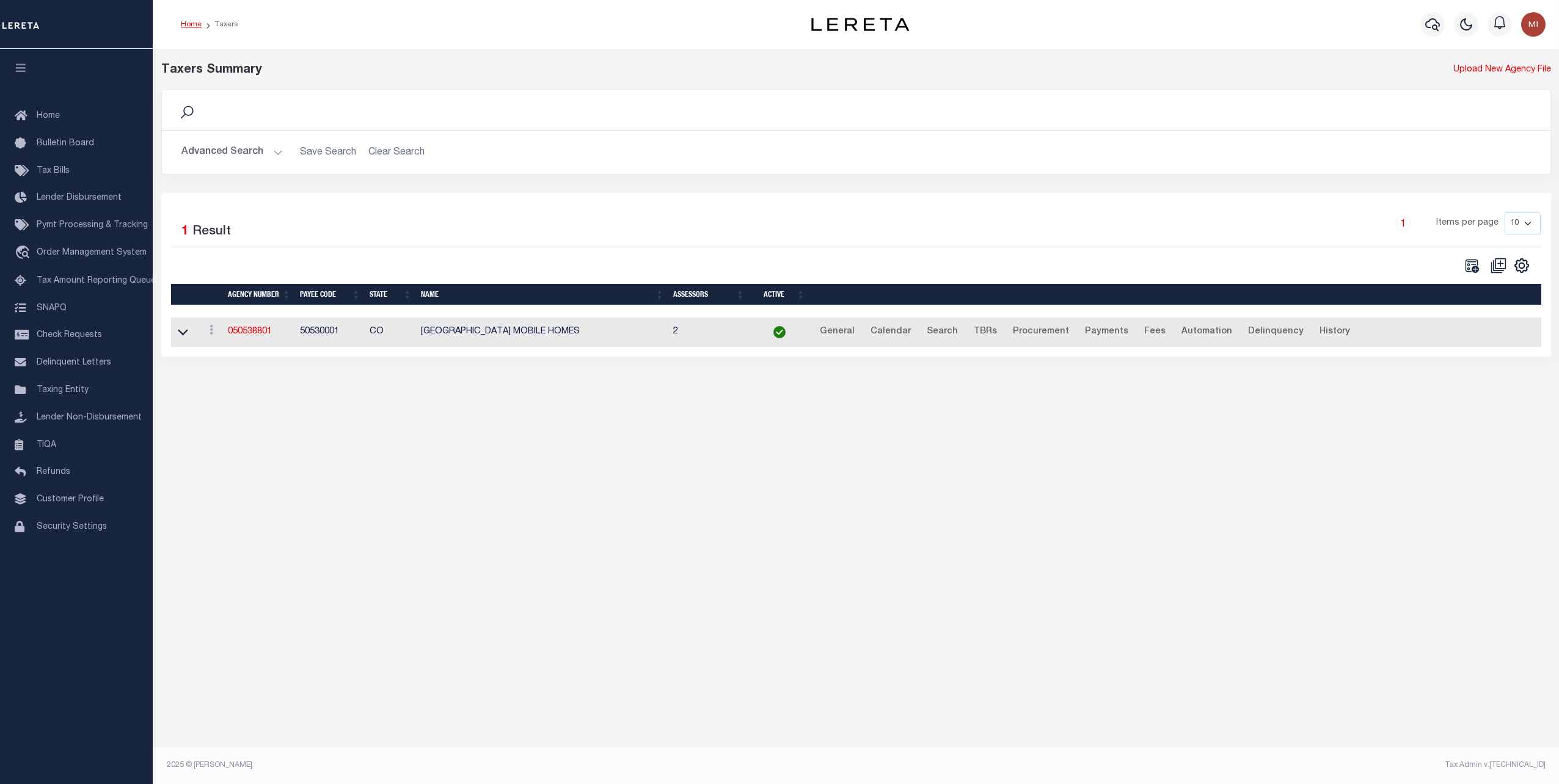
drag, startPoint x: 189, startPoint y: 25, endPoint x: 406, endPoint y: 185, distance: 269.6
click at [189, 25] on link "Home" at bounding box center [191, 25] width 21 height 8
click at [225, 153] on button "Advanced Search" at bounding box center [232, 152] width 101 height 24
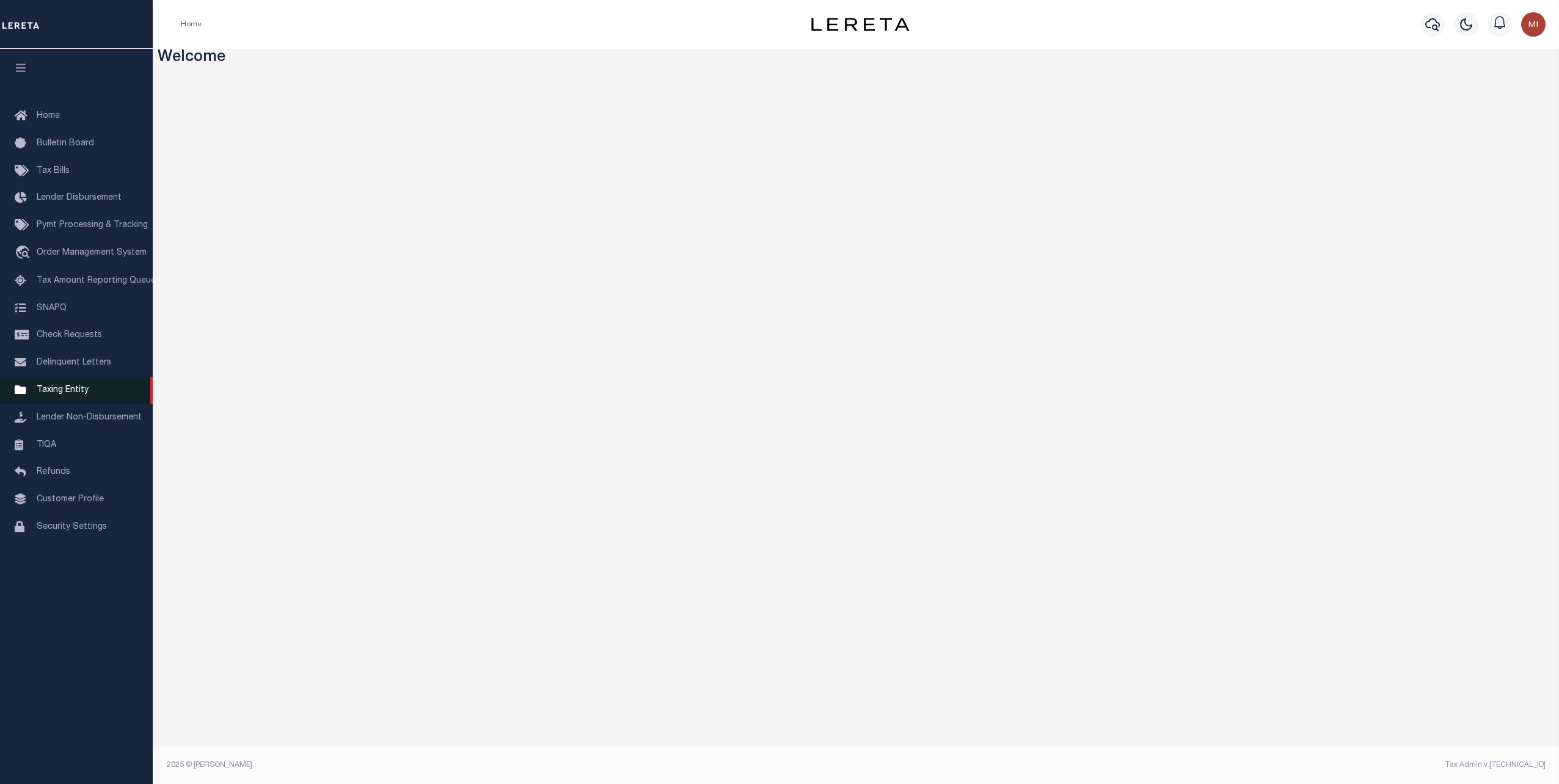
click at [62, 395] on span "Taxing Entity" at bounding box center [63, 389] width 52 height 8
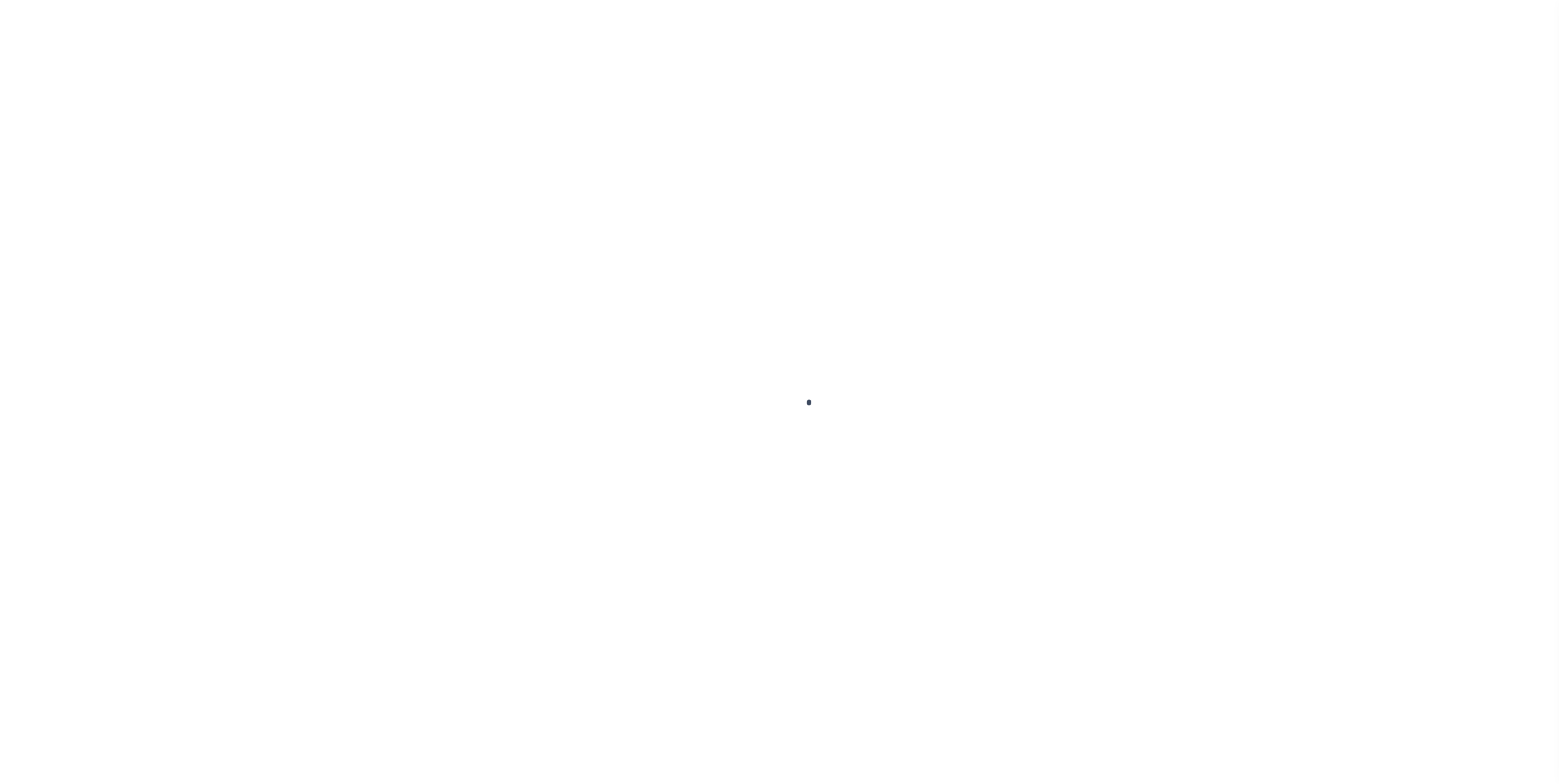
select select
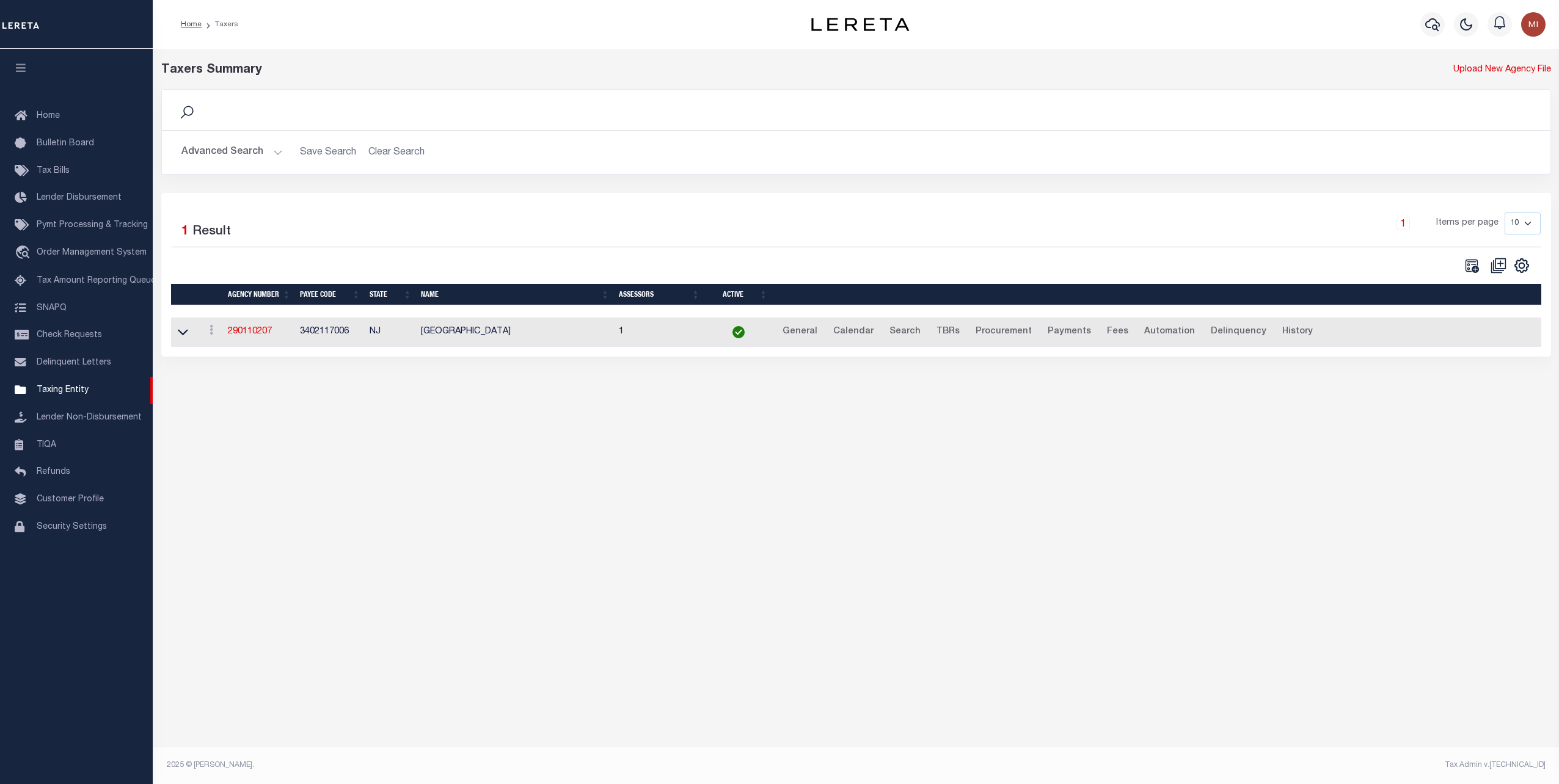
click at [276, 151] on button "Advanced Search" at bounding box center [232, 152] width 101 height 24
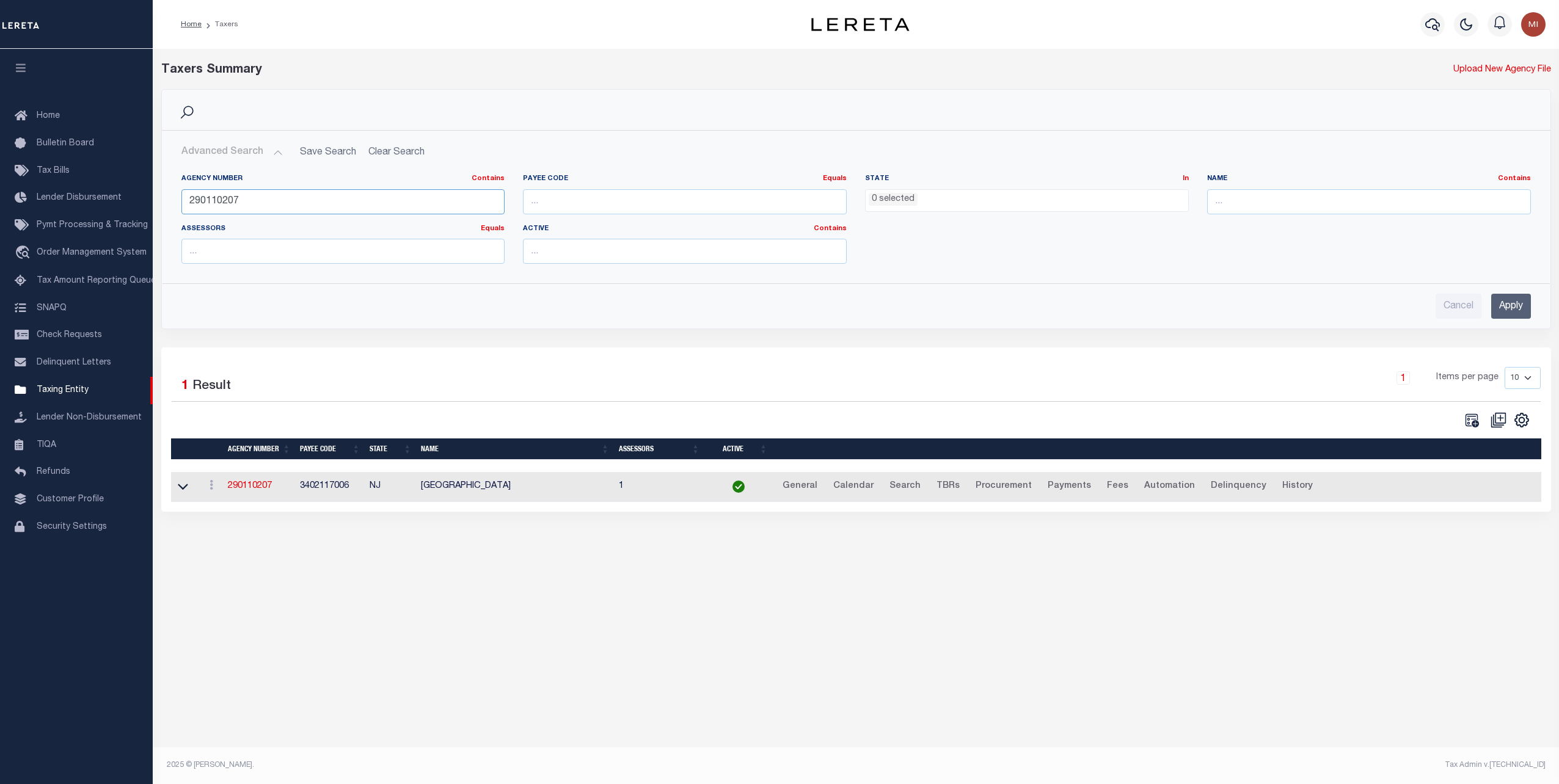
drag, startPoint x: 120, startPoint y: 198, endPoint x: 168, endPoint y: 199, distance: 48.0
click at [104, 197] on div "Home Taxers Profile" at bounding box center [779, 377] width 1559 height 755
click at [630, 197] on input "number" at bounding box center [684, 201] width 324 height 25
paste input "4843900000"
type input "4843900000"
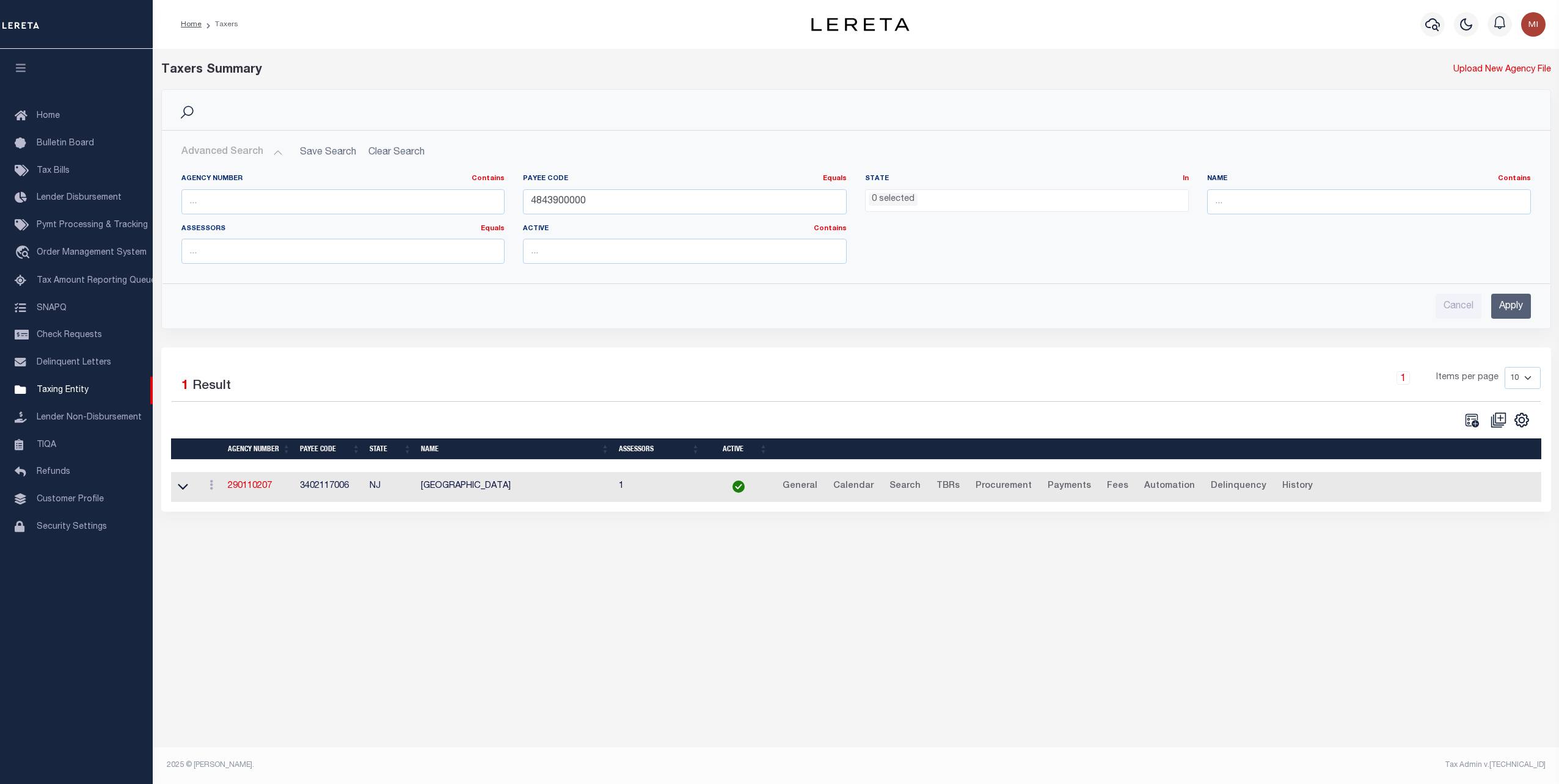
click at [1506, 302] on input "Apply" at bounding box center [1511, 306] width 39 height 25
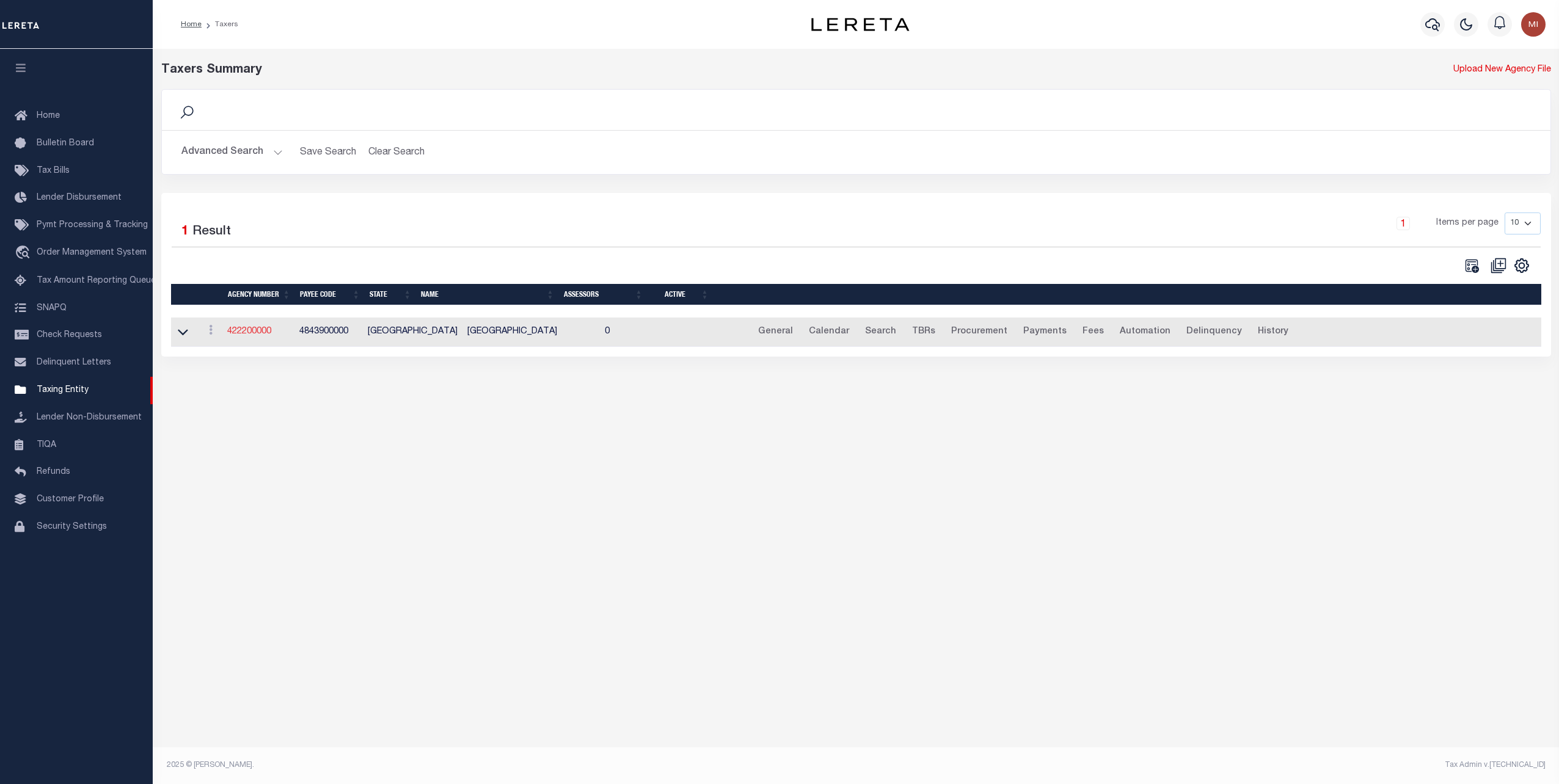
click at [249, 330] on link "422200000" at bounding box center [249, 331] width 44 height 8
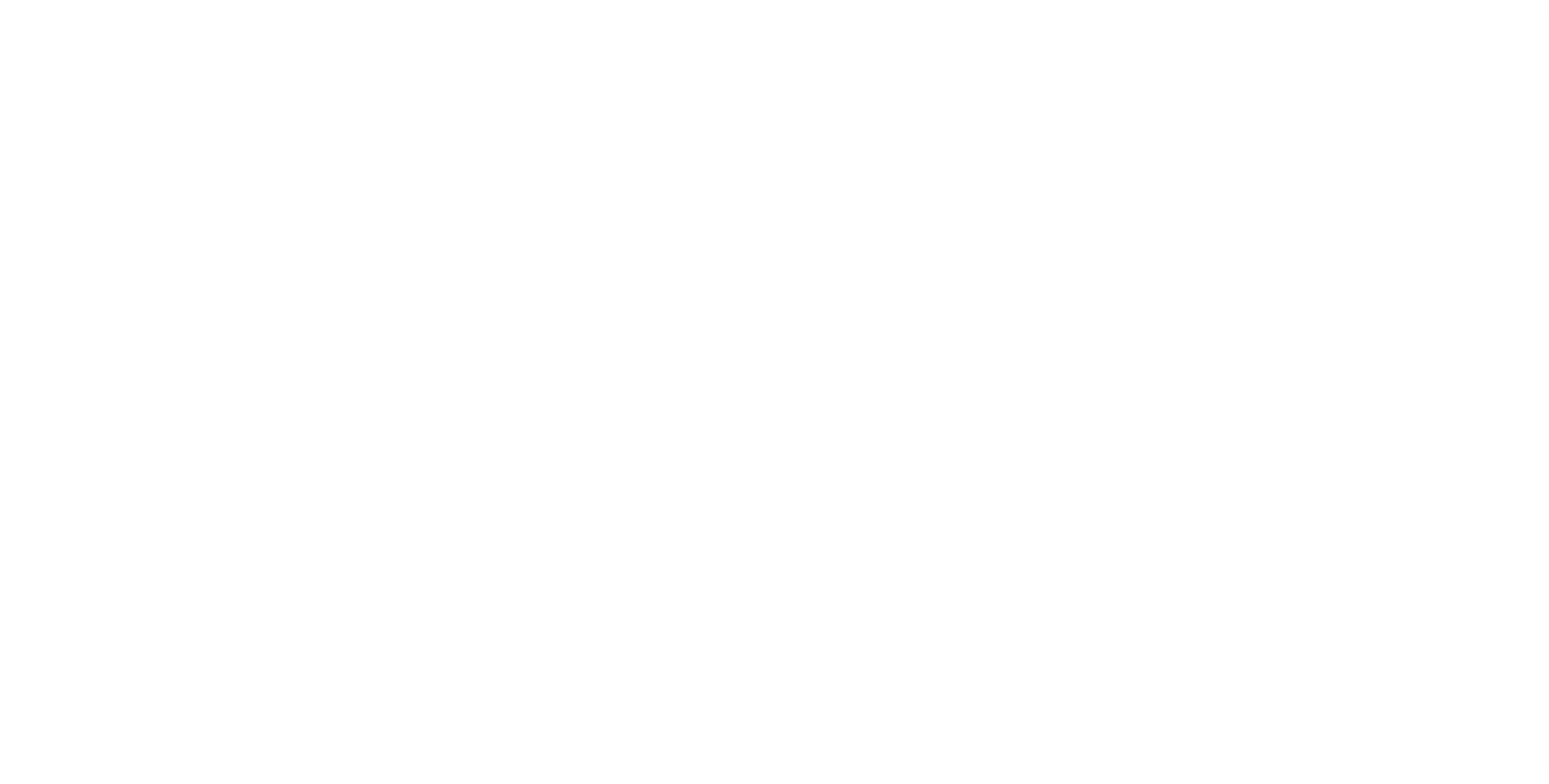
select select
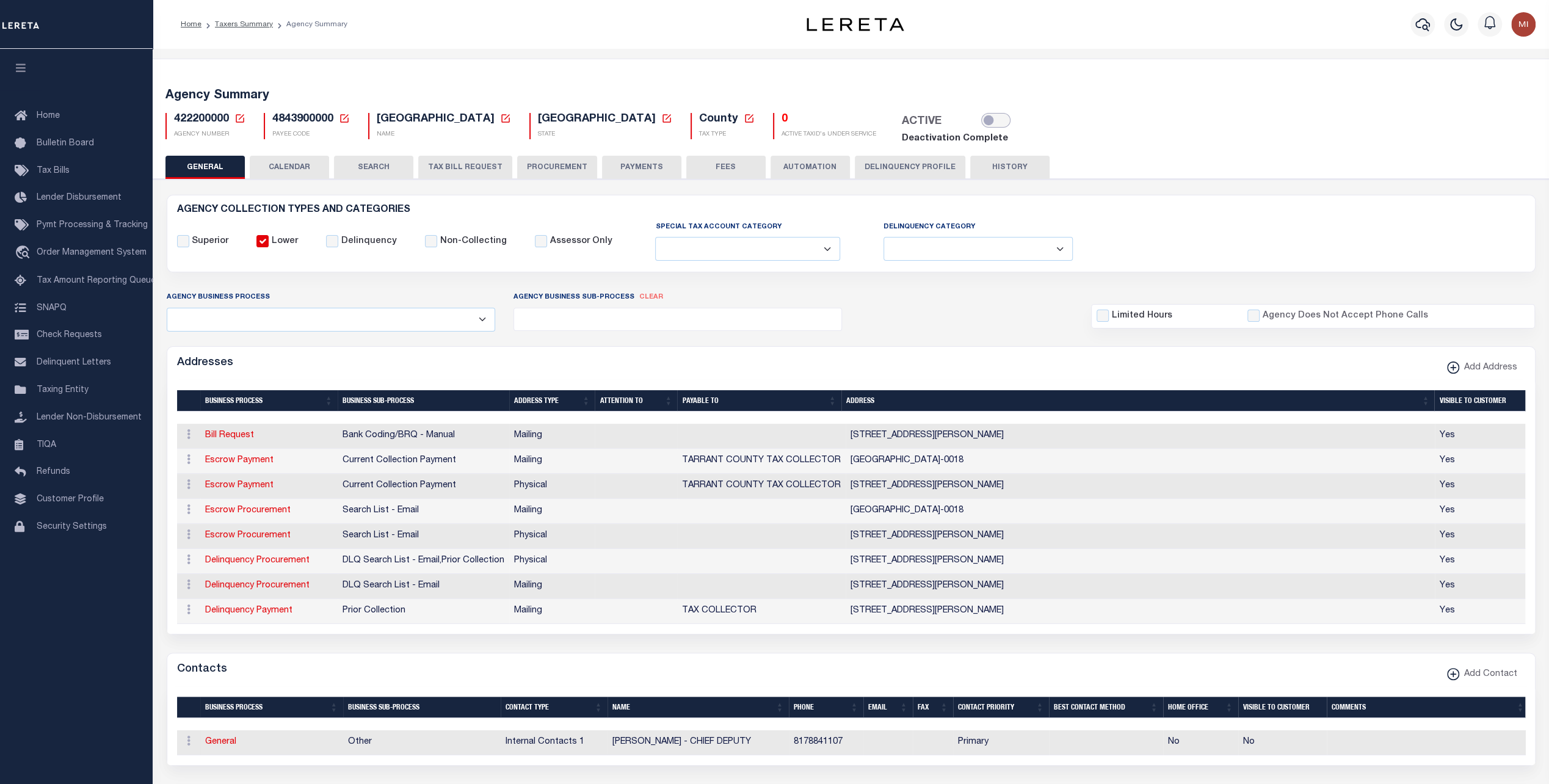
click at [981, 120] on input "checkbox" at bounding box center [996, 120] width 29 height 15
checkbox input "true"
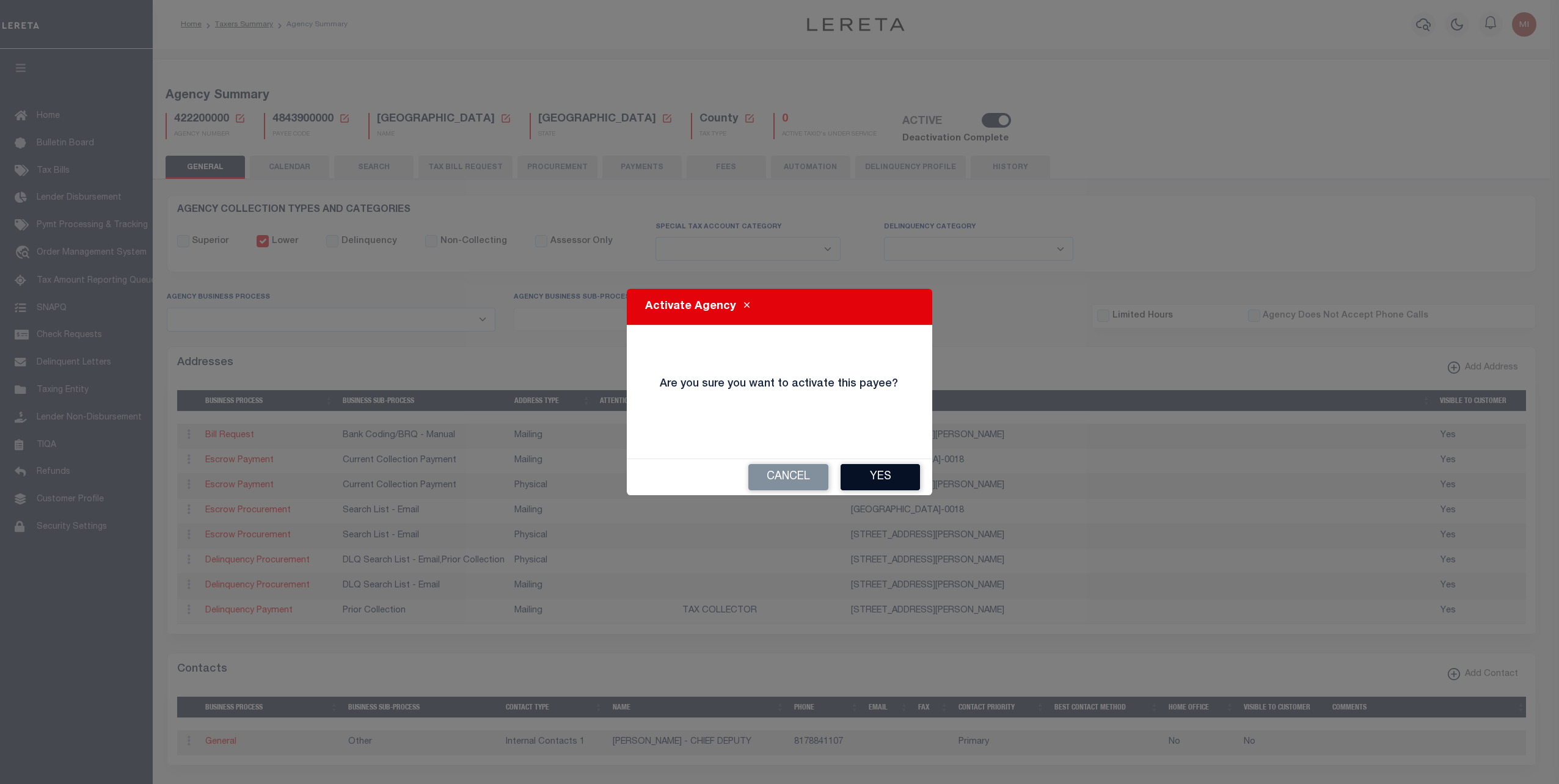
click at [881, 475] on button "Yes" at bounding box center [880, 477] width 80 height 26
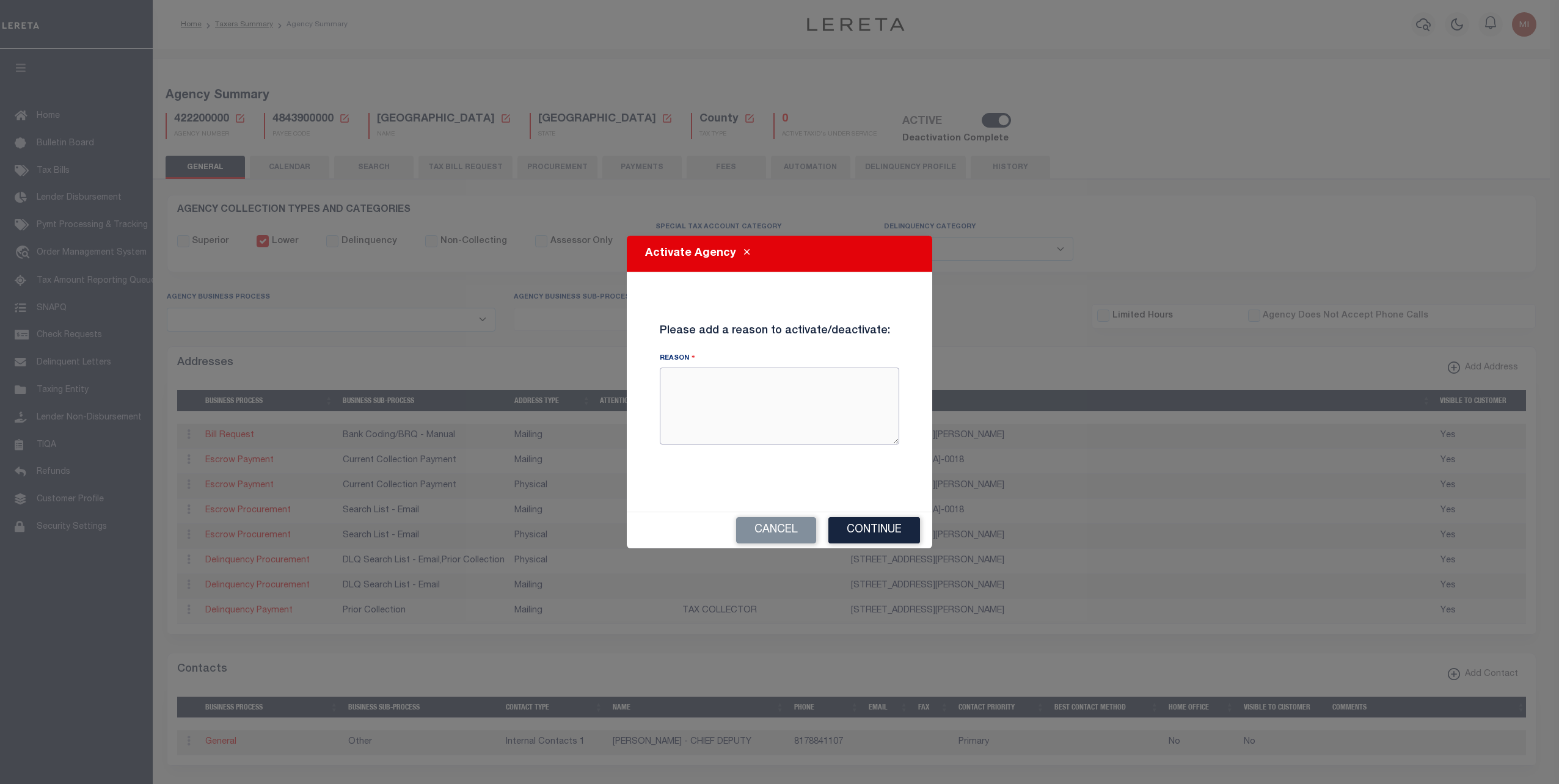
click at [777, 398] on textarea "Reason" at bounding box center [779, 406] width 239 height 77
type textarea "qa hand off test"
click at [867, 528] on button "Continue" at bounding box center [874, 530] width 92 height 26
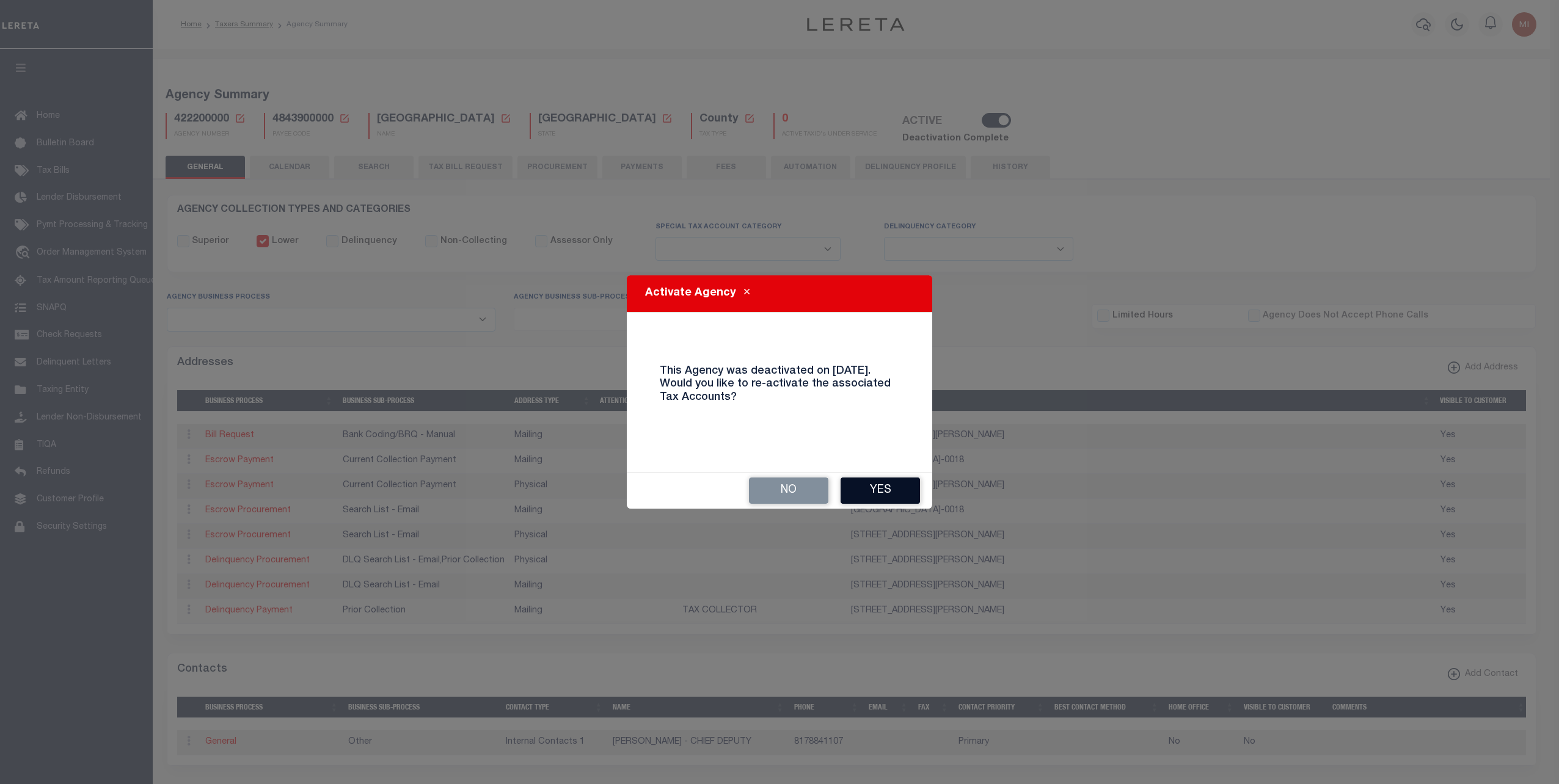
click at [876, 485] on button "Yes" at bounding box center [880, 490] width 80 height 26
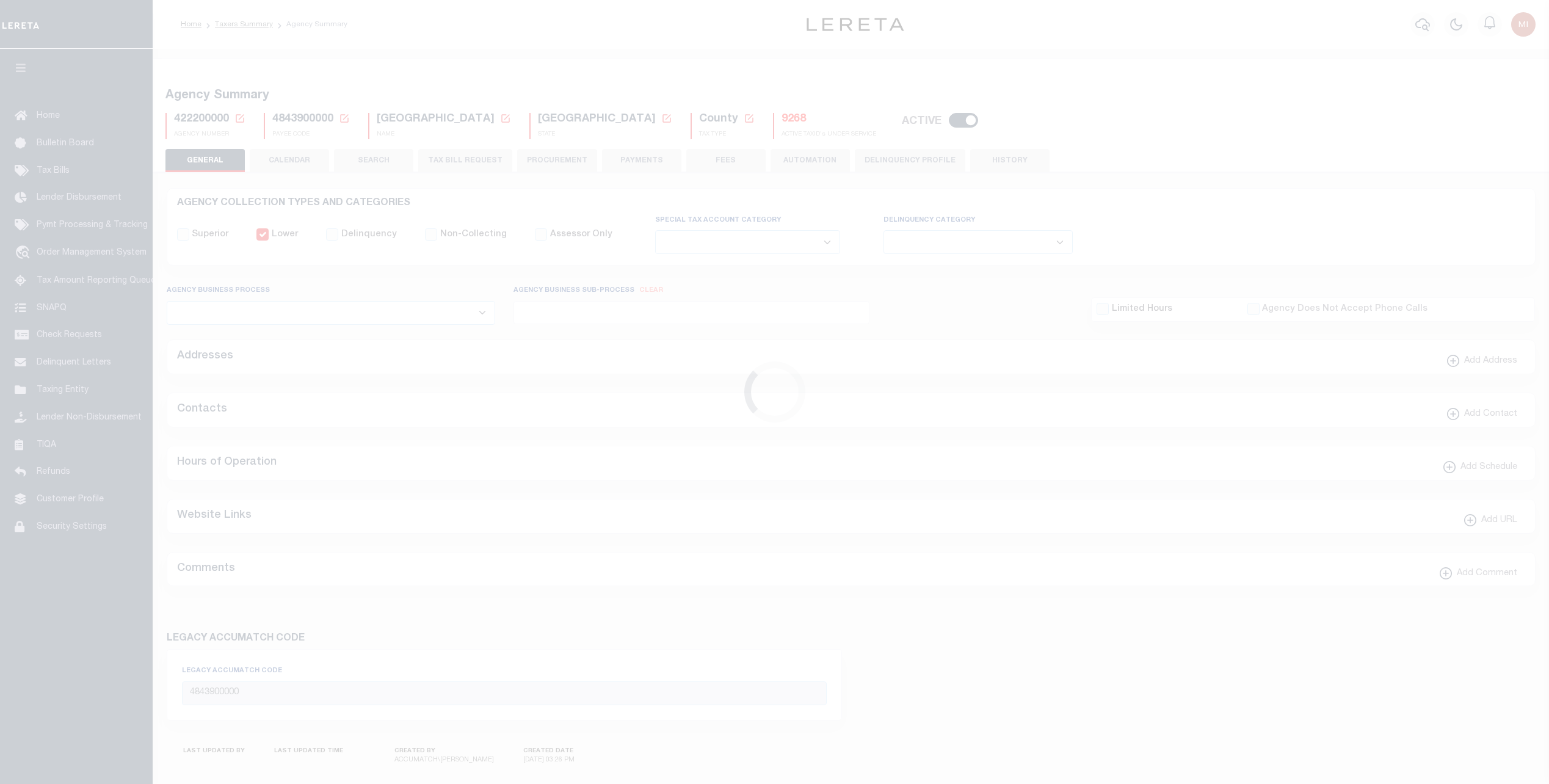
select select
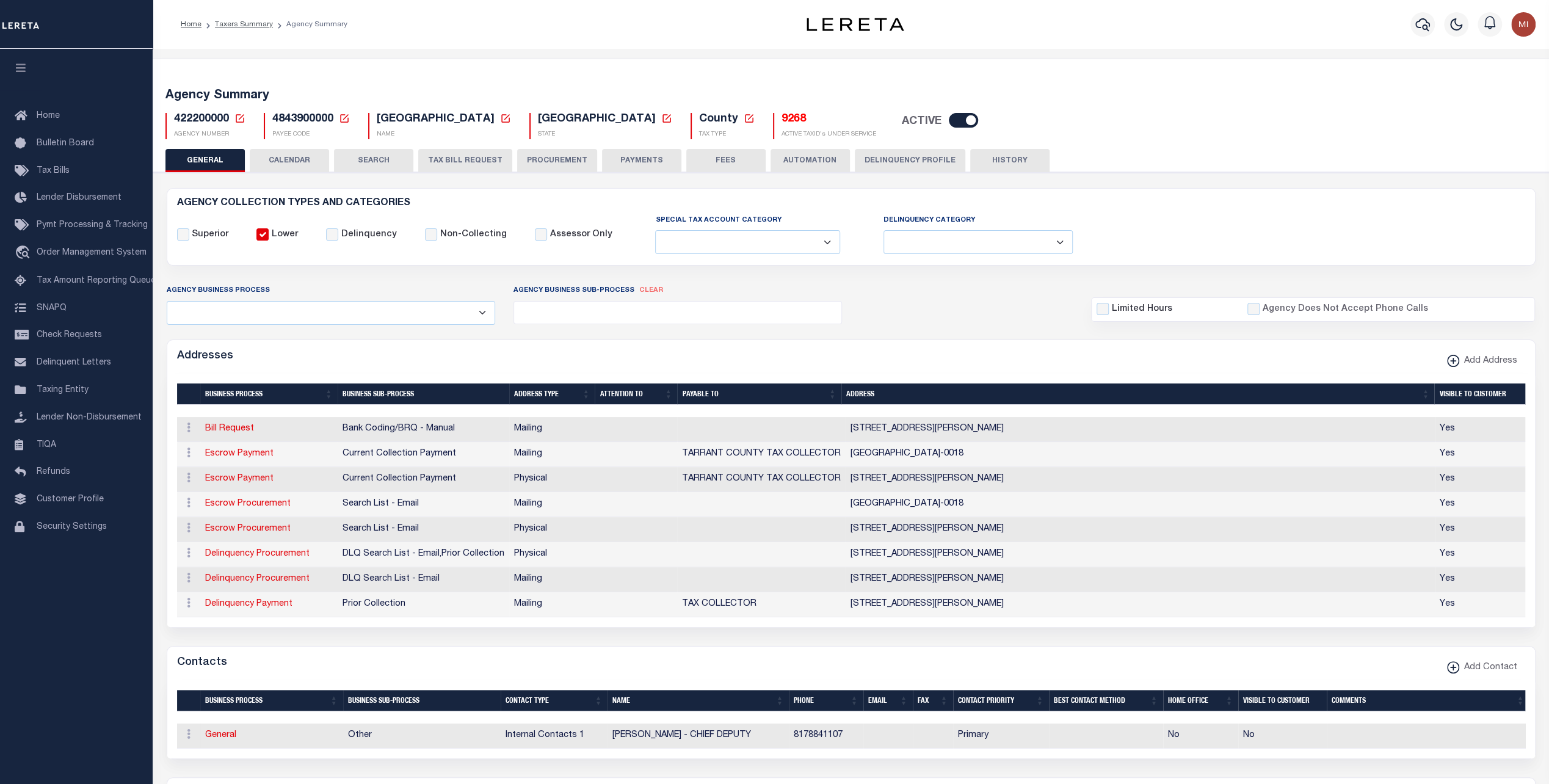
click at [239, 60] on div "Agency Summary 422200000 Agency Number Edit Cancel Ok Cancel Ok" at bounding box center [851, 702] width 1402 height 1287
click at [1427, 24] on icon "button" at bounding box center [1422, 24] width 15 height 15
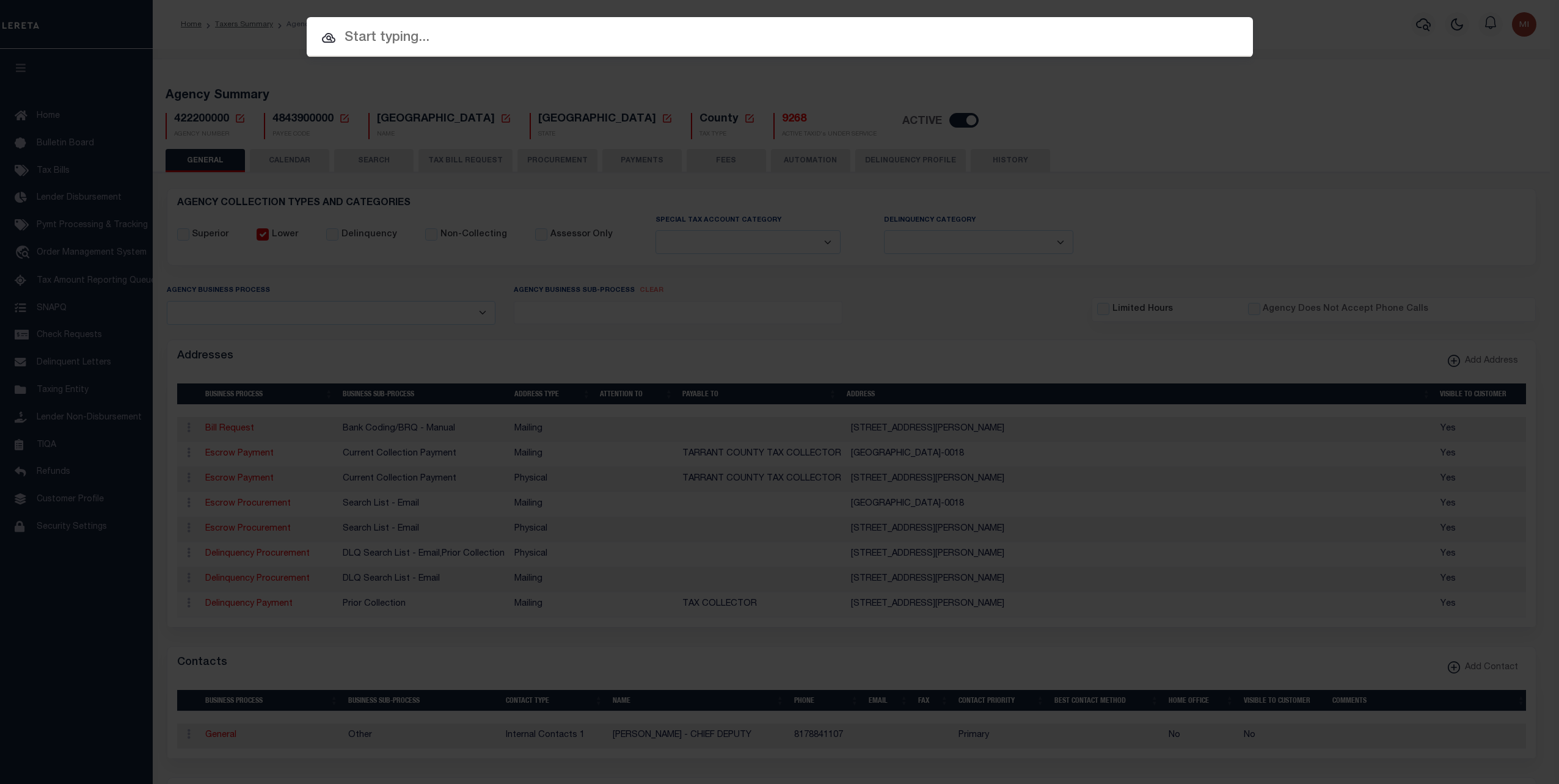
click at [530, 37] on input "text" at bounding box center [780, 38] width 946 height 22
paste input "00041481380"
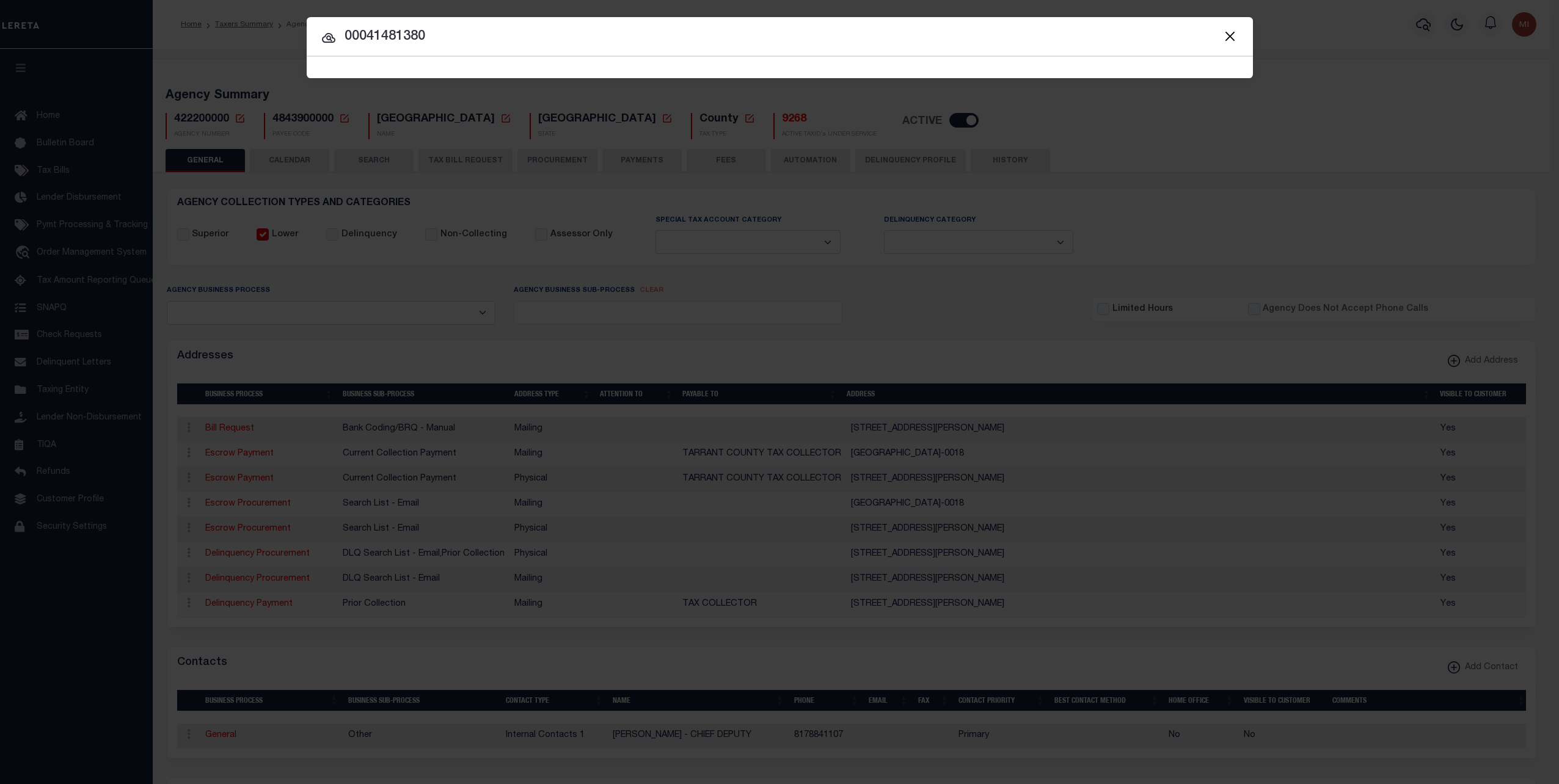
type input "00041481380"
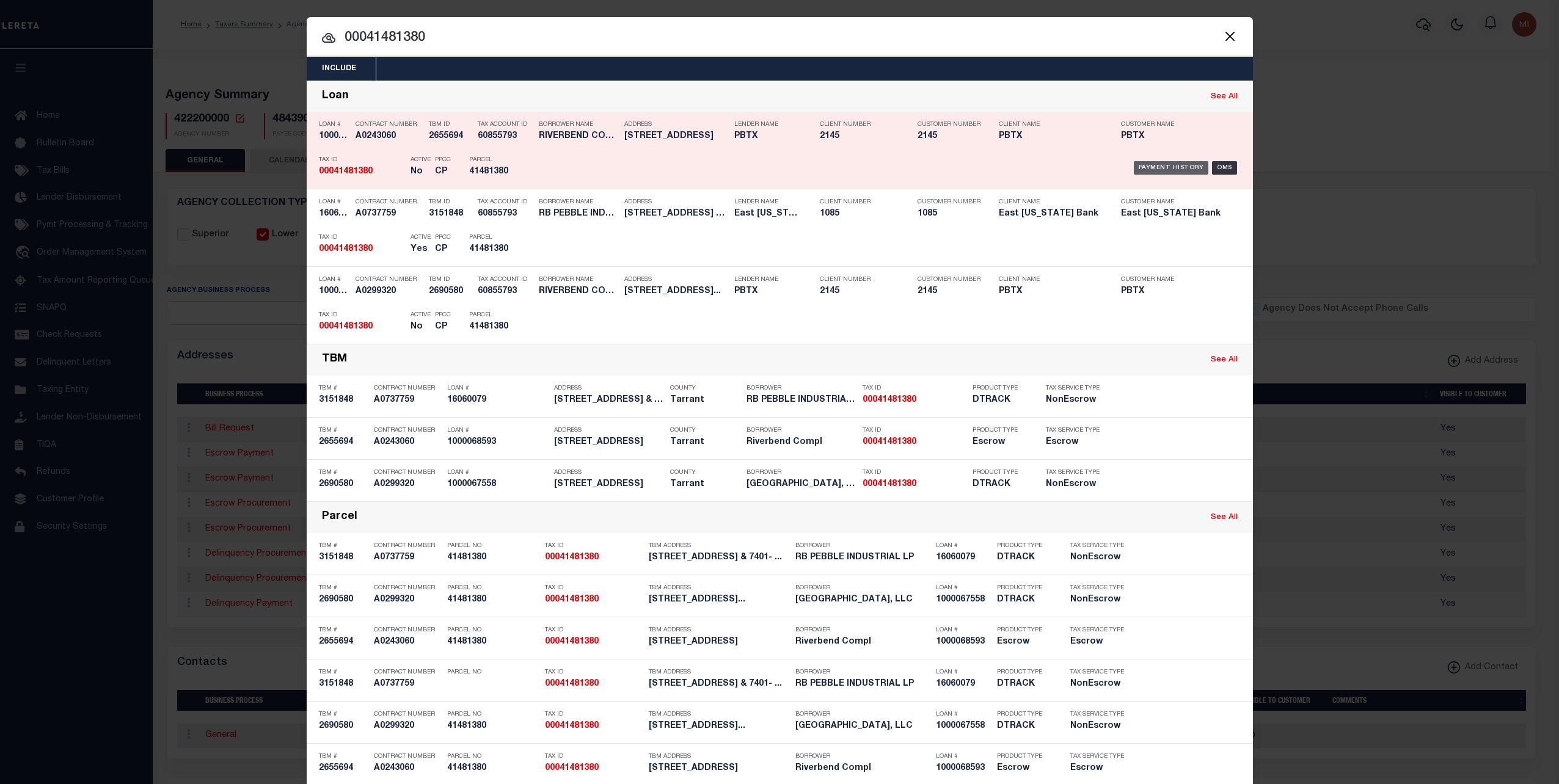
click at [1166, 167] on div "Payment History" at bounding box center [1171, 167] width 75 height 13
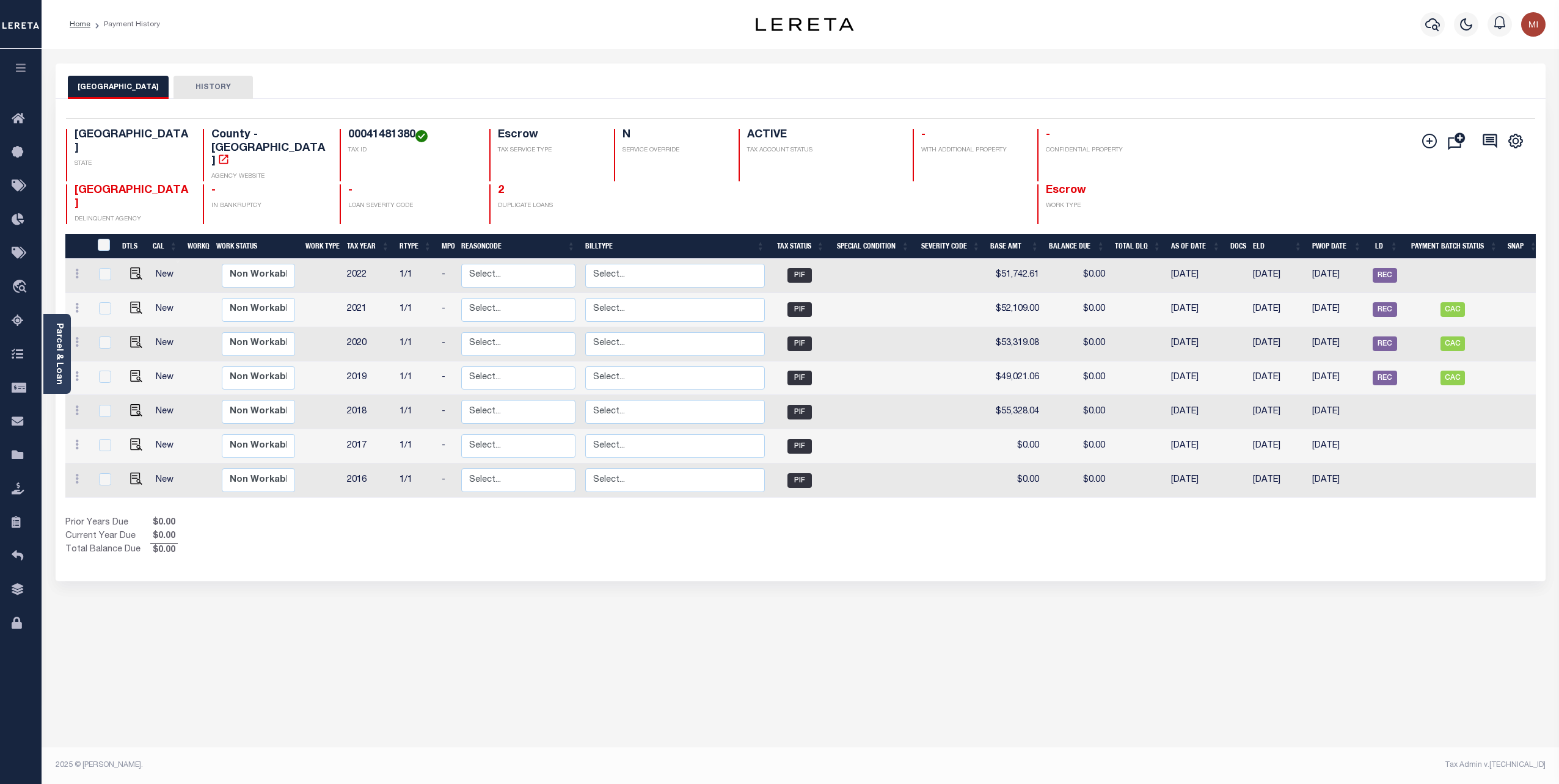
click at [194, 87] on button "HISTORY" at bounding box center [213, 87] width 80 height 23
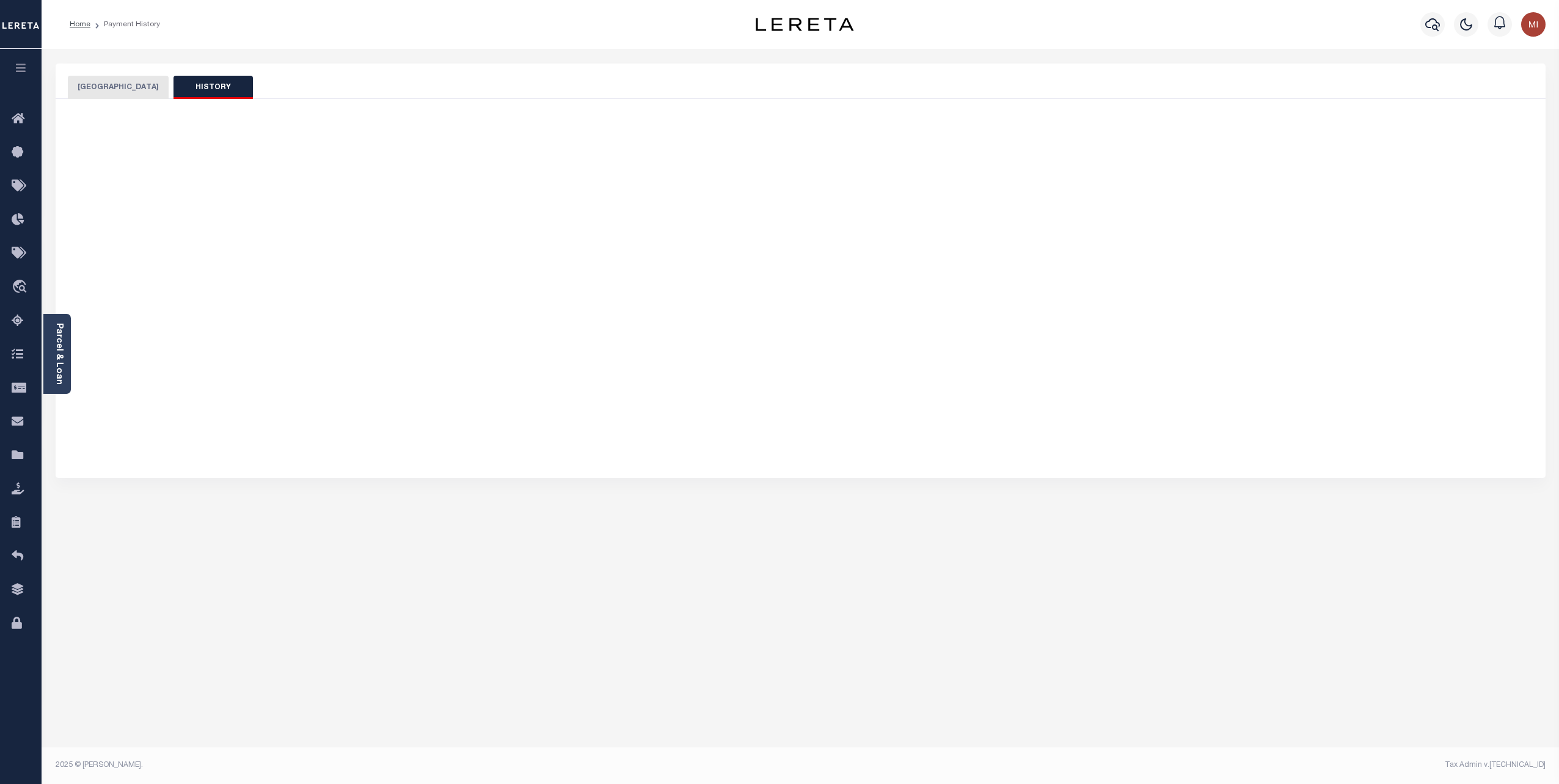
click at [194, 87] on button "HISTORY" at bounding box center [213, 87] width 80 height 23
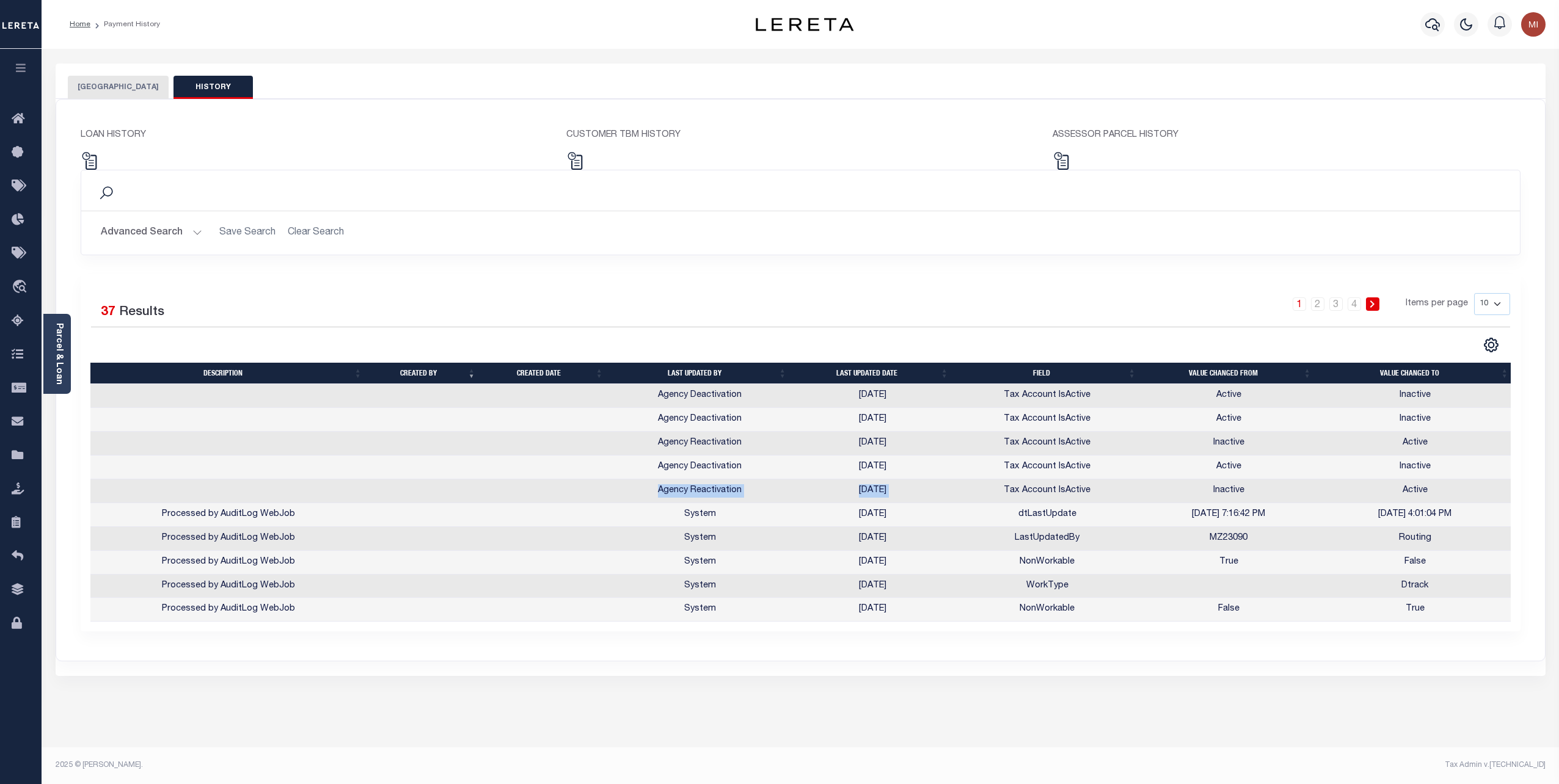
drag, startPoint x: 658, startPoint y: 493, endPoint x: 1005, endPoint y: 487, distance: 347.1
click at [1005, 487] on tr "Agency Reactivation [DATE] Tax Account IsActive Inactive Active" at bounding box center [802, 491] width 1423 height 24
click at [1406, 486] on td "Active" at bounding box center [1415, 491] width 197 height 24
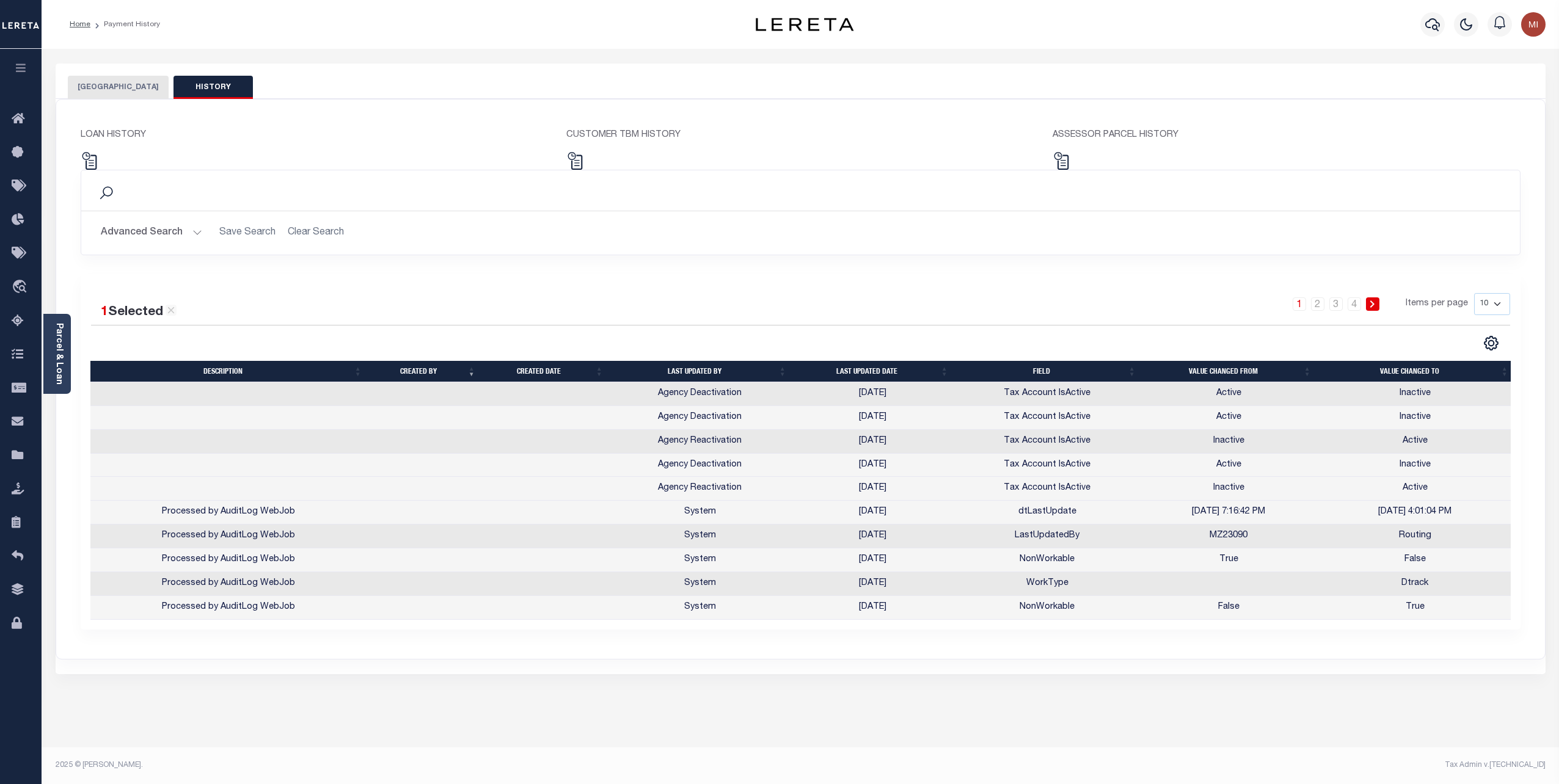
click at [256, 263] on div "Search Advanced Search Save Search Clear Search Is Is" at bounding box center [800, 221] width 1458 height 104
click at [74, 24] on link "Home" at bounding box center [80, 25] width 21 height 8
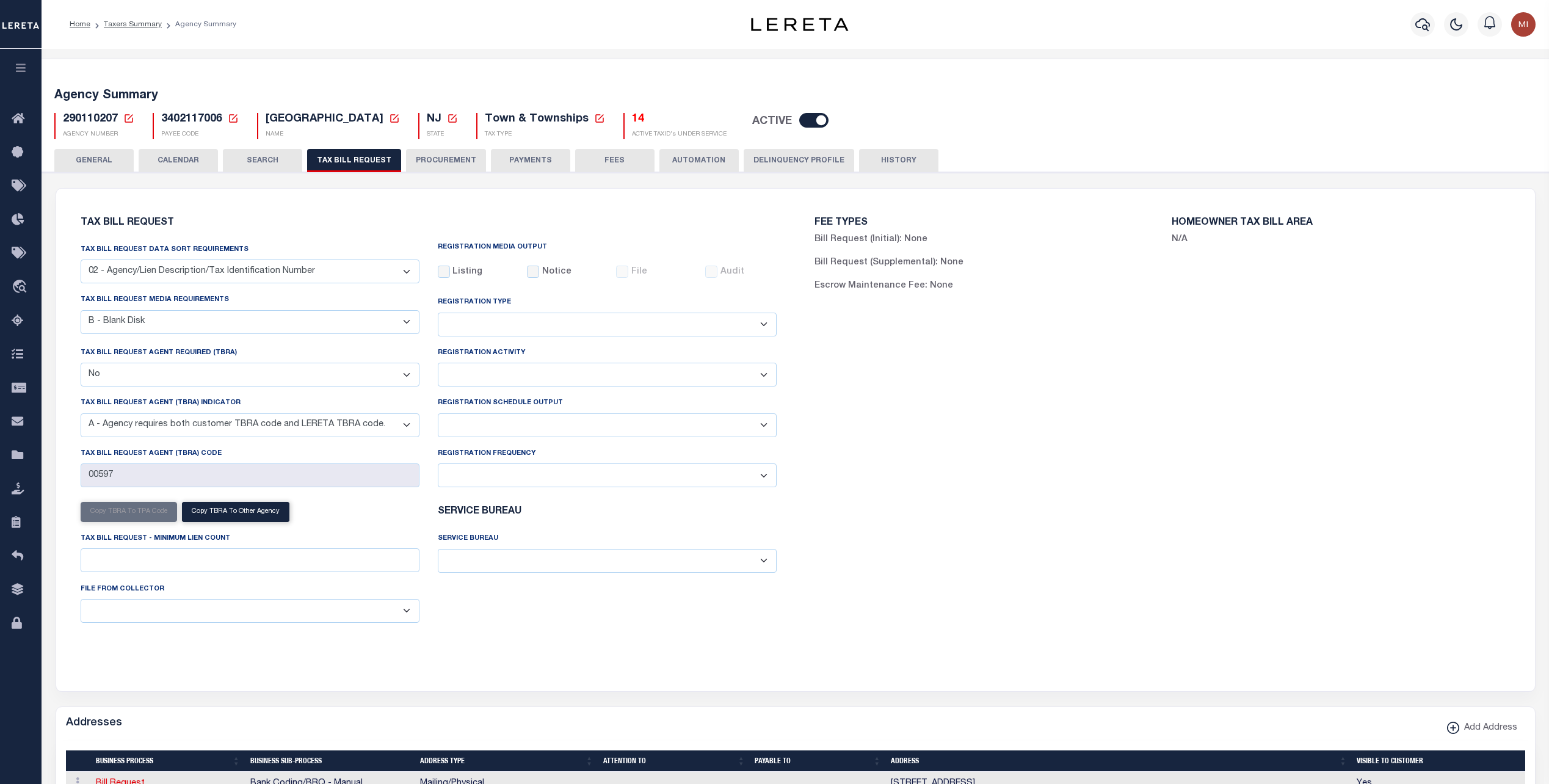
select select "26"
select select "17"
select select "false"
select select "9"
select select
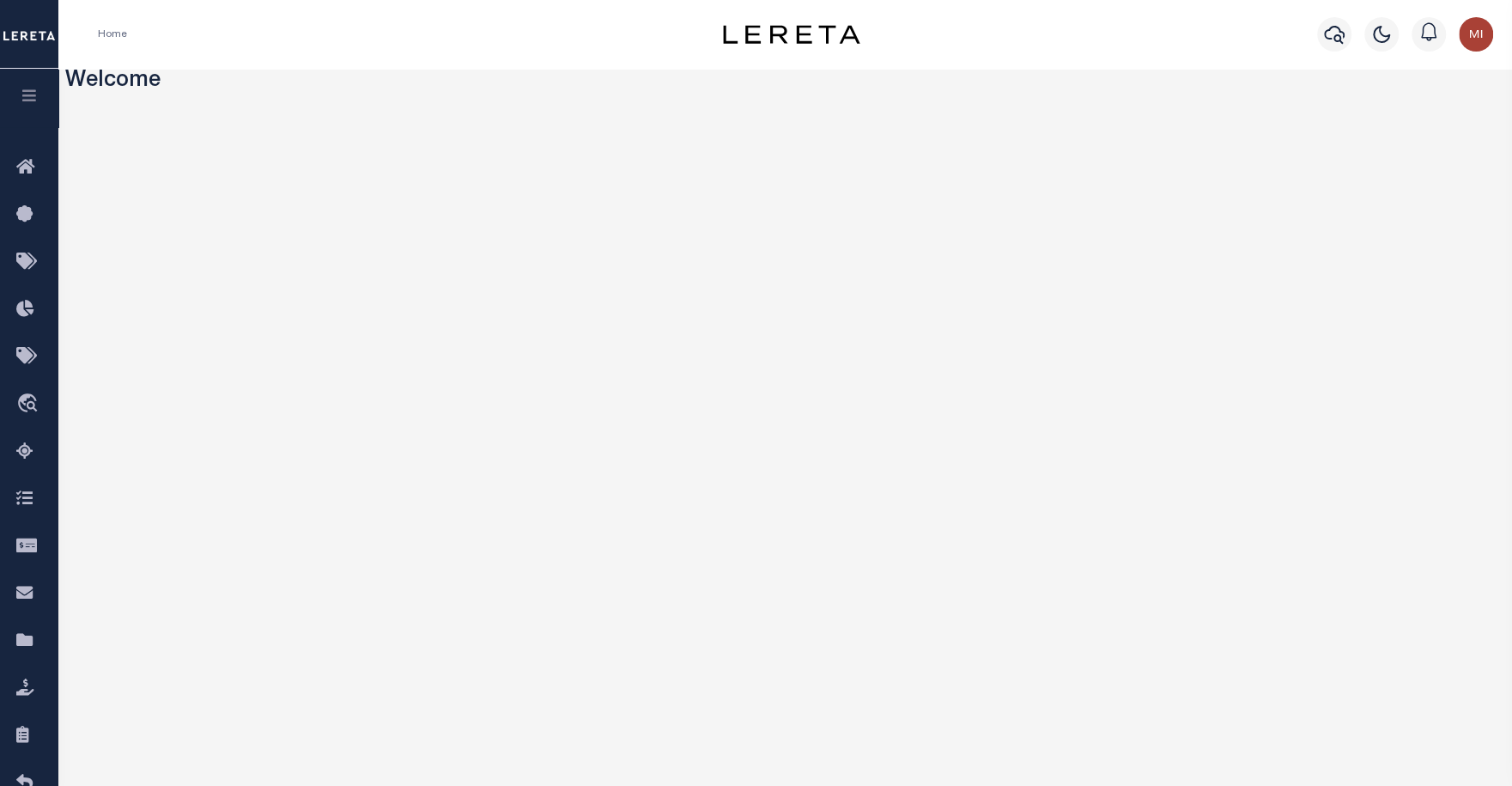
click at [30, 94] on icon "button" at bounding box center [30, 95] width 20 height 15
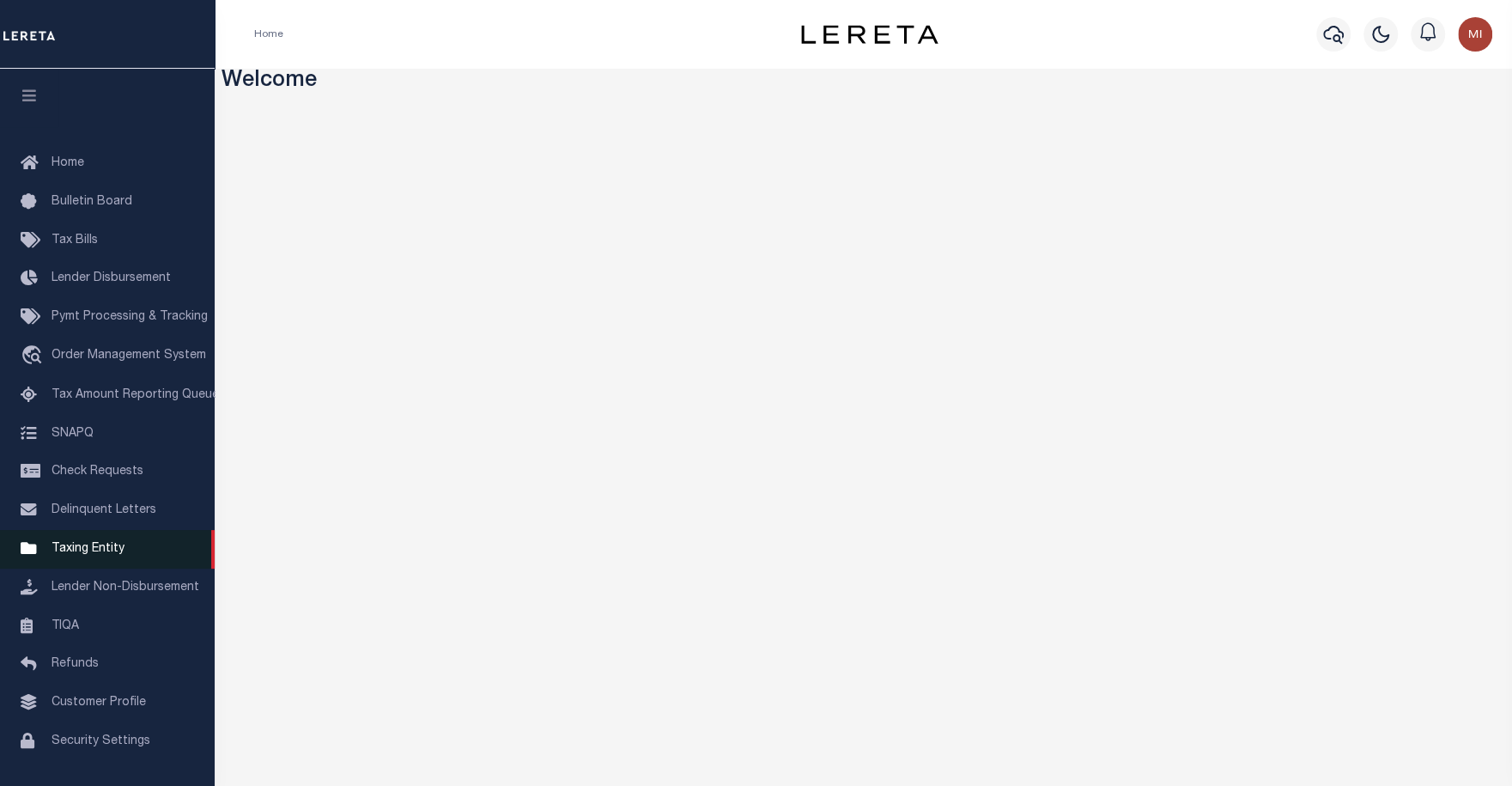
click at [77, 555] on span "Taxing Entity" at bounding box center [89, 548] width 73 height 12
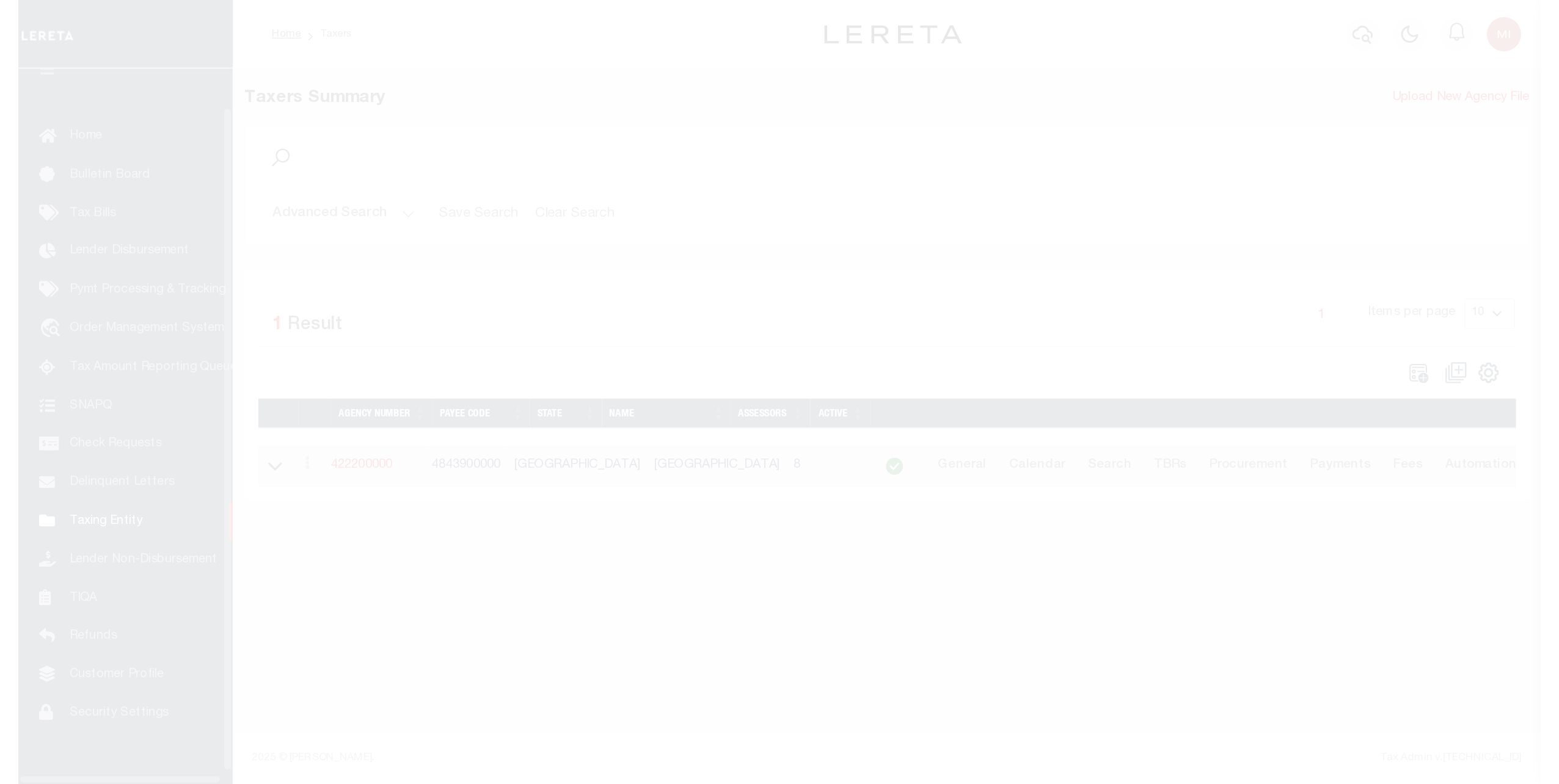
scroll to position [39, 0]
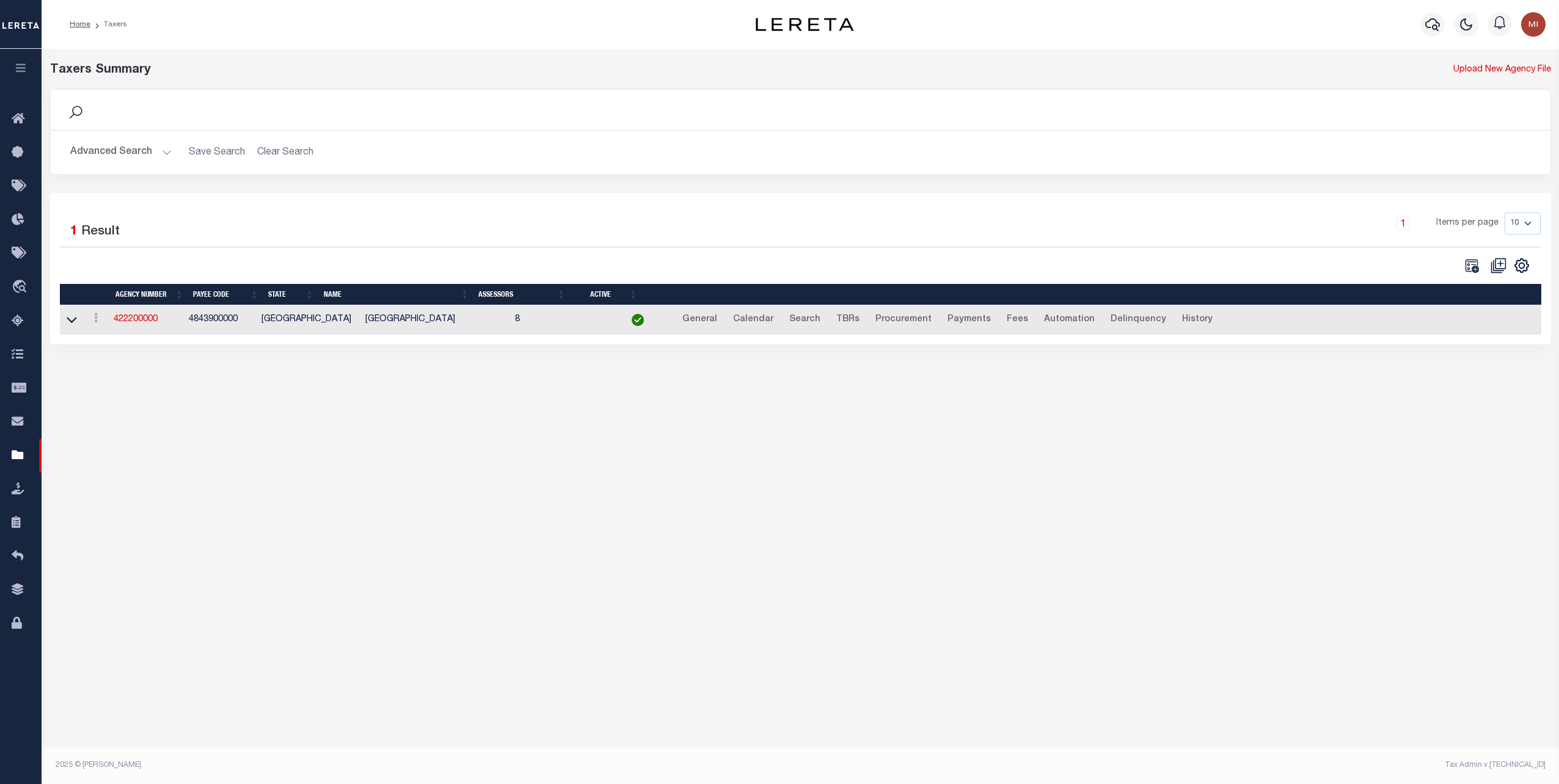
drag, startPoint x: 131, startPoint y: 316, endPoint x: 150, endPoint y: 311, distance: 19.6
click at [131, 316] on link "422200000" at bounding box center [135, 319] width 44 height 8
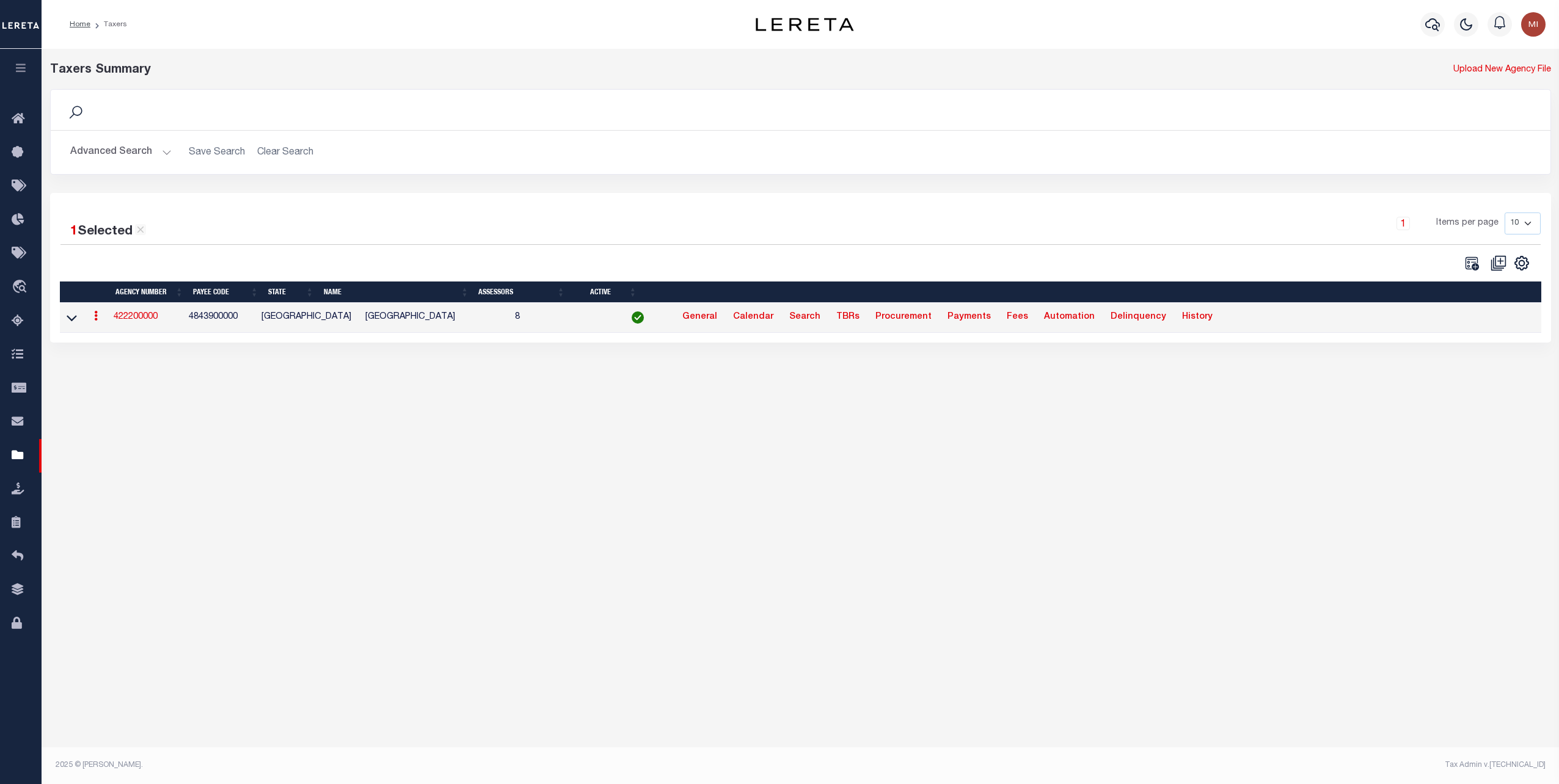
click at [136, 317] on link "422200000" at bounding box center [135, 316] width 44 height 8
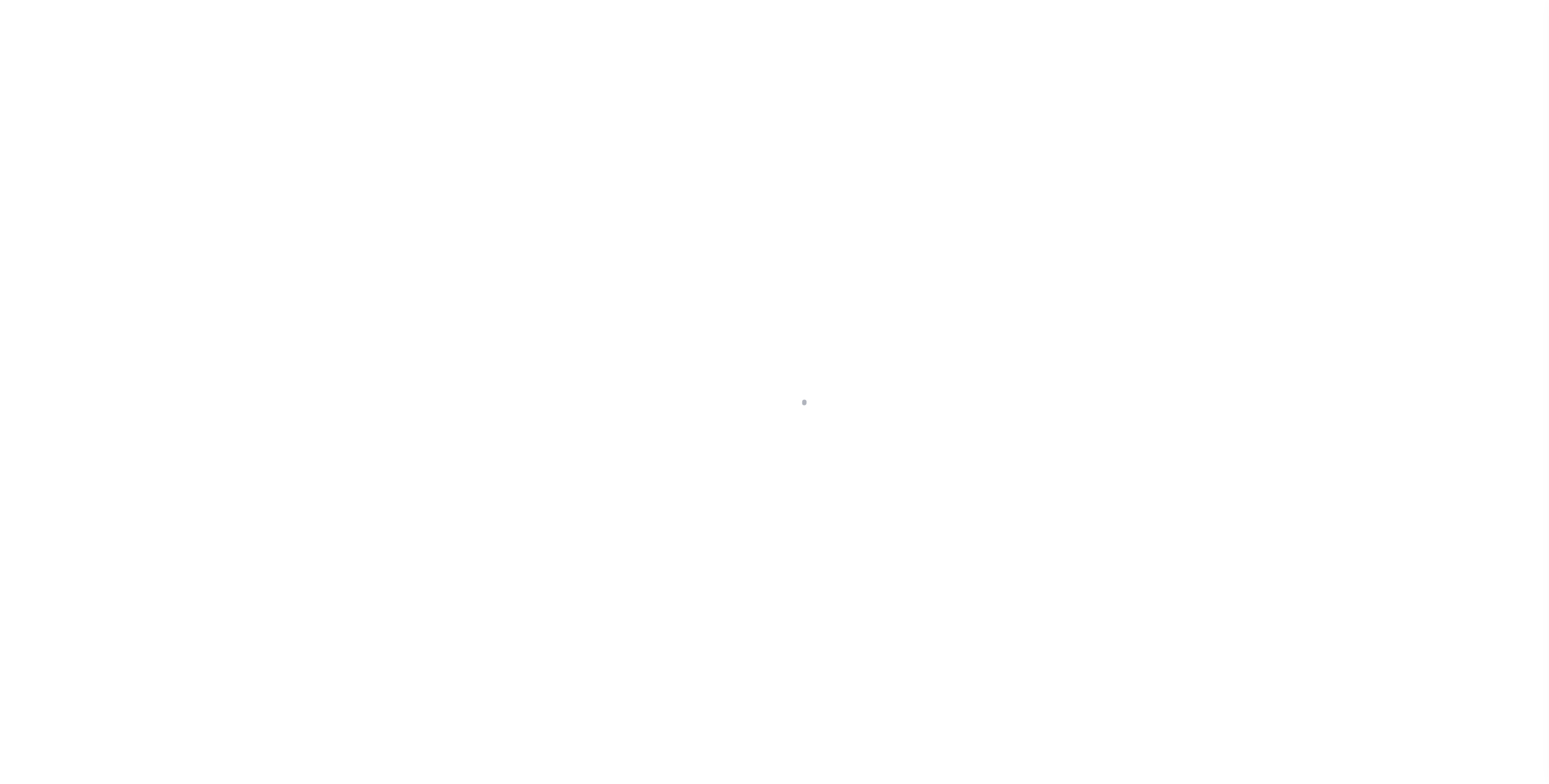
select select
checkbox input "false"
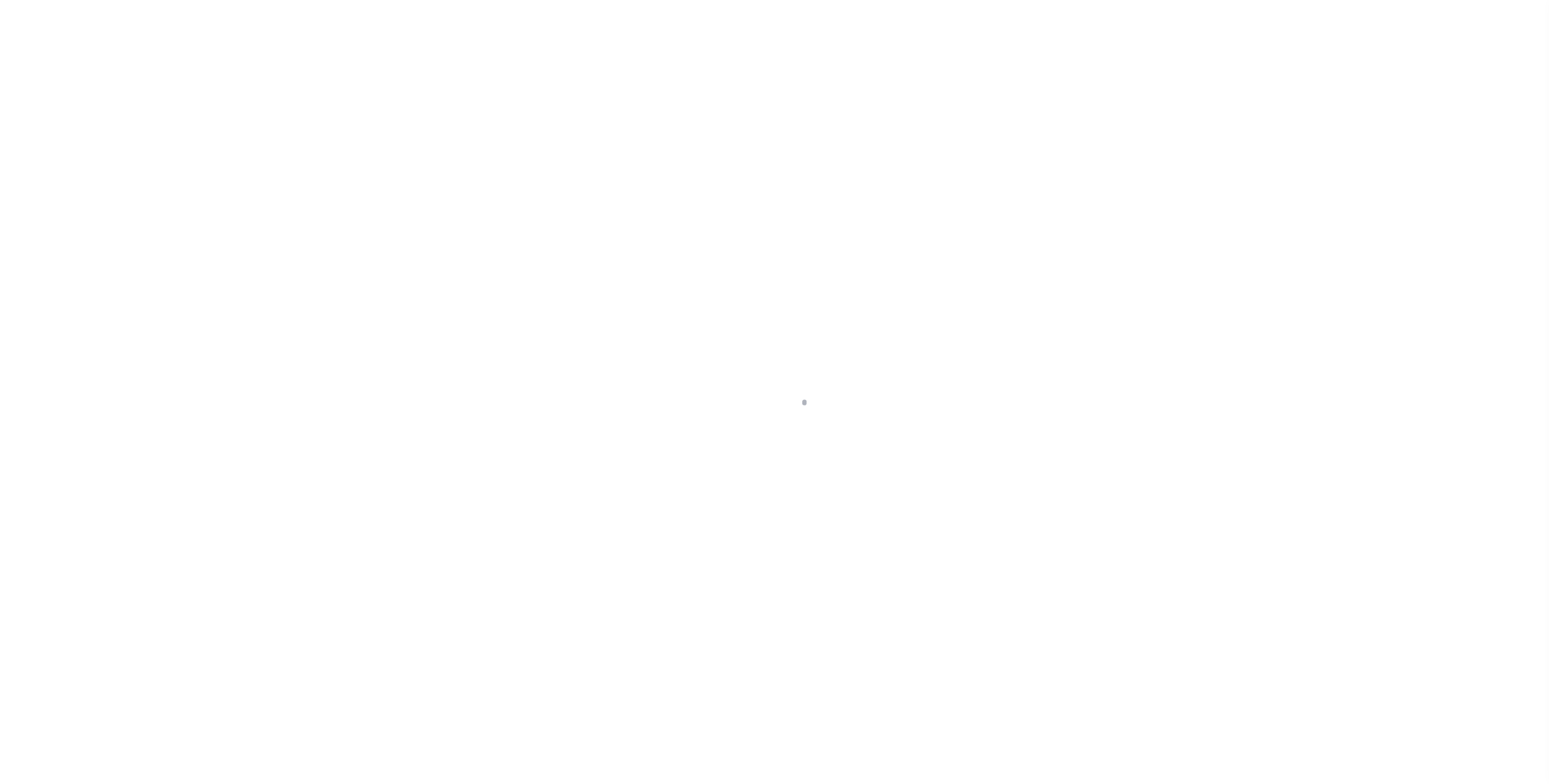
checkbox input "false"
type input "4843900000"
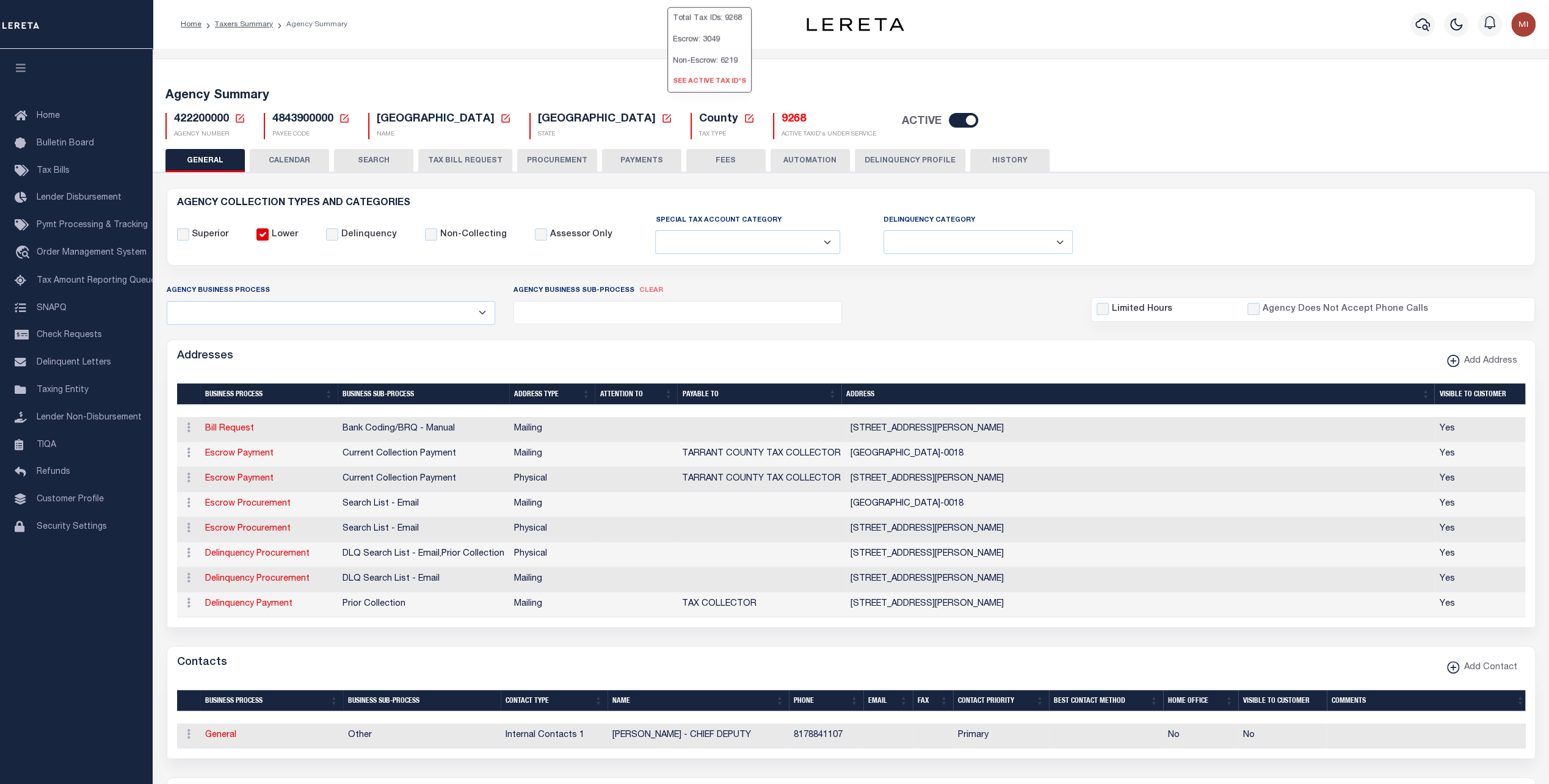
click at [685, 92] on link "See Active Tax ID's" at bounding box center [710, 82] width 83 height 20
